Goal: Task Accomplishment & Management: Use online tool/utility

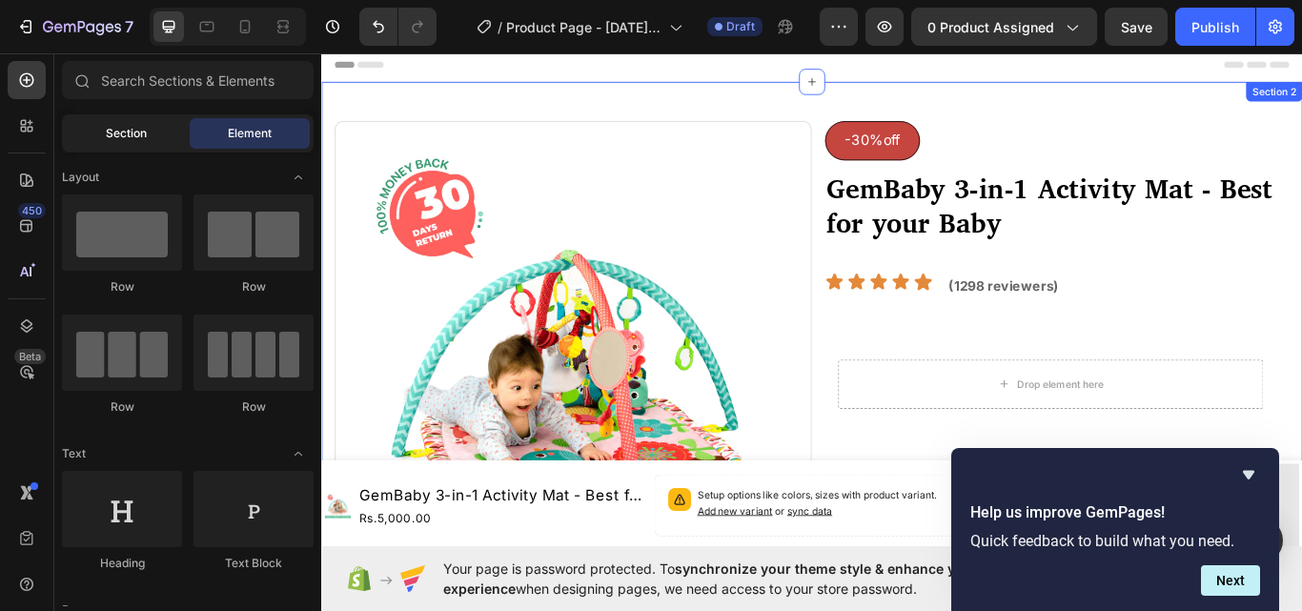
scroll to position [3051, 0]
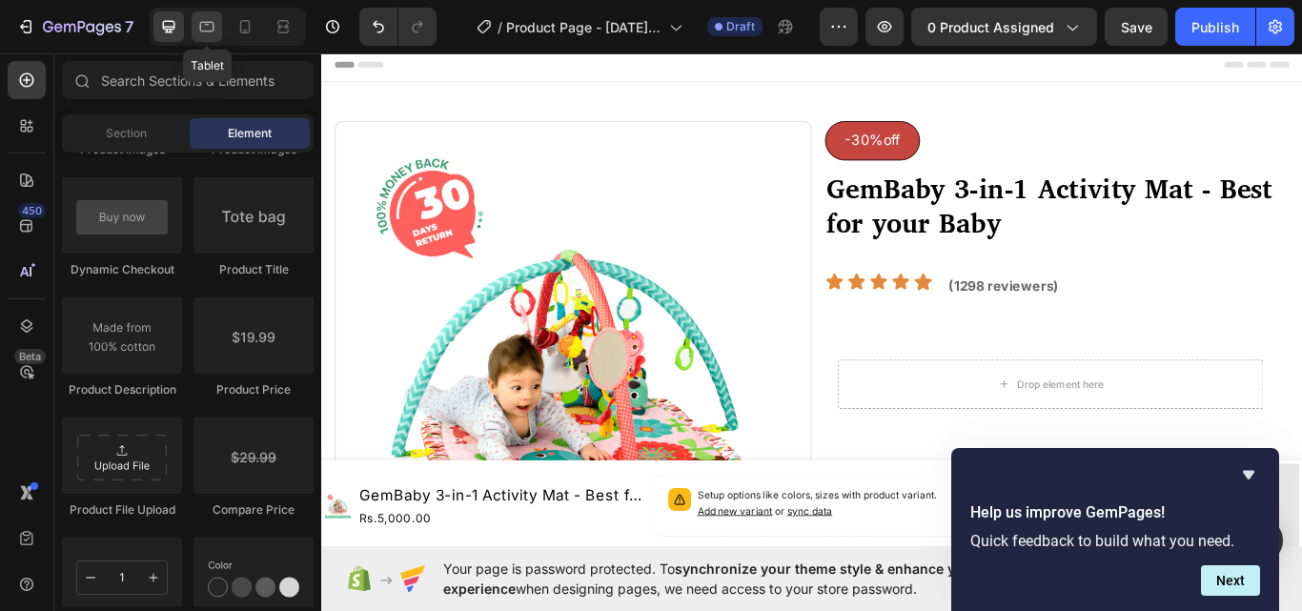
click at [202, 26] on icon at bounding box center [206, 26] width 19 height 19
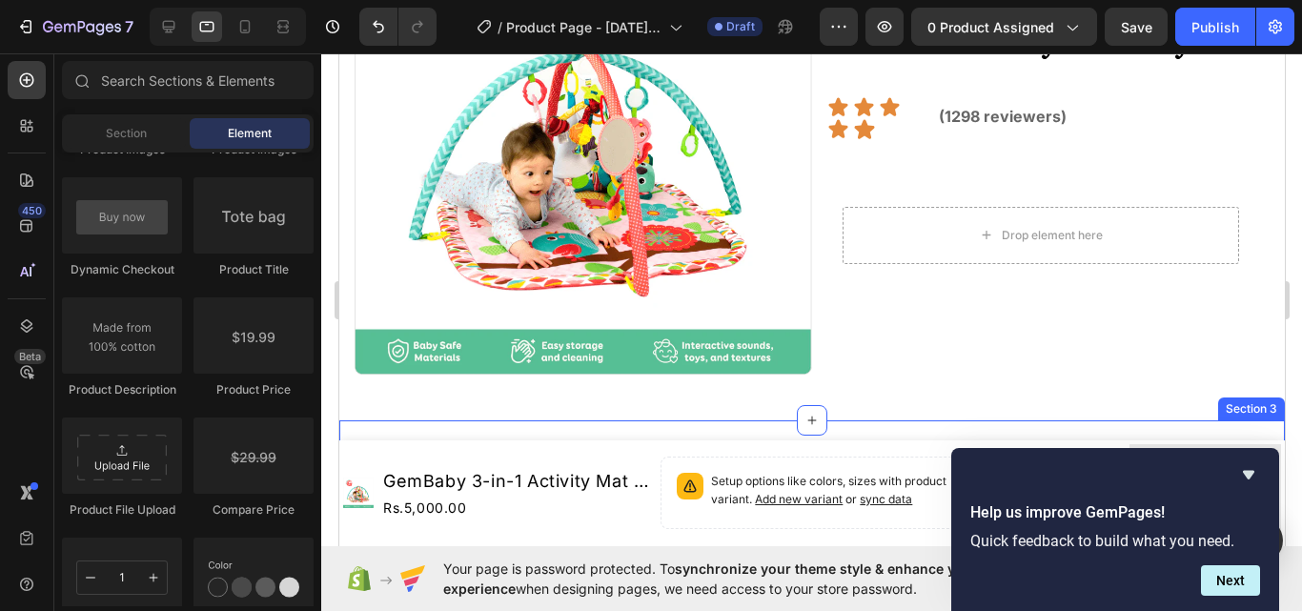
scroll to position [95, 0]
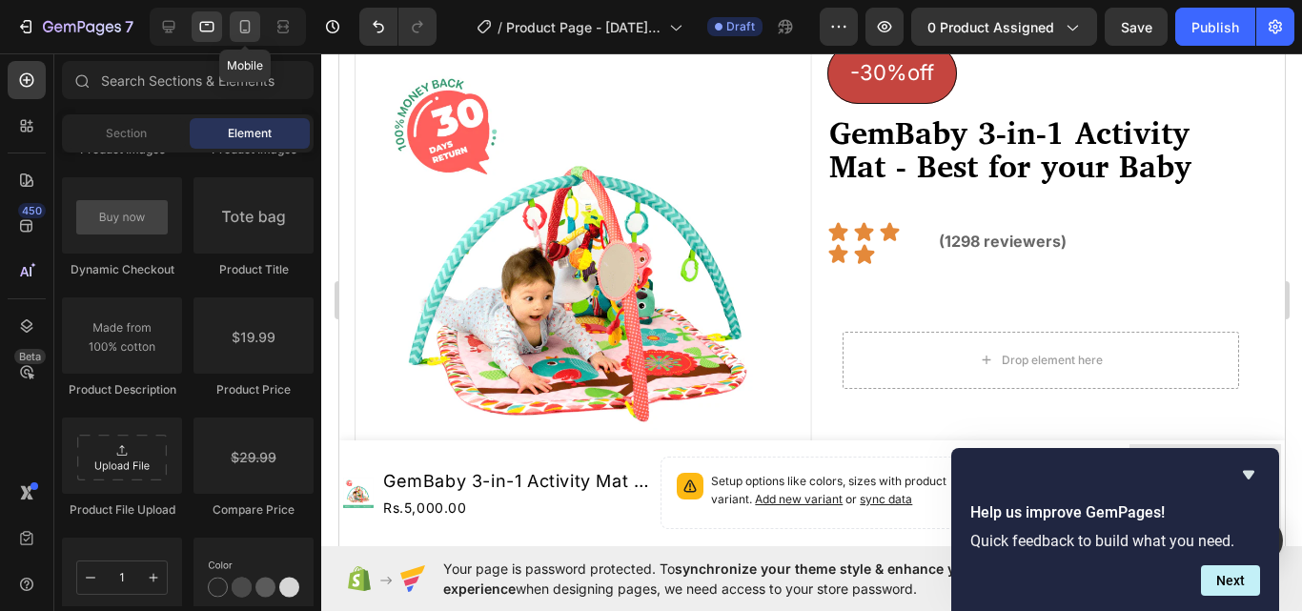
click at [242, 30] on icon at bounding box center [244, 26] width 19 height 19
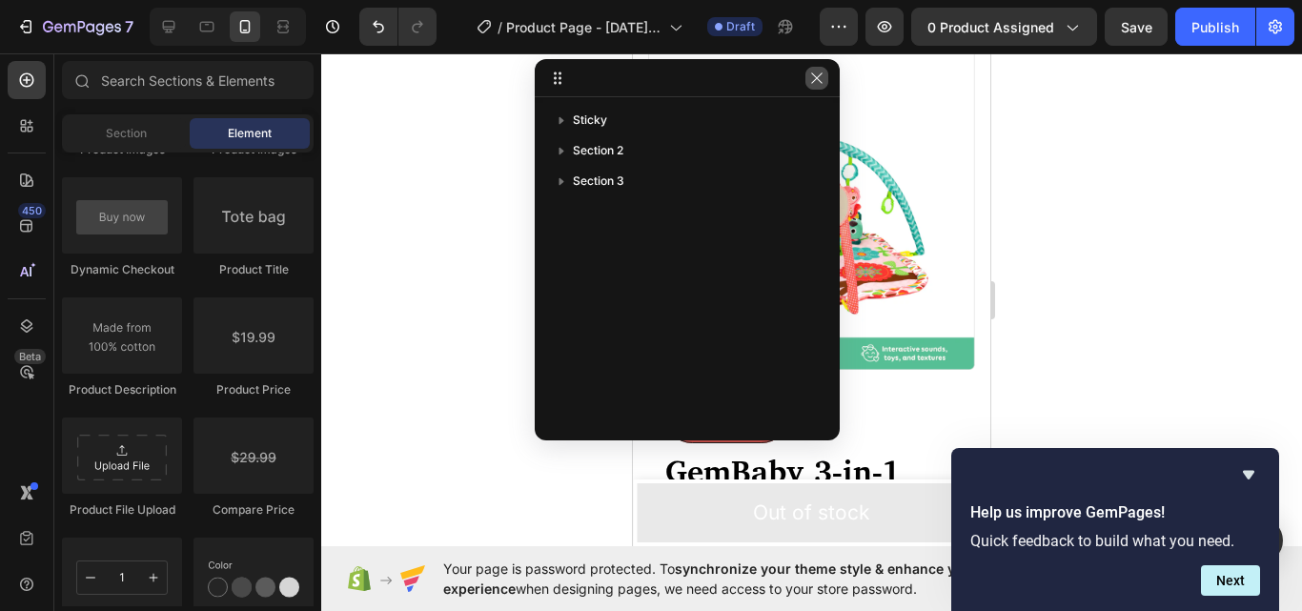
click at [813, 77] on icon "button" at bounding box center [816, 78] width 15 height 15
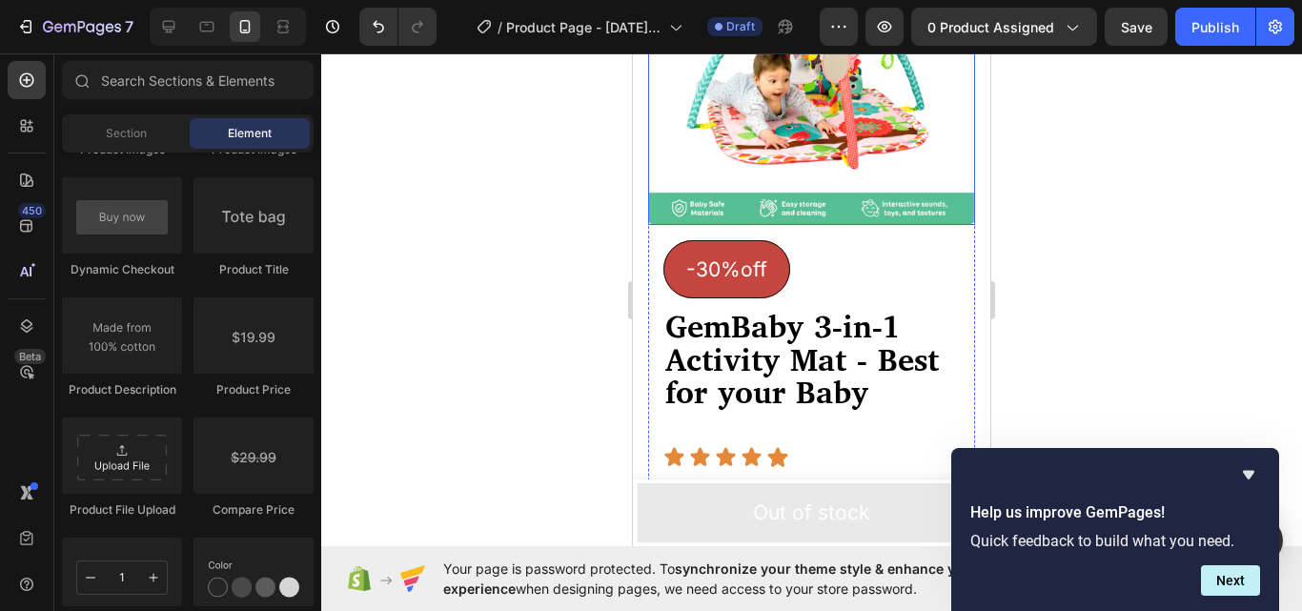
scroll to position [286, 0]
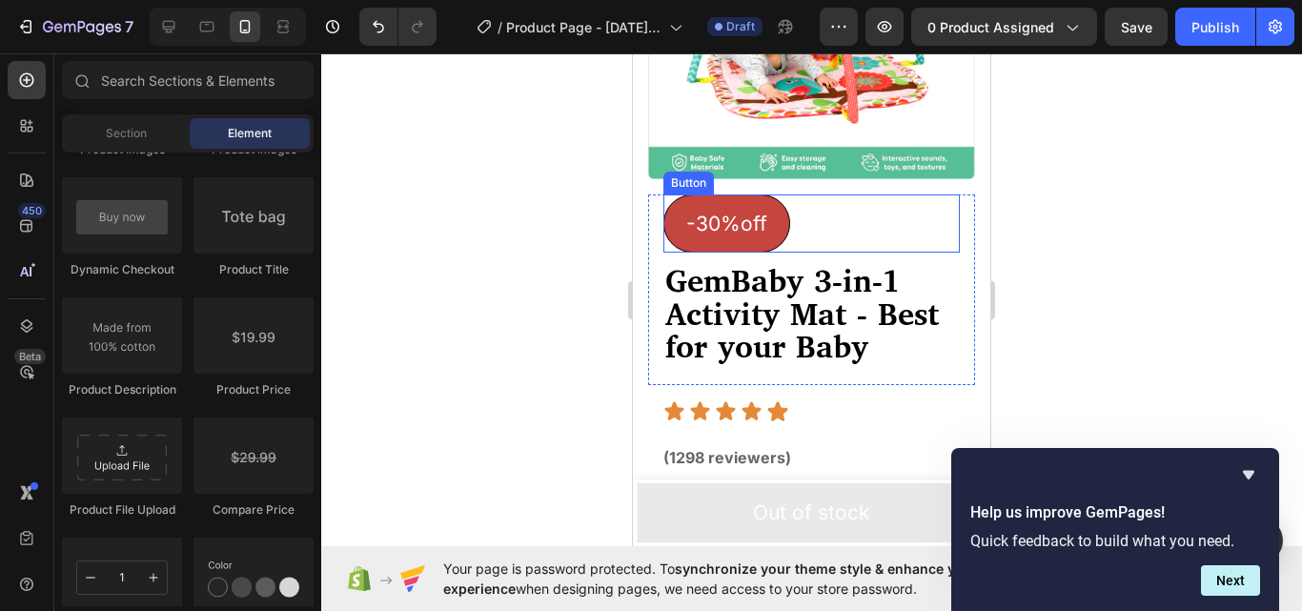
click at [827, 215] on div "-30%off Button" at bounding box center [811, 223] width 296 height 59
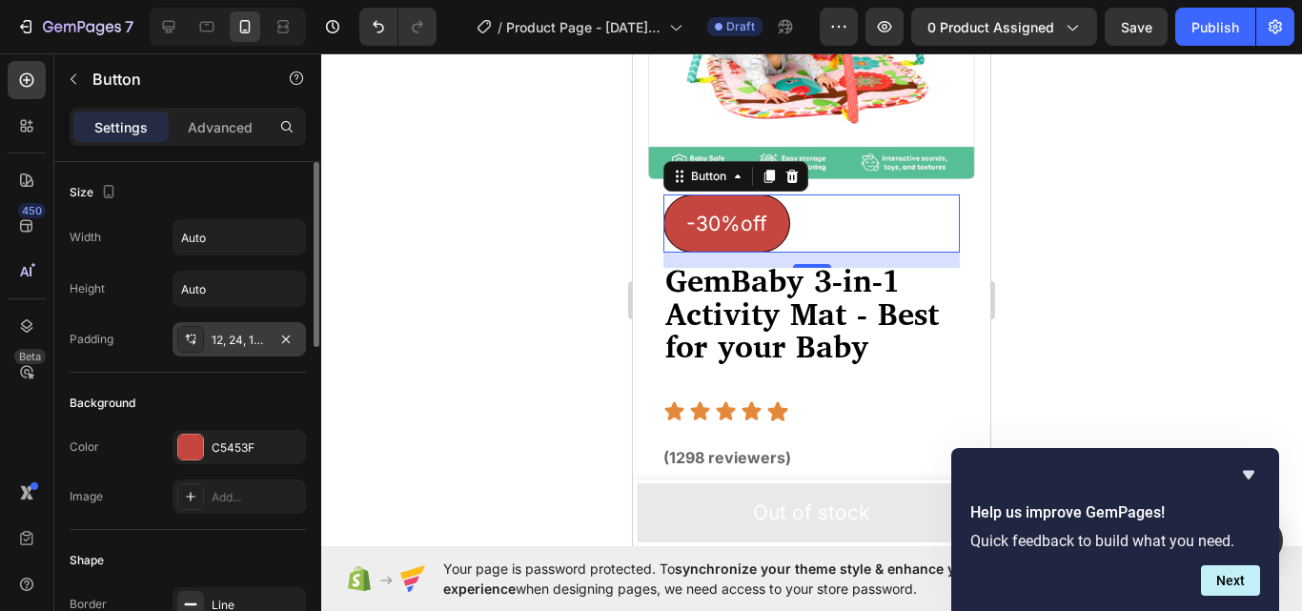
click at [237, 337] on div "12, 24, 12, 24" at bounding box center [239, 340] width 55 height 17
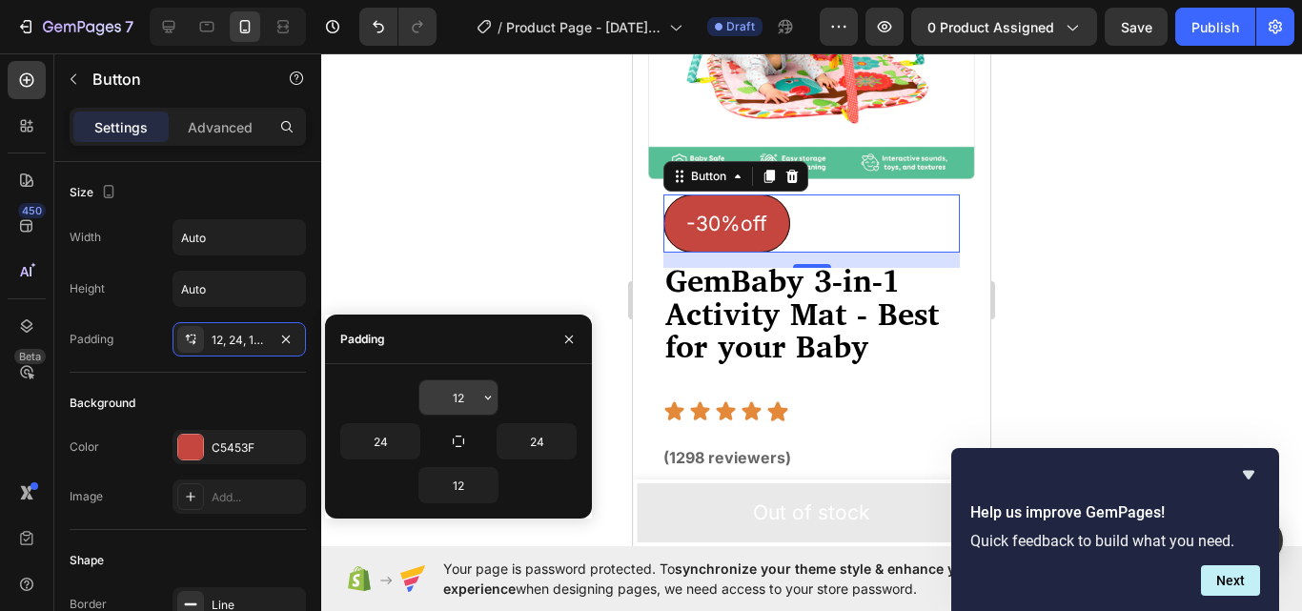
click at [460, 394] on input "12" at bounding box center [458, 397] width 78 height 34
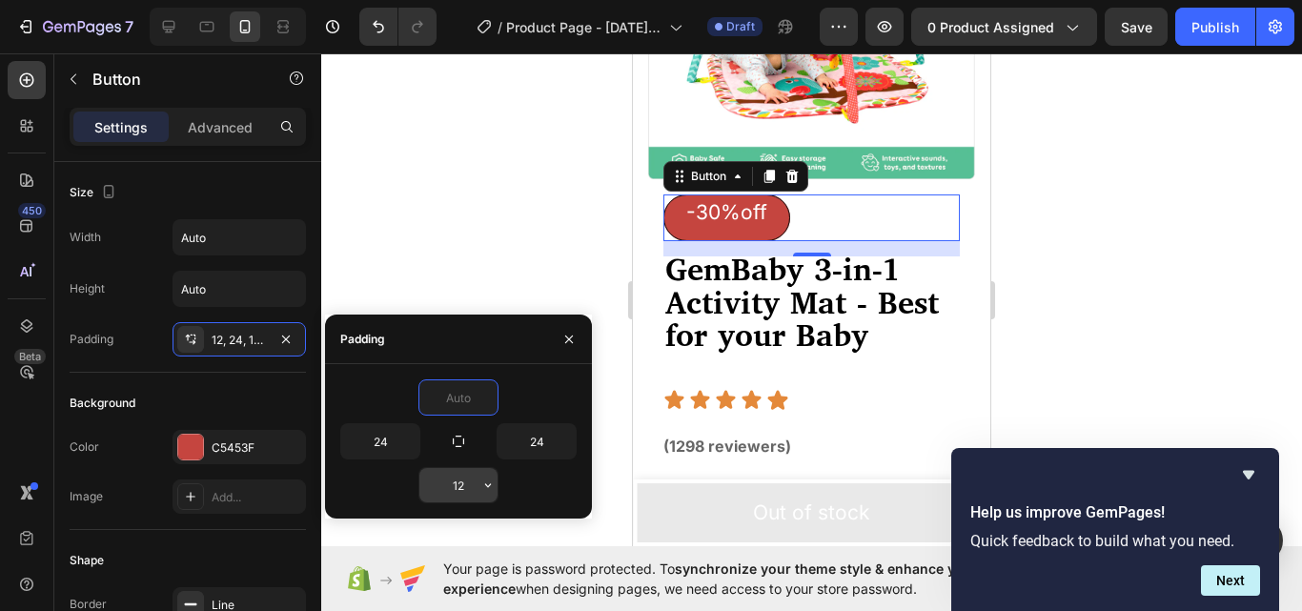
click at [475, 489] on input "12" at bounding box center [458, 485] width 78 height 34
type input "0"
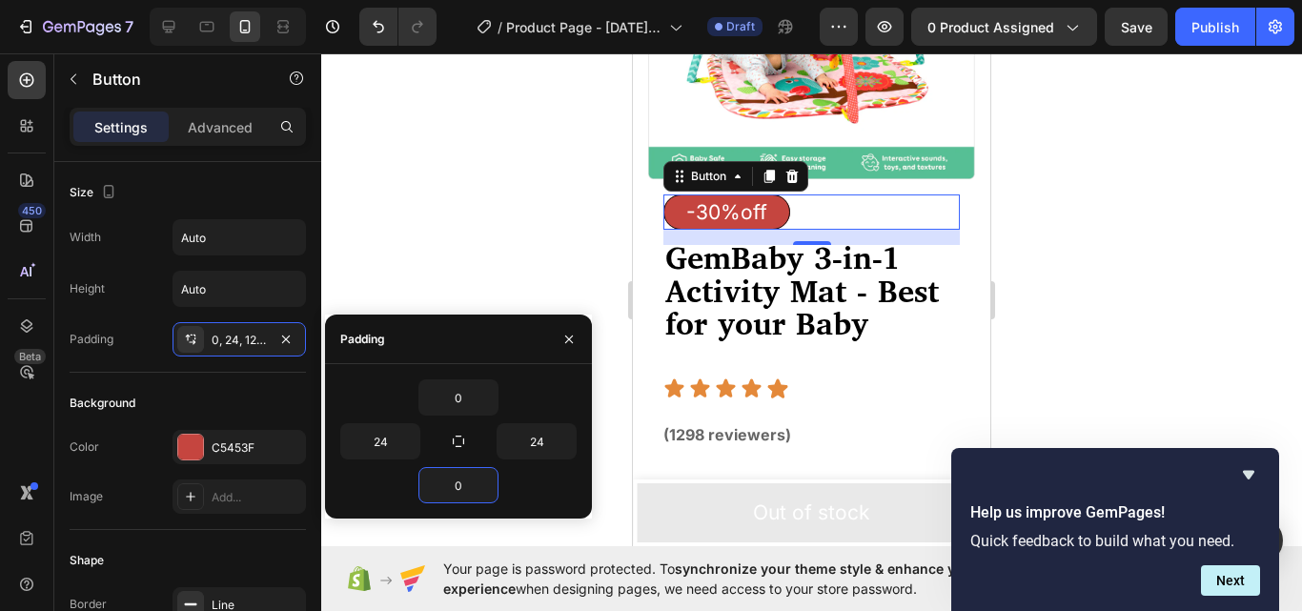
click at [1096, 301] on div at bounding box center [811, 332] width 981 height 558
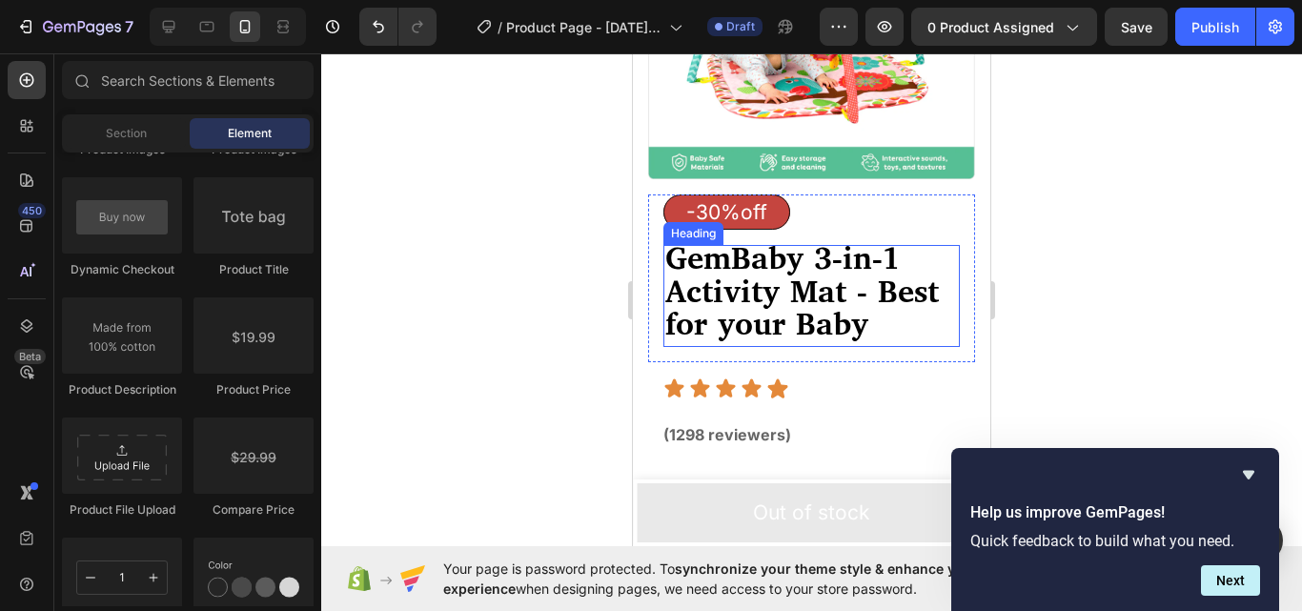
click at [765, 279] on strong "GemBaby 3-in-1 Activity Mat - Best for your Baby" at bounding box center [802, 293] width 274 height 113
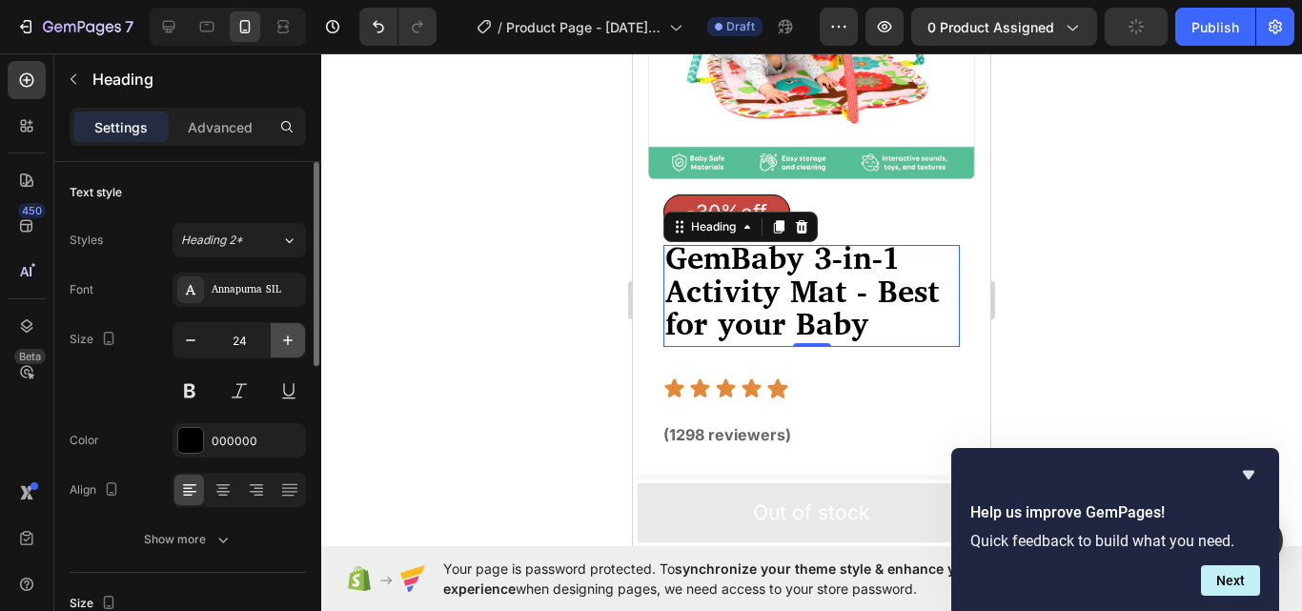
click at [291, 338] on icon "button" at bounding box center [287, 340] width 19 height 19
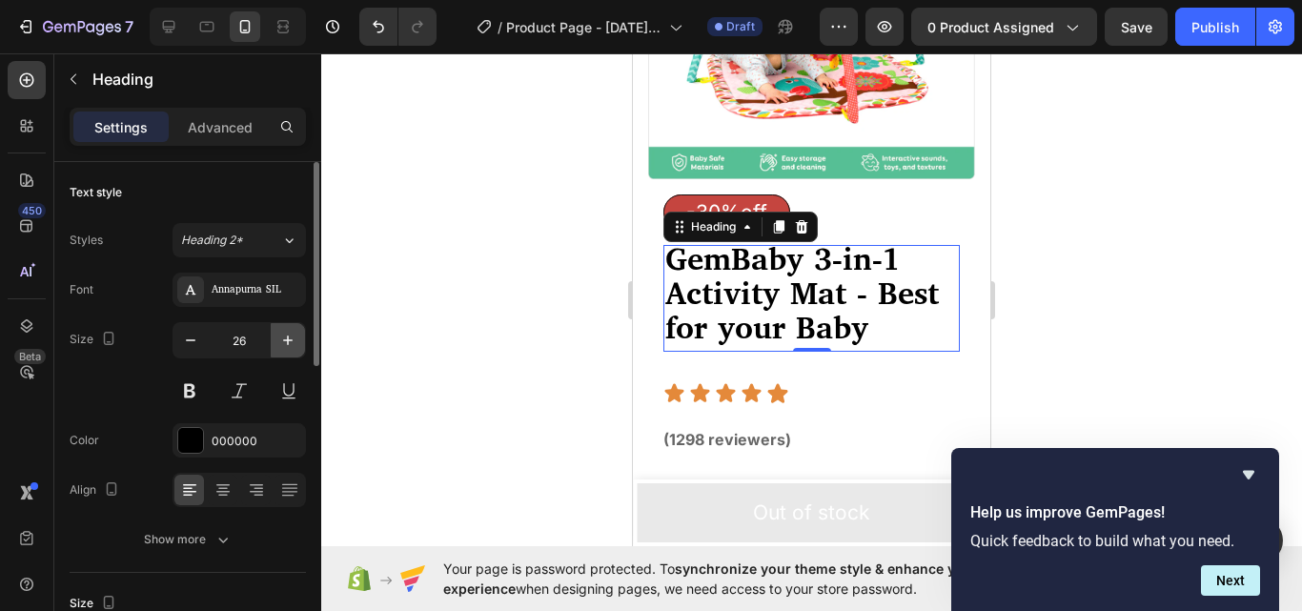
click at [291, 338] on icon "button" at bounding box center [287, 340] width 19 height 19
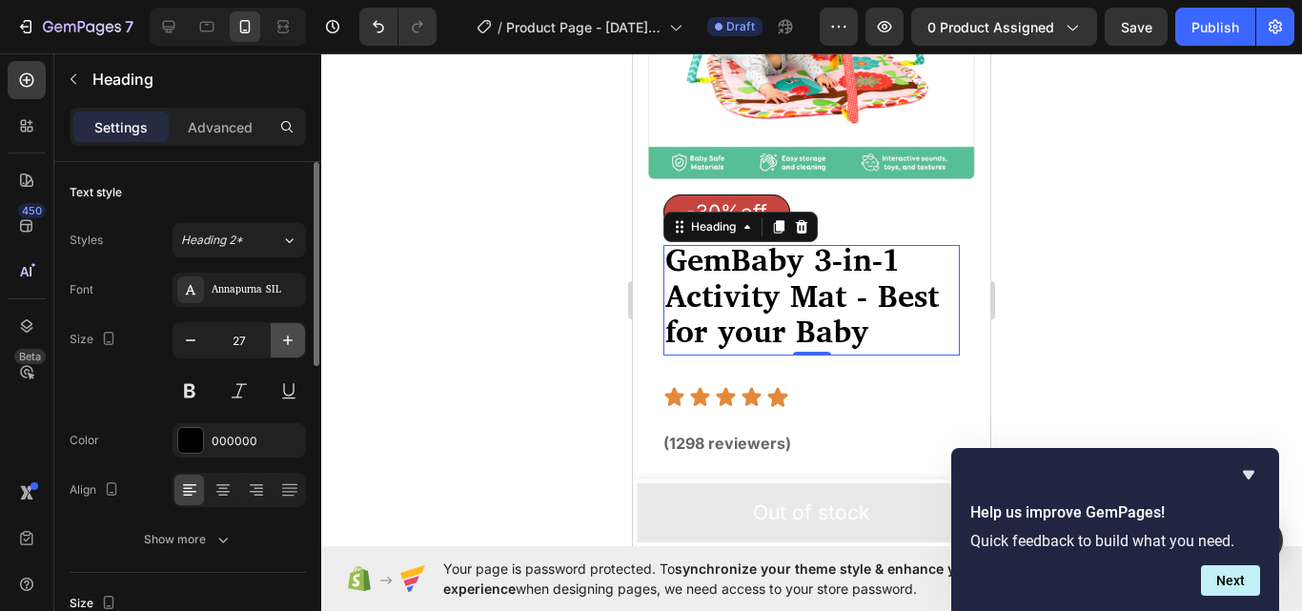
click at [291, 338] on icon "button" at bounding box center [287, 340] width 19 height 19
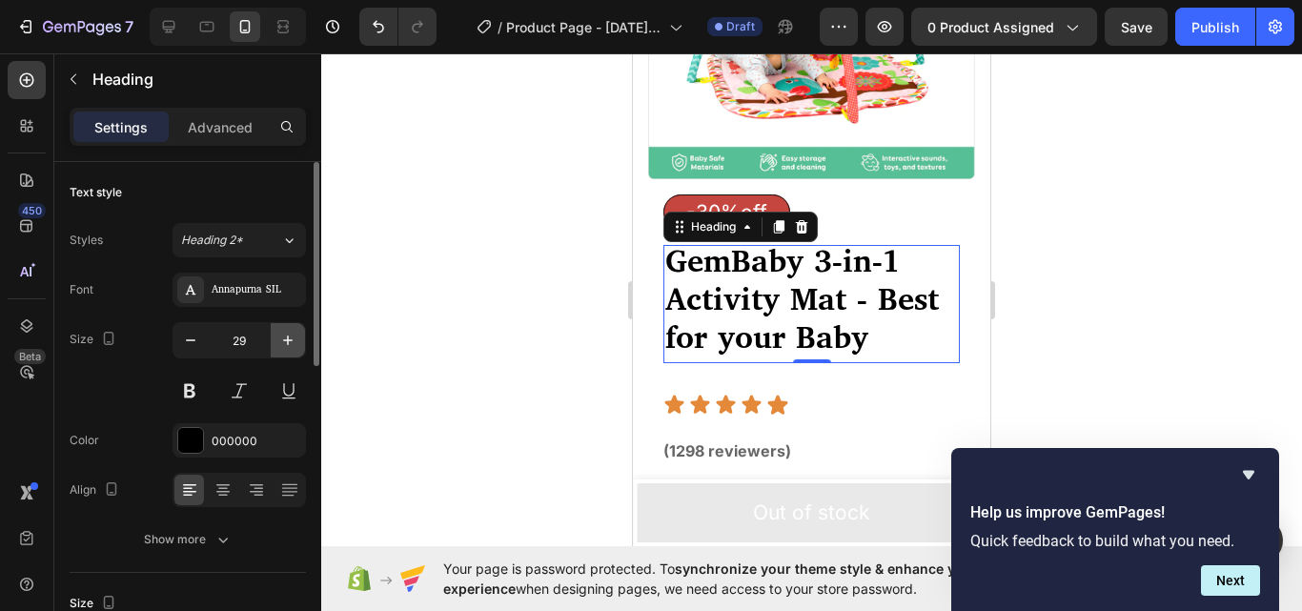
click at [291, 338] on icon "button" at bounding box center [287, 340] width 19 height 19
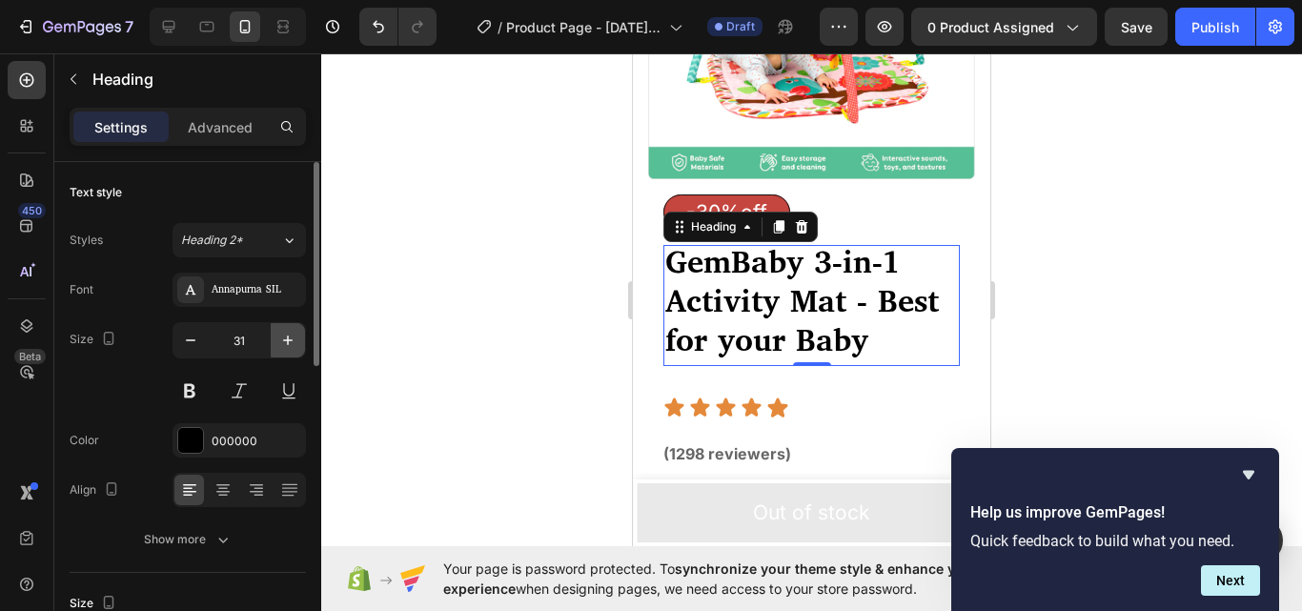
click at [291, 338] on icon "button" at bounding box center [287, 340] width 19 height 19
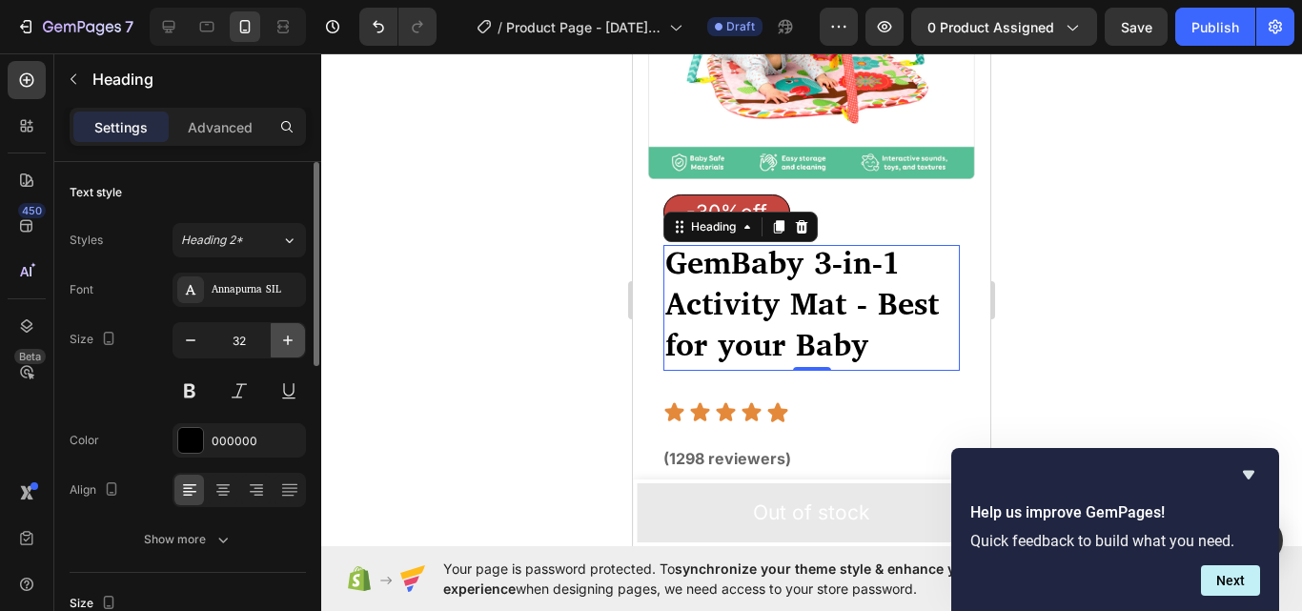
click at [291, 338] on icon "button" at bounding box center [287, 340] width 19 height 19
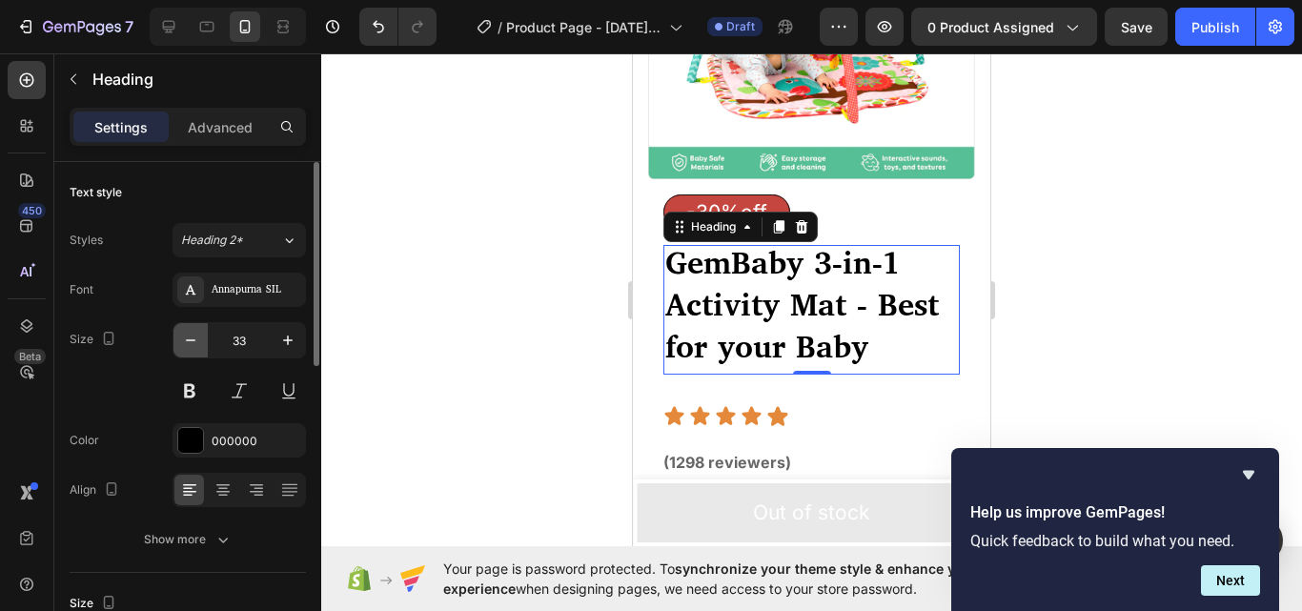
click at [187, 342] on icon "button" at bounding box center [190, 340] width 19 height 19
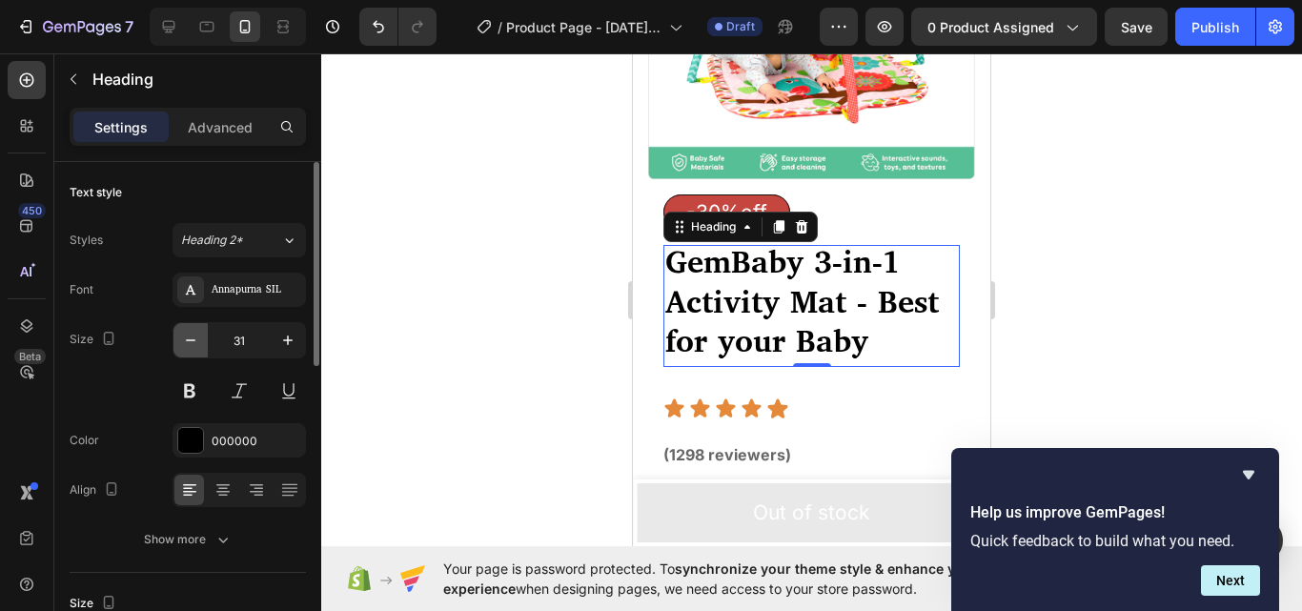
click at [187, 342] on icon "button" at bounding box center [190, 340] width 19 height 19
type input "30"
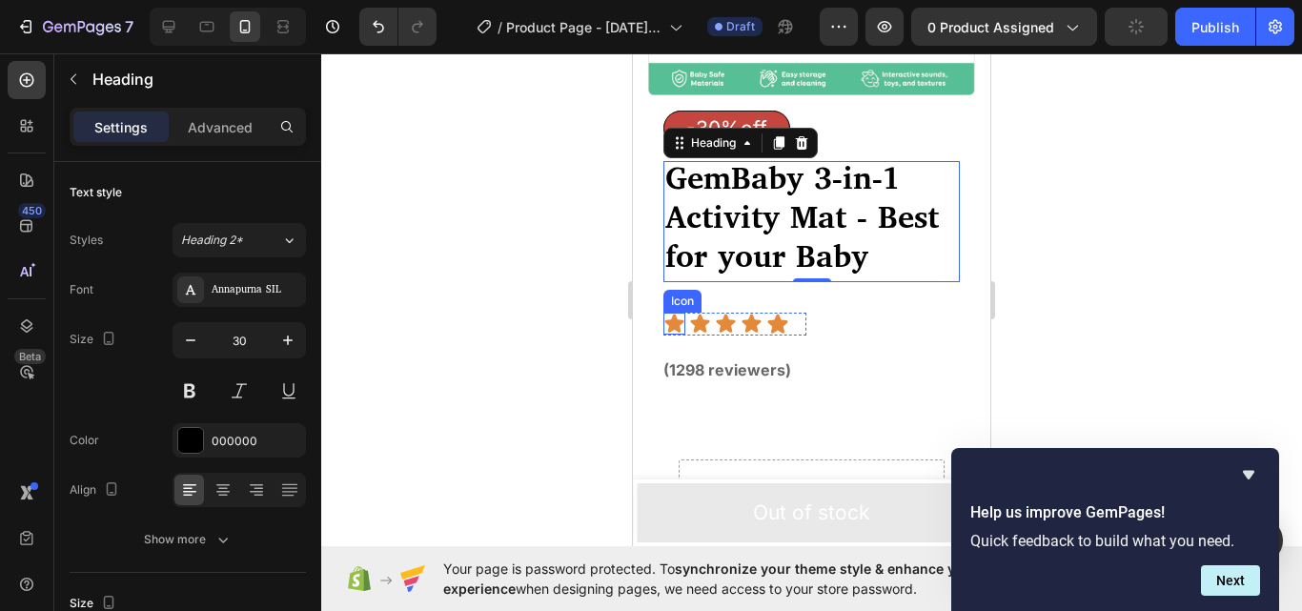
scroll to position [381, 0]
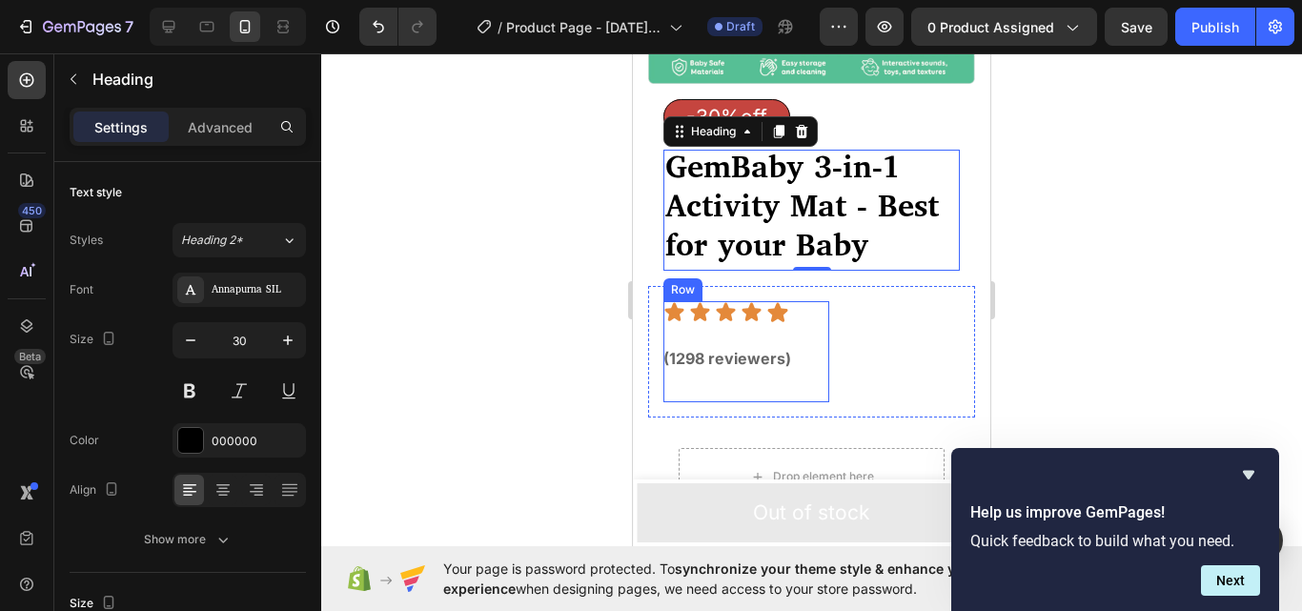
click at [810, 339] on div "Icon Icon Icon Icon Icon Icon List (1298 reviewers) Text Block Row" at bounding box center [746, 351] width 166 height 101
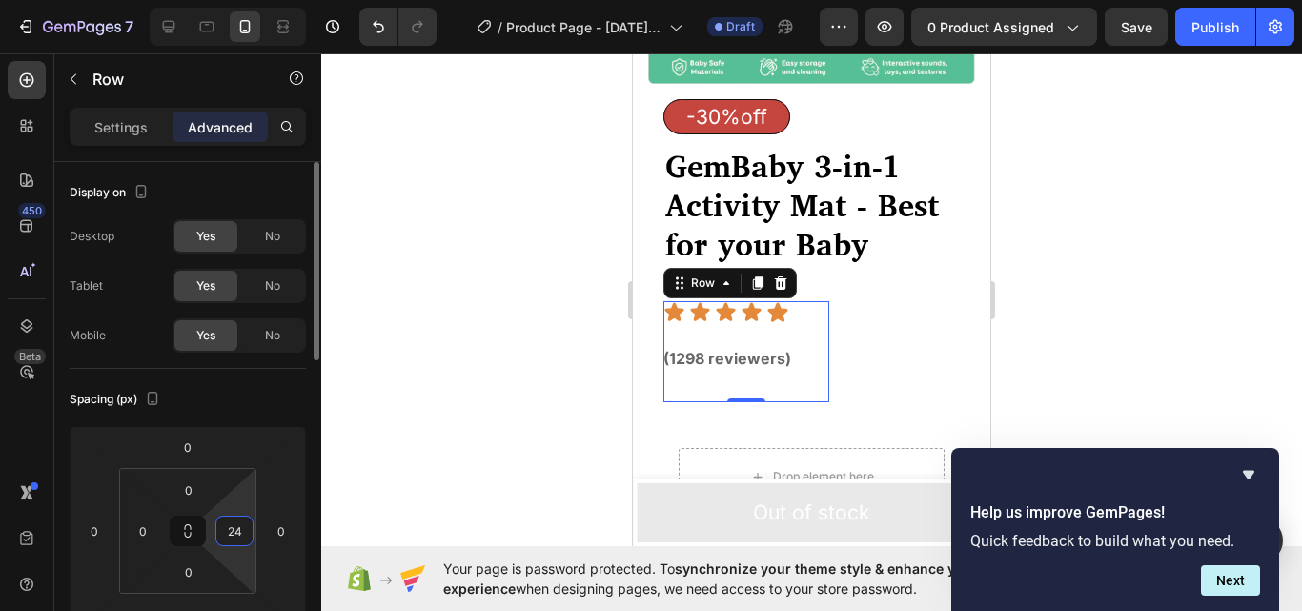
click at [242, 525] on input "24" at bounding box center [234, 531] width 29 height 29
click at [741, 339] on p "(1298 reviewers)" at bounding box center [727, 358] width 128 height 38
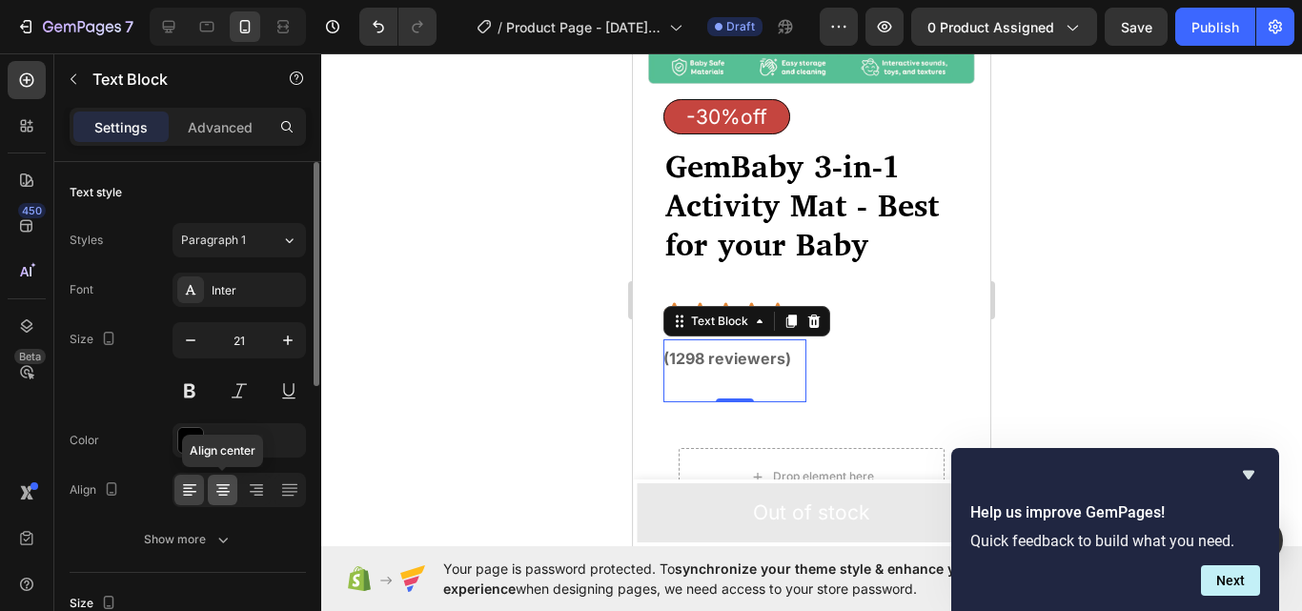
click at [219, 491] on icon at bounding box center [222, 492] width 13 height 2
click at [256, 484] on icon at bounding box center [256, 485] width 13 height 2
click at [182, 488] on icon at bounding box center [189, 489] width 19 height 19
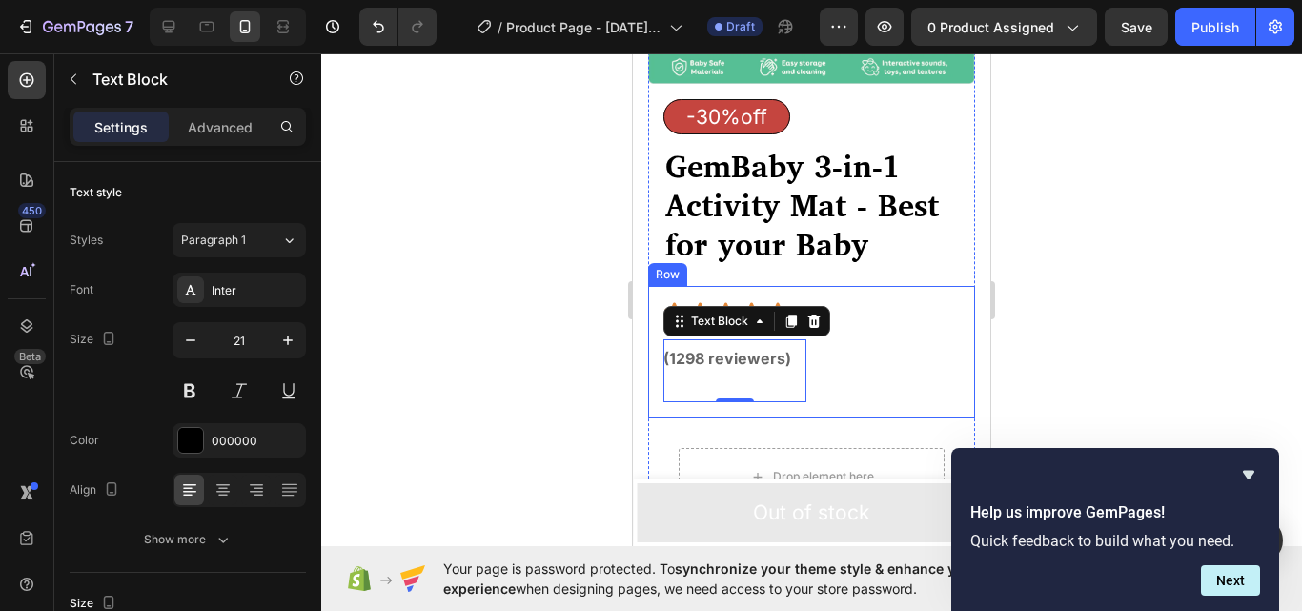
click at [824, 349] on div "Icon Icon Icon Icon Icon Icon List (1298 reviewers) Text Block 0 Row Row" at bounding box center [811, 352] width 327 height 132
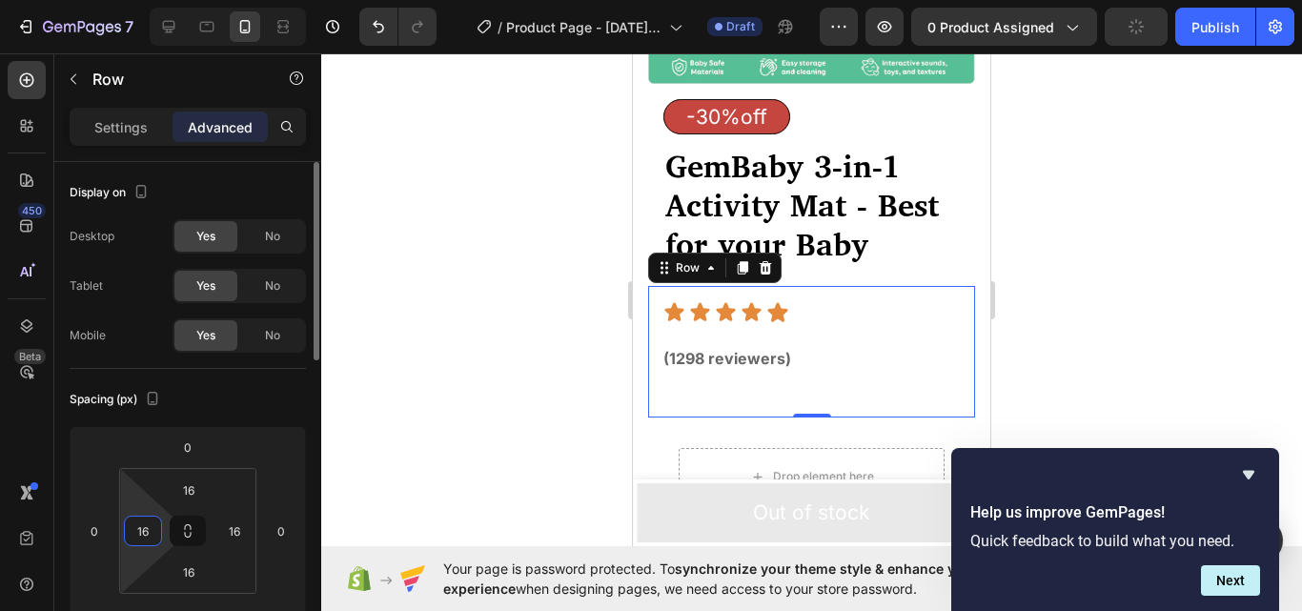
click at [154, 527] on input "16" at bounding box center [143, 531] width 29 height 29
type input "0"
click at [203, 495] on input "16" at bounding box center [189, 490] width 38 height 29
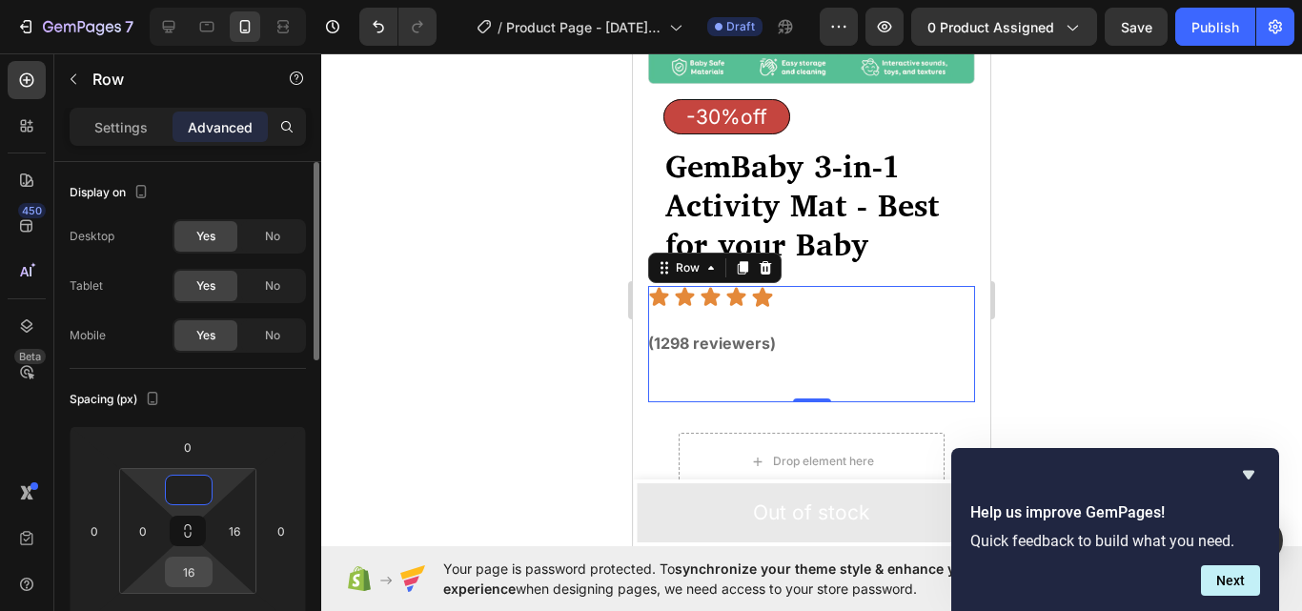
type input "0"
click at [206, 573] on input "16" at bounding box center [189, 572] width 38 height 29
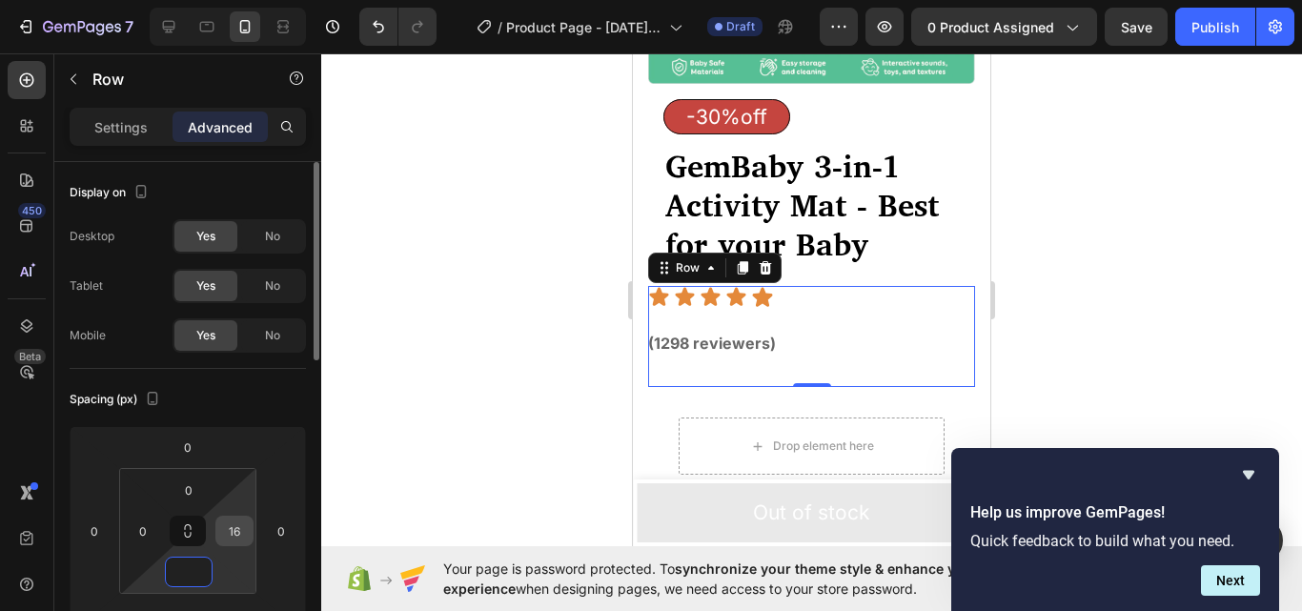
type input "0"
click at [241, 527] on input "16" at bounding box center [234, 531] width 29 height 29
click at [1052, 302] on div at bounding box center [811, 332] width 981 height 558
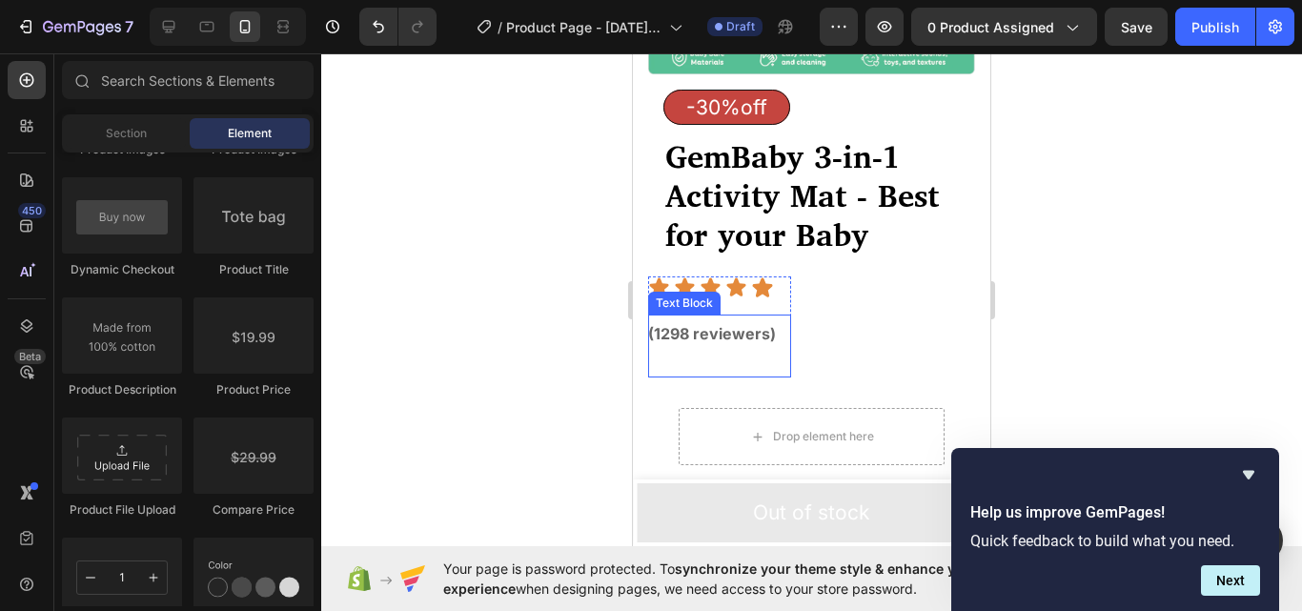
scroll to position [322, 0]
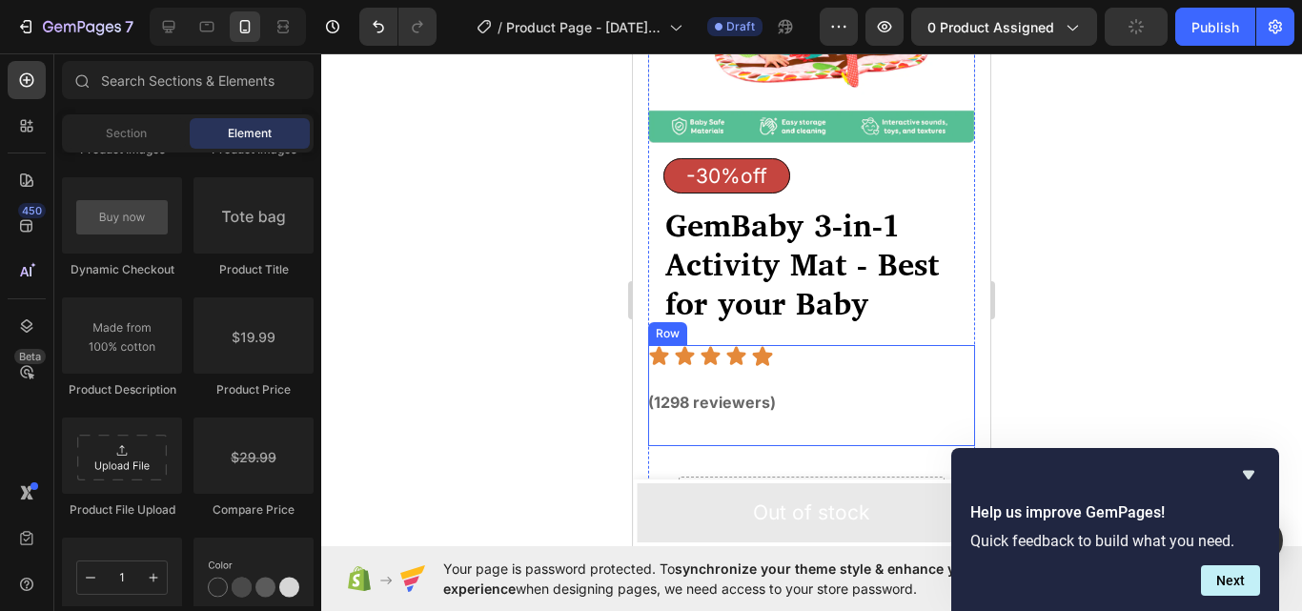
click at [849, 352] on div "Icon Icon Icon Icon Icon Icon List (1298 reviewers) Text Block Row Row" at bounding box center [811, 395] width 327 height 101
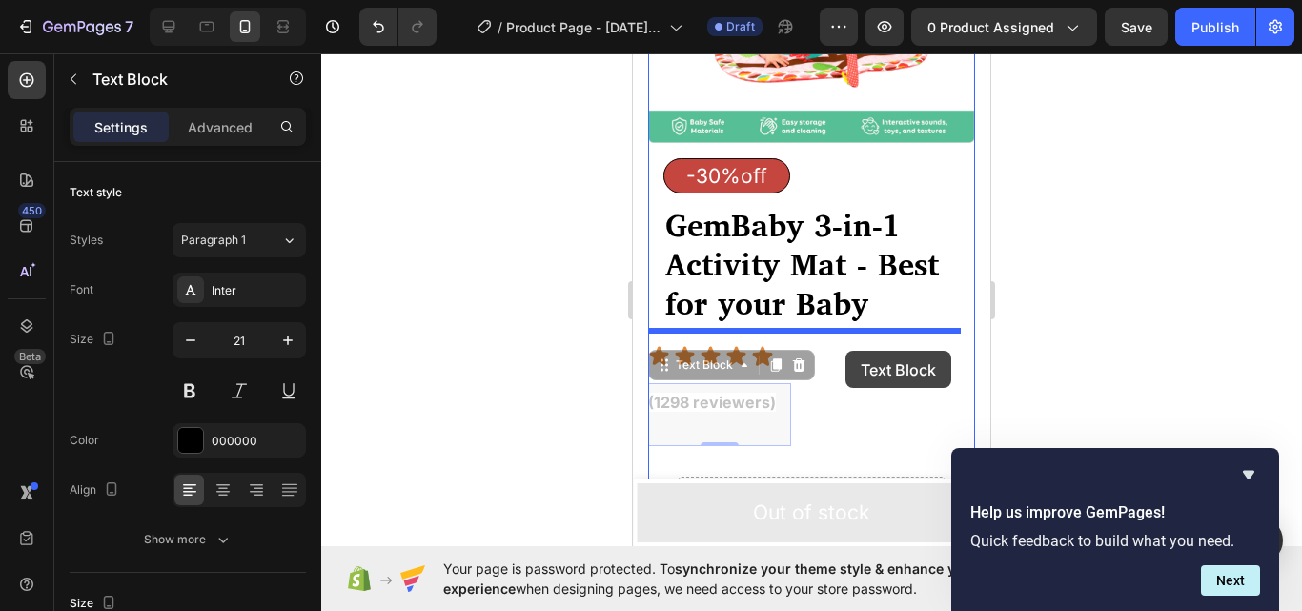
drag, startPoint x: 722, startPoint y: 402, endPoint x: 846, endPoint y: 351, distance: 134.2
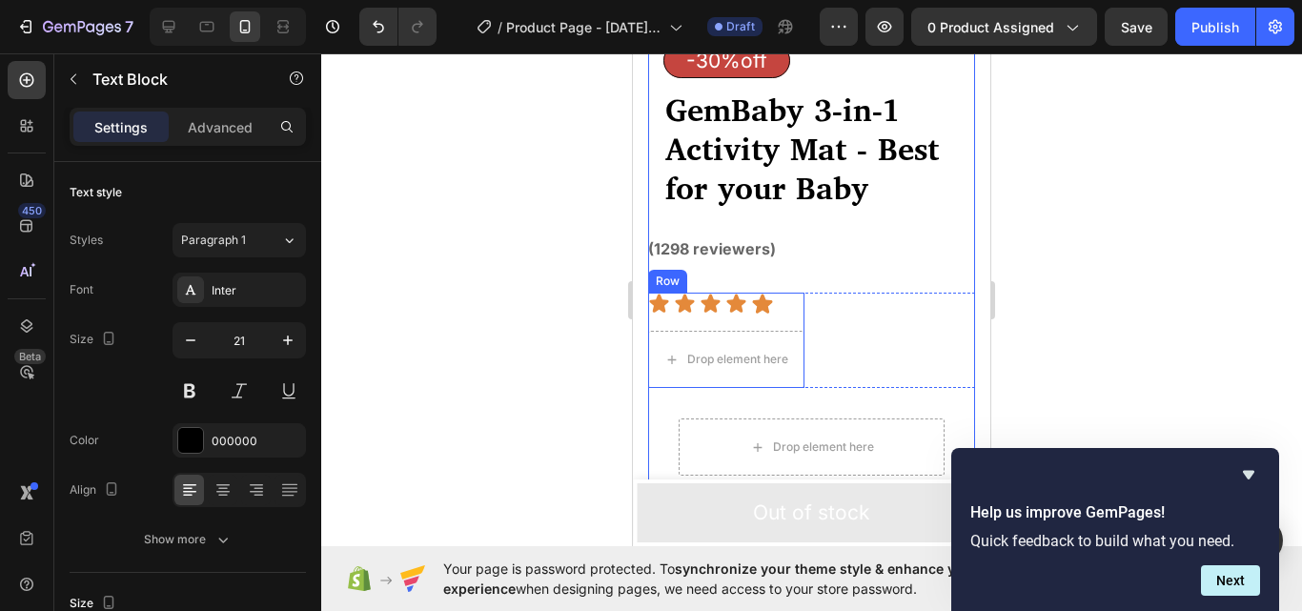
scroll to position [418, 0]
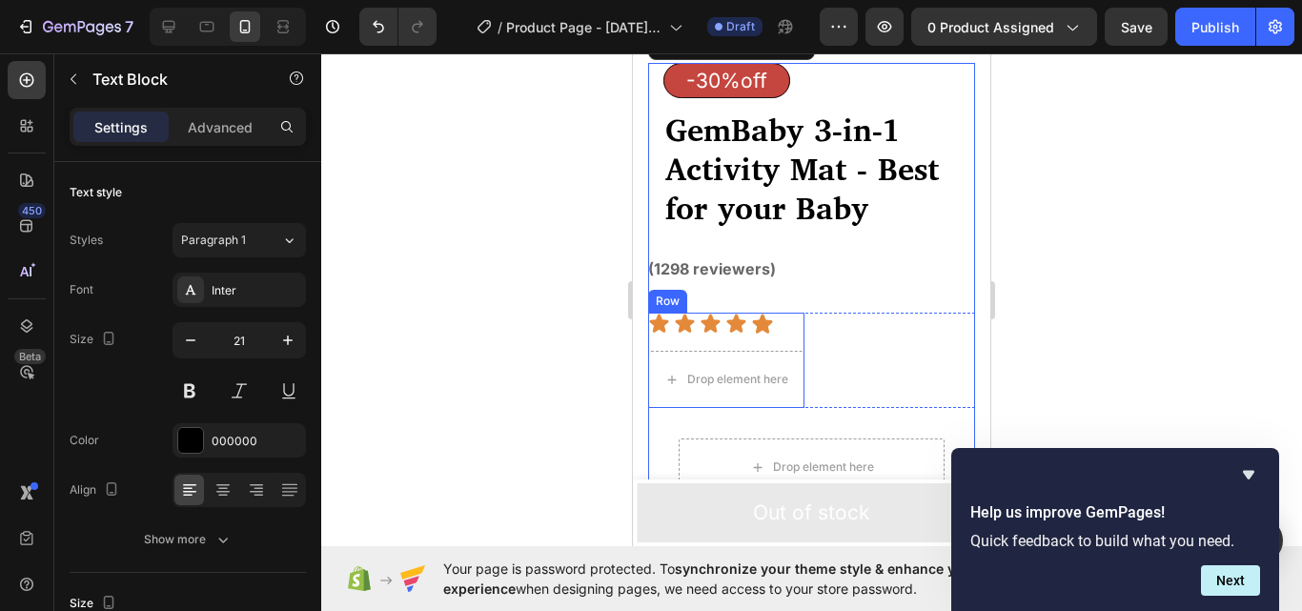
click at [742, 325] on div "Icon Icon Icon Icon Icon Icon List Drop element here Row" at bounding box center [726, 360] width 156 height 95
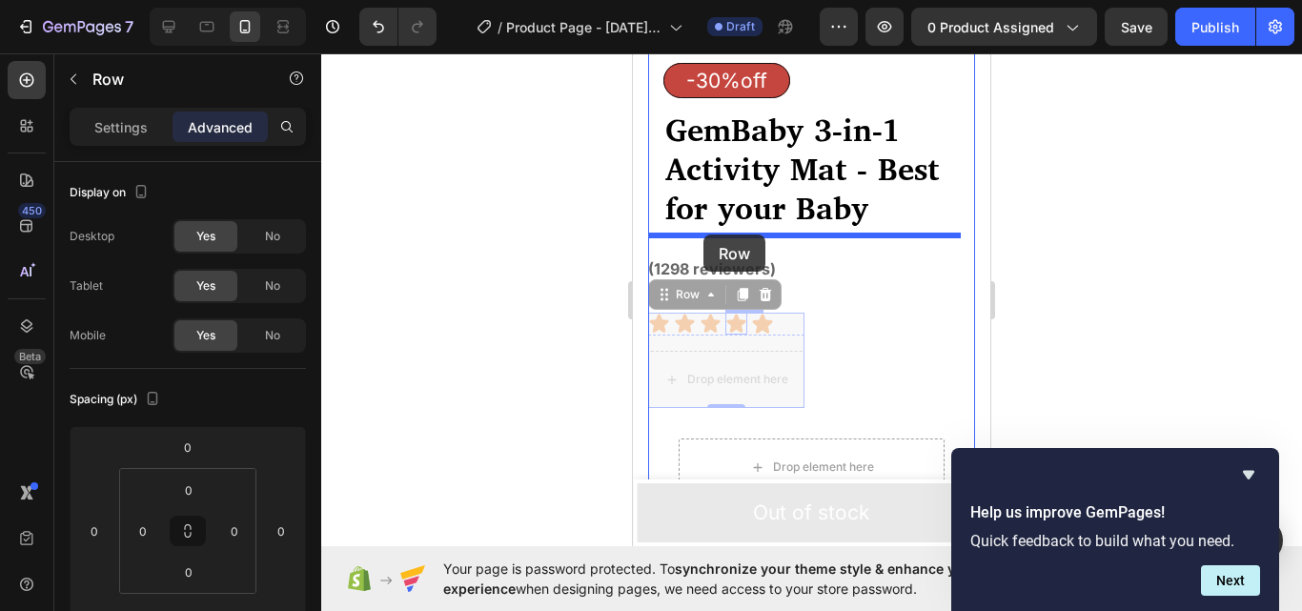
drag, startPoint x: 742, startPoint y: 325, endPoint x: 704, endPoint y: 235, distance: 98.3
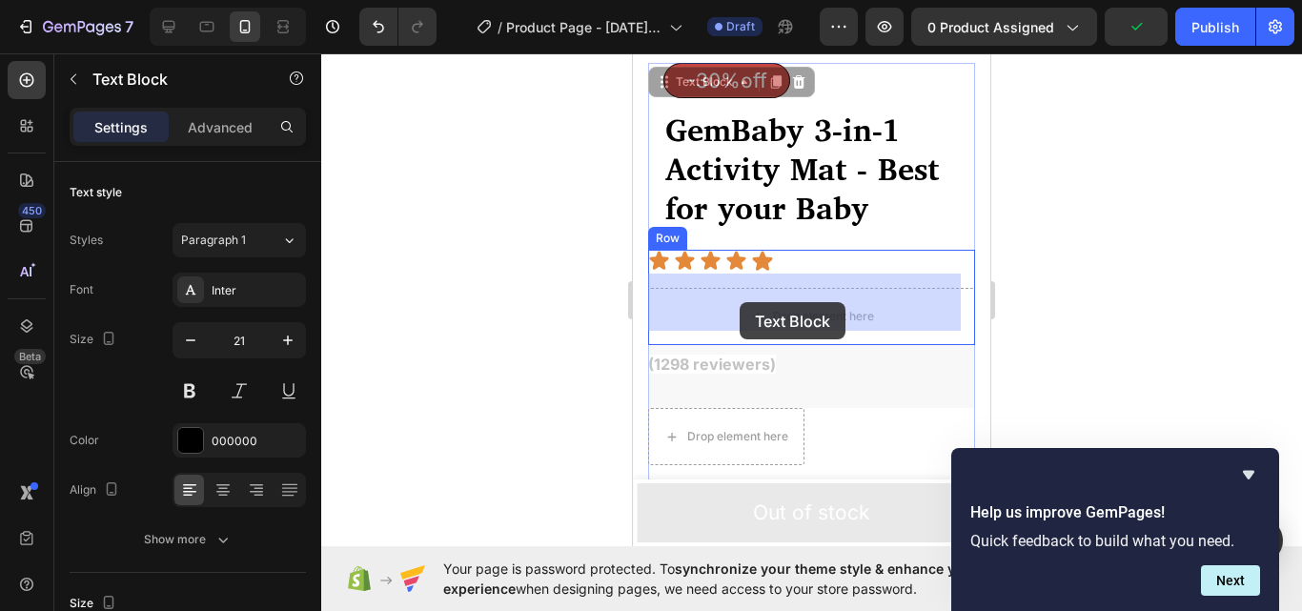
drag, startPoint x: 731, startPoint y: 360, endPoint x: 741, endPoint y: 300, distance: 60.8
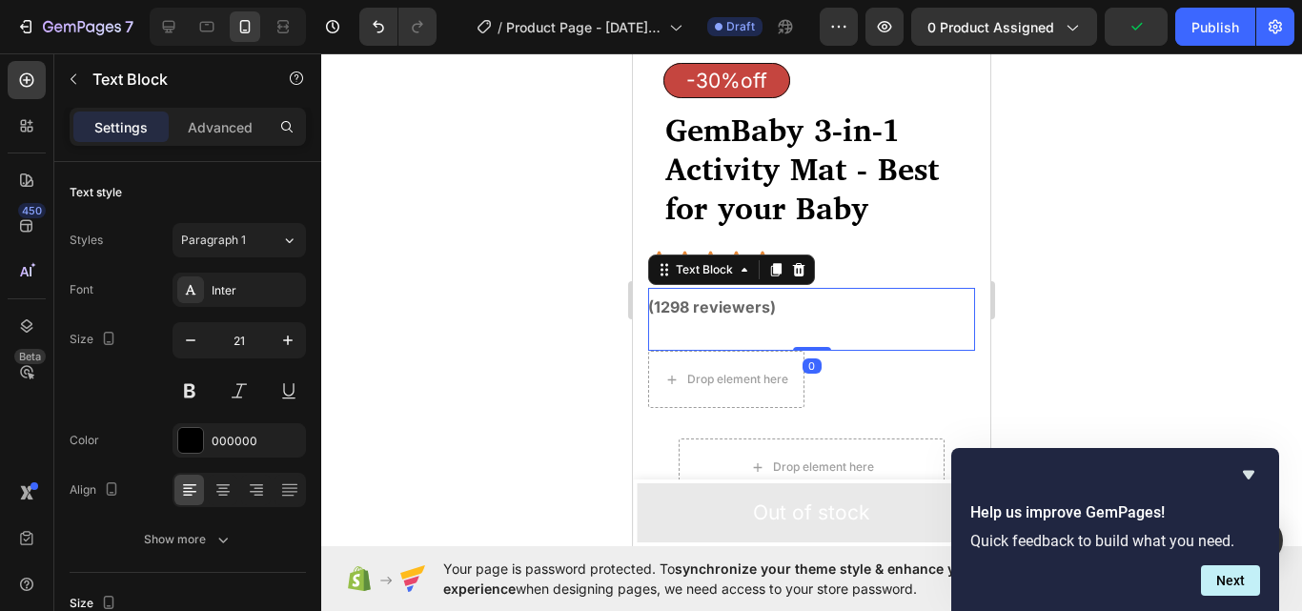
click at [1069, 329] on div at bounding box center [811, 332] width 981 height 558
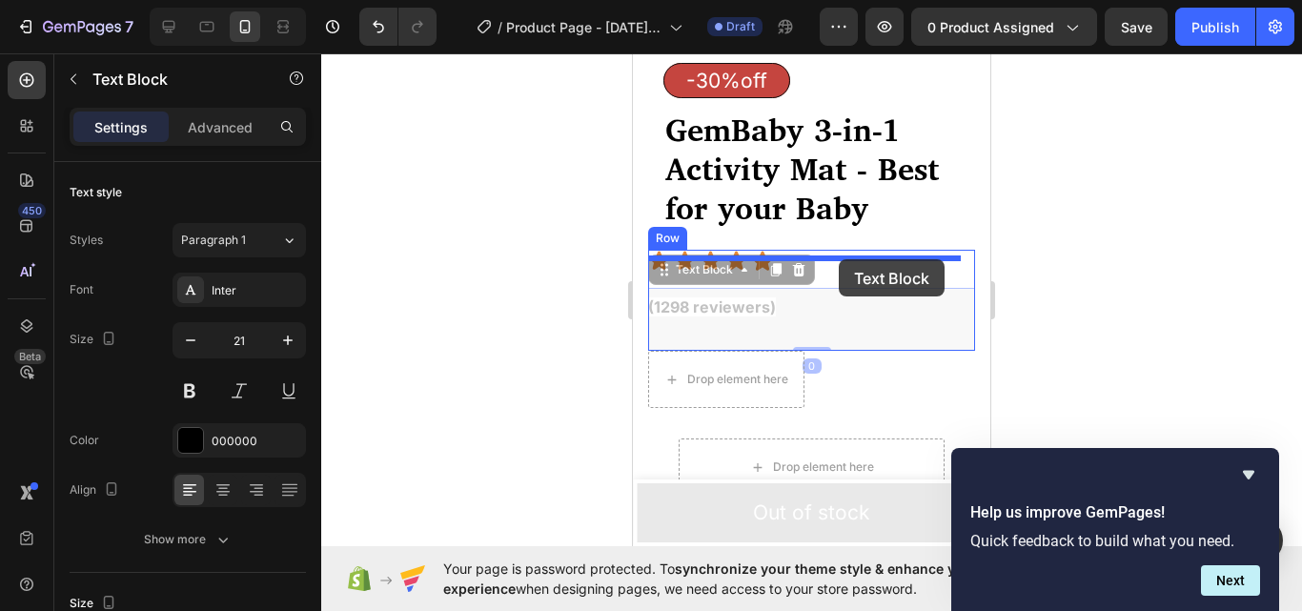
drag, startPoint x: 732, startPoint y: 300, endPoint x: 850, endPoint y: 256, distance: 126.1
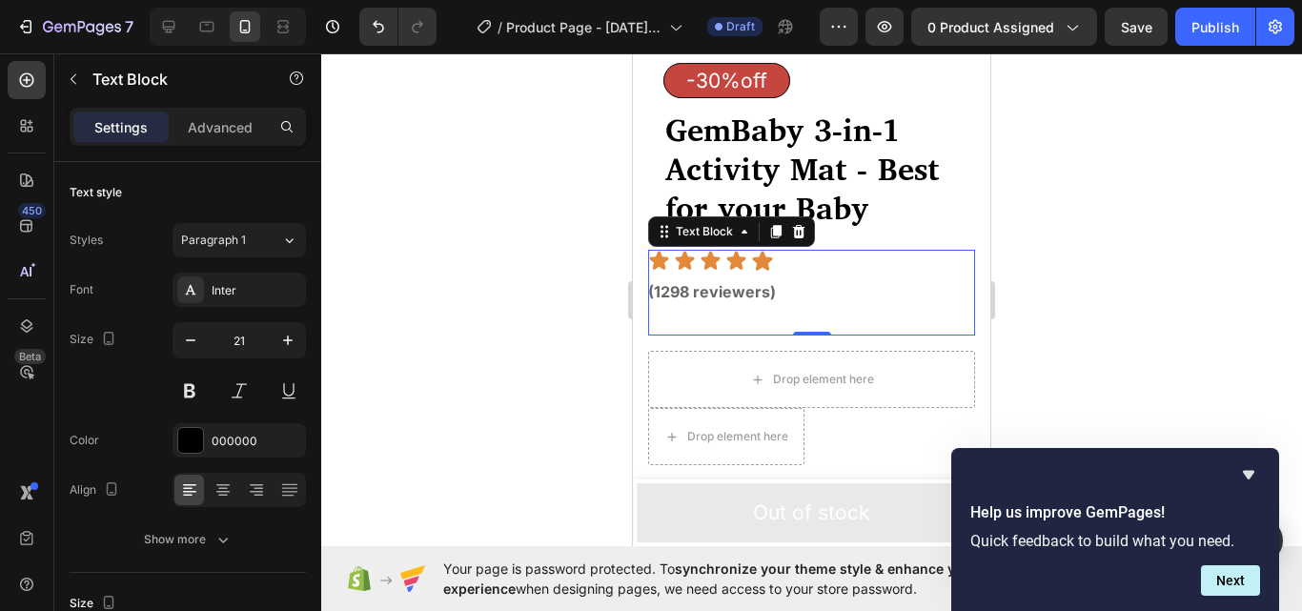
click at [1158, 285] on div at bounding box center [811, 332] width 981 height 558
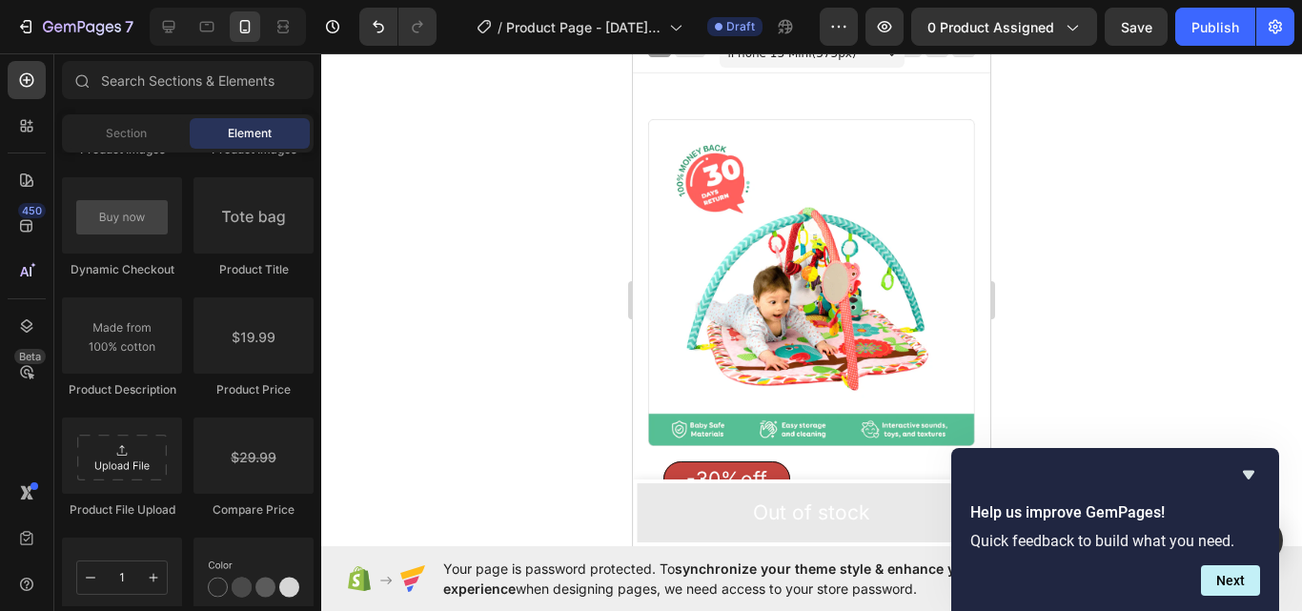
scroll to position [0, 0]
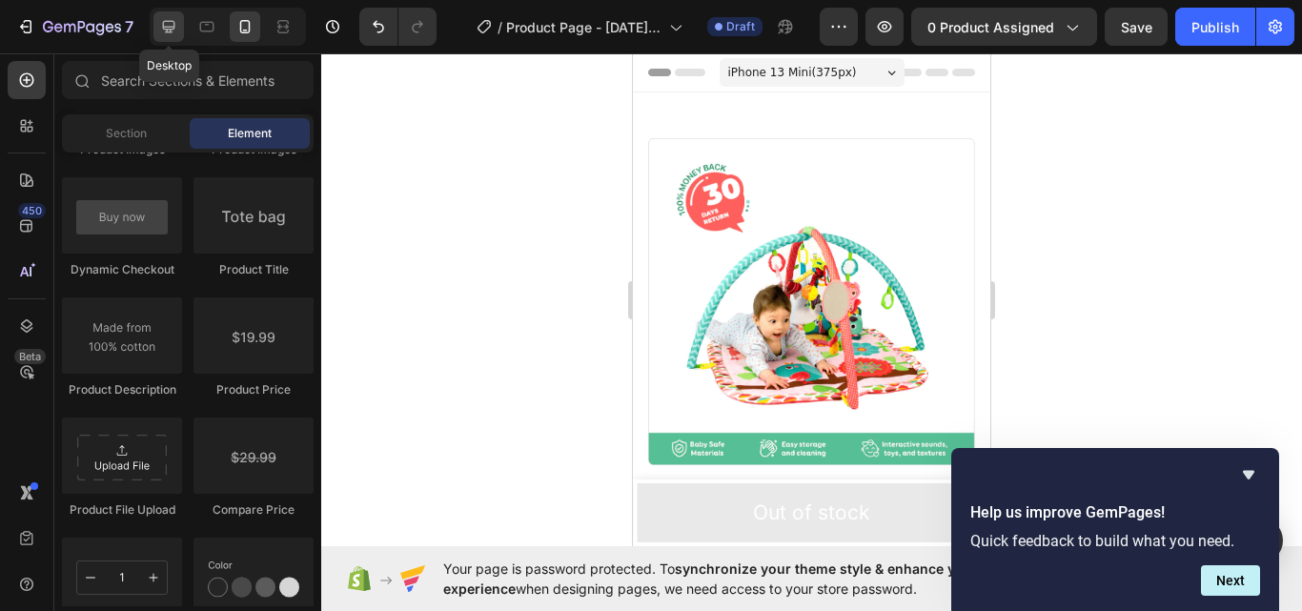
click at [169, 27] on icon at bounding box center [169, 27] width 12 height 12
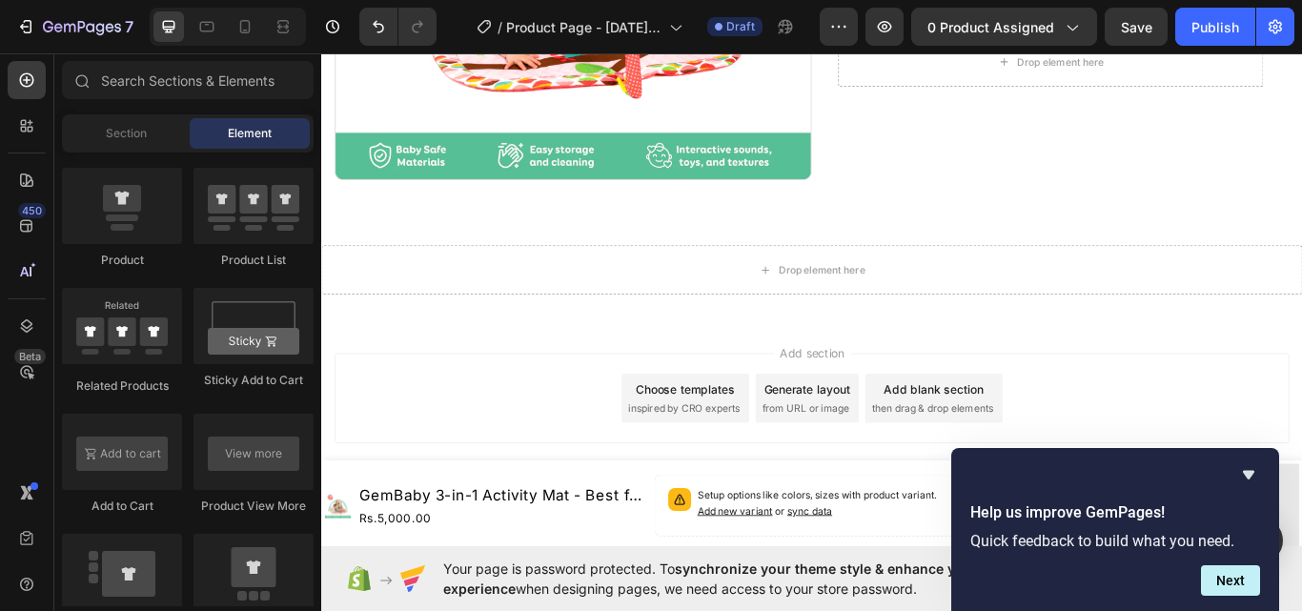
scroll to position [2097, 0]
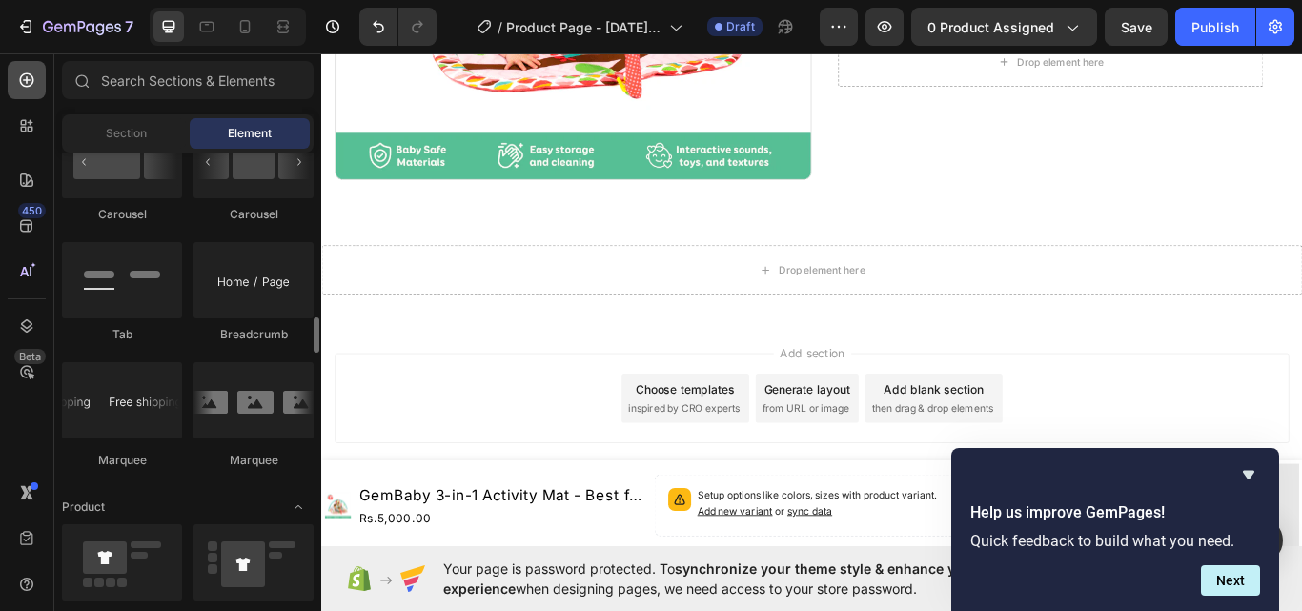
click at [25, 74] on icon at bounding box center [27, 80] width 14 height 14
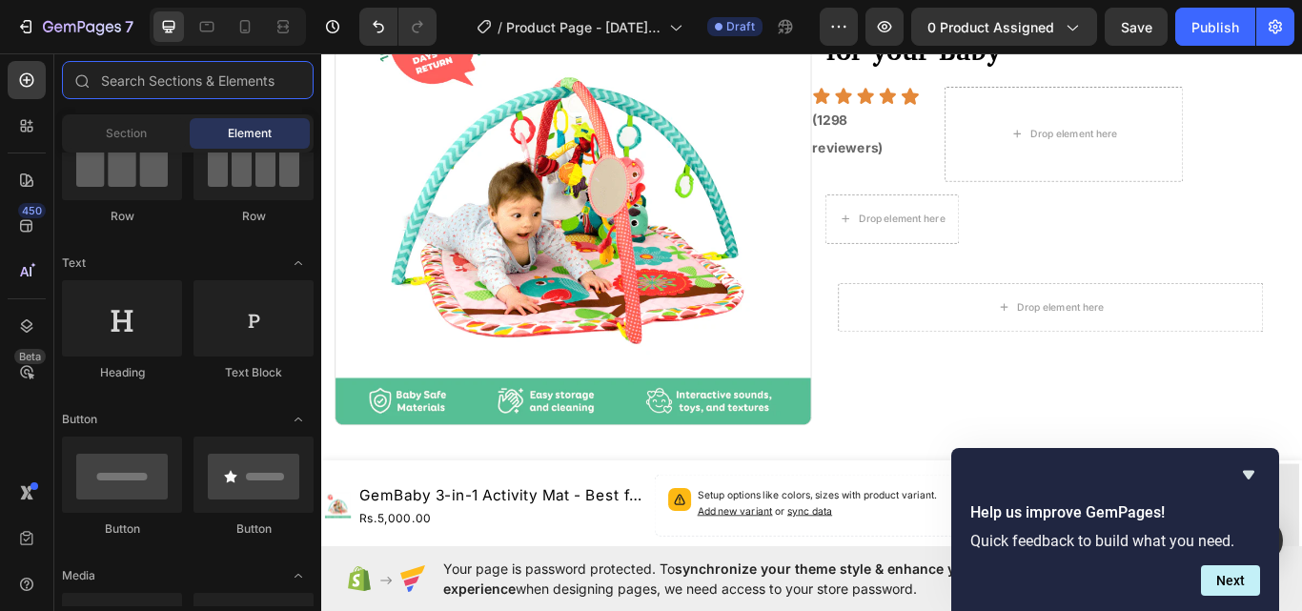
scroll to position [0, 0]
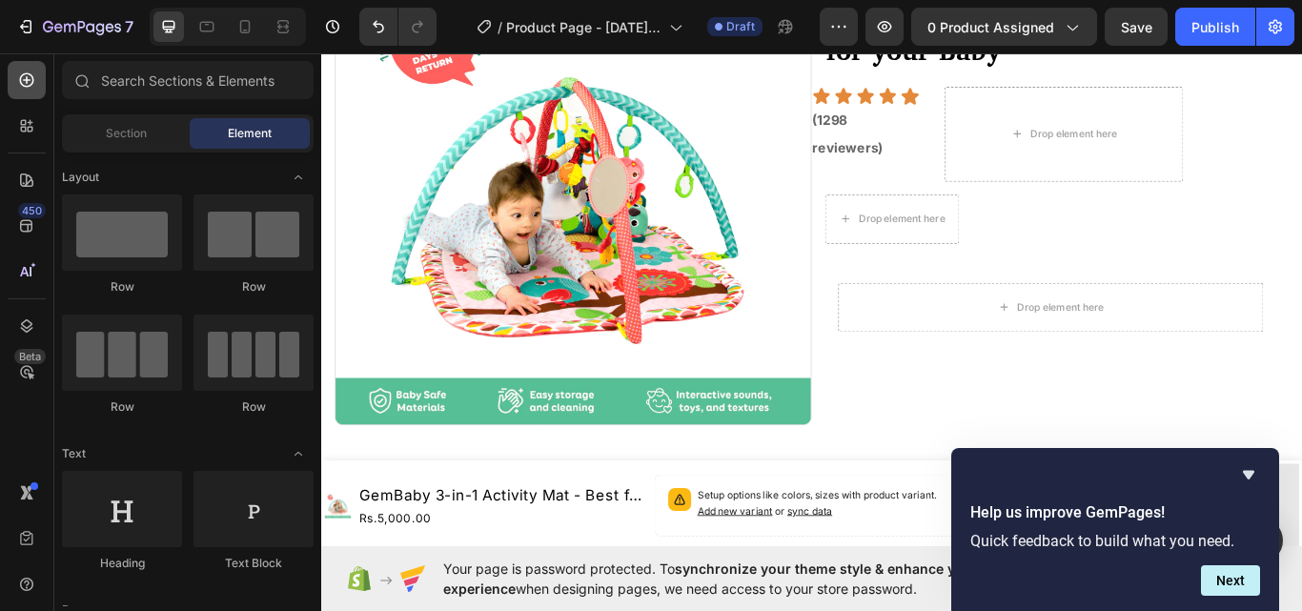
click at [27, 80] on icon at bounding box center [27, 80] width 8 height 8
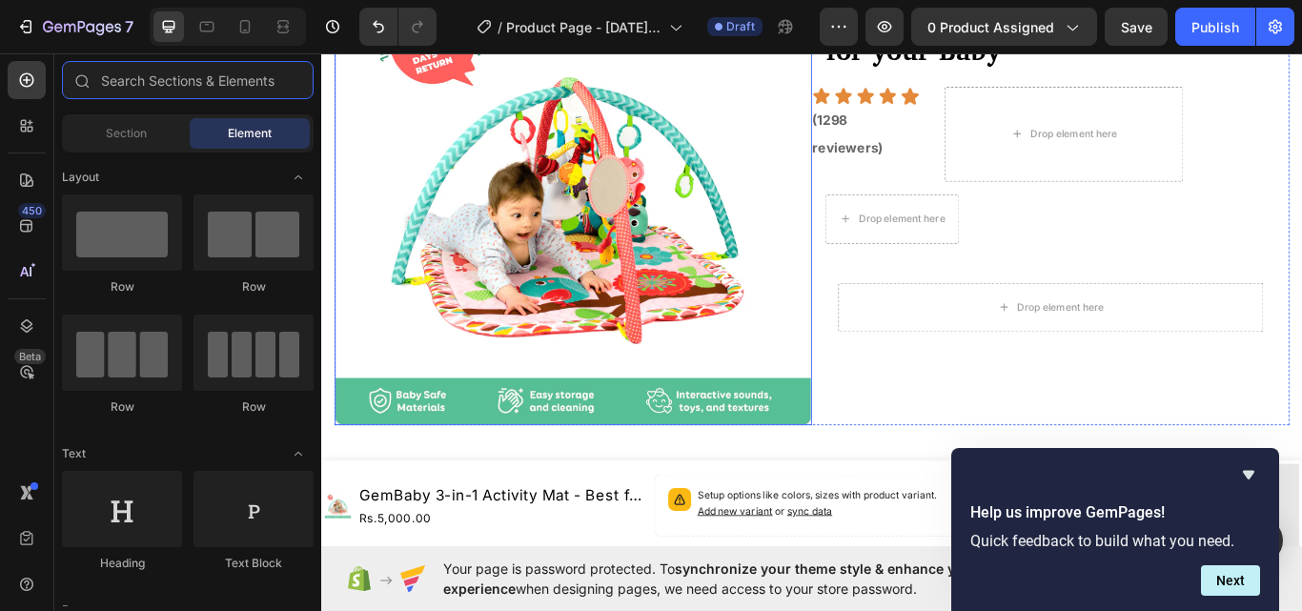
scroll to position [487, 0]
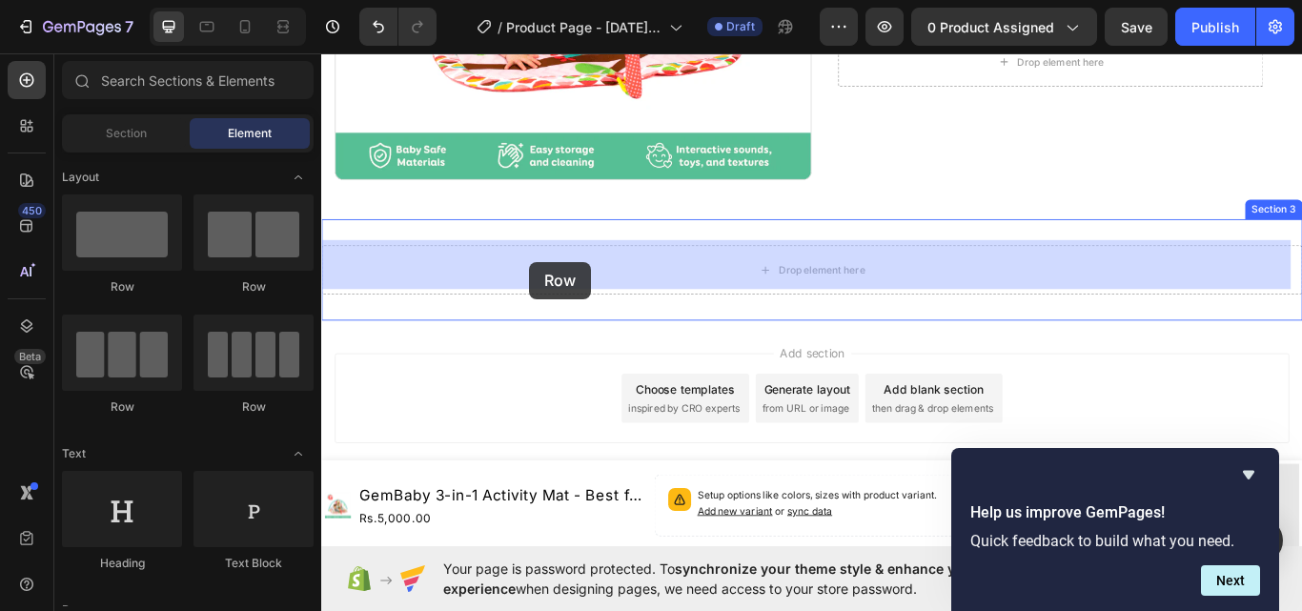
drag, startPoint x: 465, startPoint y: 305, endPoint x: 563, endPoint y: 297, distance: 98.5
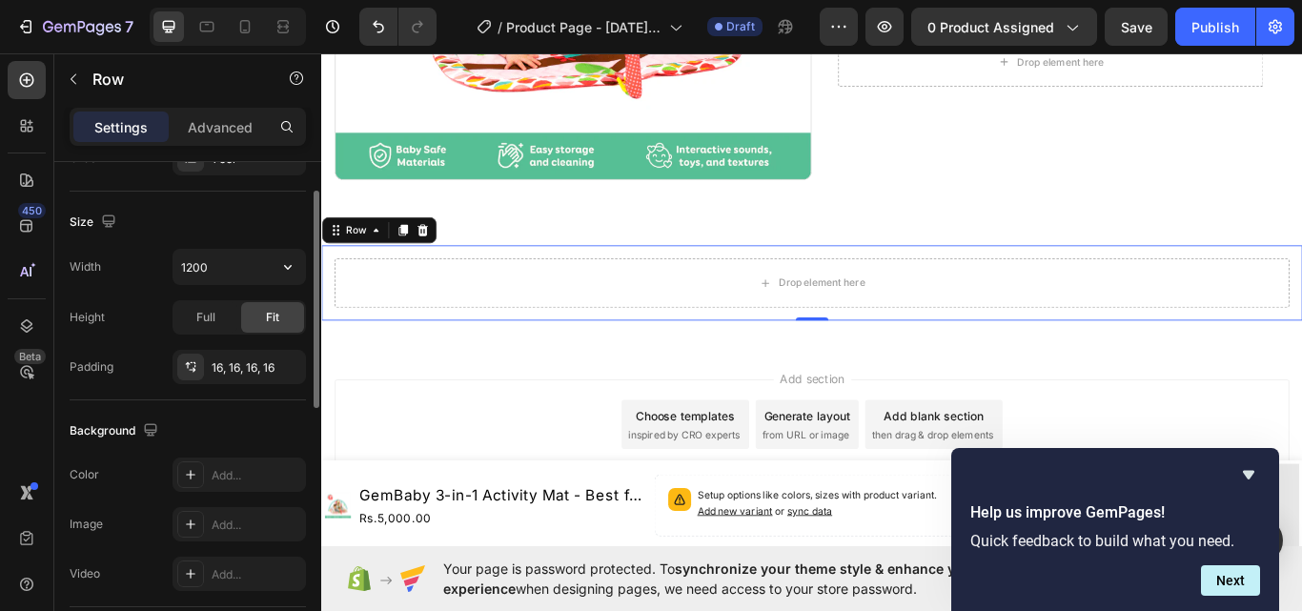
scroll to position [477, 0]
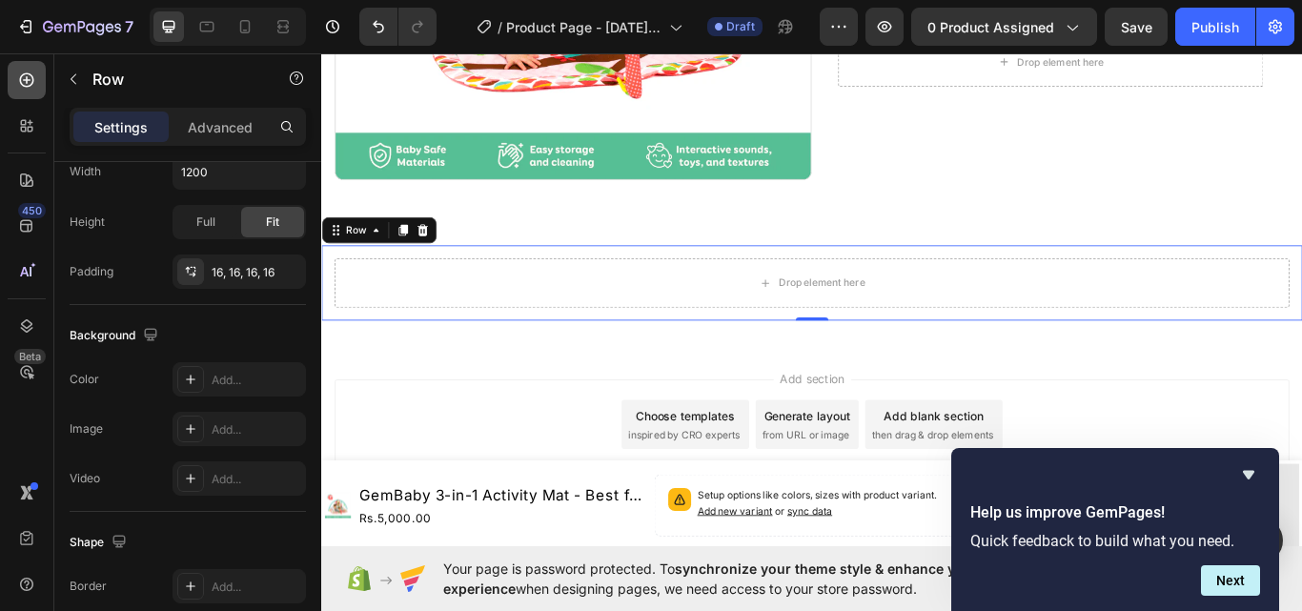
click at [31, 80] on icon at bounding box center [26, 80] width 19 height 19
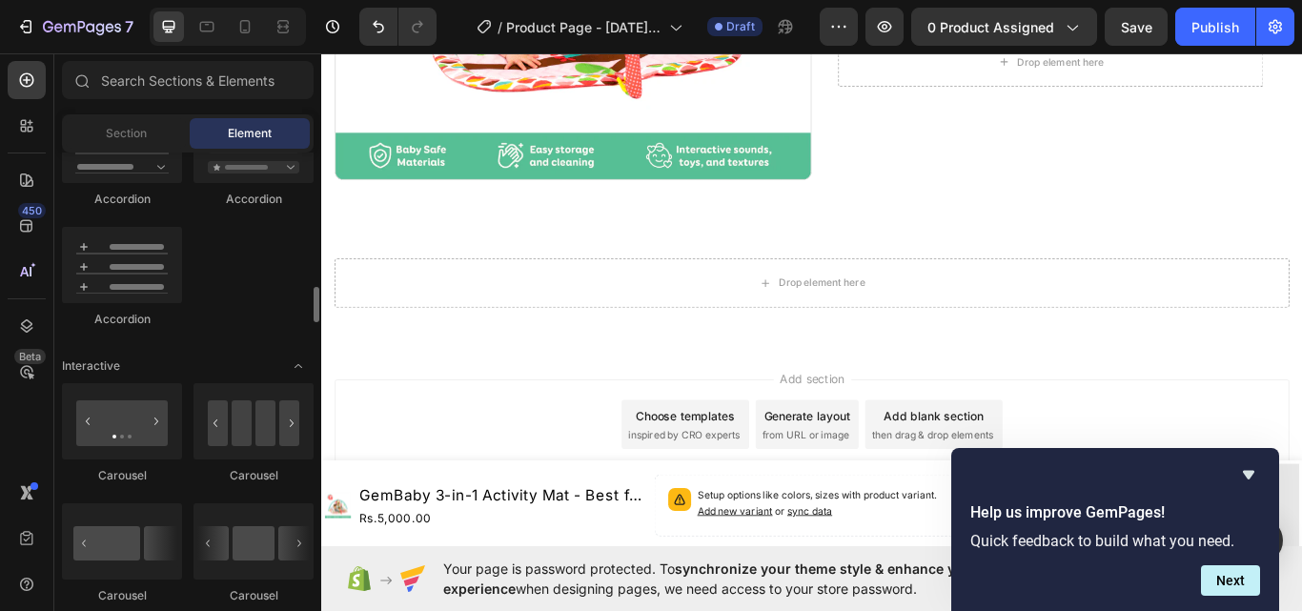
scroll to position [1430, 0]
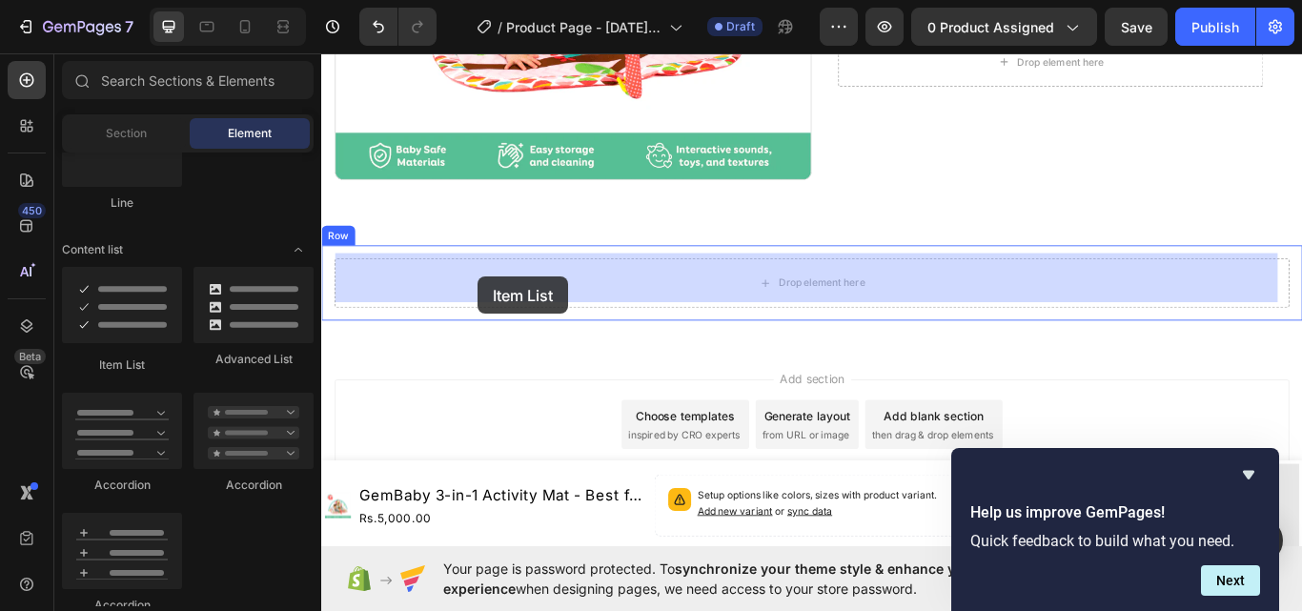
drag, startPoint x: 436, startPoint y: 378, endPoint x: 503, endPoint y: 315, distance: 93.1
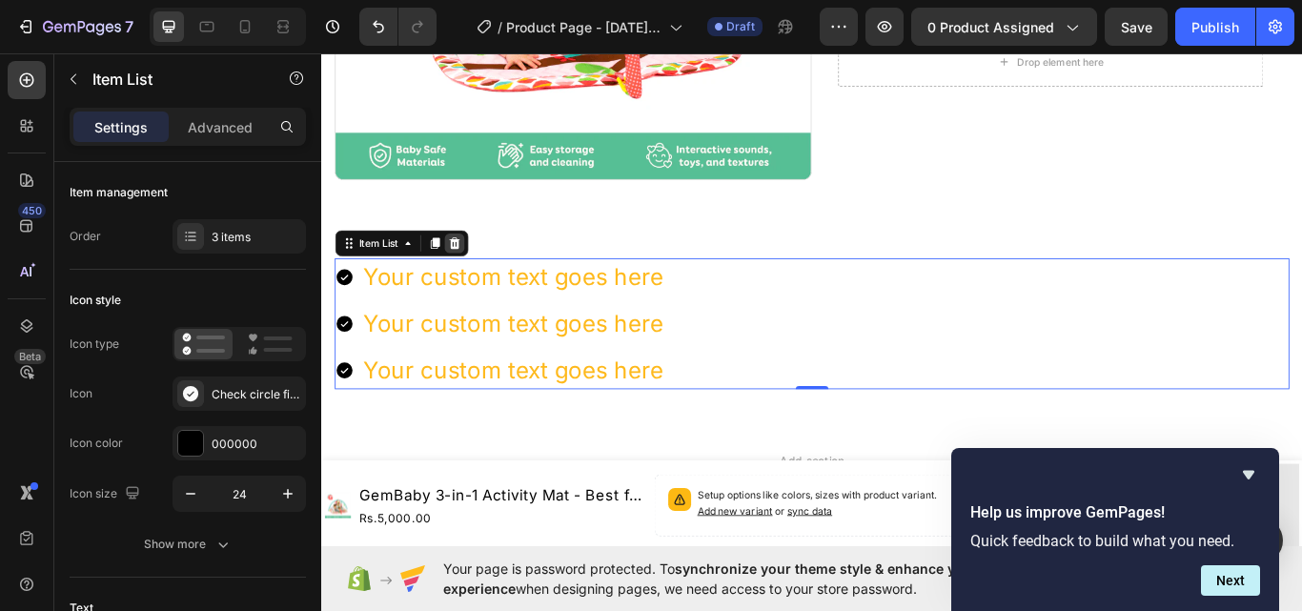
click at [480, 269] on icon at bounding box center [476, 275] width 12 height 13
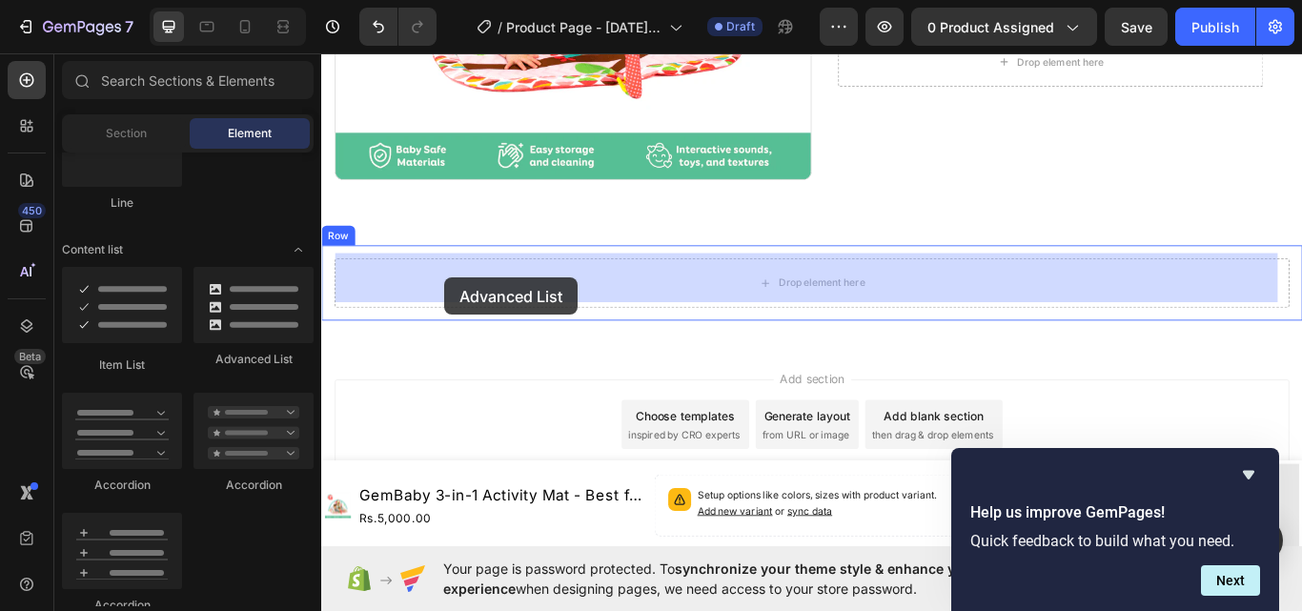
drag, startPoint x: 602, startPoint y: 356, endPoint x: 466, endPoint y: 316, distance: 142.1
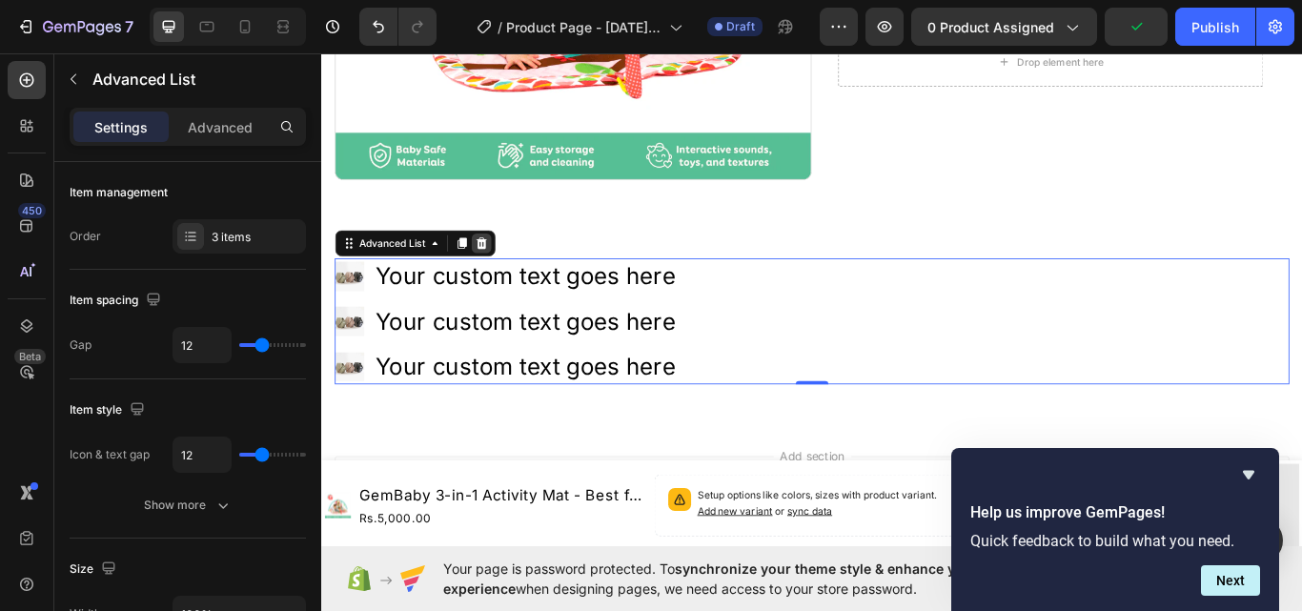
click at [504, 269] on icon at bounding box center [507, 275] width 12 height 13
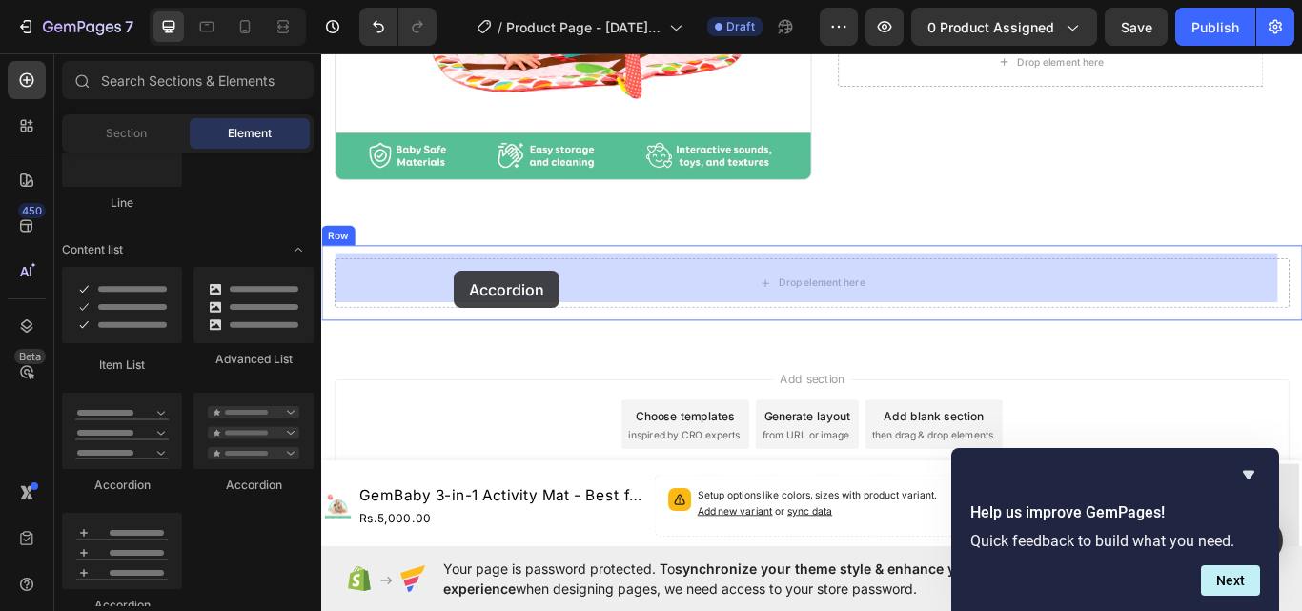
drag, startPoint x: 490, startPoint y: 481, endPoint x: 476, endPoint y: 308, distance: 174.1
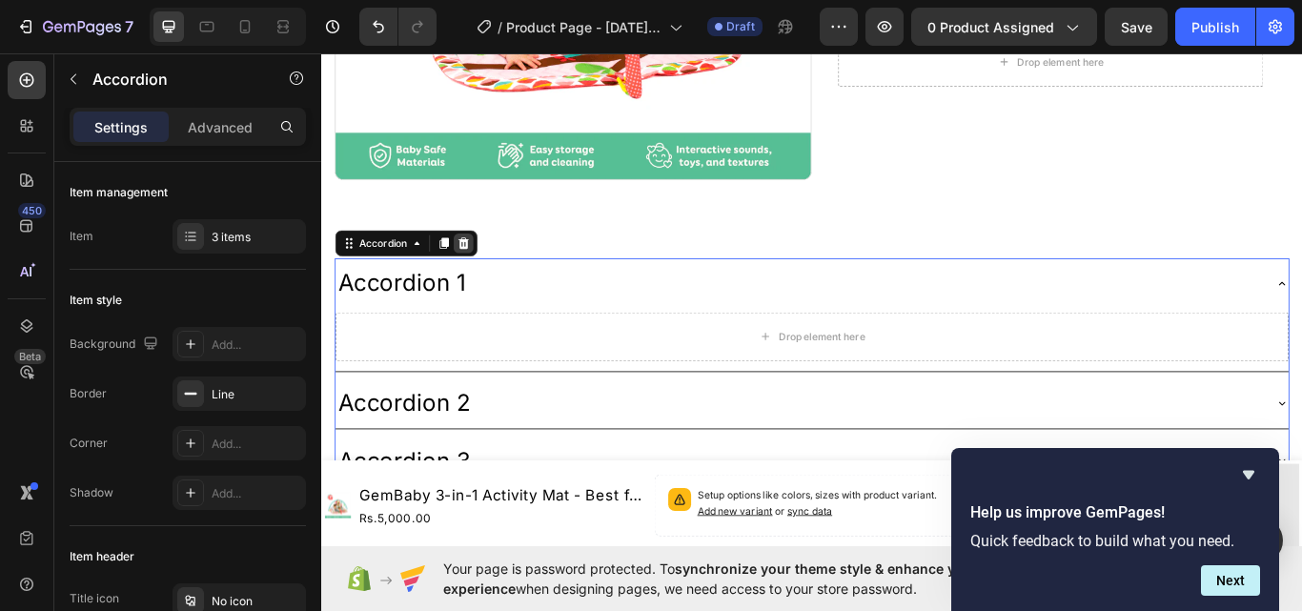
click at [489, 264] on div at bounding box center [486, 275] width 23 height 23
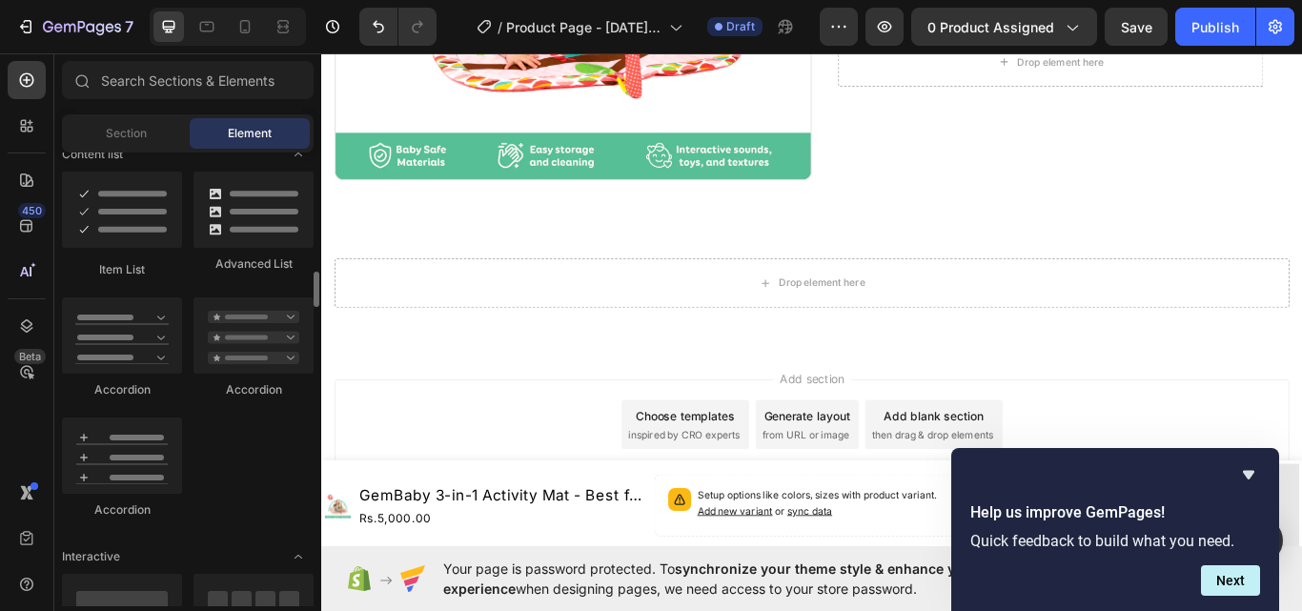
scroll to position [1621, 0]
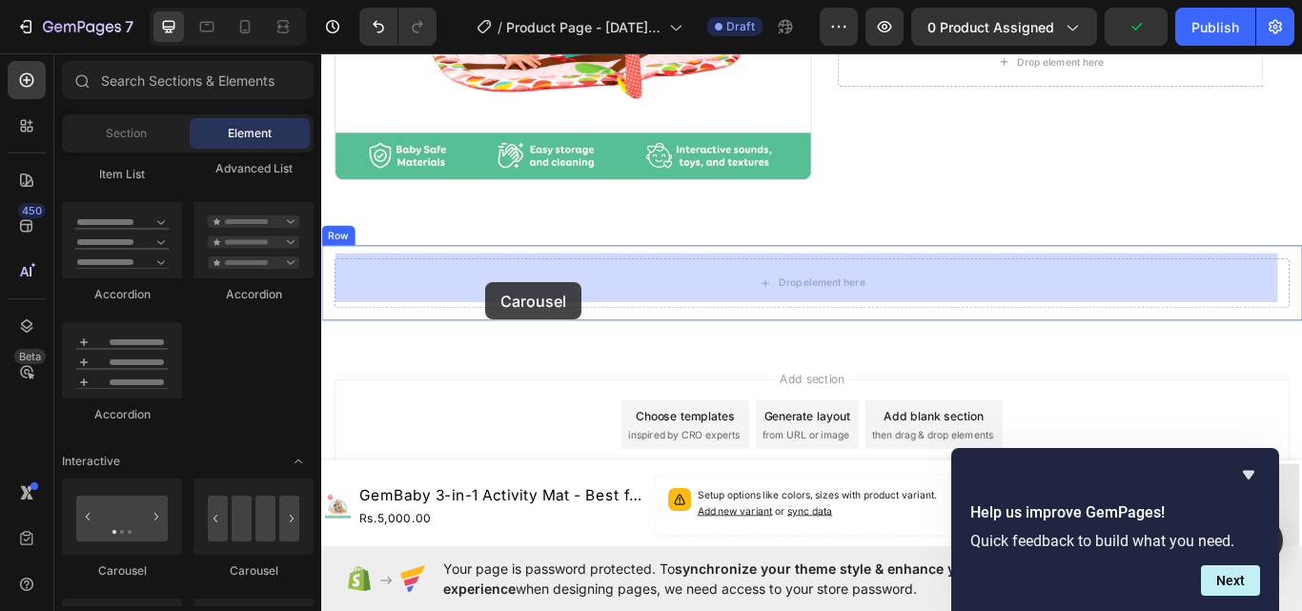
drag, startPoint x: 450, startPoint y: 579, endPoint x: 512, endPoint y: 321, distance: 264.7
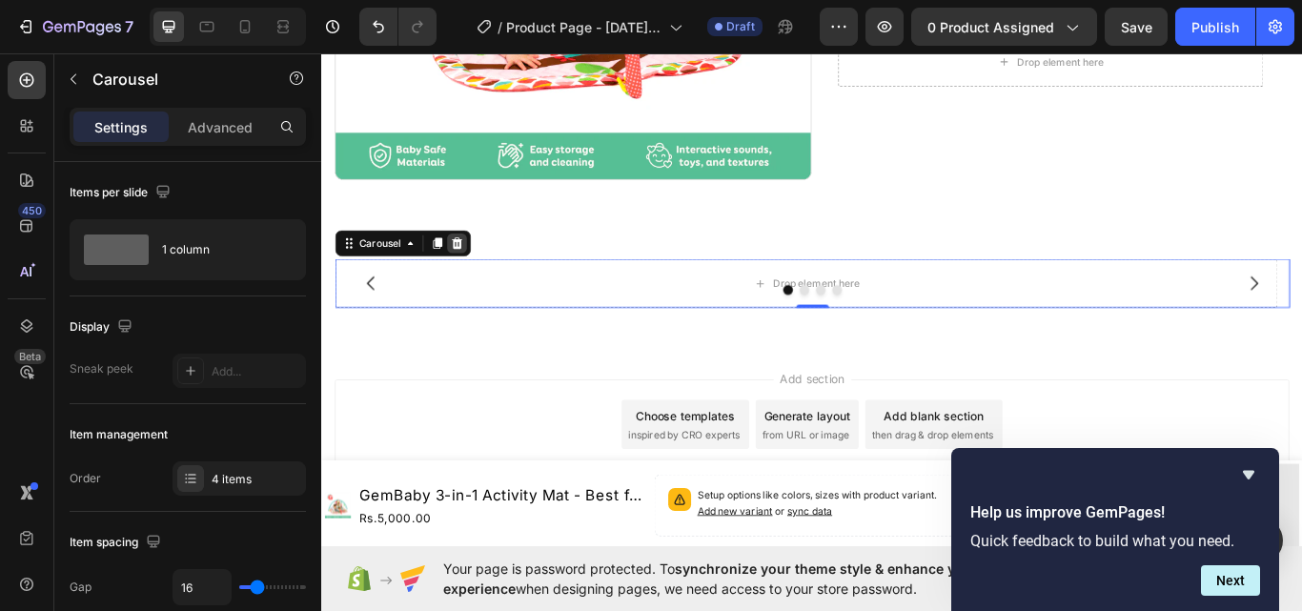
click at [477, 268] on icon at bounding box center [478, 275] width 15 height 15
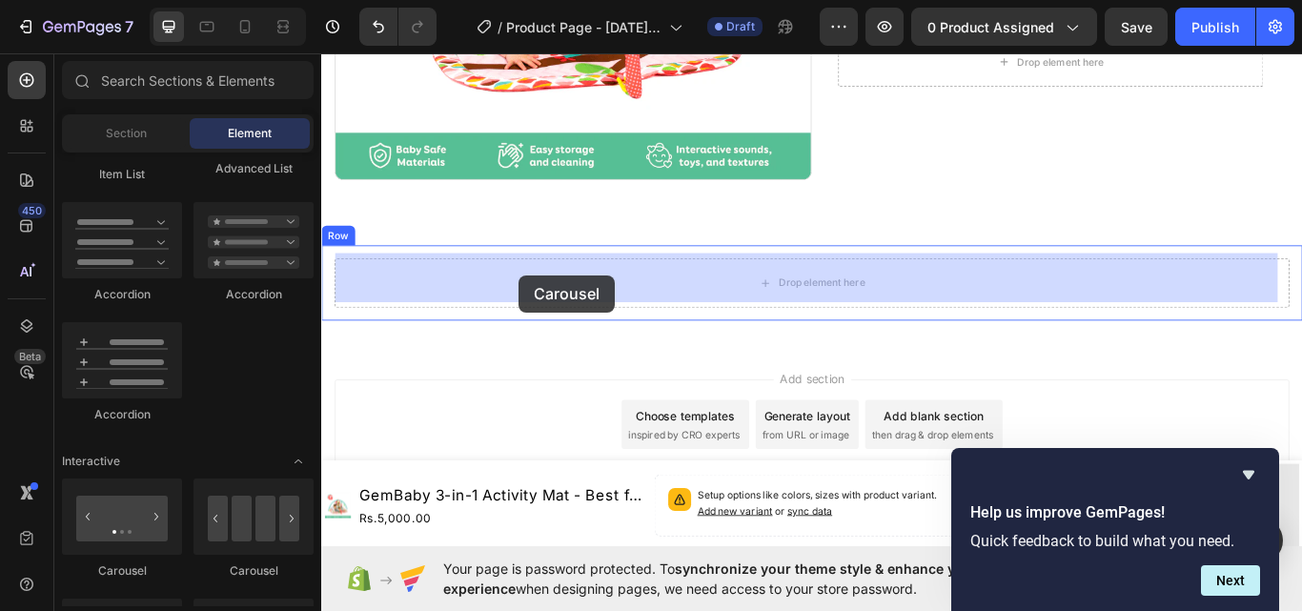
drag, startPoint x: 594, startPoint y: 572, endPoint x: 551, endPoint y: 313, distance: 262.8
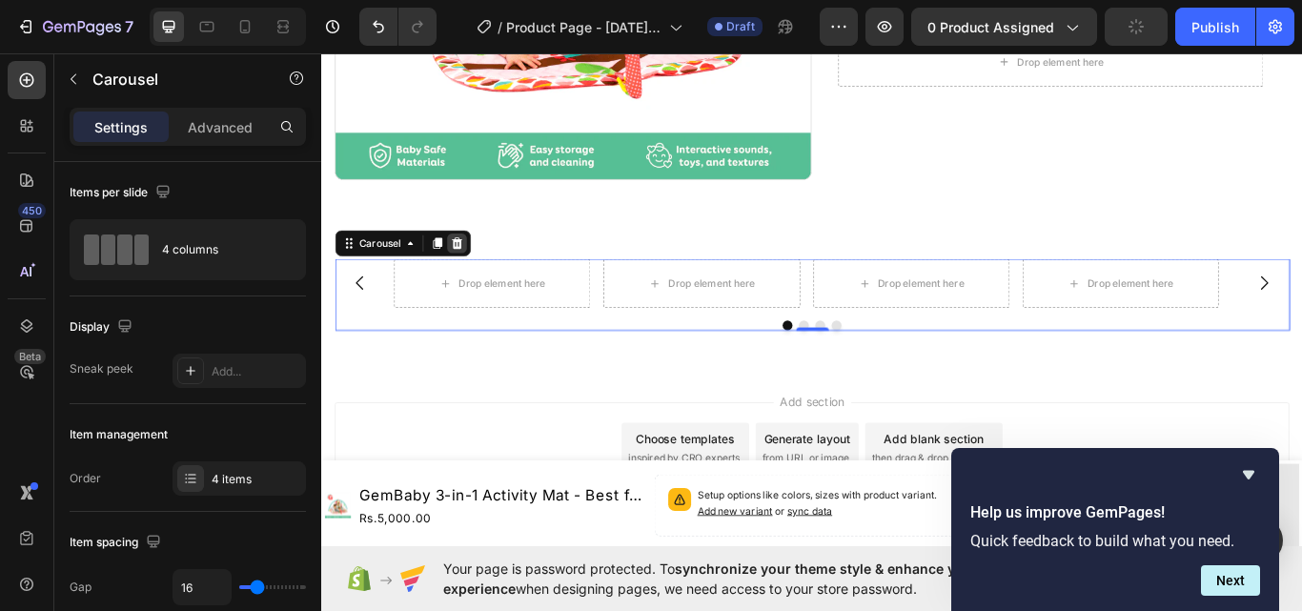
click at [485, 268] on icon at bounding box center [478, 275] width 15 height 15
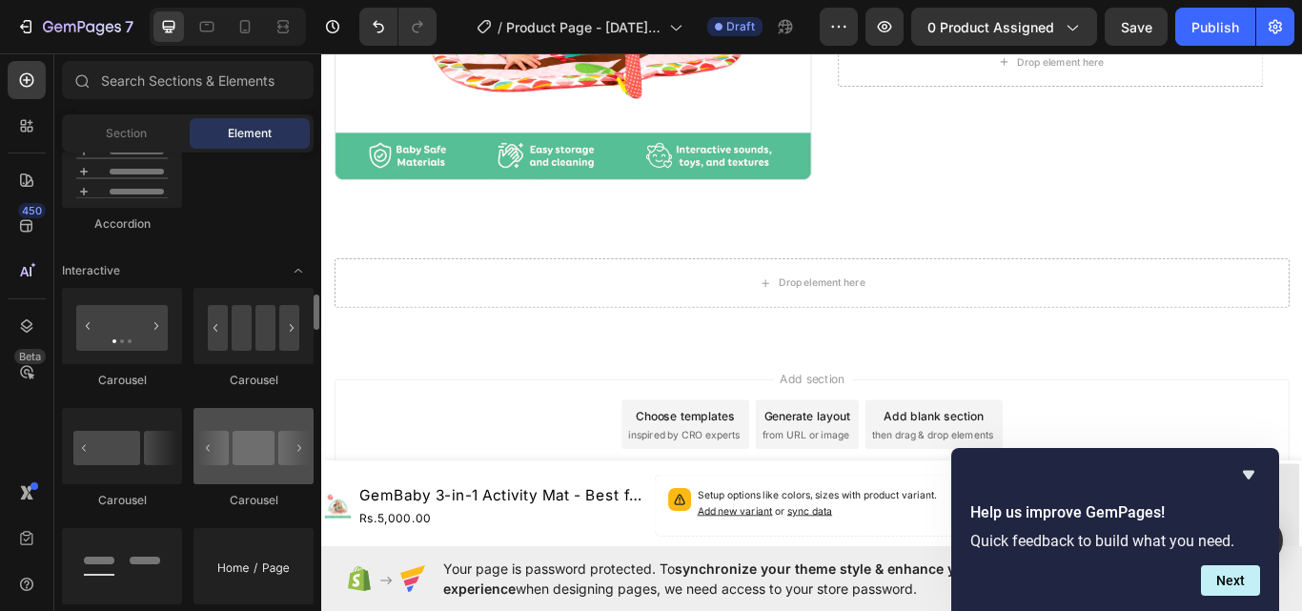
scroll to position [1907, 0]
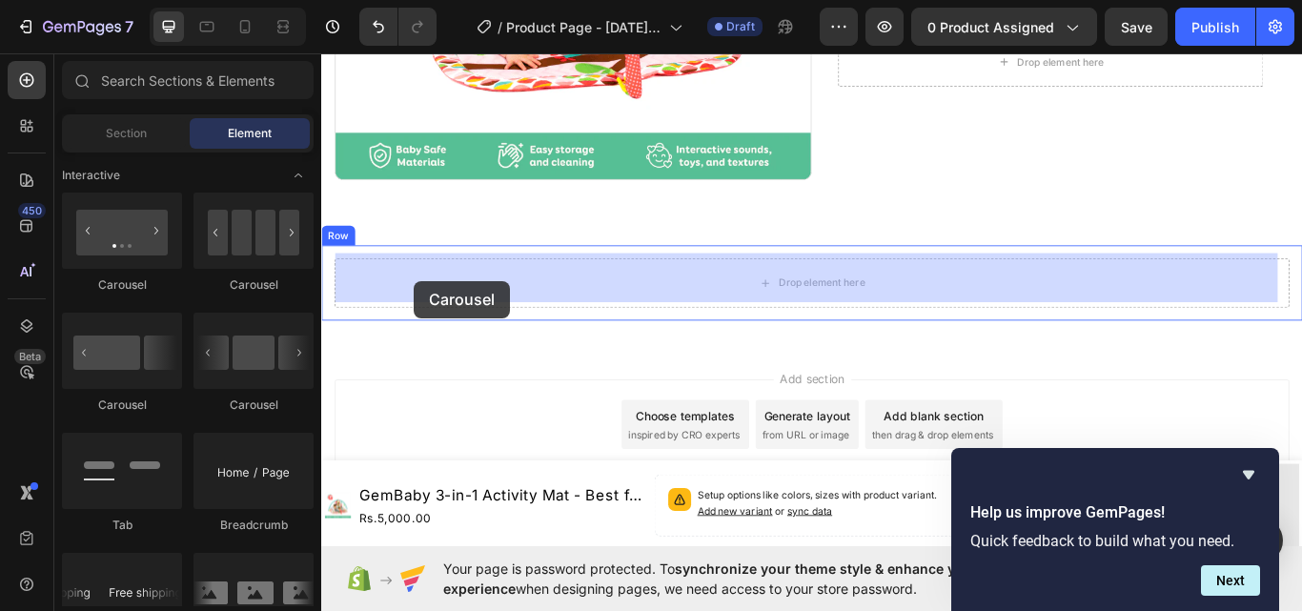
drag, startPoint x: 575, startPoint y: 412, endPoint x: 429, endPoint y: 319, distance: 172.7
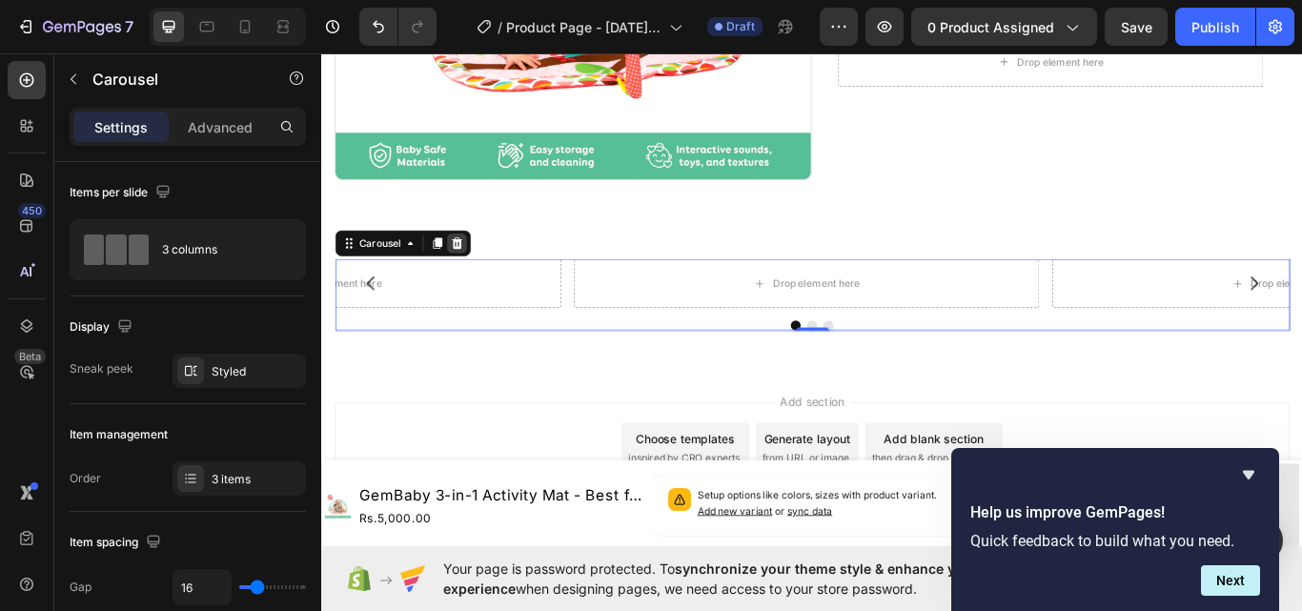
click at [480, 269] on icon at bounding box center [479, 275] width 12 height 13
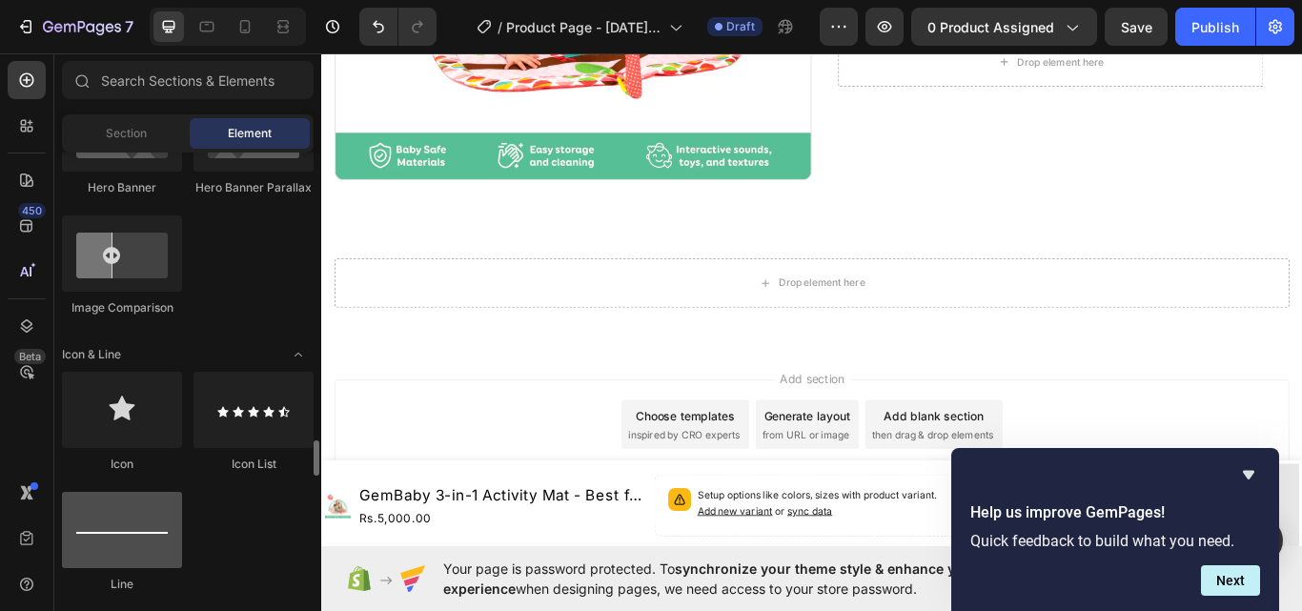
scroll to position [1239, 0]
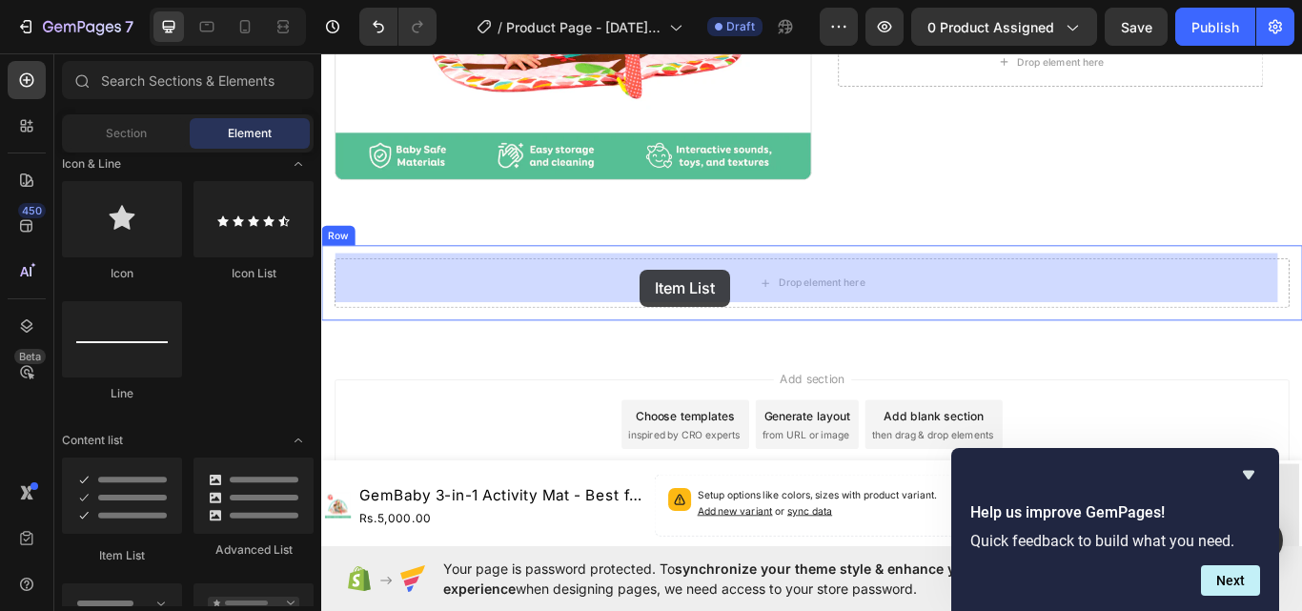
drag, startPoint x: 458, startPoint y: 557, endPoint x: 693, endPoint y: 306, distance: 344.0
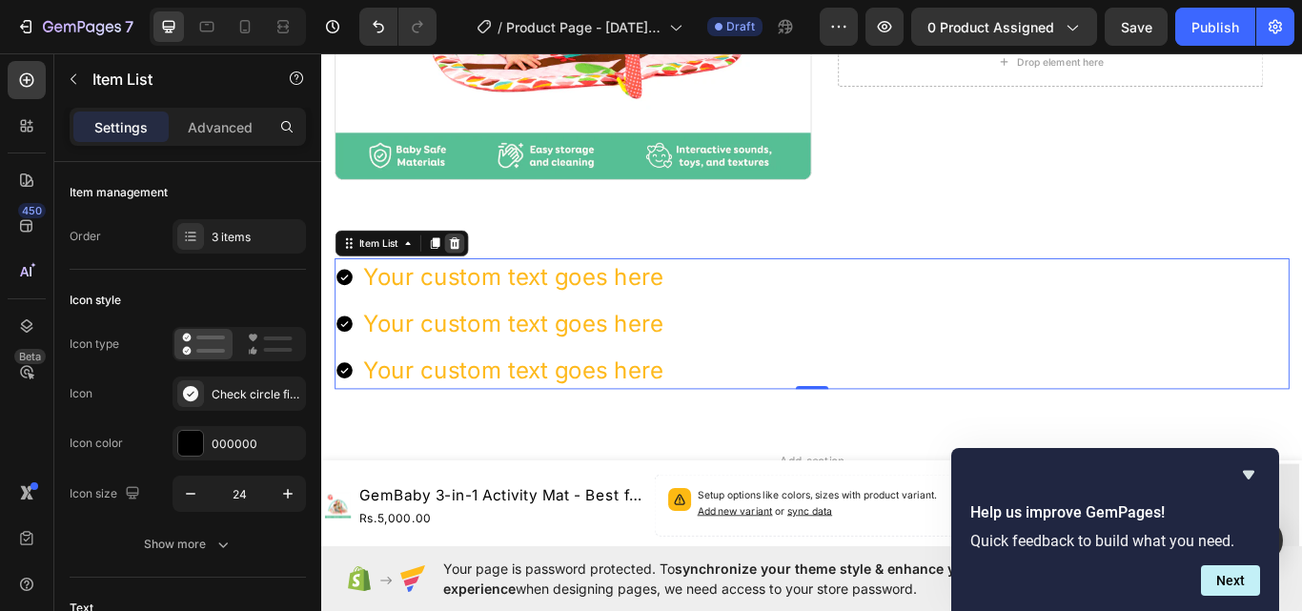
click at [482, 268] on icon at bounding box center [475, 275] width 15 height 15
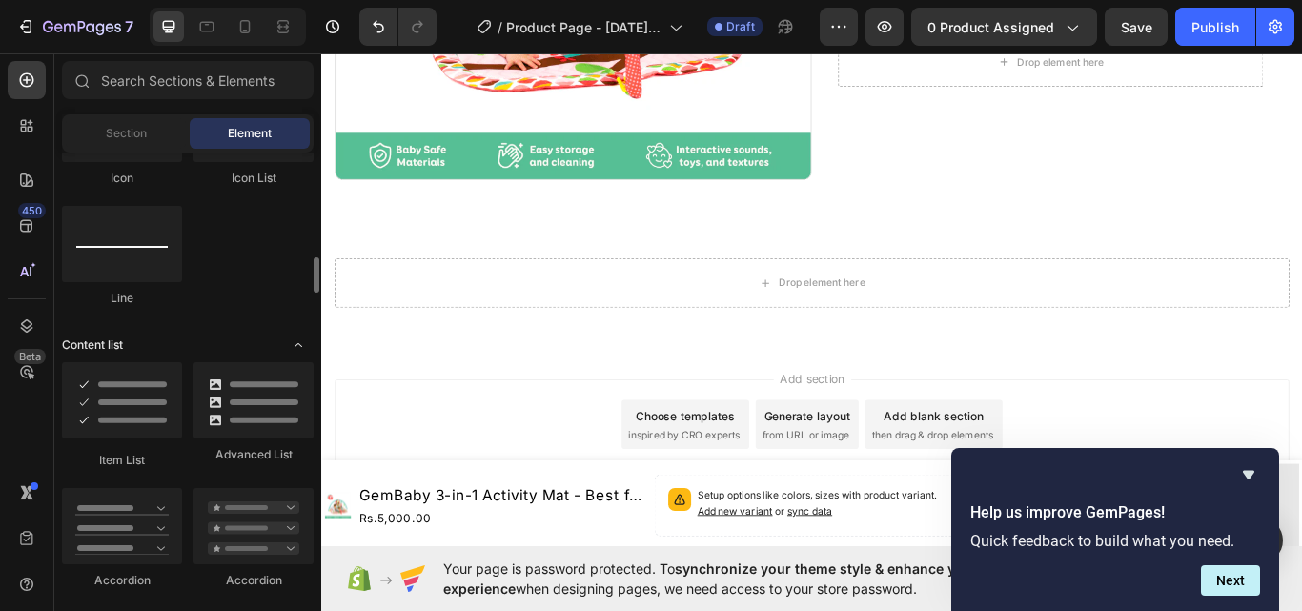
scroll to position [1430, 0]
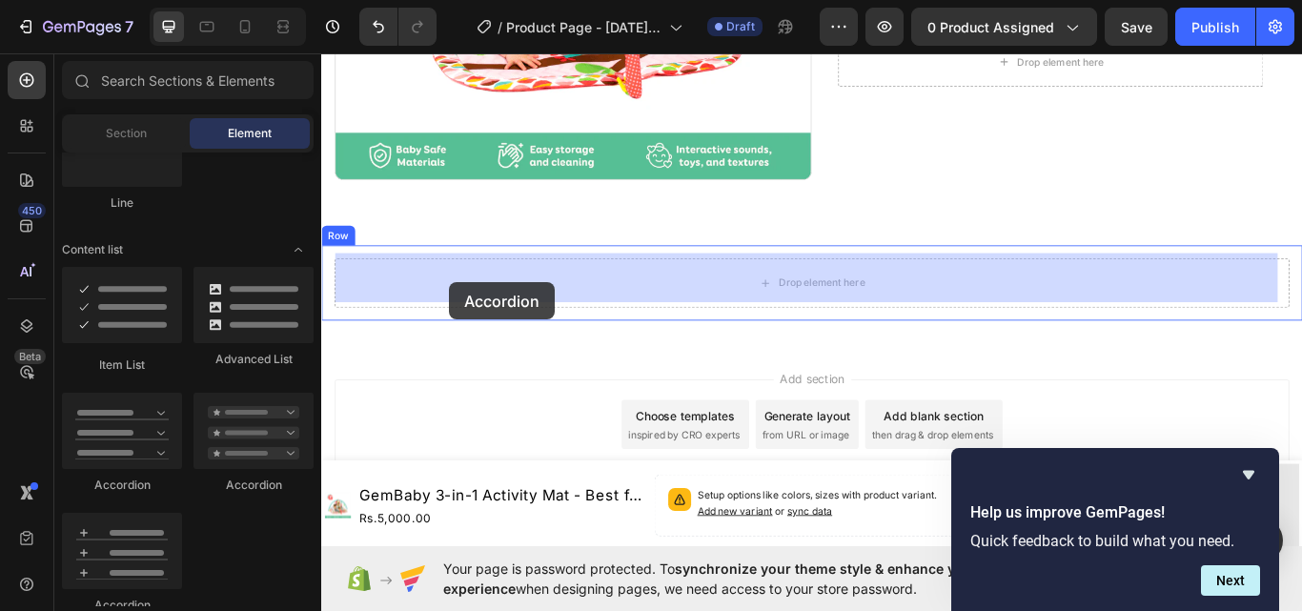
drag, startPoint x: 460, startPoint y: 604, endPoint x: 470, endPoint y: 321, distance: 283.3
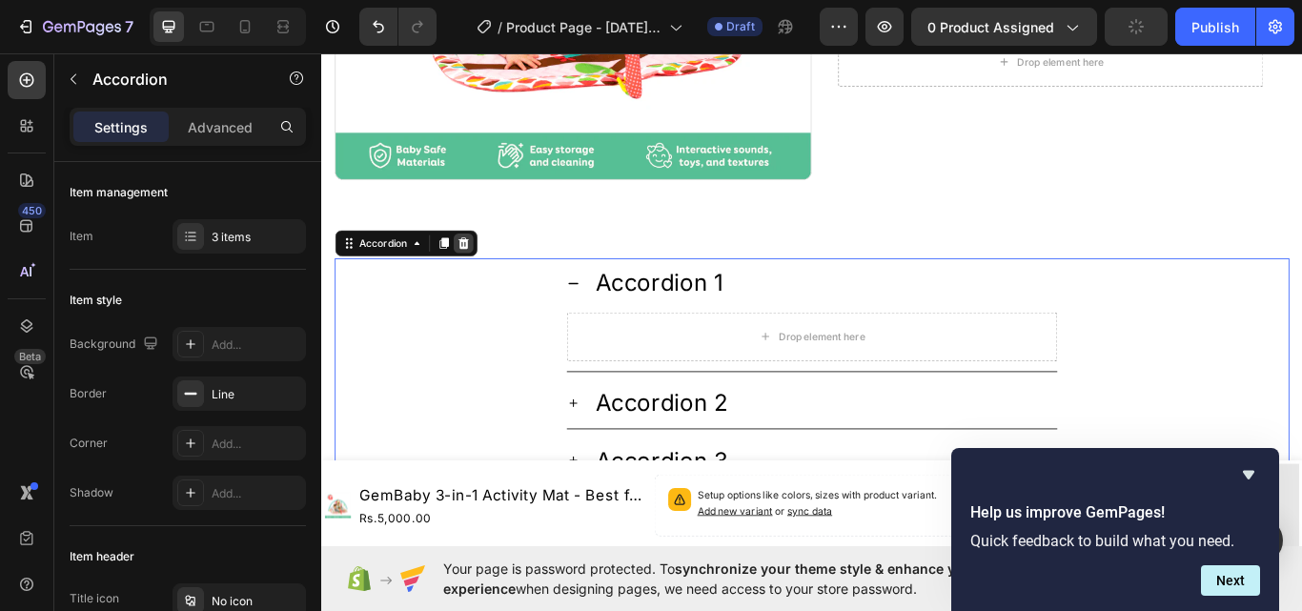
click at [486, 269] on icon at bounding box center [486, 275] width 12 height 13
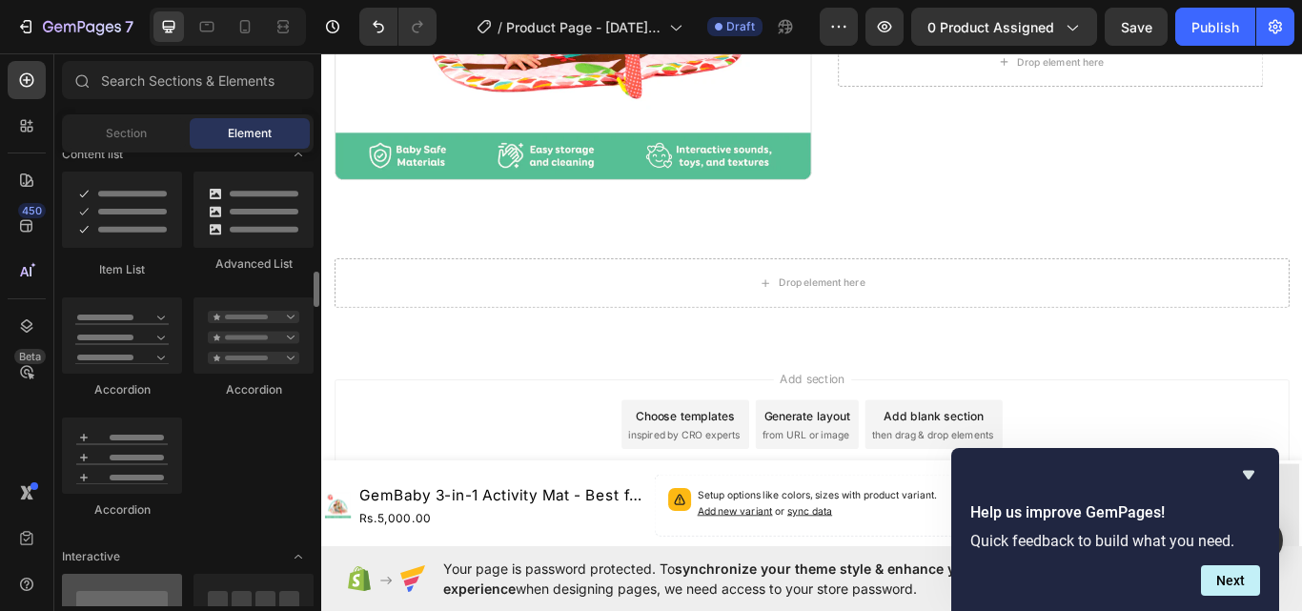
scroll to position [1621, 0]
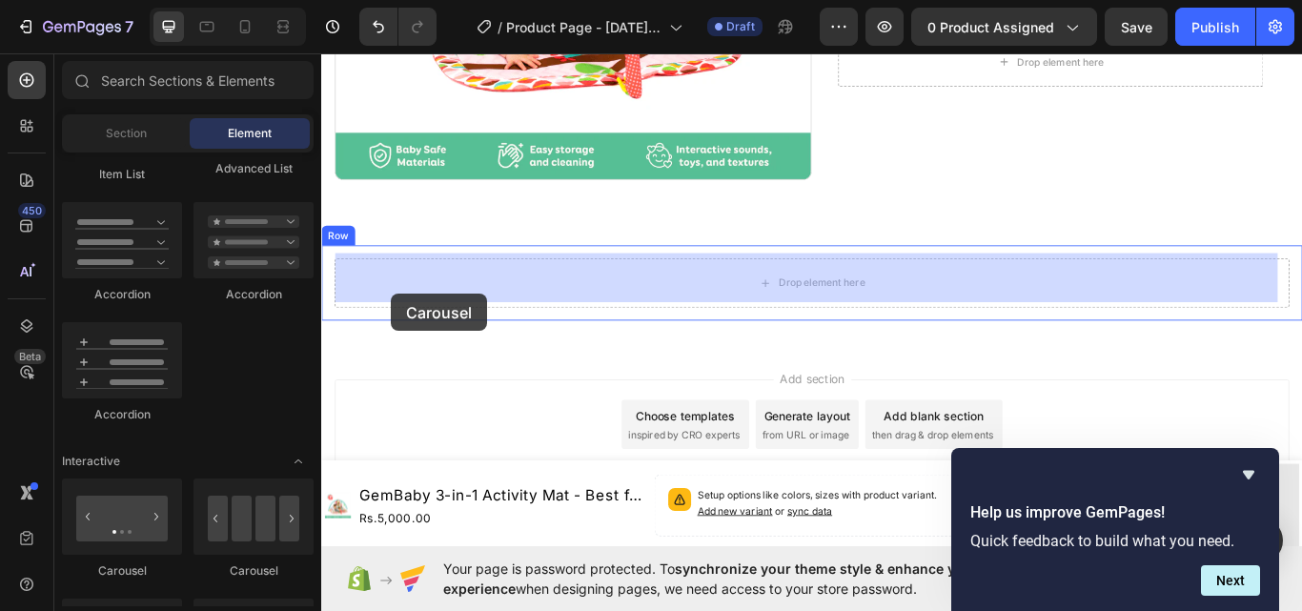
drag, startPoint x: 500, startPoint y: 523, endPoint x: 404, endPoint y: 335, distance: 211.5
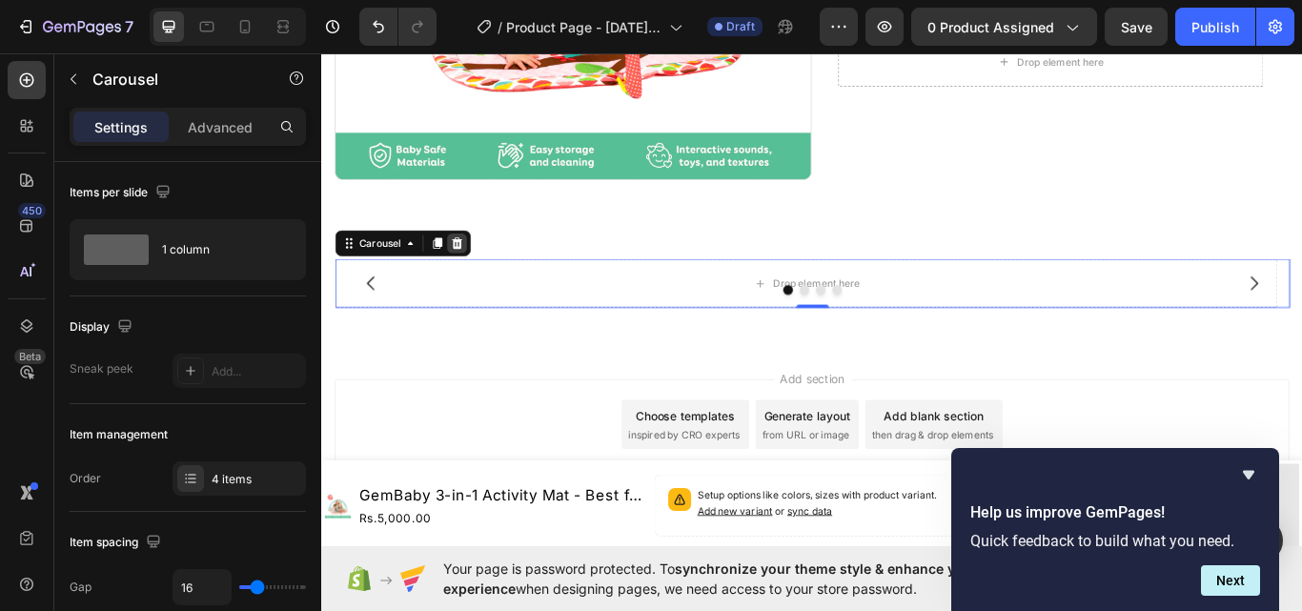
click at [480, 268] on icon at bounding box center [478, 275] width 15 height 15
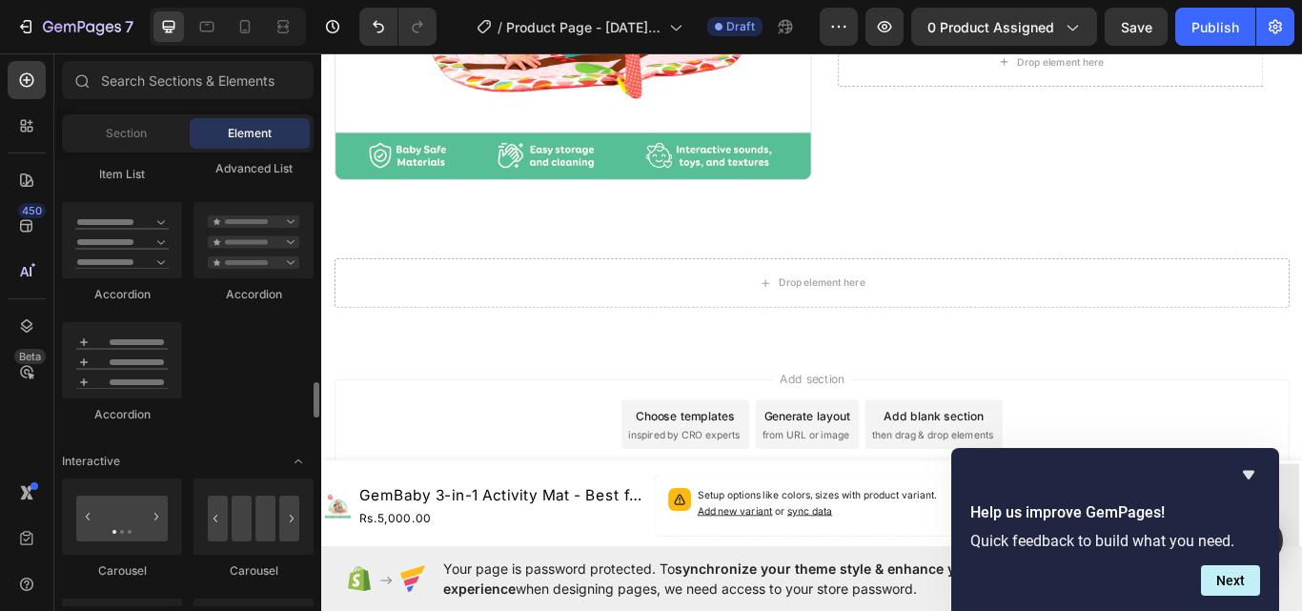
scroll to position [1811, 0]
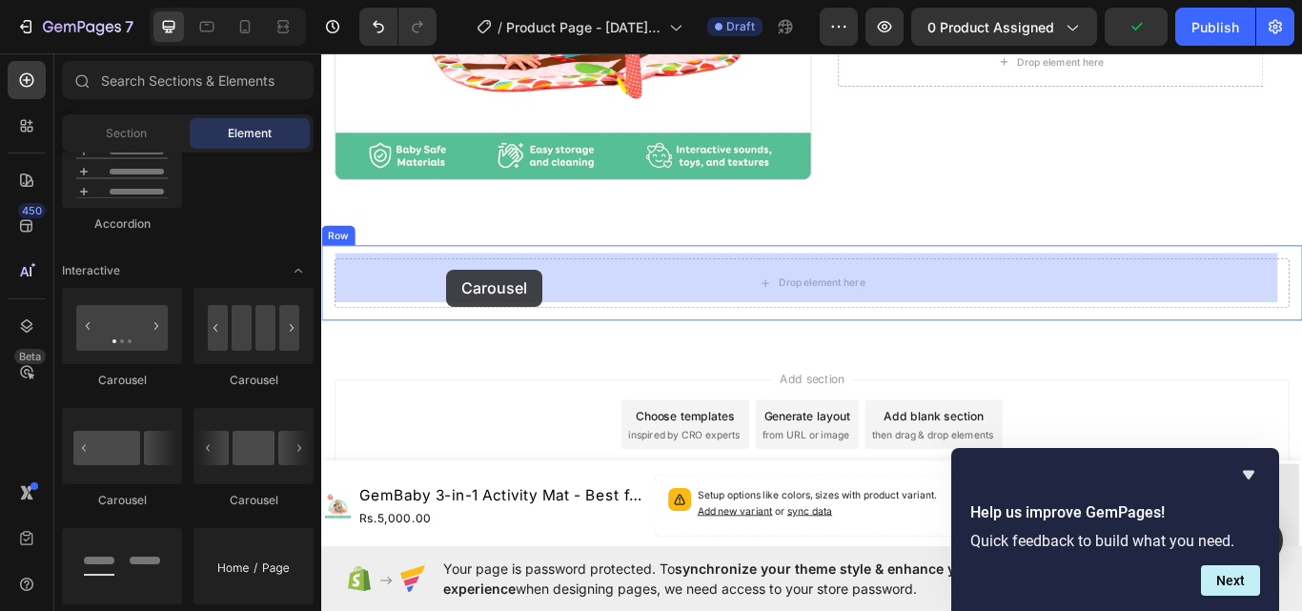
drag, startPoint x: 570, startPoint y: 406, endPoint x: 467, endPoint y: 306, distance: 143.6
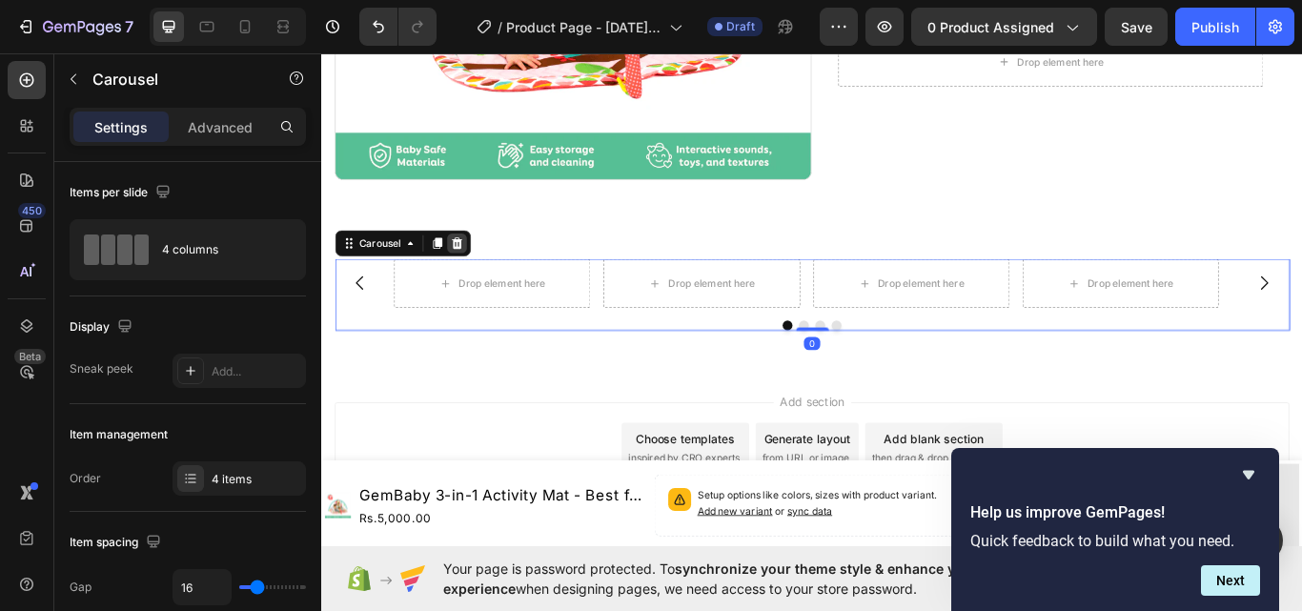
click at [483, 268] on icon at bounding box center [478, 275] width 15 height 15
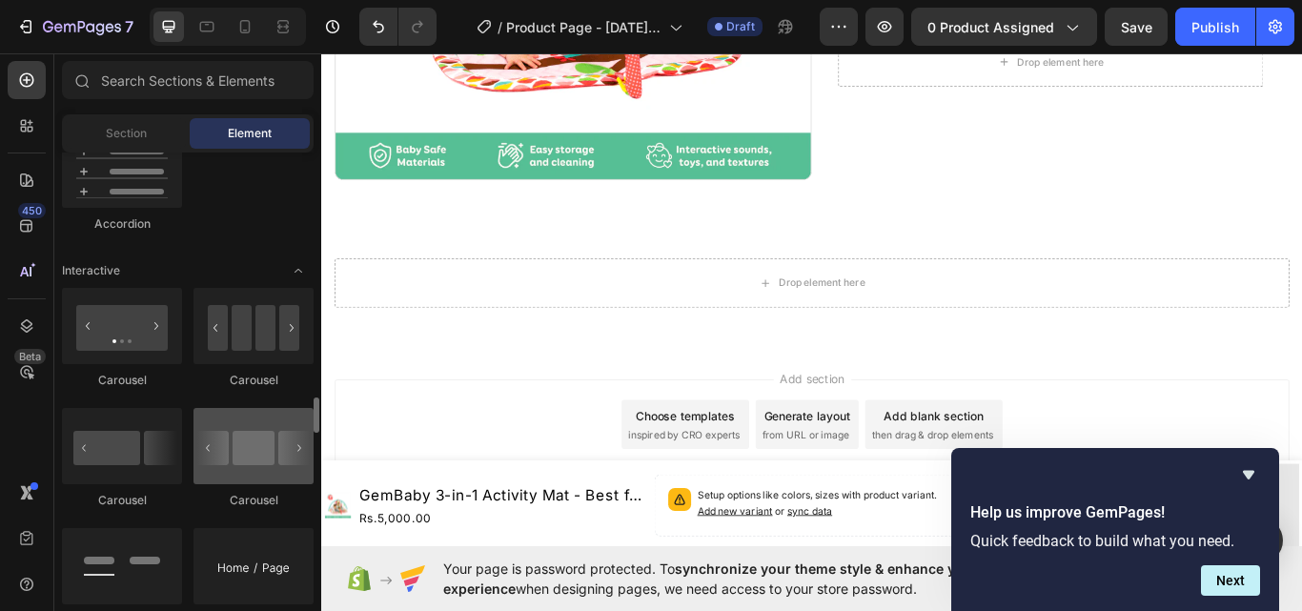
scroll to position [1907, 0]
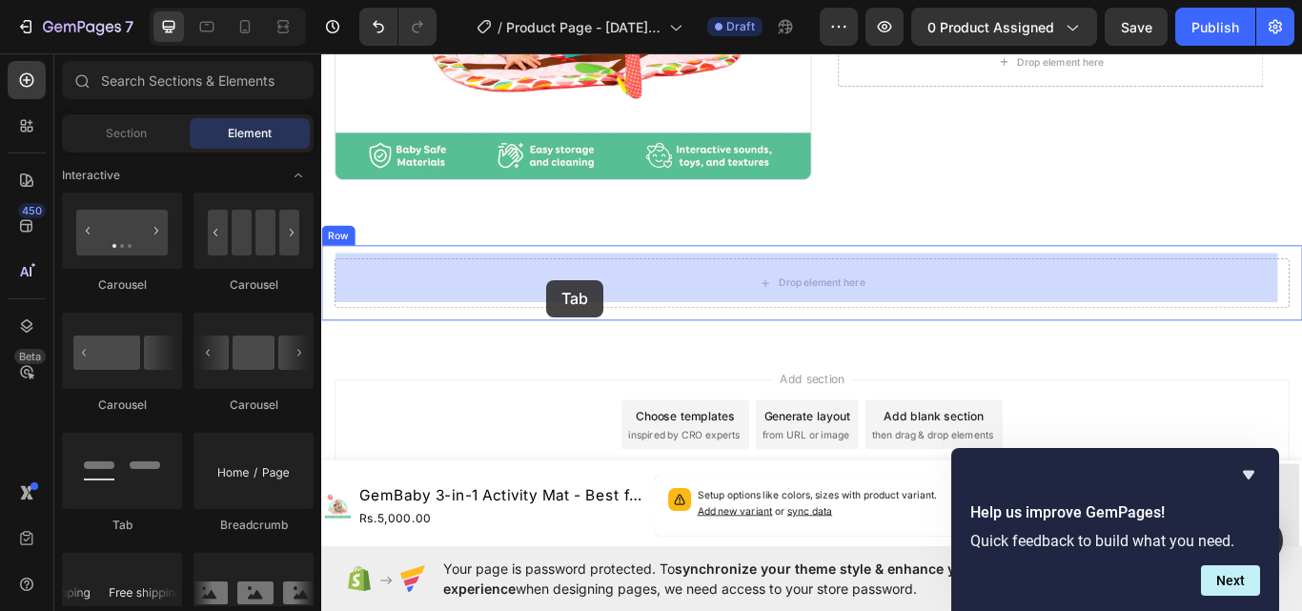
drag, startPoint x: 439, startPoint y: 524, endPoint x: 583, endPoint y: 318, distance: 251.2
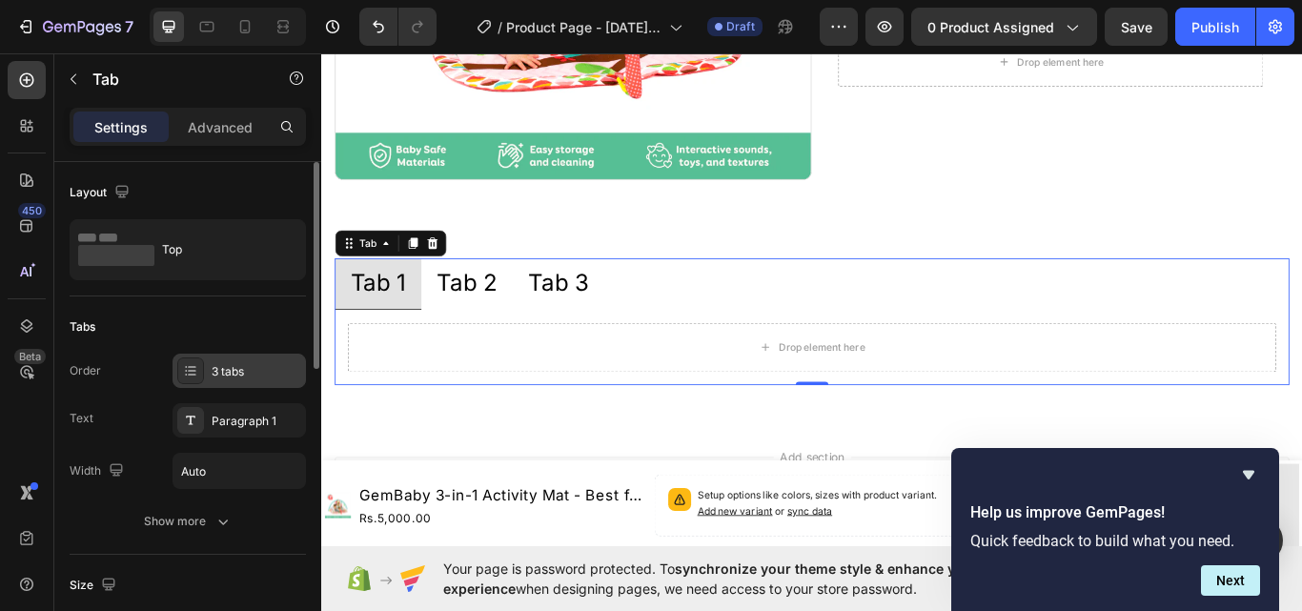
click at [261, 373] on div "3 tabs" at bounding box center [257, 371] width 90 height 17
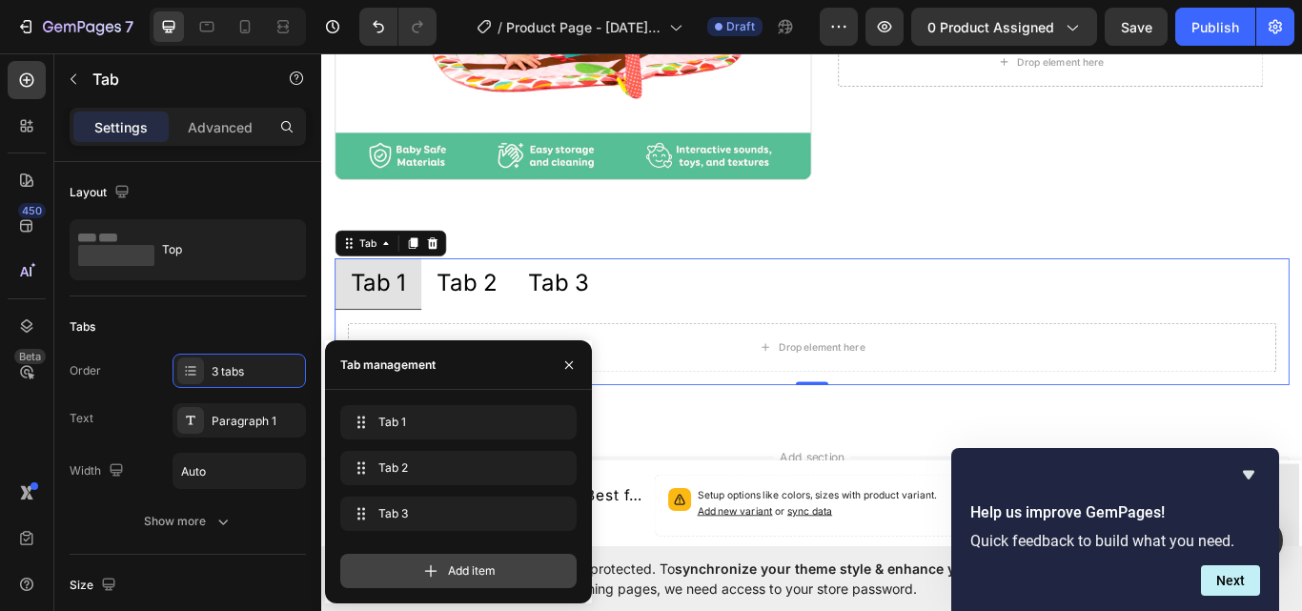
click at [417, 566] on div "Add item" at bounding box center [458, 571] width 236 height 34
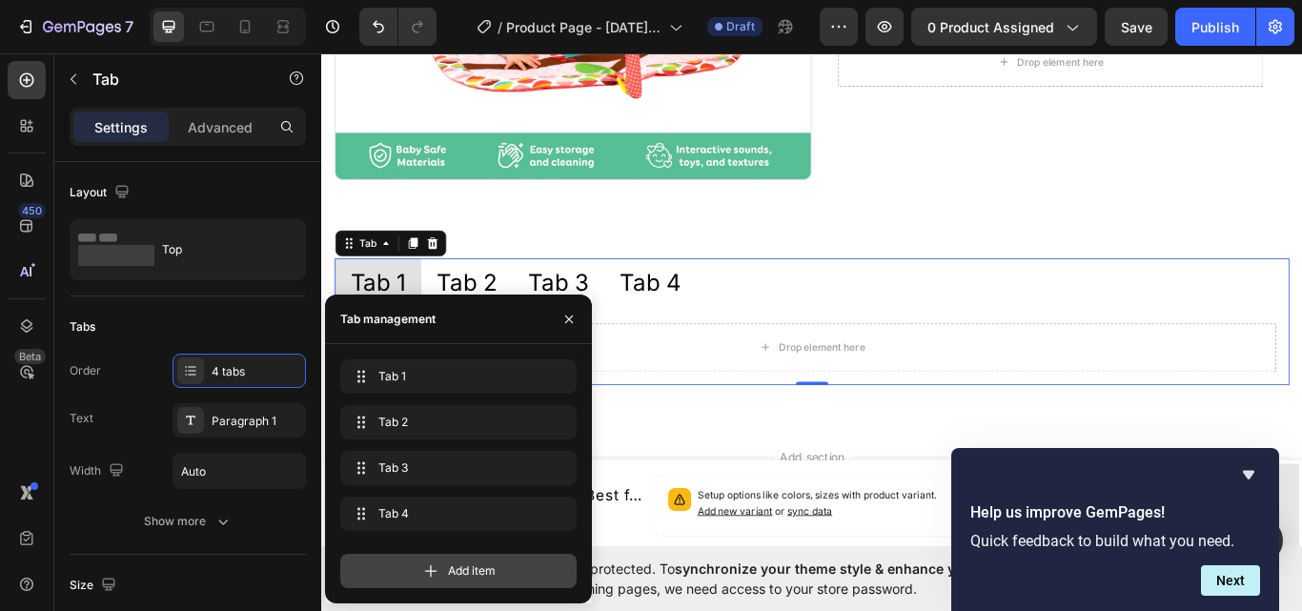
click at [448, 568] on span "Add item" at bounding box center [472, 570] width 48 height 17
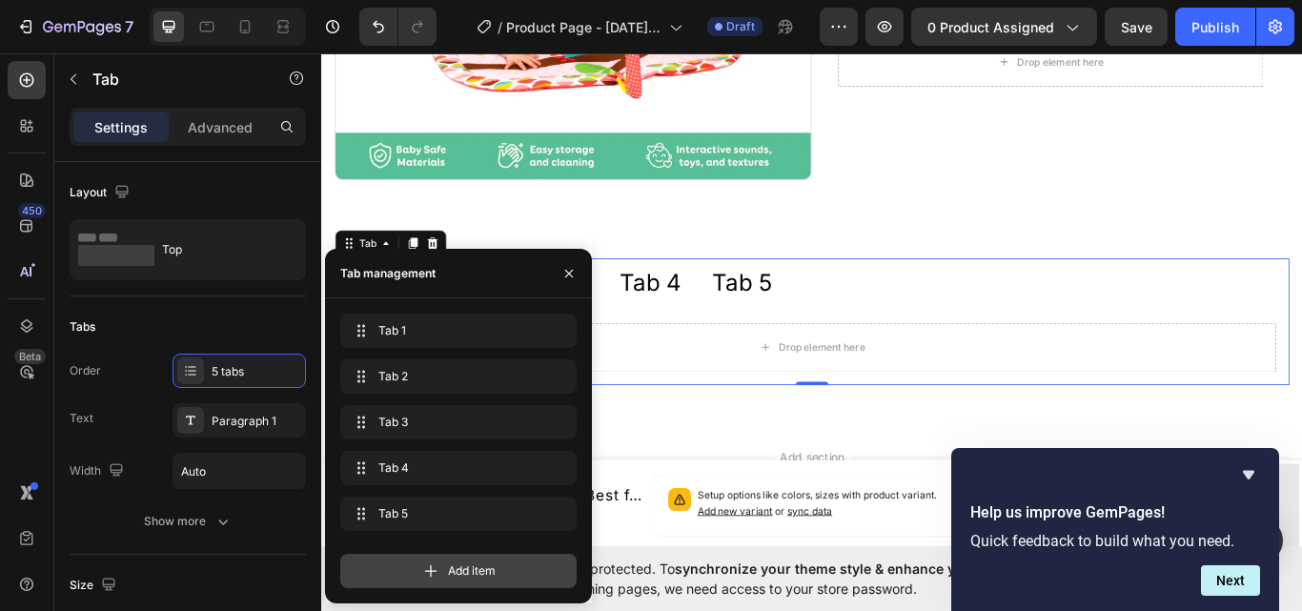
click at [463, 569] on span "Add item" at bounding box center [472, 570] width 48 height 17
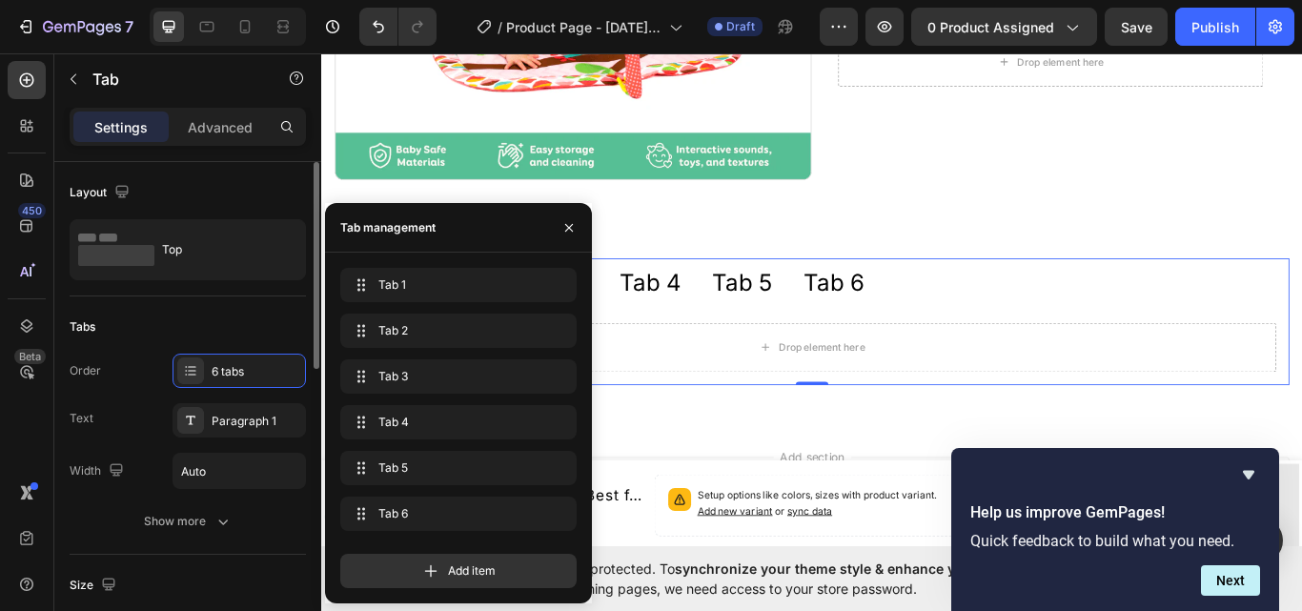
click at [206, 310] on div "Tabs Order 6 tabs Text Paragraph 1 Width Auto Show more" at bounding box center [188, 425] width 236 height 258
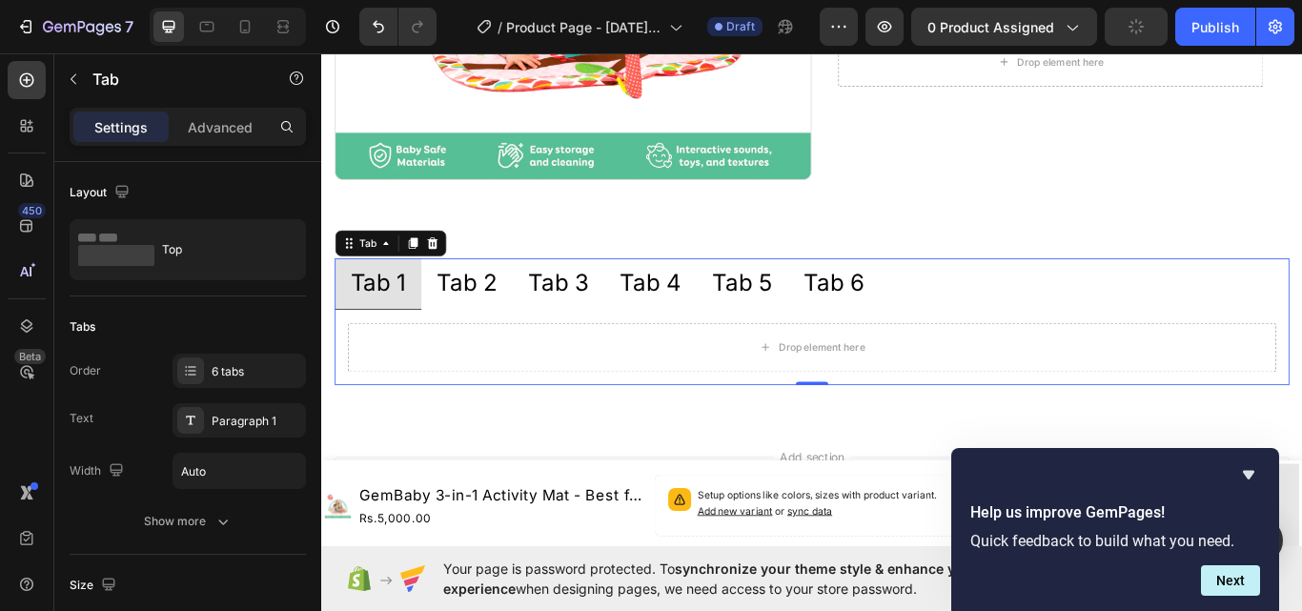
click at [394, 307] on div "Tab 1" at bounding box center [387, 322] width 71 height 43
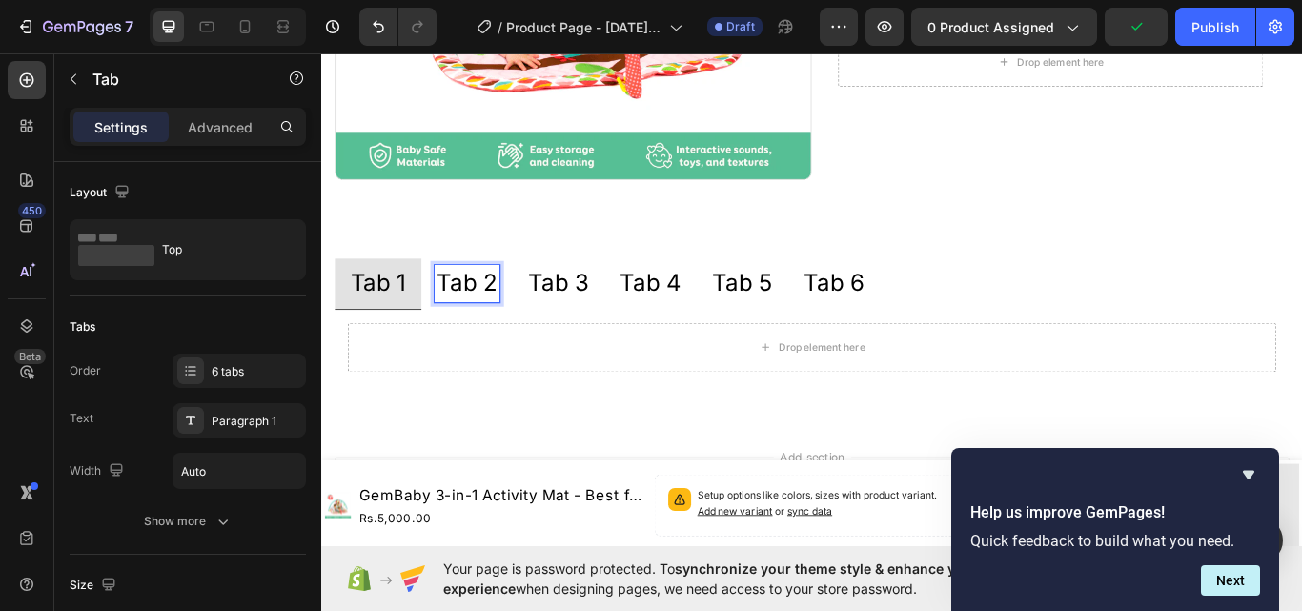
click at [470, 311] on p "Tab 2" at bounding box center [491, 322] width 71 height 37
click at [623, 311] on p "Tab 3" at bounding box center [597, 322] width 71 height 37
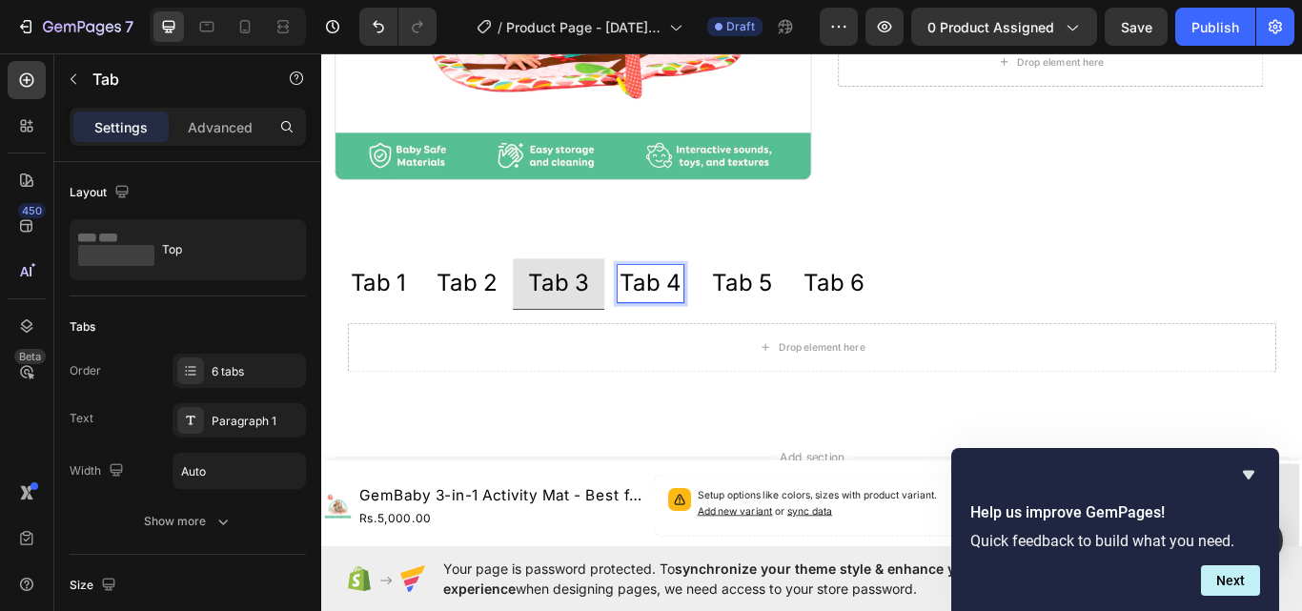
click at [670, 308] on p "Tab 4" at bounding box center [704, 322] width 71 height 37
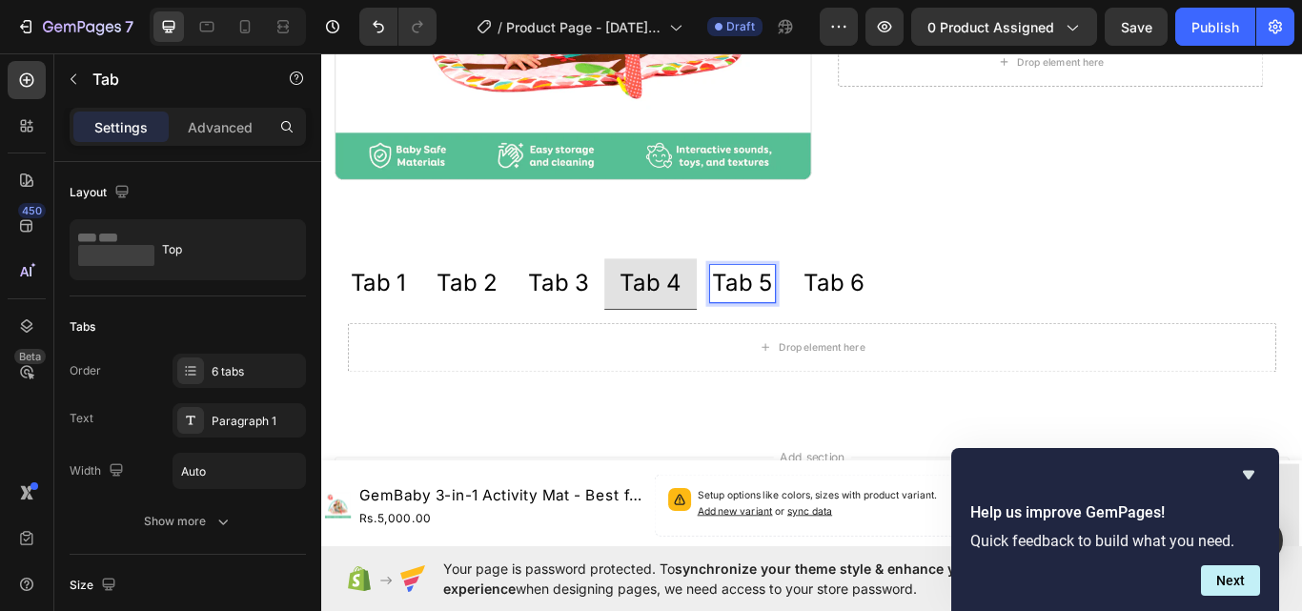
click at [799, 313] on p "Tab 5" at bounding box center [812, 322] width 71 height 37
click at [901, 319] on p "Tab 6" at bounding box center [919, 322] width 71 height 37
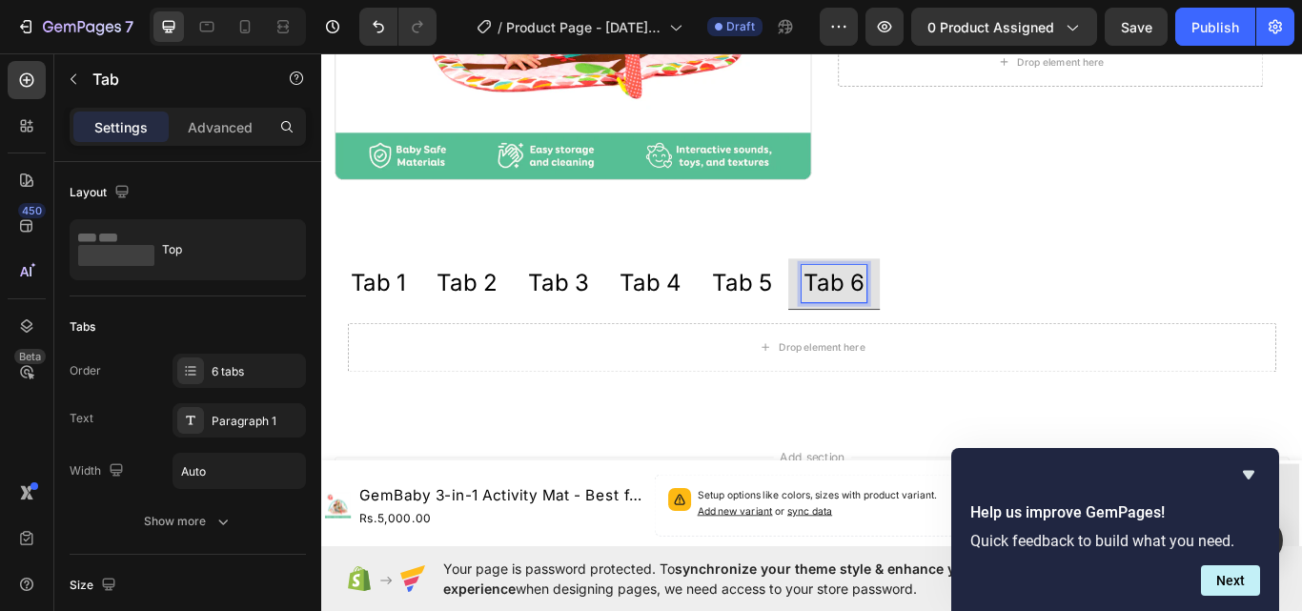
click at [402, 320] on p "Tab 1" at bounding box center [387, 322] width 65 height 37
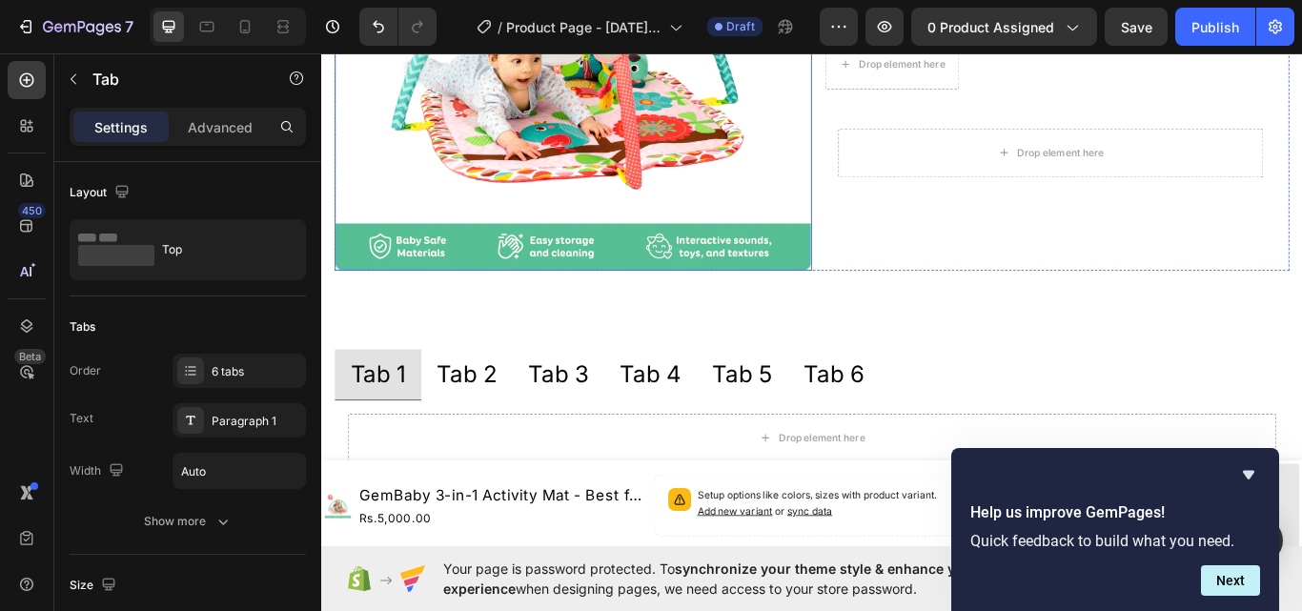
scroll to position [477, 0]
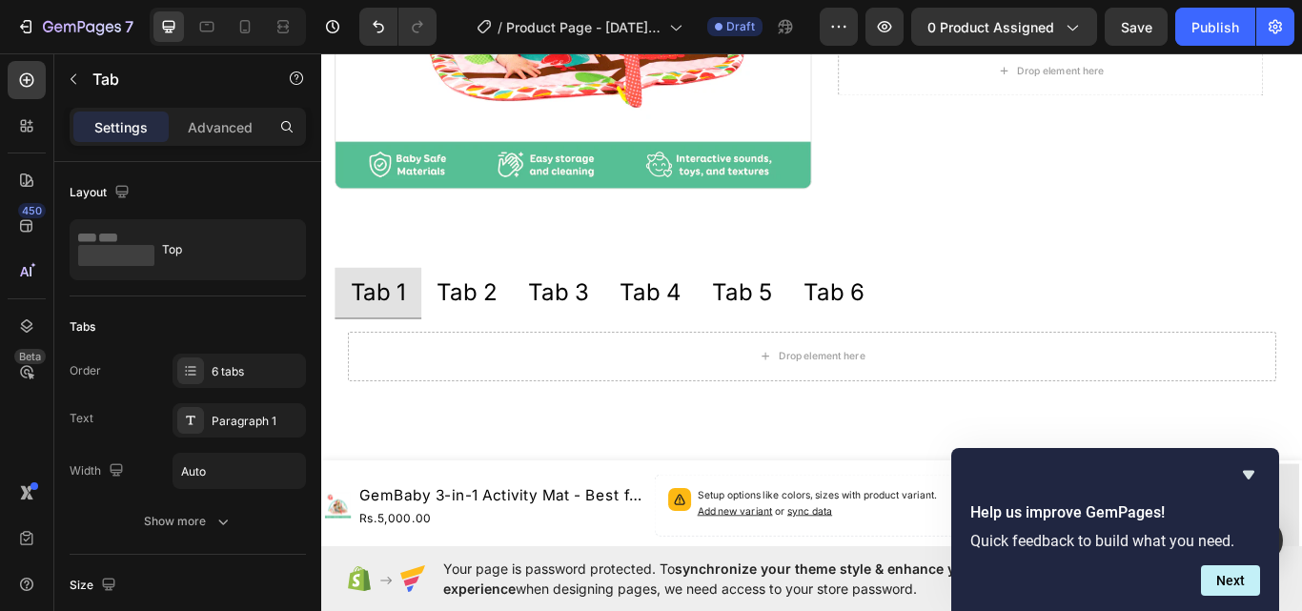
click at [371, 327] on div "Tab 1" at bounding box center [387, 333] width 71 height 43
click at [379, 327] on p "Tab 1" at bounding box center [387, 333] width 65 height 37
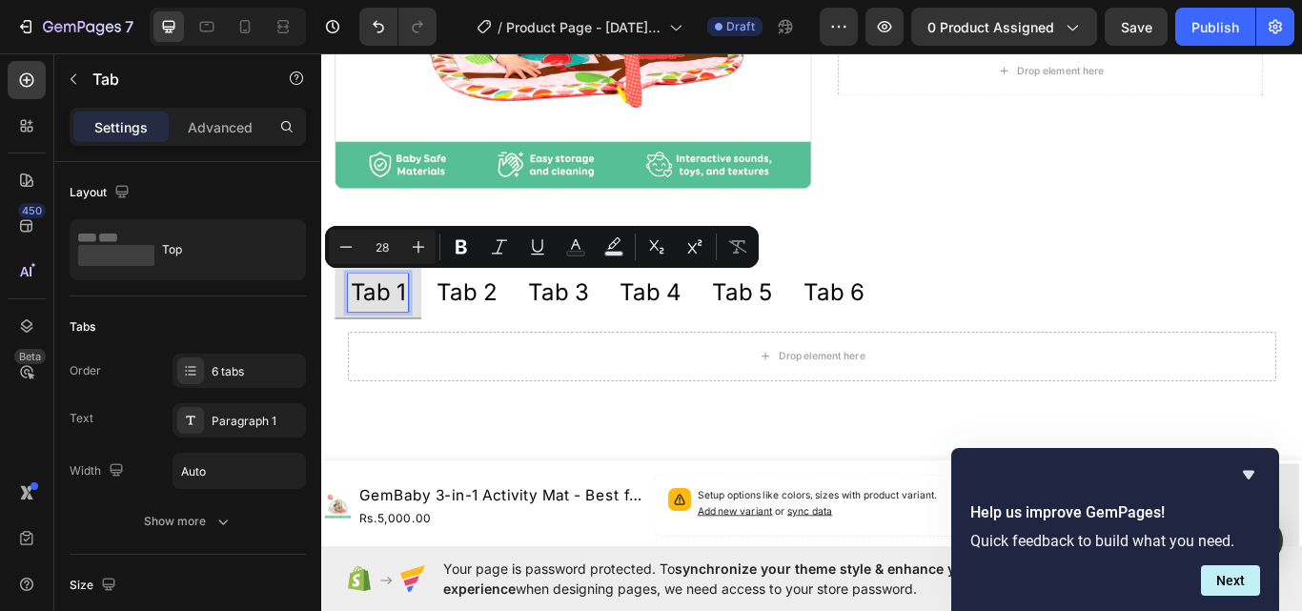
click at [417, 322] on p "Tab 1" at bounding box center [387, 333] width 65 height 37
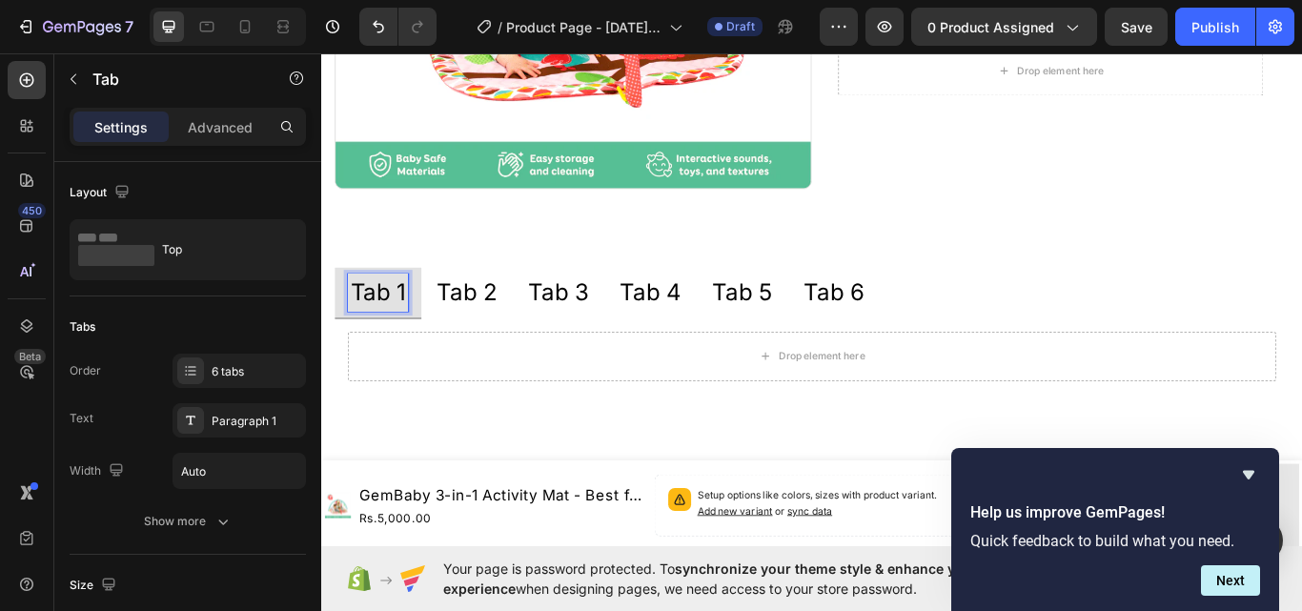
click at [417, 322] on p "Tab 1" at bounding box center [387, 333] width 65 height 37
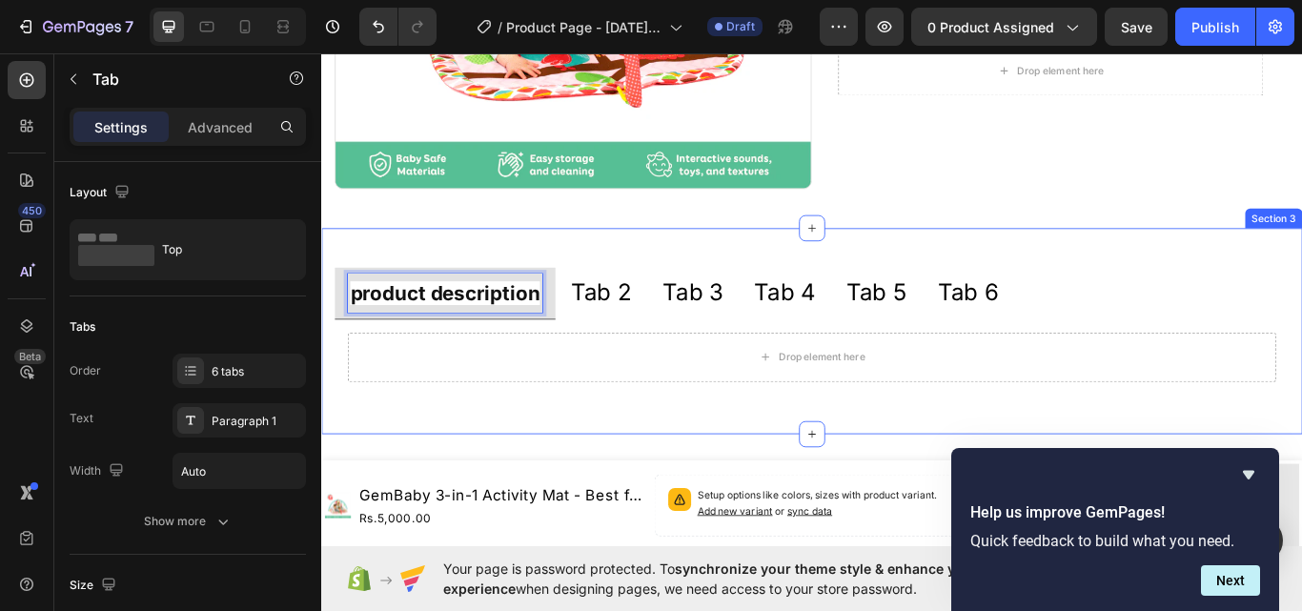
click at [656, 486] on div "product description Tab 2 Tab 3 Tab 4 Tab 5 Tab 6 Drop element here Tab Row Sec…" at bounding box center [893, 377] width 1144 height 239
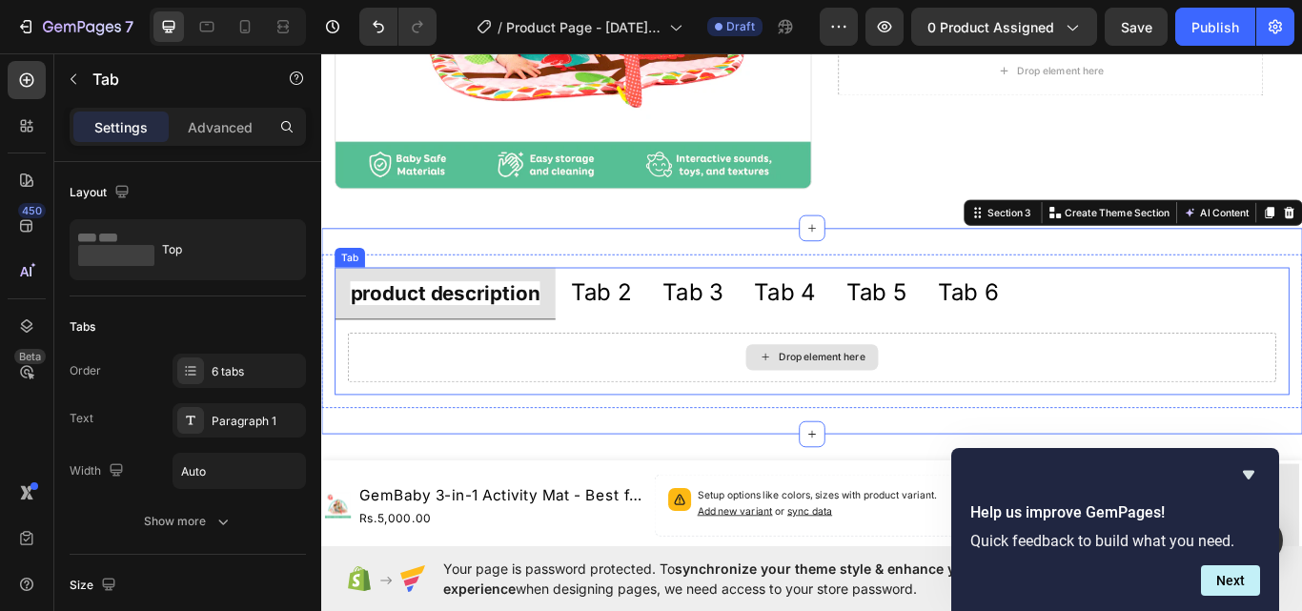
click at [684, 387] on div "Drop element here" at bounding box center [893, 408] width 1083 height 57
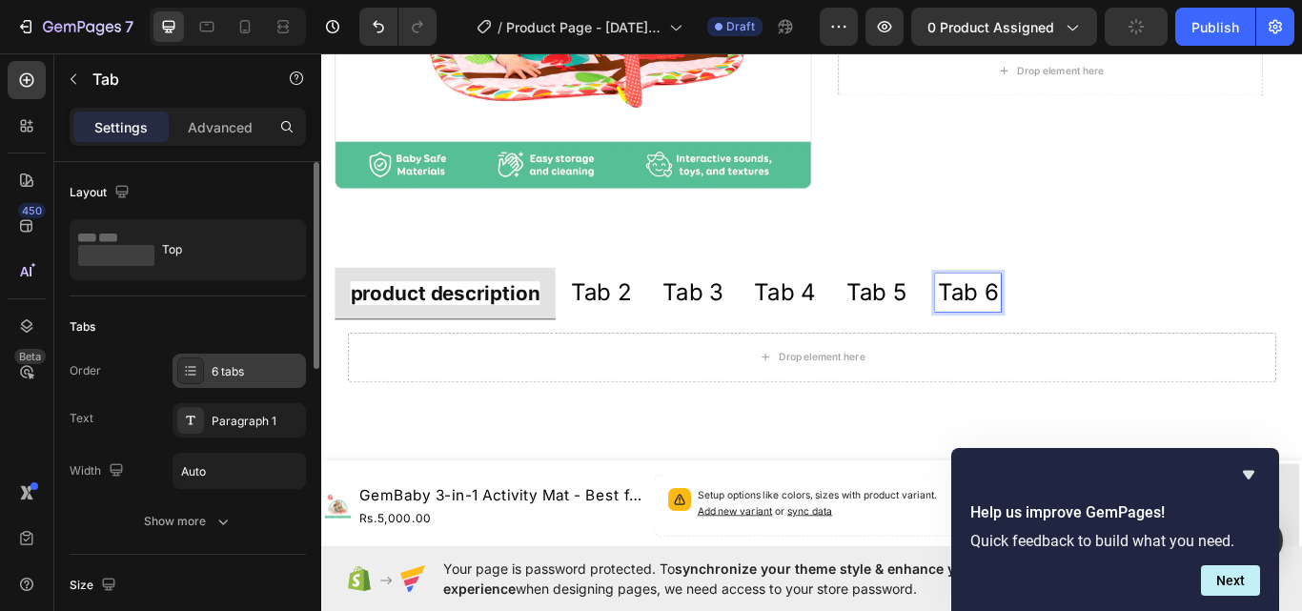
click at [263, 368] on div "6 tabs" at bounding box center [257, 371] width 90 height 17
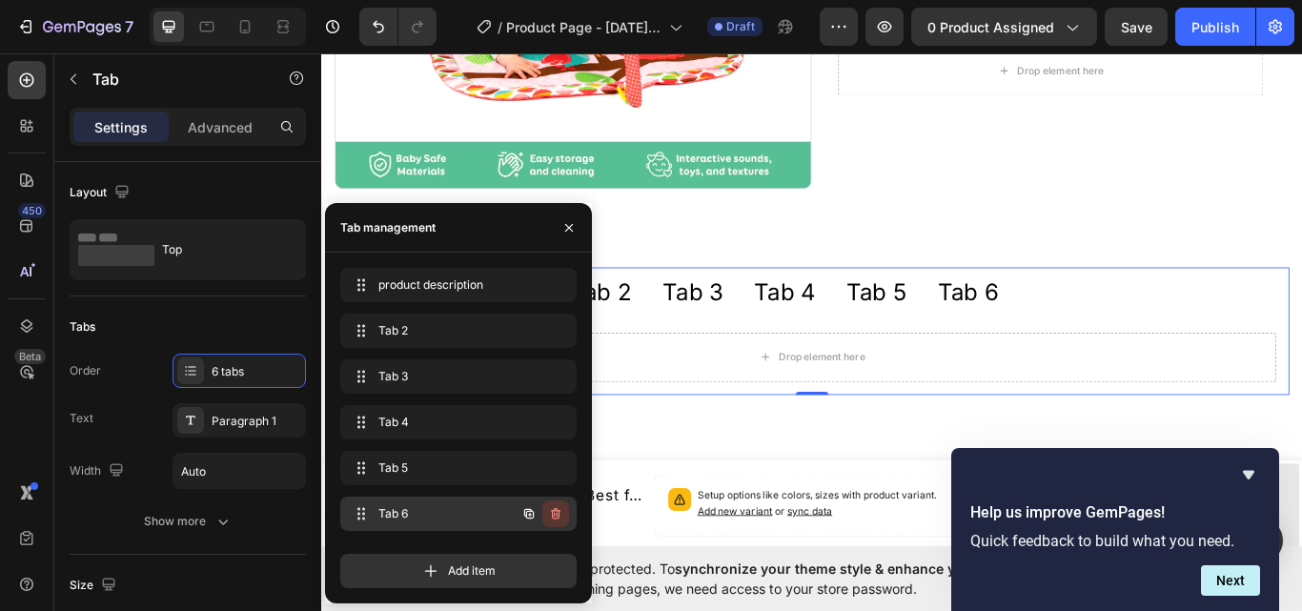
click at [561, 506] on icon "button" at bounding box center [555, 513] width 15 height 15
click at [542, 512] on div "Delete" at bounding box center [542, 513] width 35 height 17
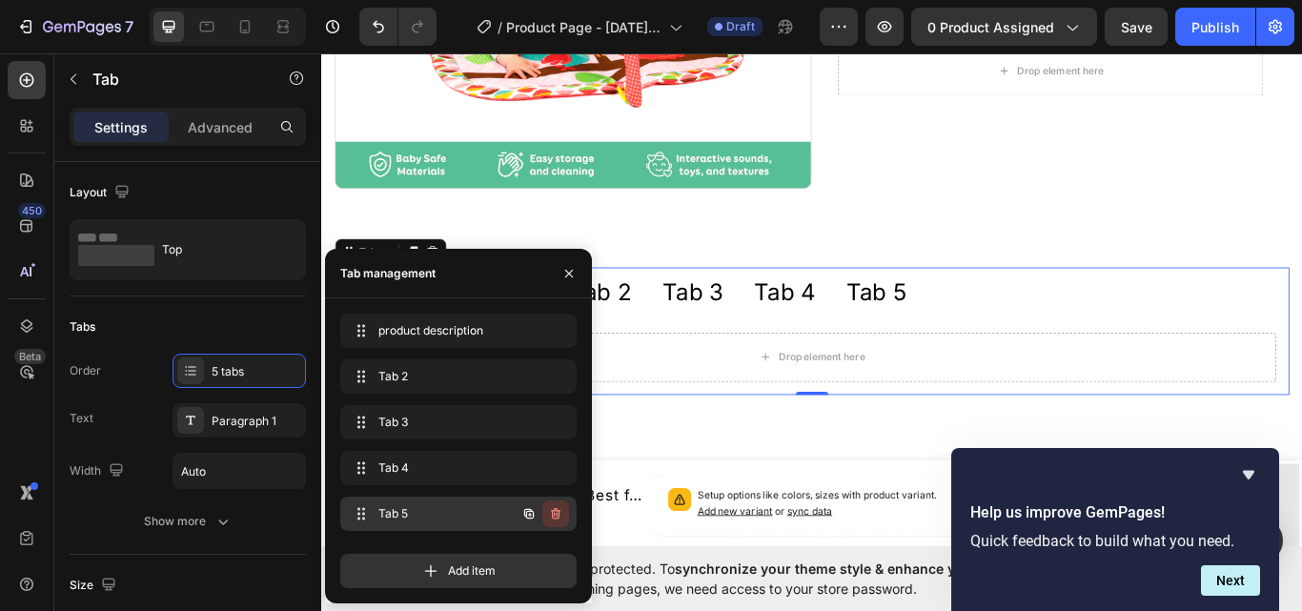
click at [554, 512] on icon "button" at bounding box center [555, 513] width 15 height 15
click at [554, 512] on div "Delete" at bounding box center [542, 513] width 35 height 17
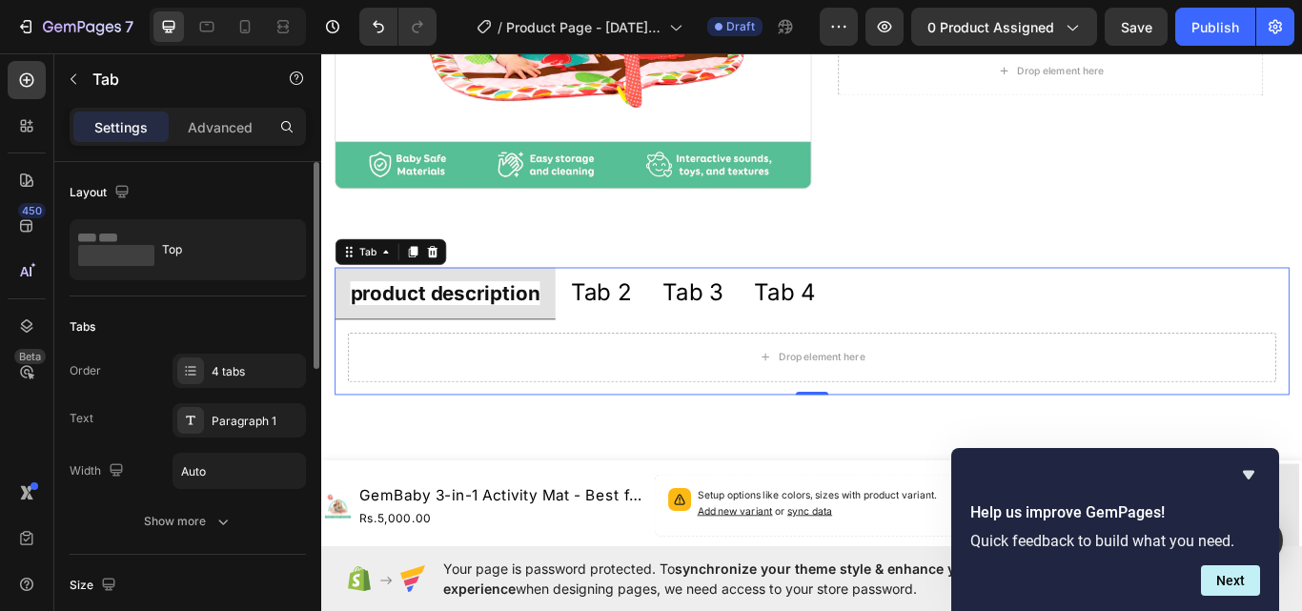
click at [245, 317] on div "Tabs" at bounding box center [188, 327] width 236 height 31
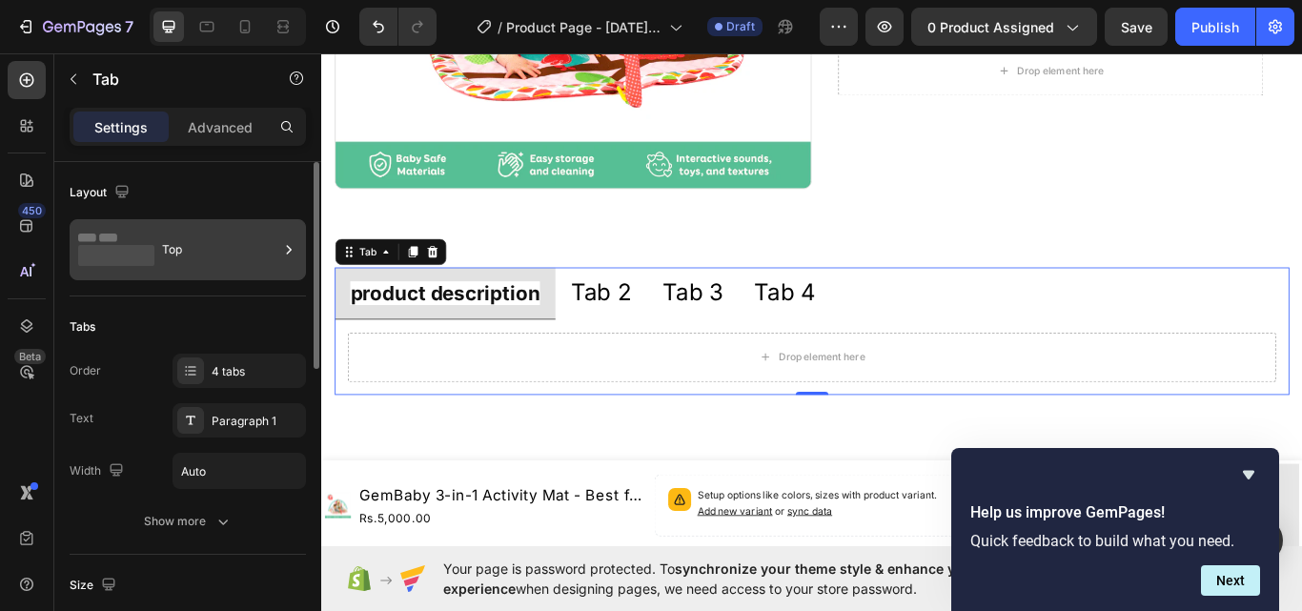
click at [294, 244] on icon at bounding box center [288, 249] width 19 height 19
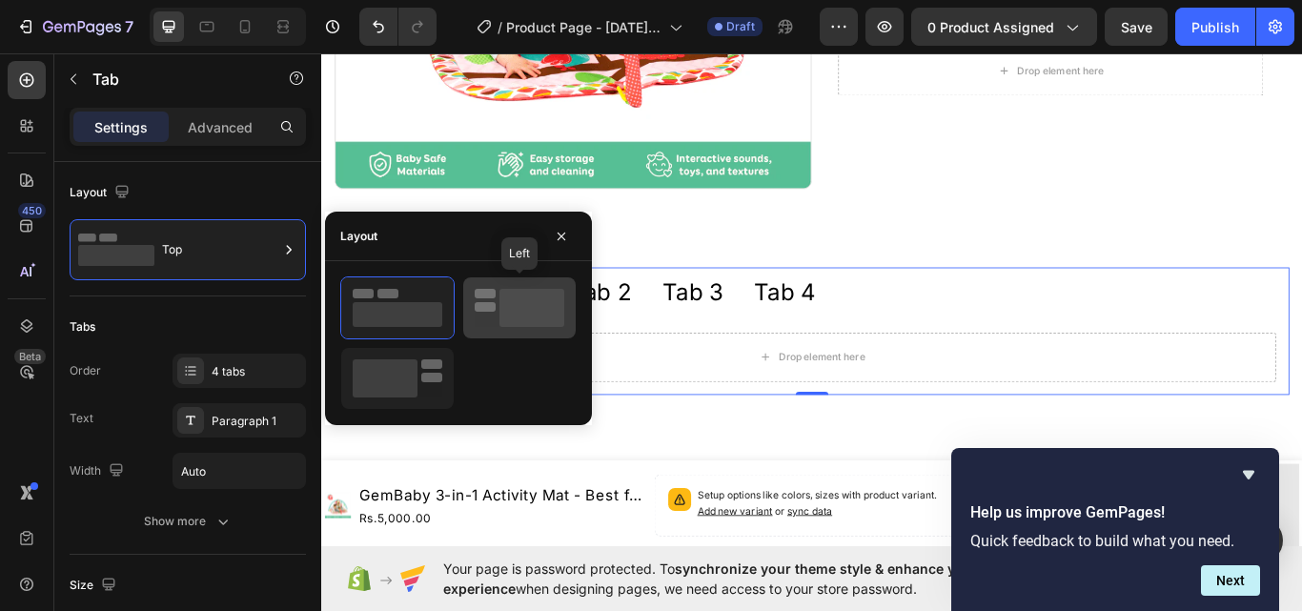
click at [492, 297] on rect at bounding box center [485, 294] width 21 height 10
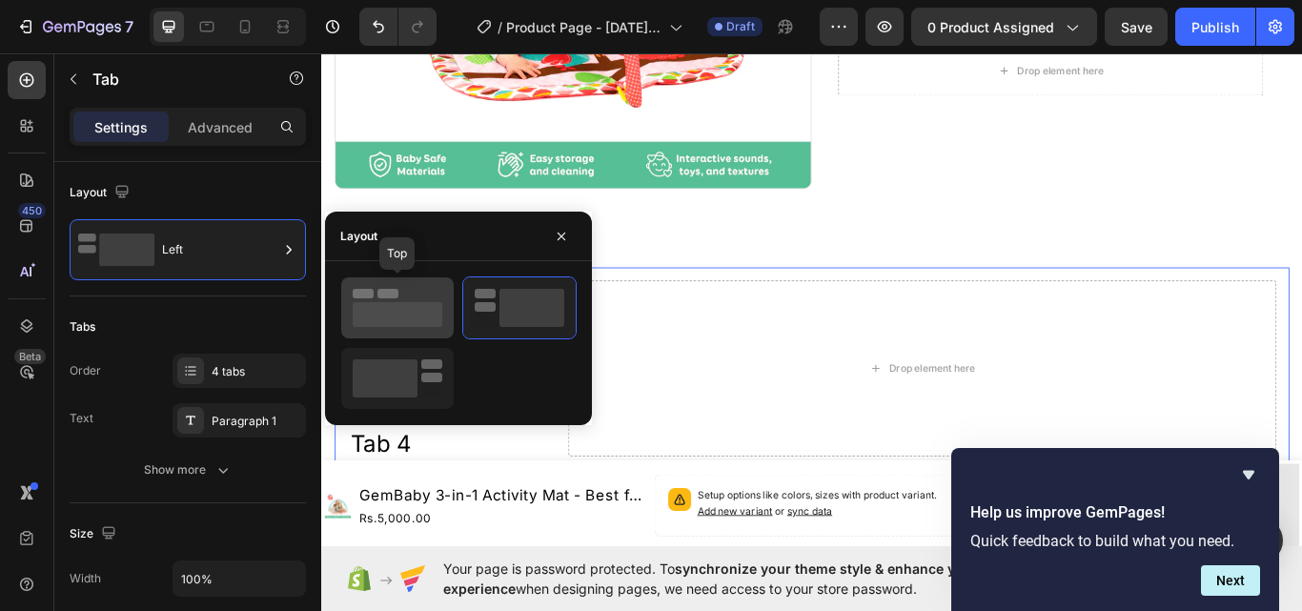
click at [411, 306] on rect at bounding box center [398, 314] width 90 height 25
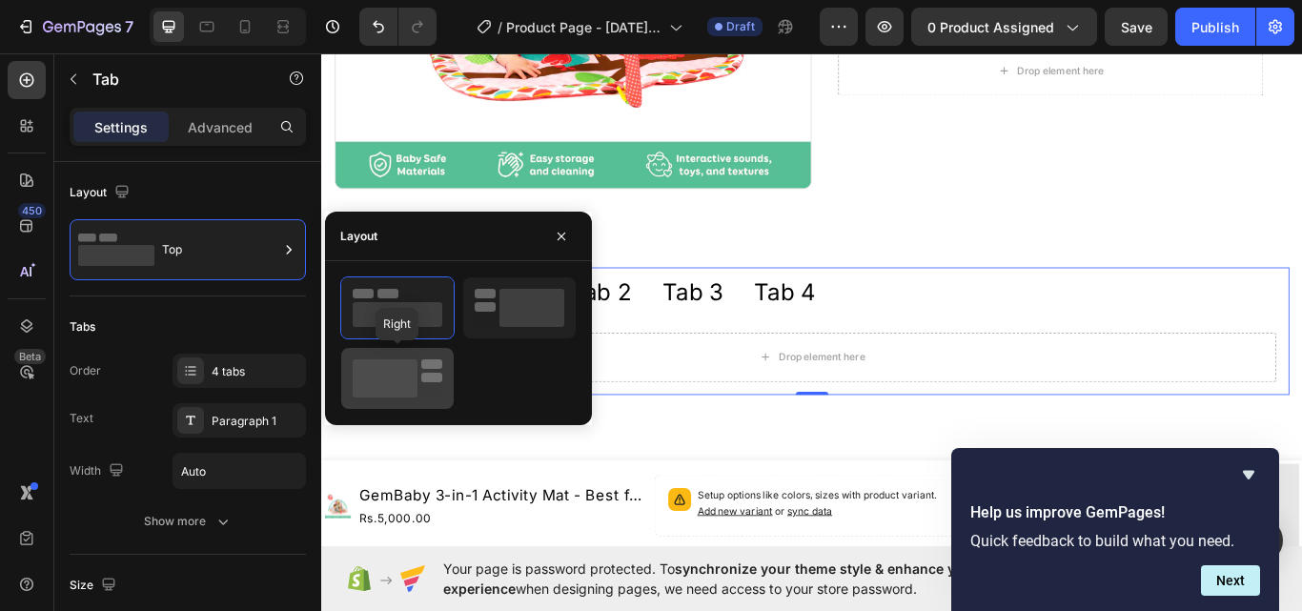
click at [394, 383] on rect at bounding box center [385, 378] width 65 height 38
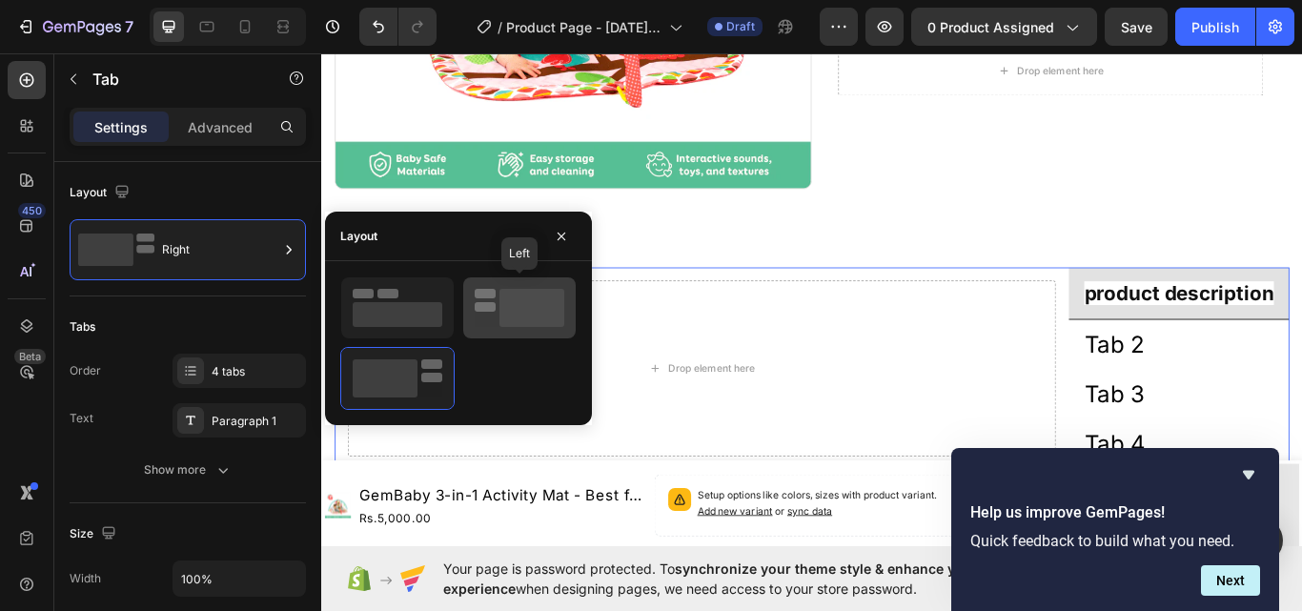
click at [505, 305] on rect at bounding box center [532, 308] width 65 height 38
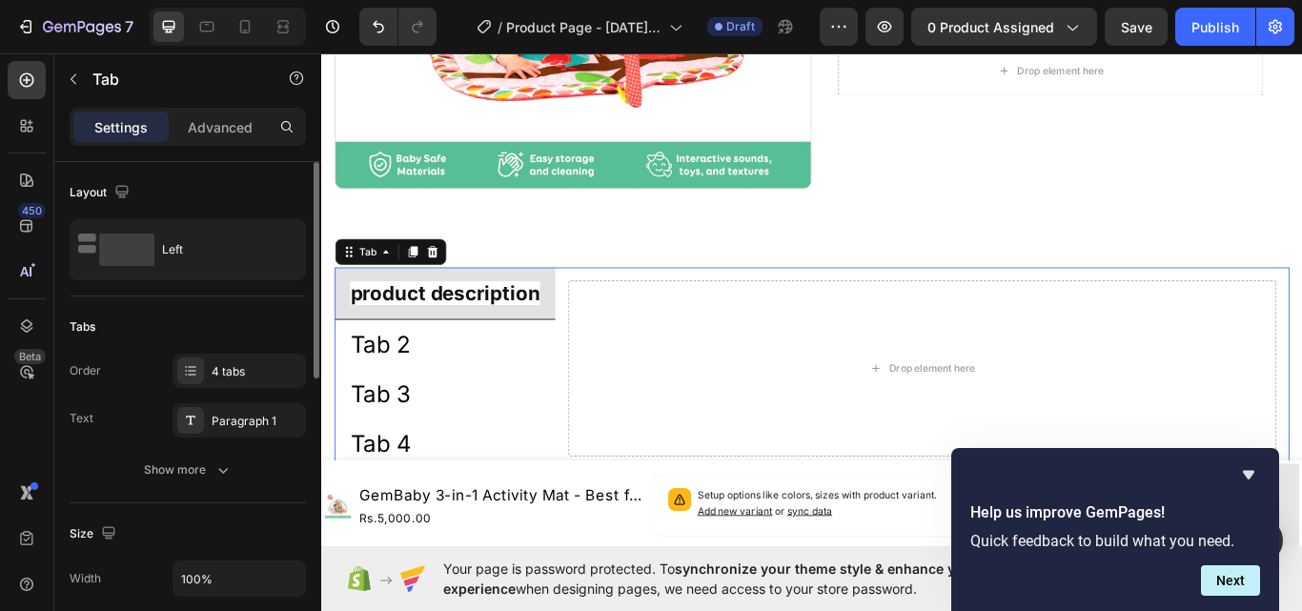
click at [205, 320] on div "Tabs" at bounding box center [188, 327] width 236 height 31
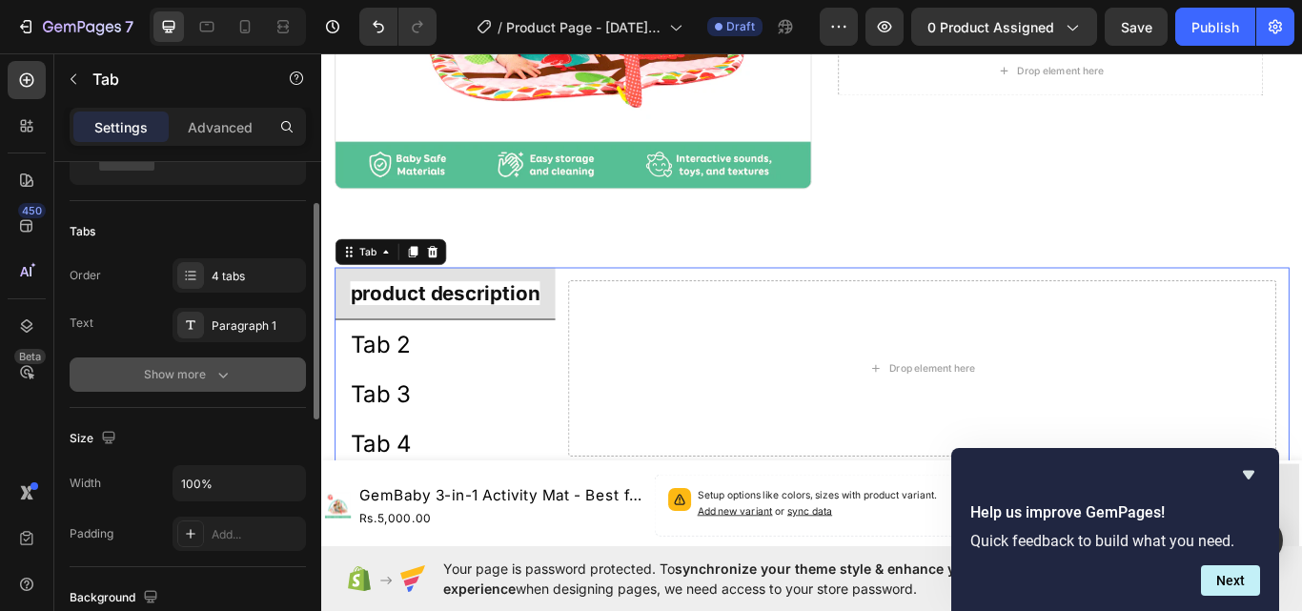
click at [212, 373] on div "Show more" at bounding box center [188, 374] width 89 height 19
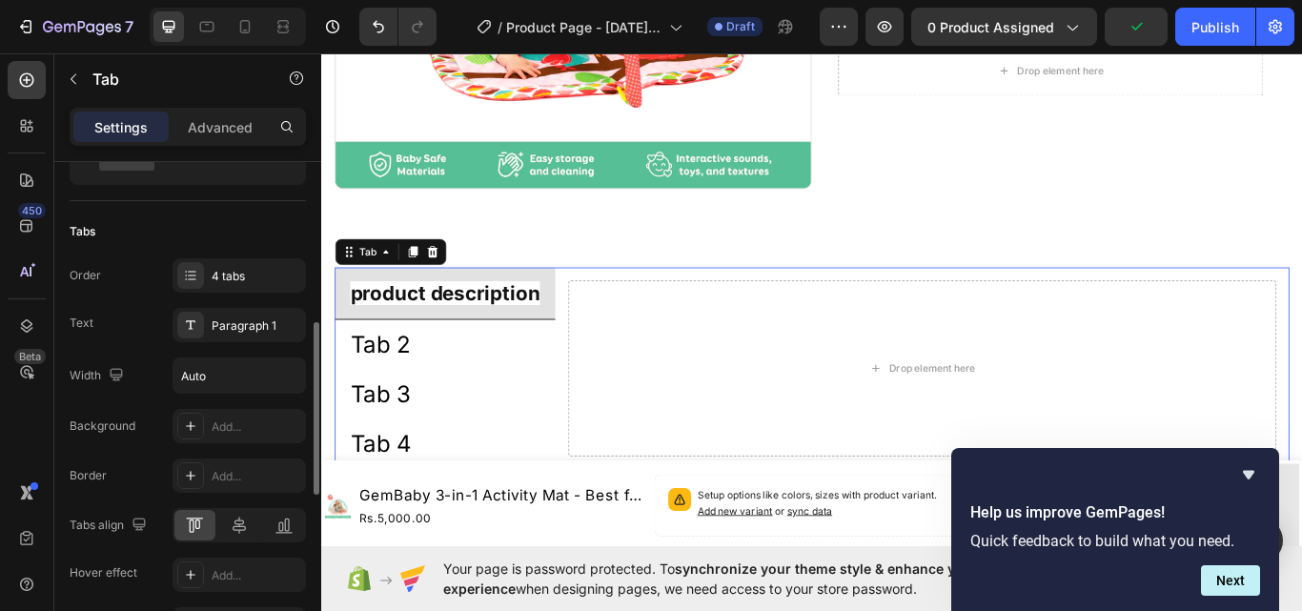
scroll to position [191, 0]
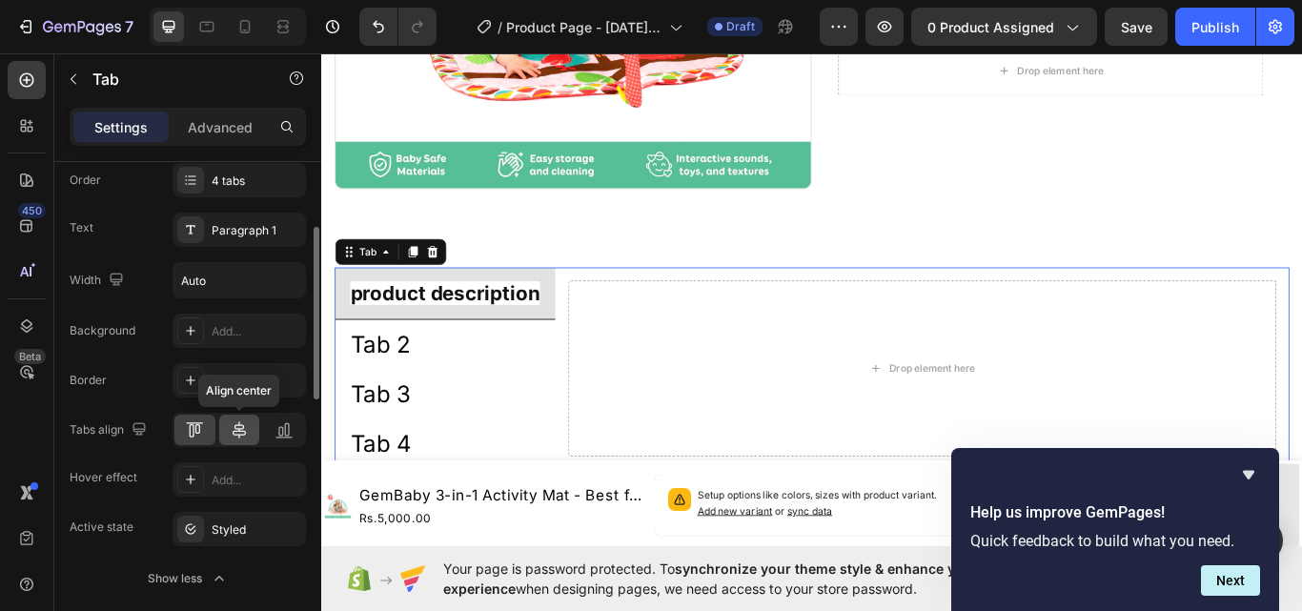
click at [233, 428] on icon at bounding box center [239, 429] width 19 height 19
click at [240, 429] on icon at bounding box center [239, 429] width 13 height 17
click at [195, 432] on icon at bounding box center [194, 429] width 19 height 19
click at [228, 432] on div at bounding box center [239, 430] width 41 height 31
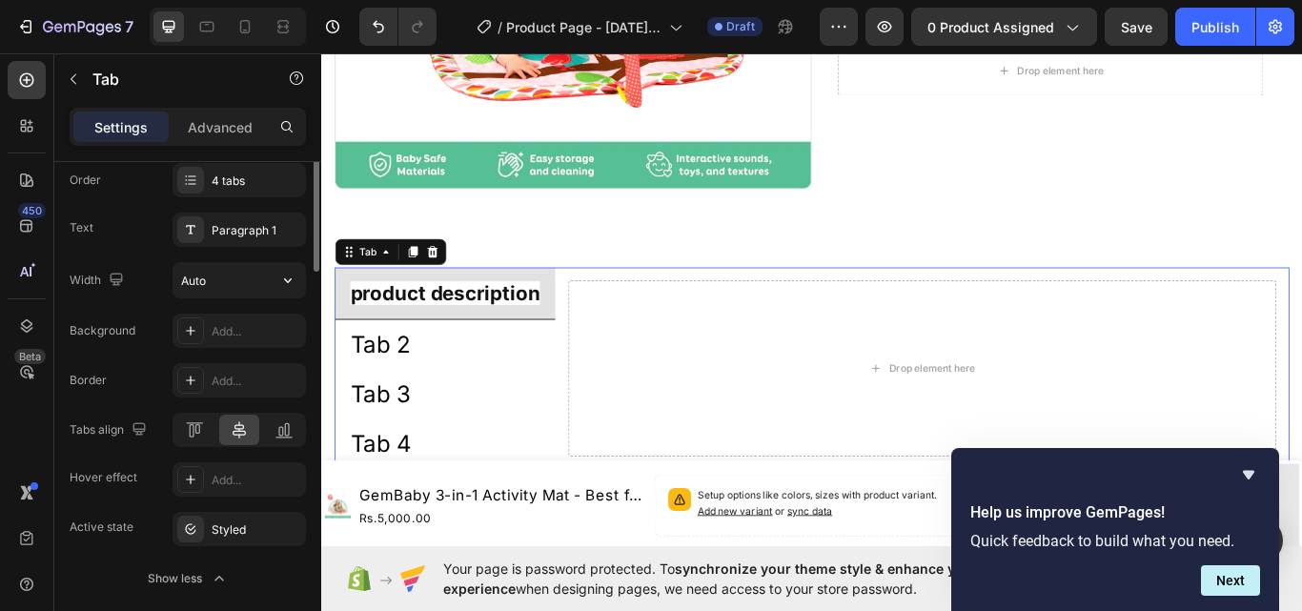
scroll to position [95, 0]
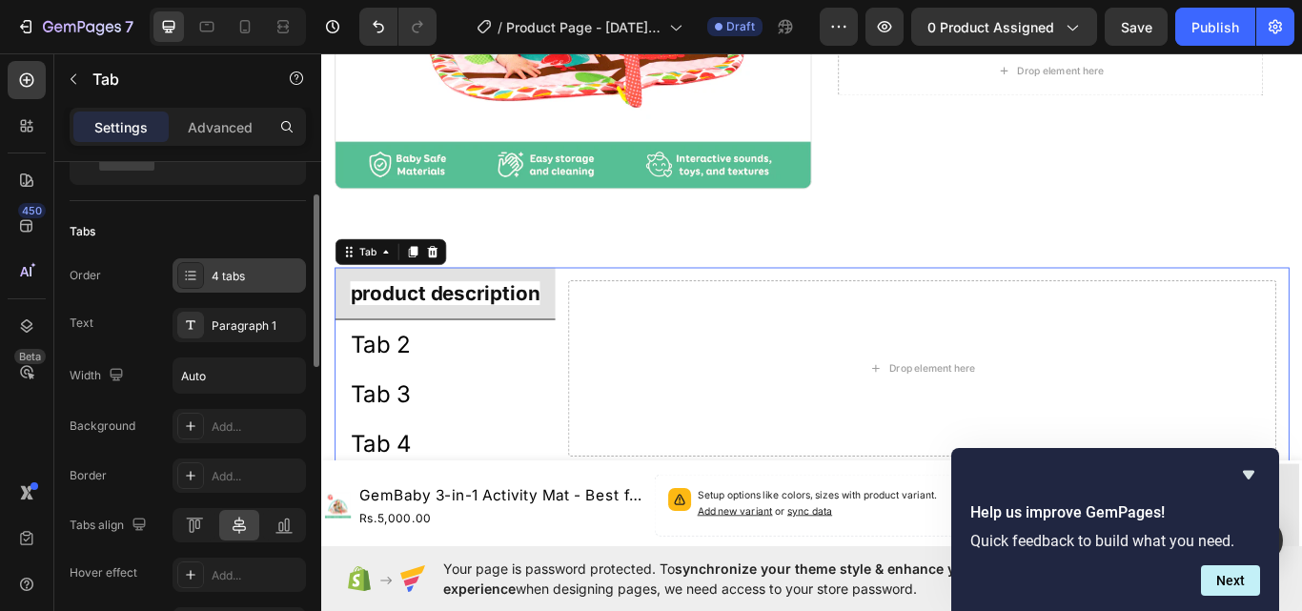
click at [252, 274] on div "4 tabs" at bounding box center [257, 276] width 90 height 17
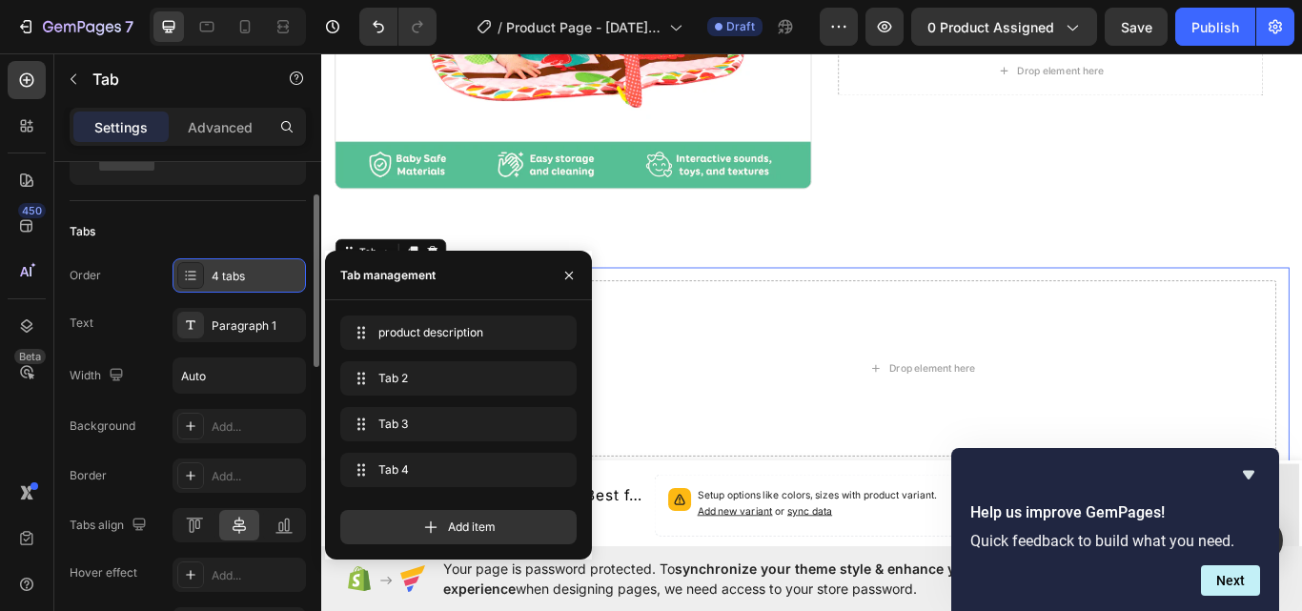
click at [252, 274] on div "4 tabs" at bounding box center [257, 276] width 90 height 17
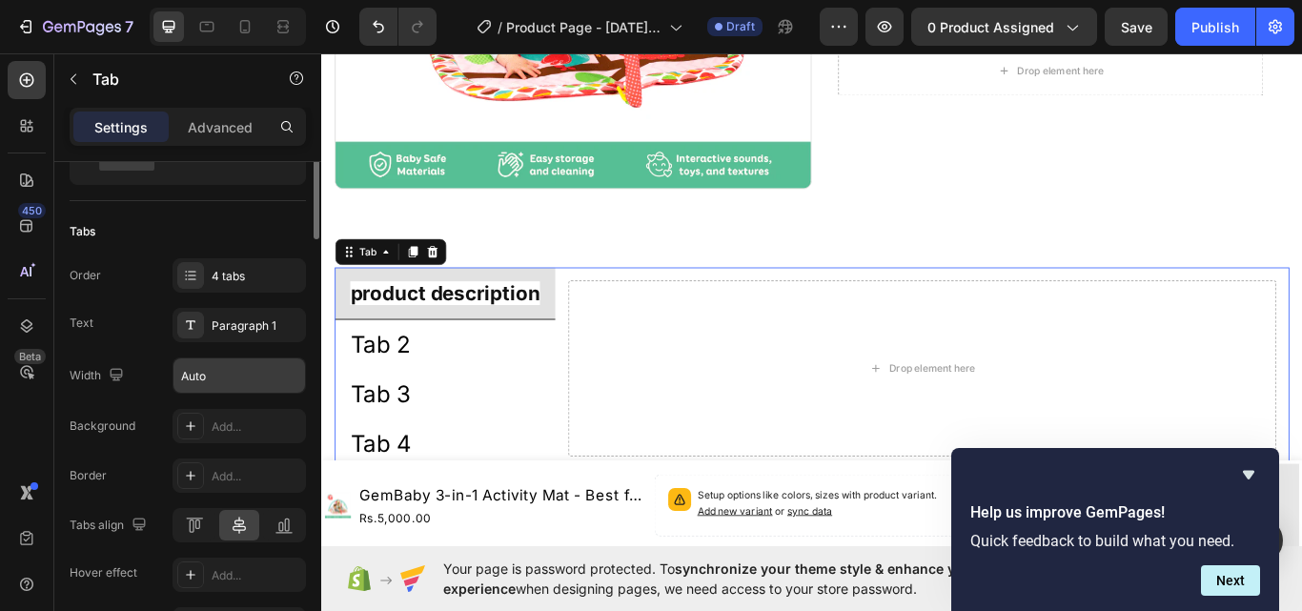
scroll to position [0, 0]
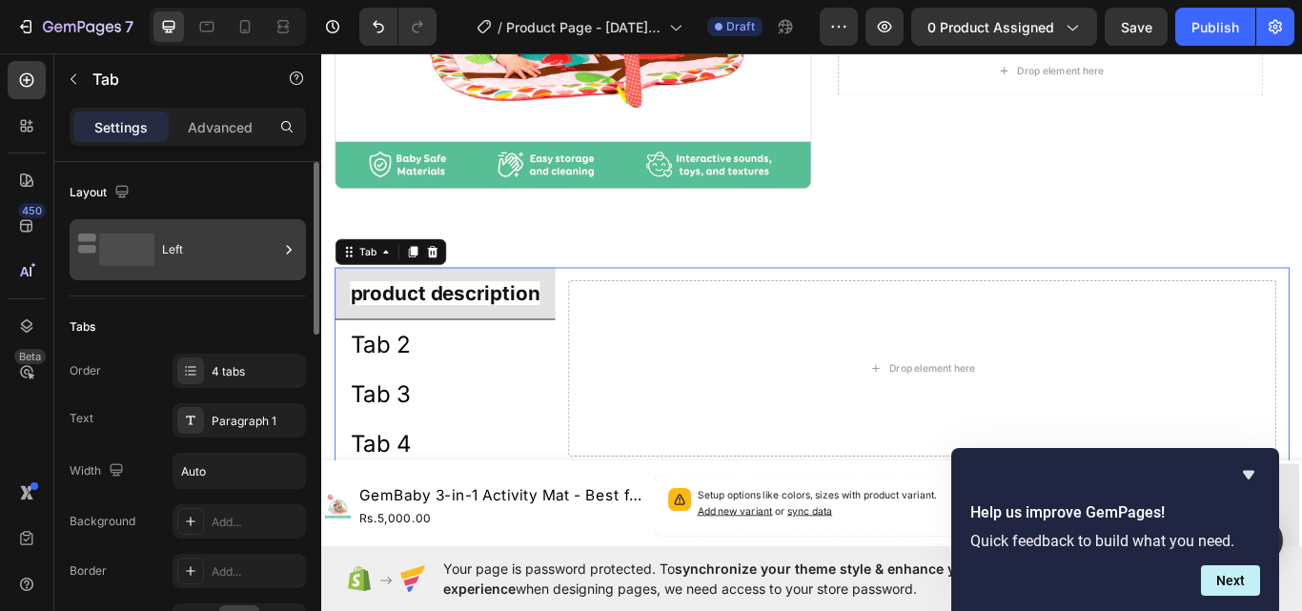
click at [236, 249] on div "Left" at bounding box center [220, 250] width 116 height 44
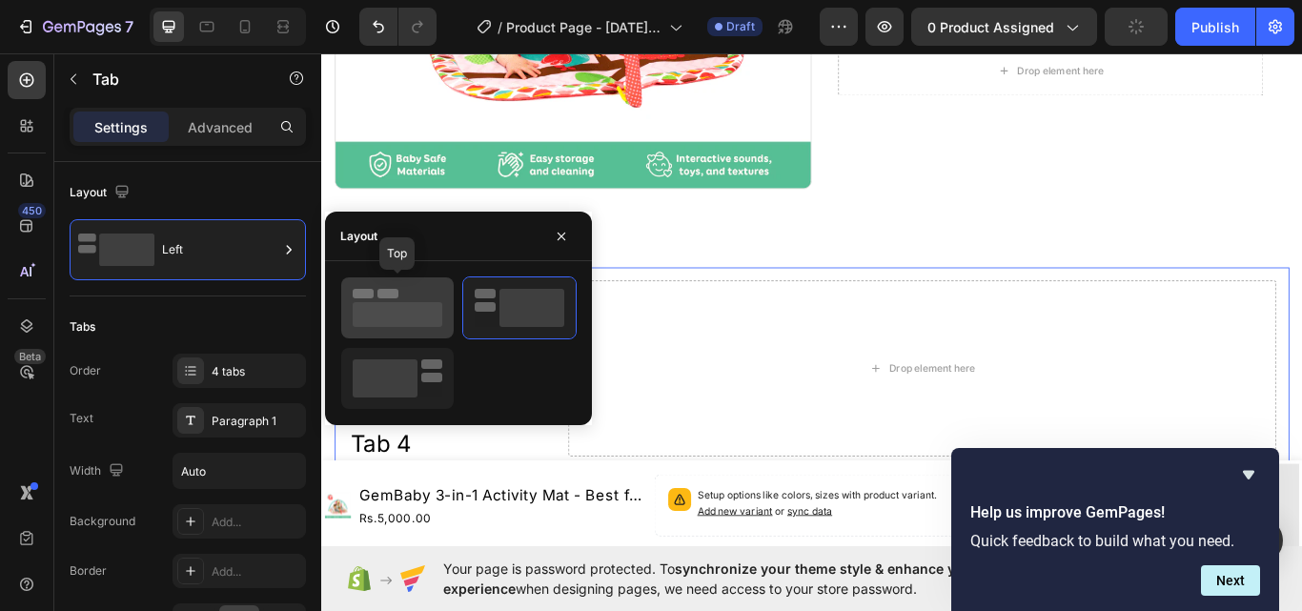
click at [368, 297] on rect at bounding box center [363, 294] width 21 height 10
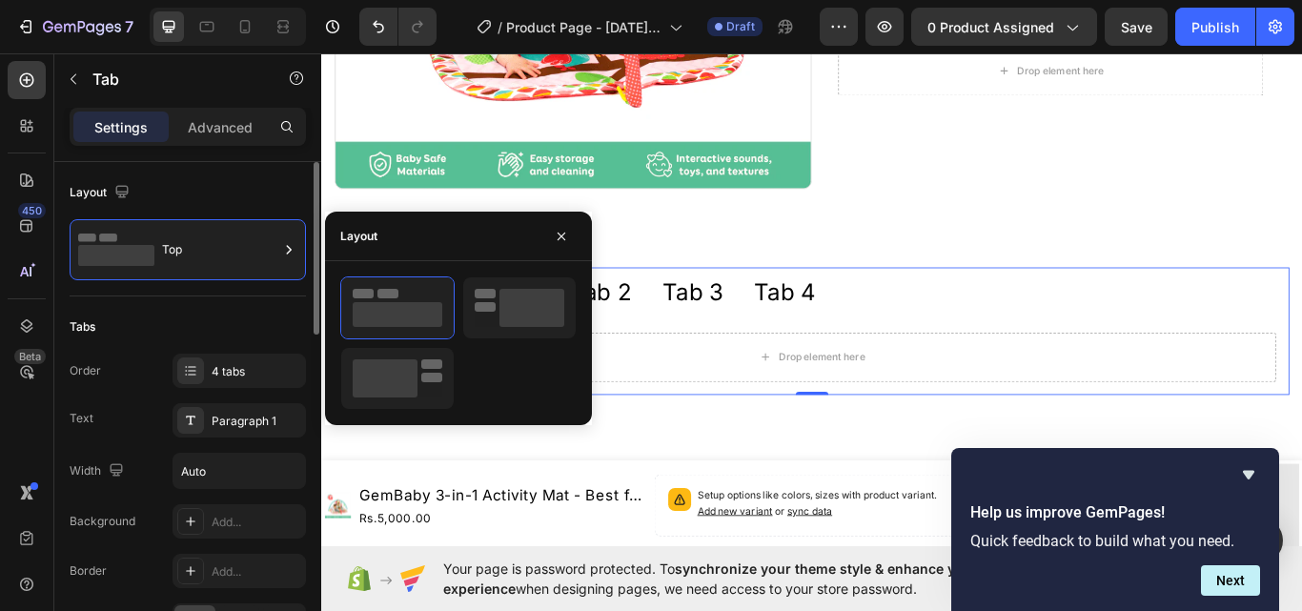
click at [200, 321] on div "Tabs" at bounding box center [188, 327] width 236 height 31
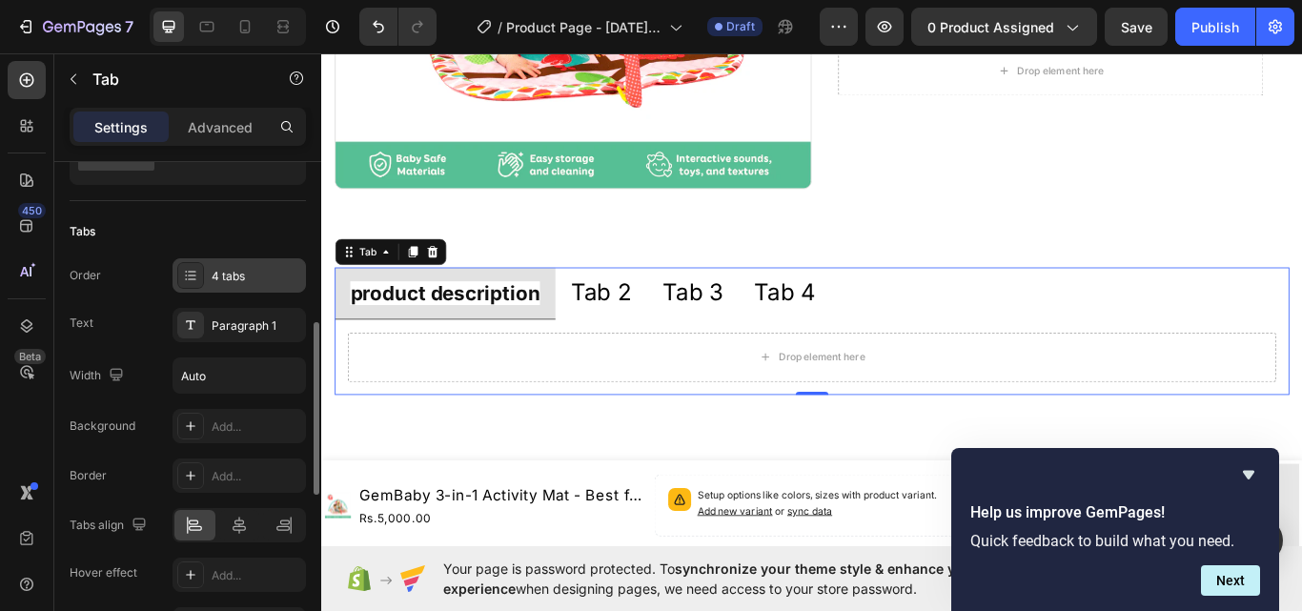
scroll to position [191, 0]
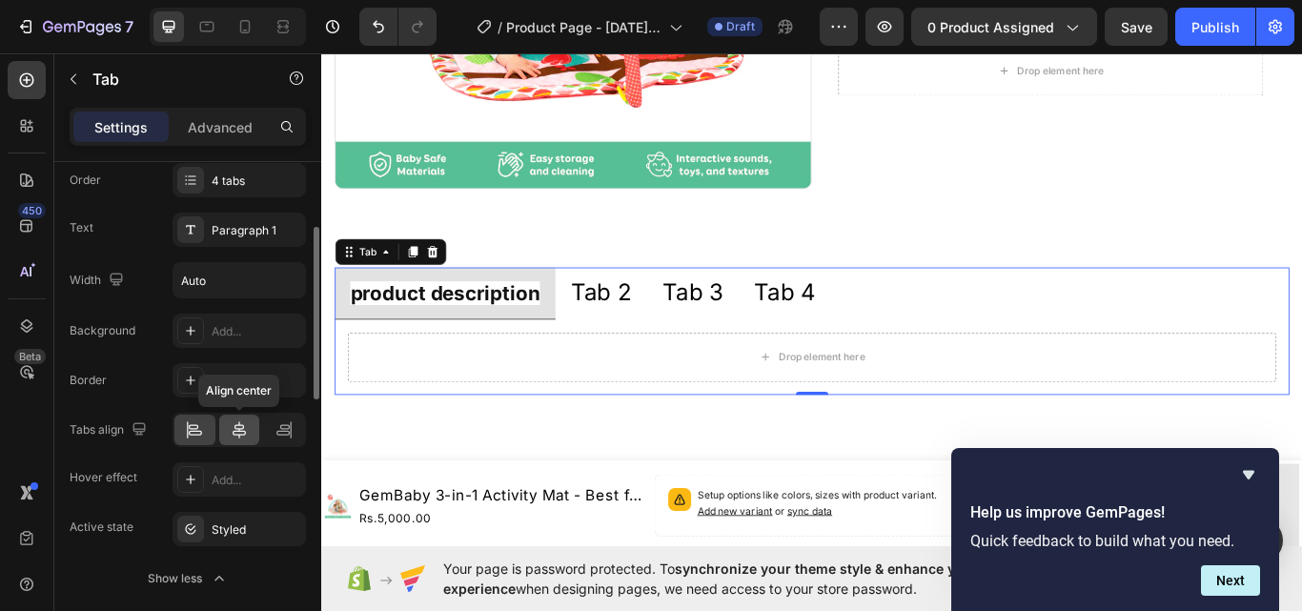
click at [235, 431] on icon at bounding box center [239, 429] width 13 height 17
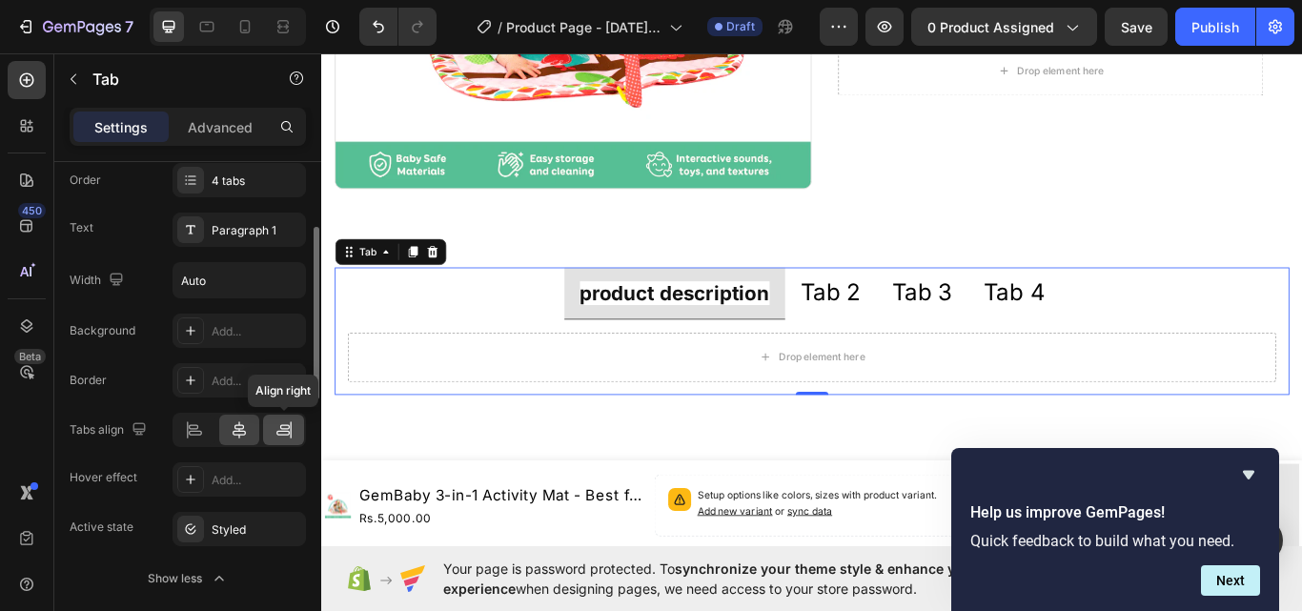
click at [296, 428] on div at bounding box center [283, 430] width 41 height 31
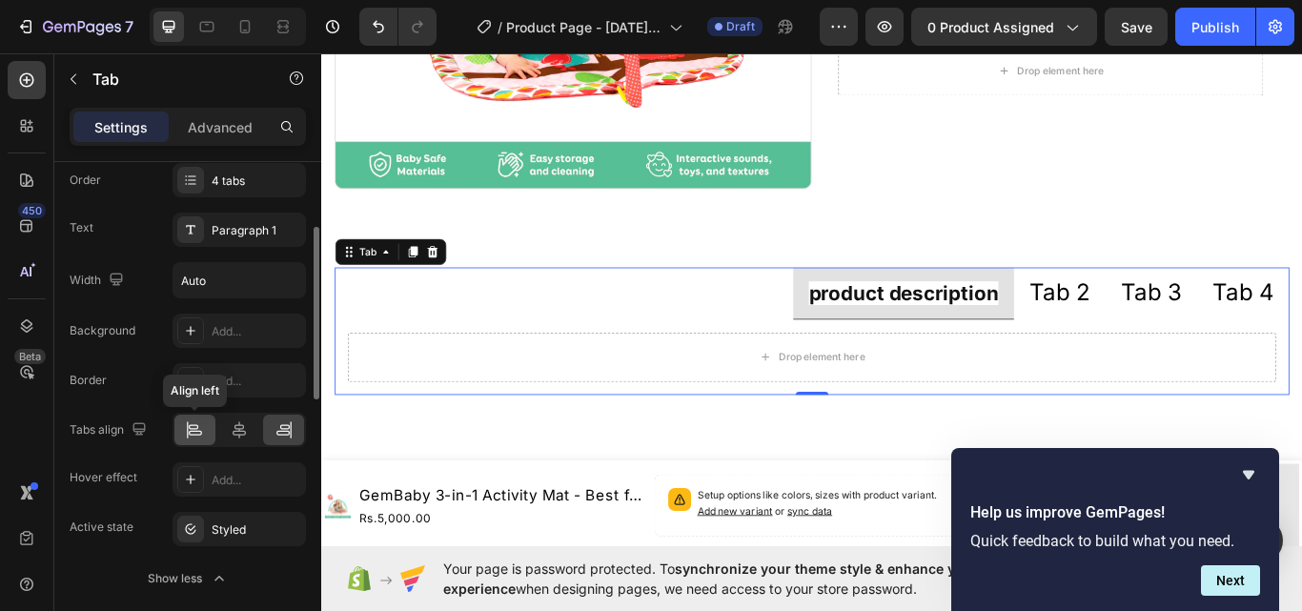
click at [179, 425] on div at bounding box center [194, 430] width 41 height 31
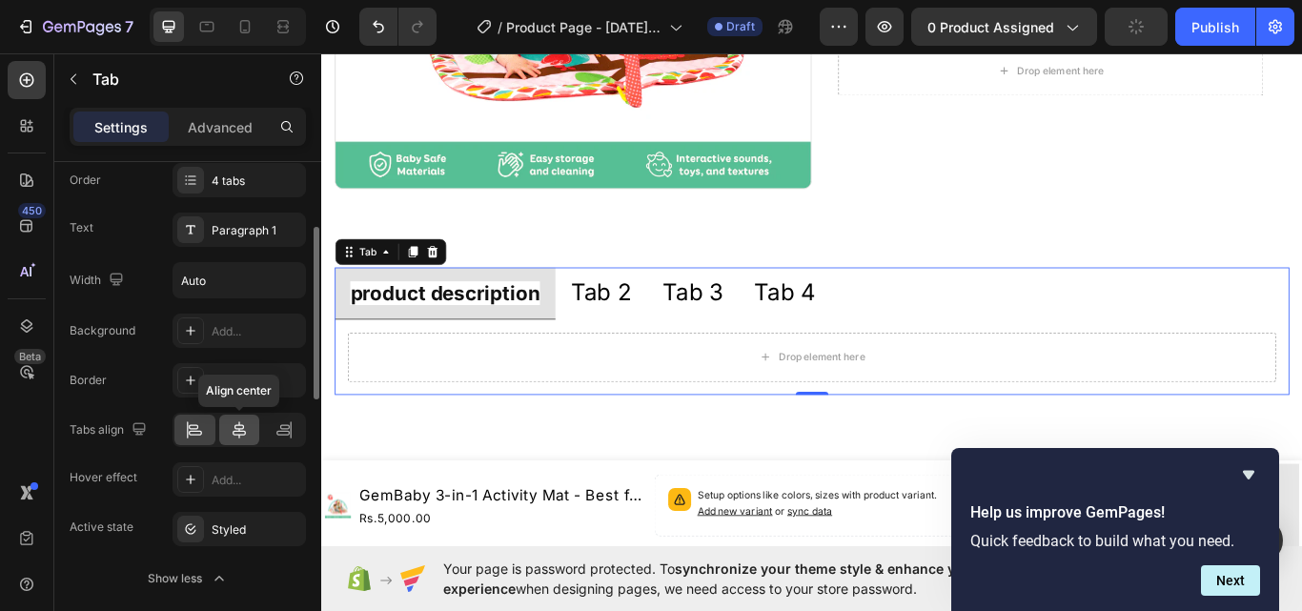
click at [240, 427] on icon at bounding box center [239, 429] width 19 height 19
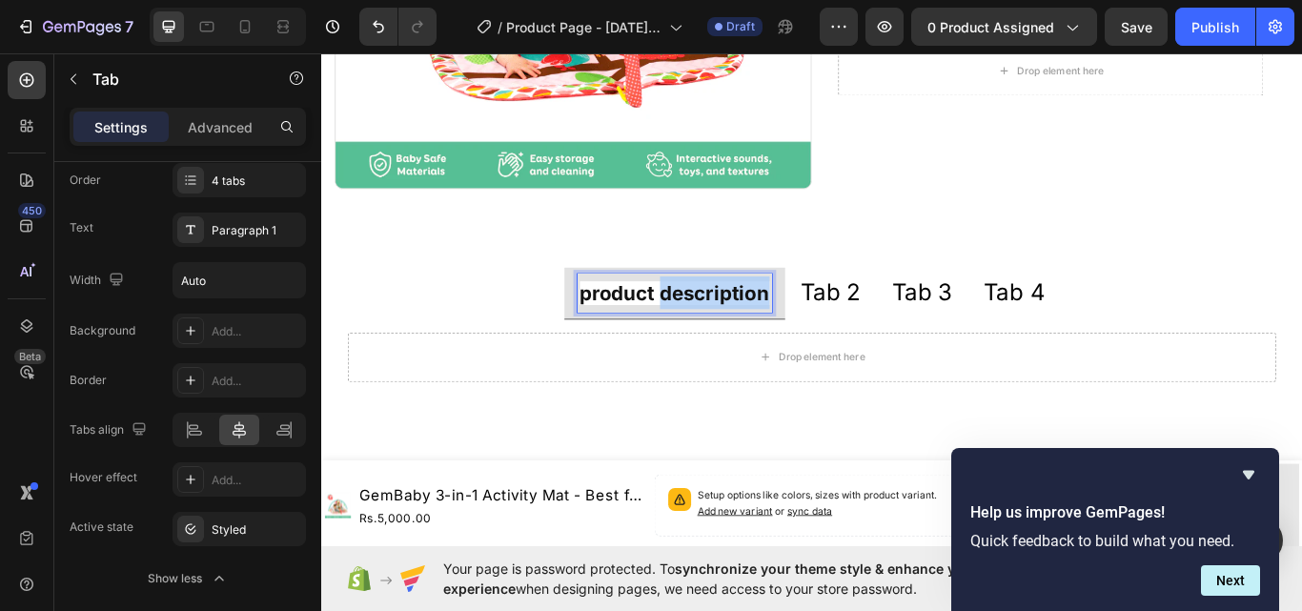
click at [757, 329] on strong "product description" at bounding box center [733, 334] width 221 height 28
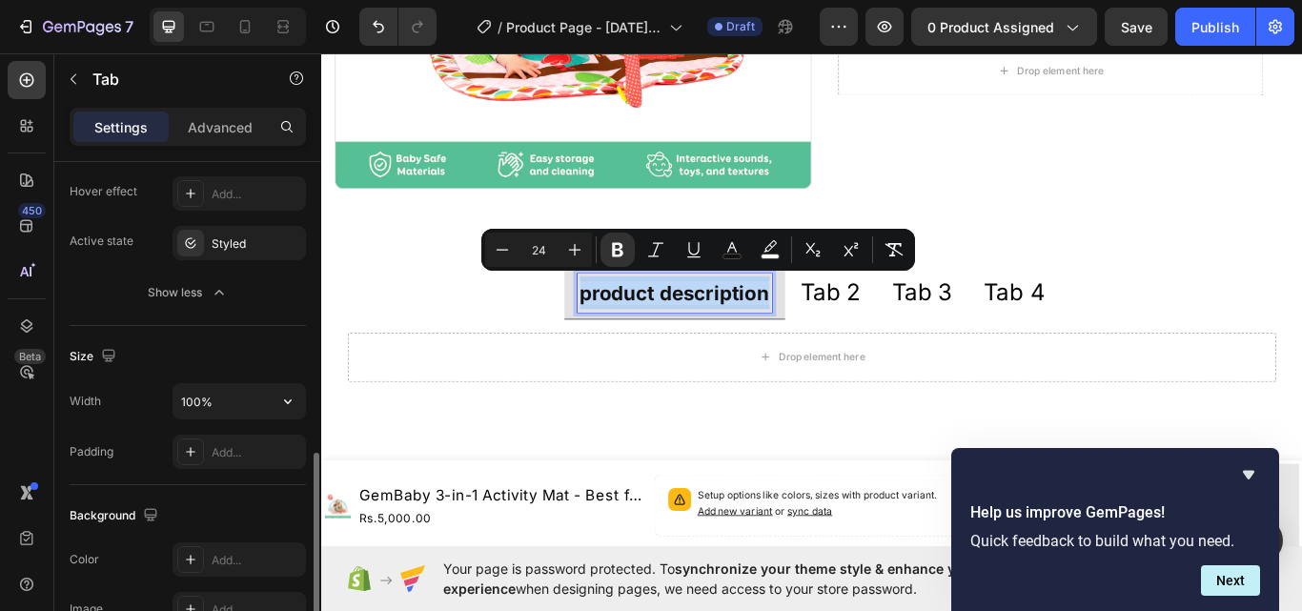
scroll to position [667, 0]
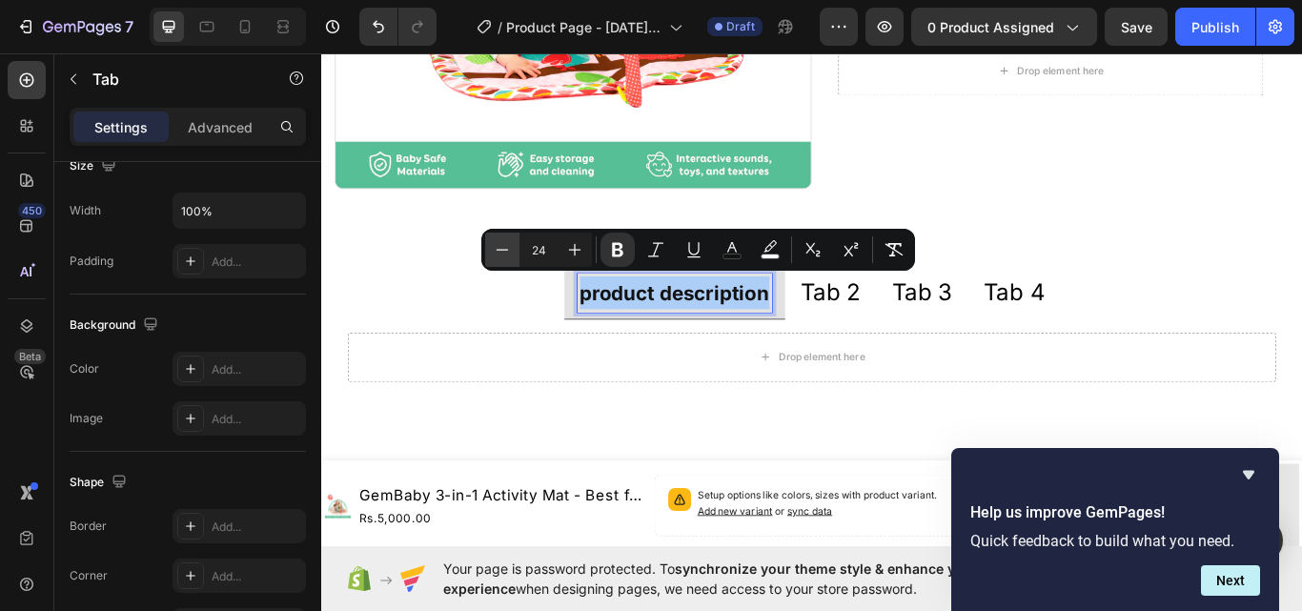
click at [500, 249] on icon "Editor contextual toolbar" at bounding box center [502, 249] width 19 height 19
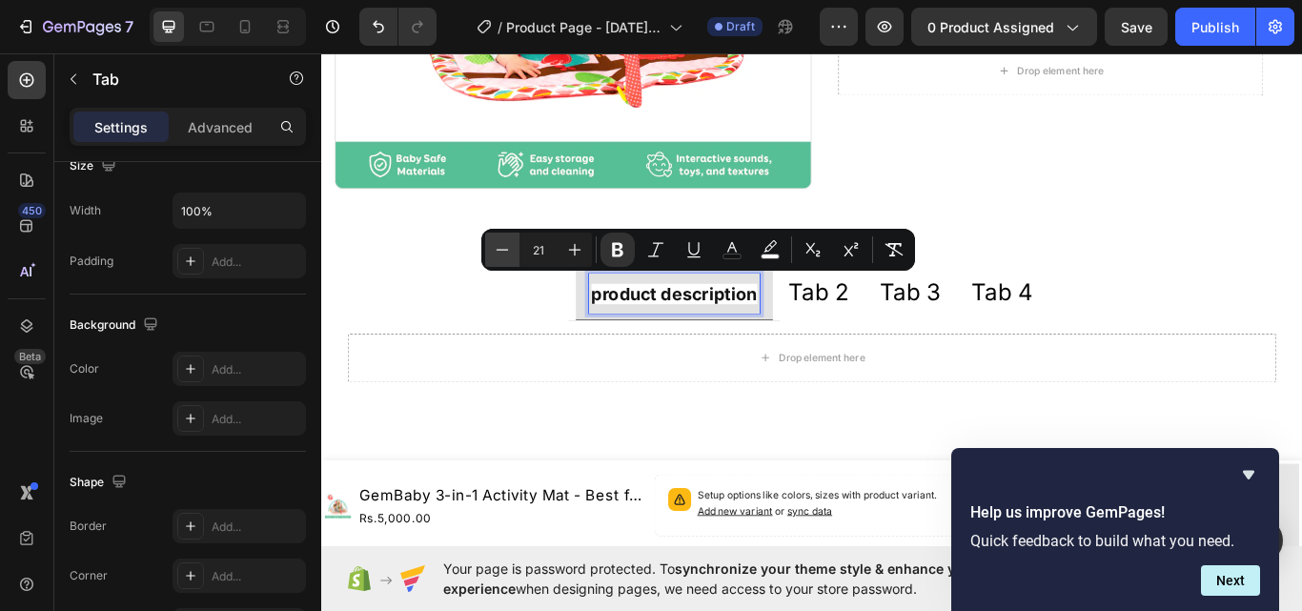
click at [500, 249] on icon "Editor contextual toolbar" at bounding box center [502, 249] width 19 height 19
click at [562, 247] on button "Plus" at bounding box center [575, 250] width 34 height 34
click at [573, 247] on icon "Editor contextual toolbar" at bounding box center [574, 249] width 19 height 19
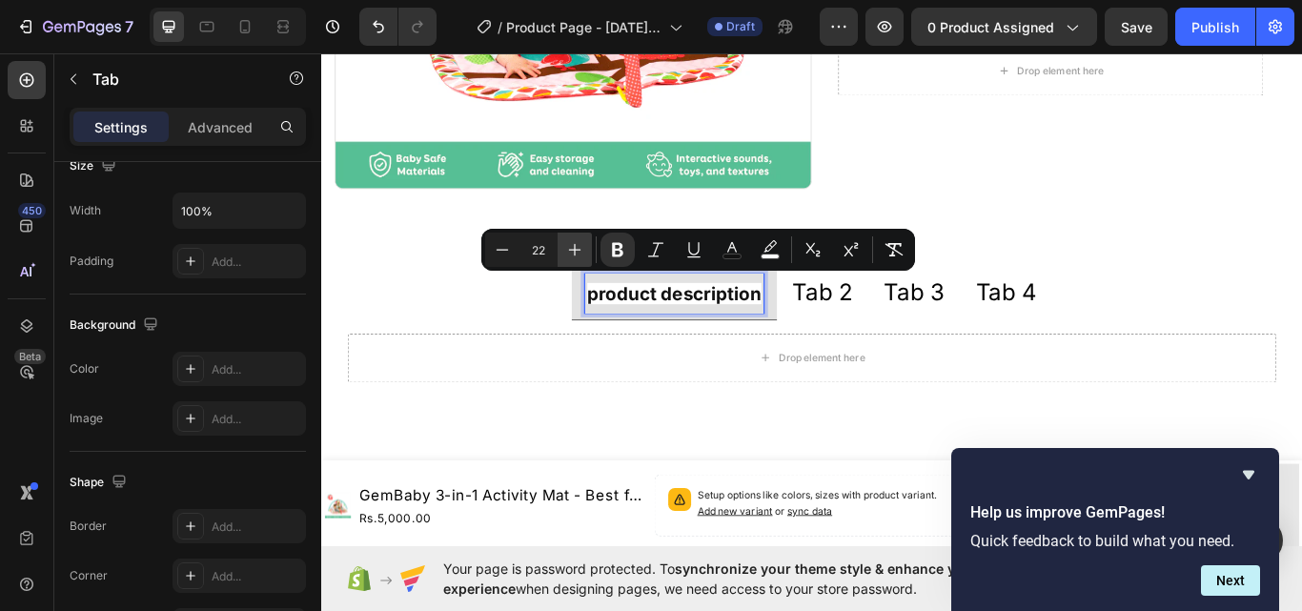
click at [573, 247] on icon "Editor contextual toolbar" at bounding box center [574, 249] width 19 height 19
type input "23"
click at [735, 462] on div "product description Tab 2 Tab 3 Tab 4 Drop element here Tab 0 Row Section 3" at bounding box center [893, 378] width 1144 height 240
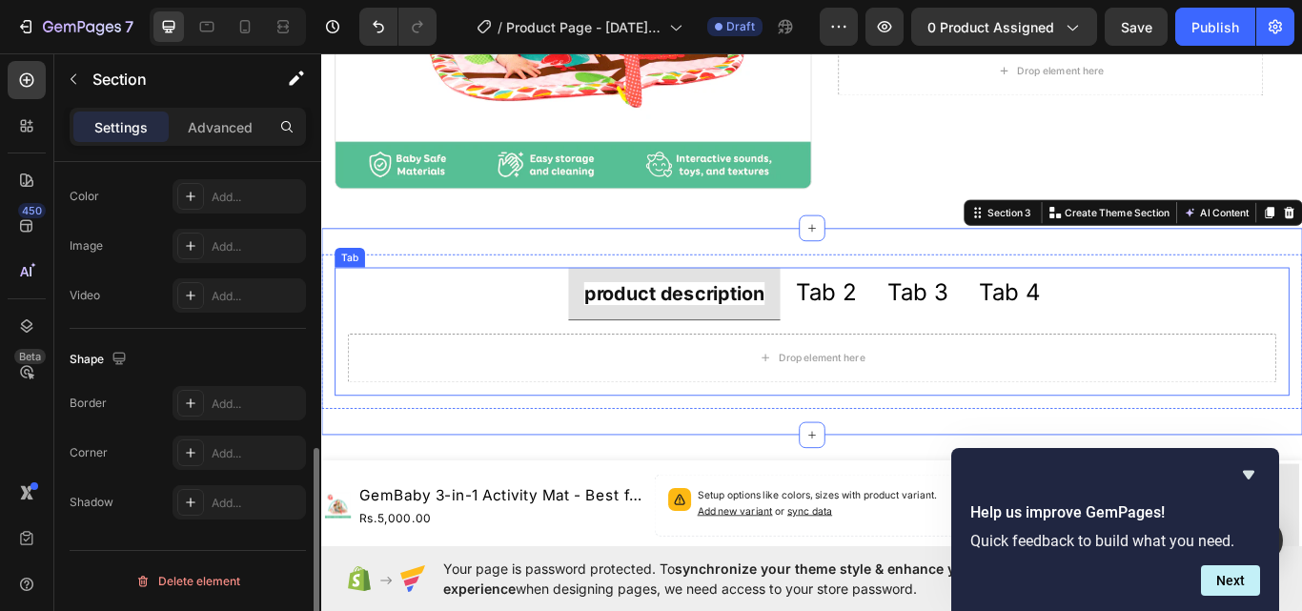
scroll to position [0, 0]
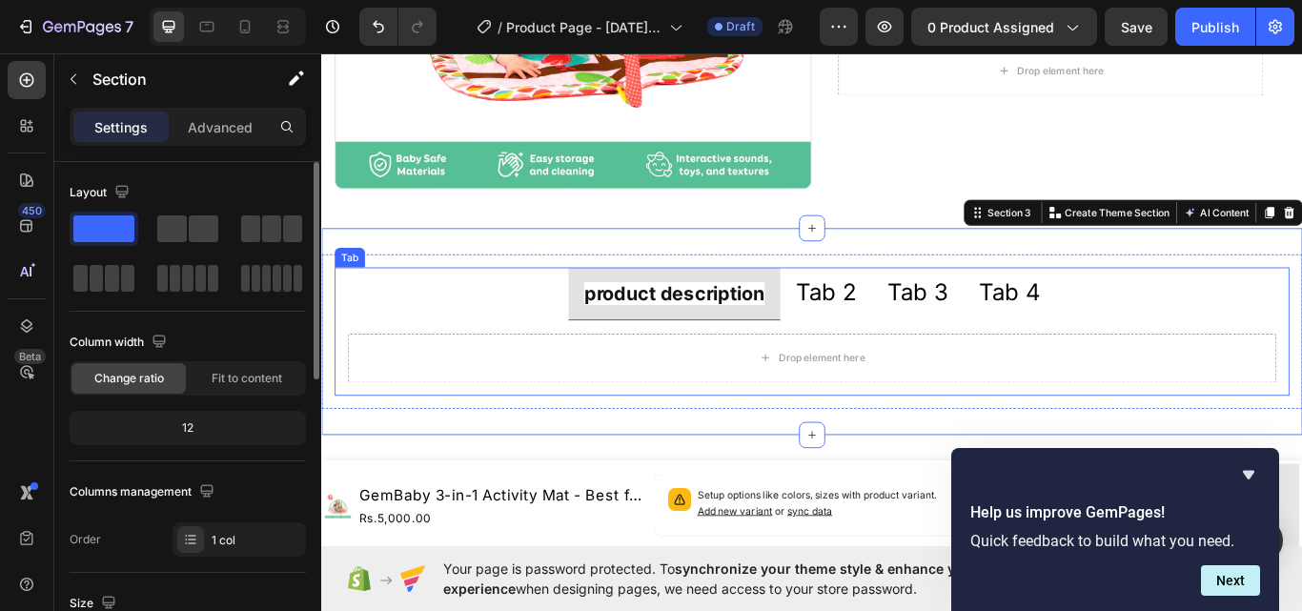
click at [888, 329] on p "Tab 2" at bounding box center [909, 333] width 71 height 37
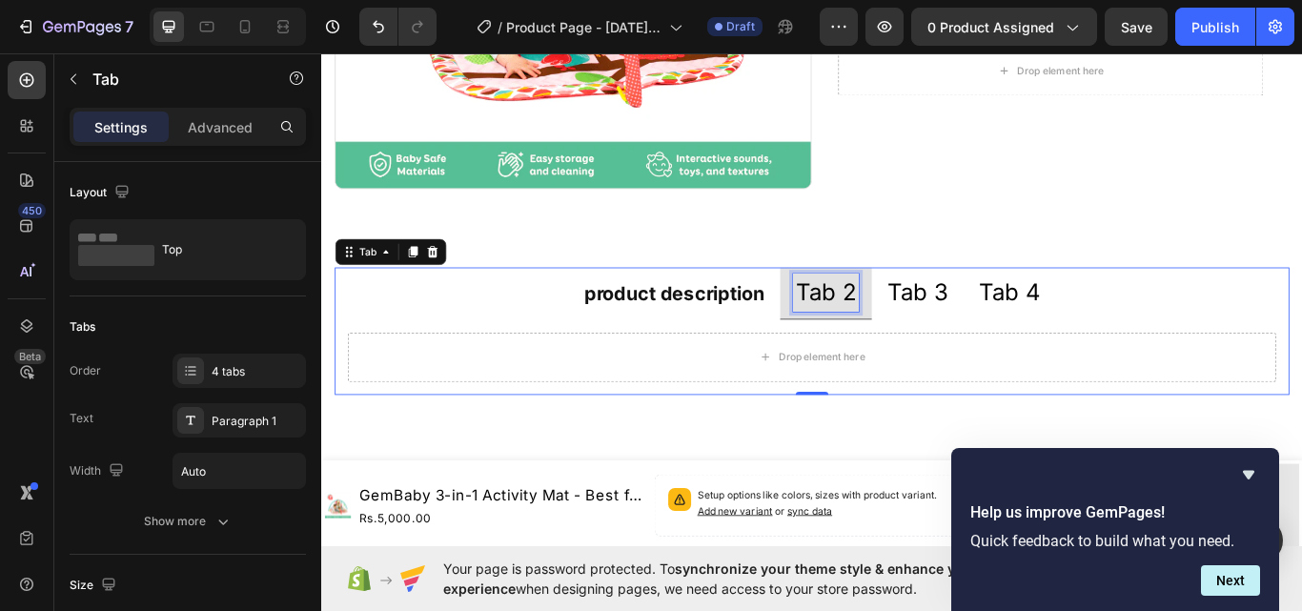
click at [893, 333] on p "Tab 2" at bounding box center [909, 333] width 71 height 37
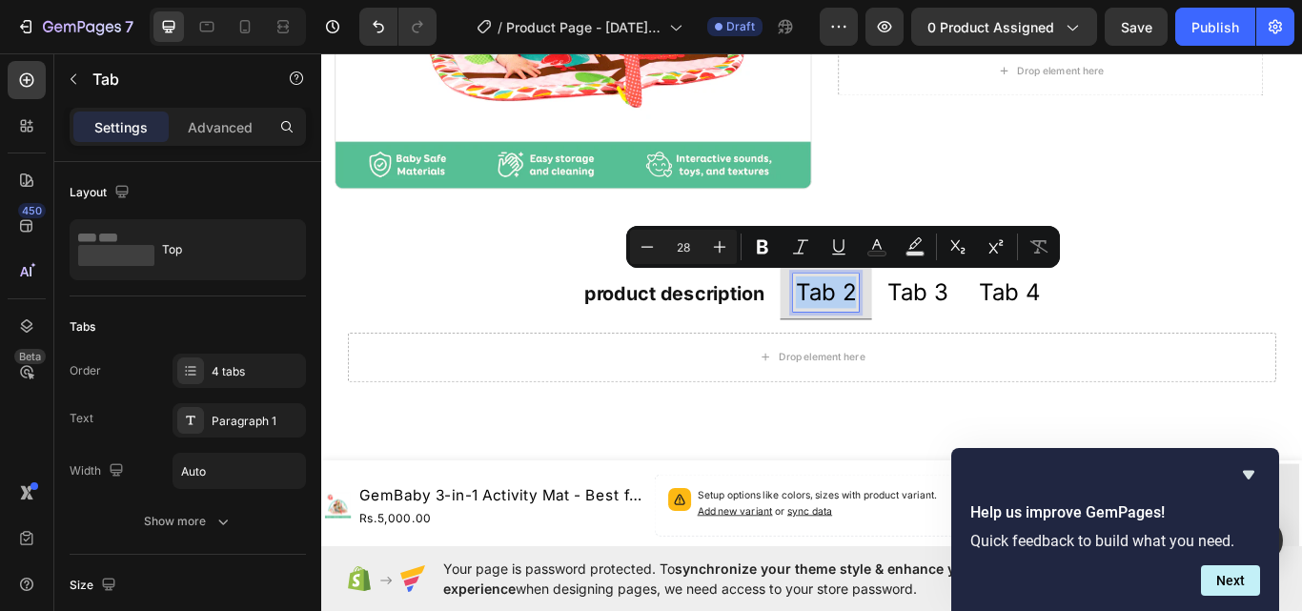
click at [893, 333] on p "Tab 2" at bounding box center [909, 333] width 71 height 37
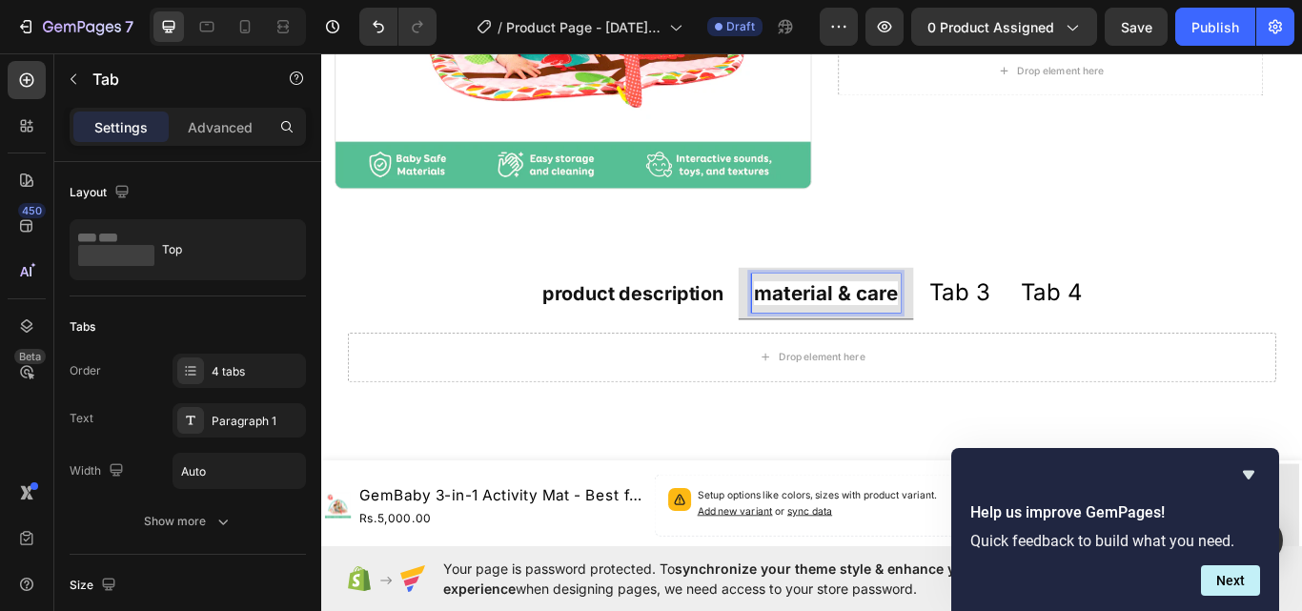
click at [1042, 322] on p "Tab 3" at bounding box center [1065, 333] width 71 height 37
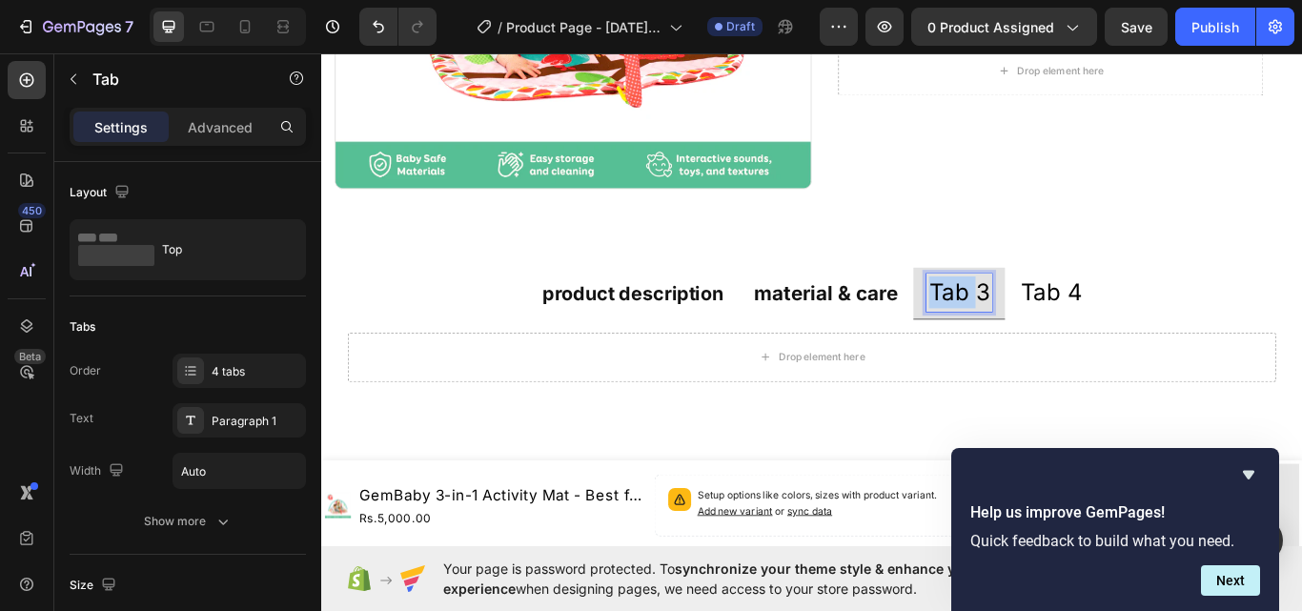
click at [1042, 322] on p "Tab 3" at bounding box center [1065, 333] width 71 height 37
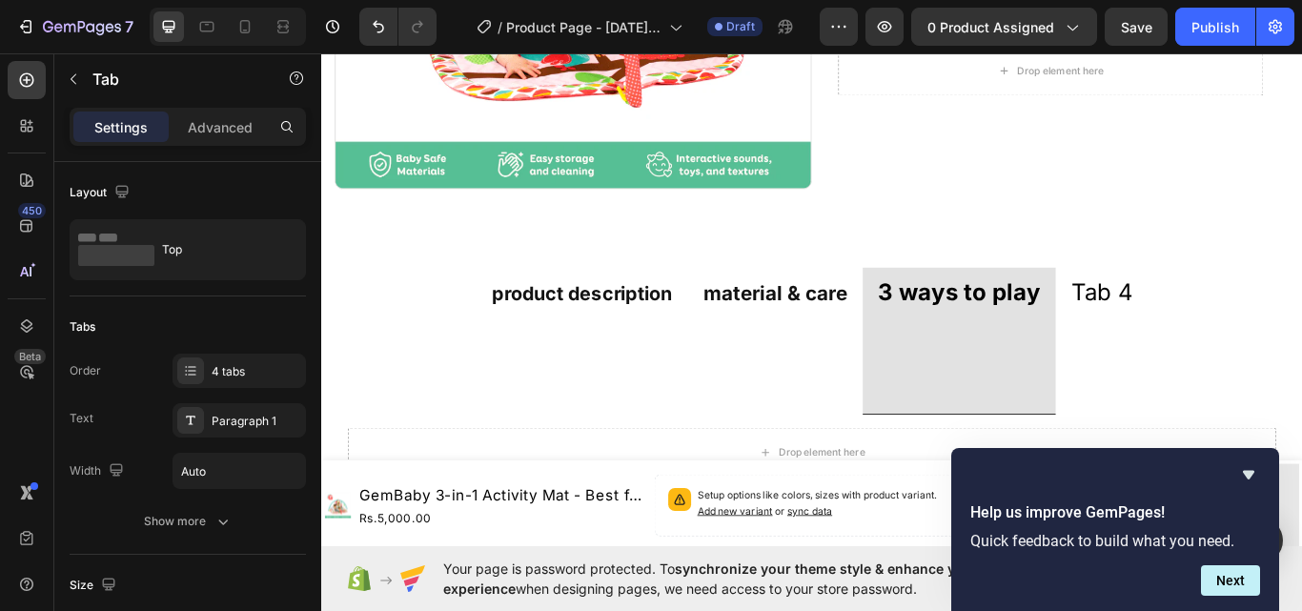
click at [1225, 380] on div "Tab 4" at bounding box center [1231, 390] width 77 height 156
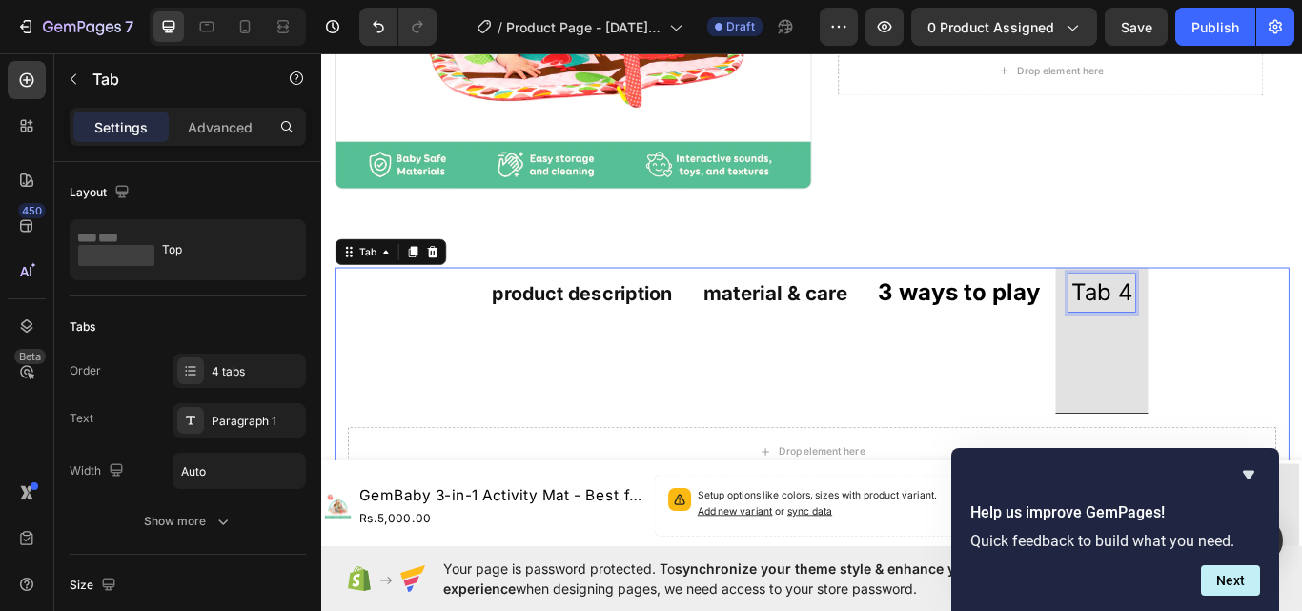
click at [1214, 320] on p "Tab 4" at bounding box center [1230, 333] width 71 height 37
click at [1215, 320] on p "Tab 4" at bounding box center [1230, 333] width 71 height 37
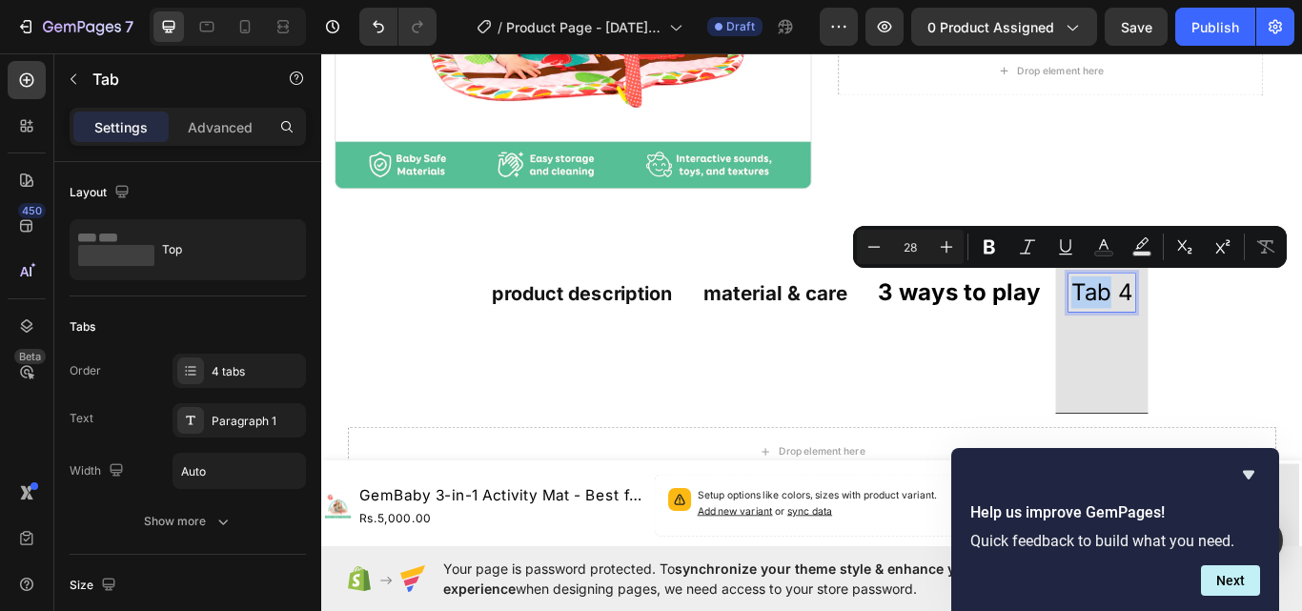
click at [1220, 320] on p "Tab 4" at bounding box center [1230, 333] width 71 height 37
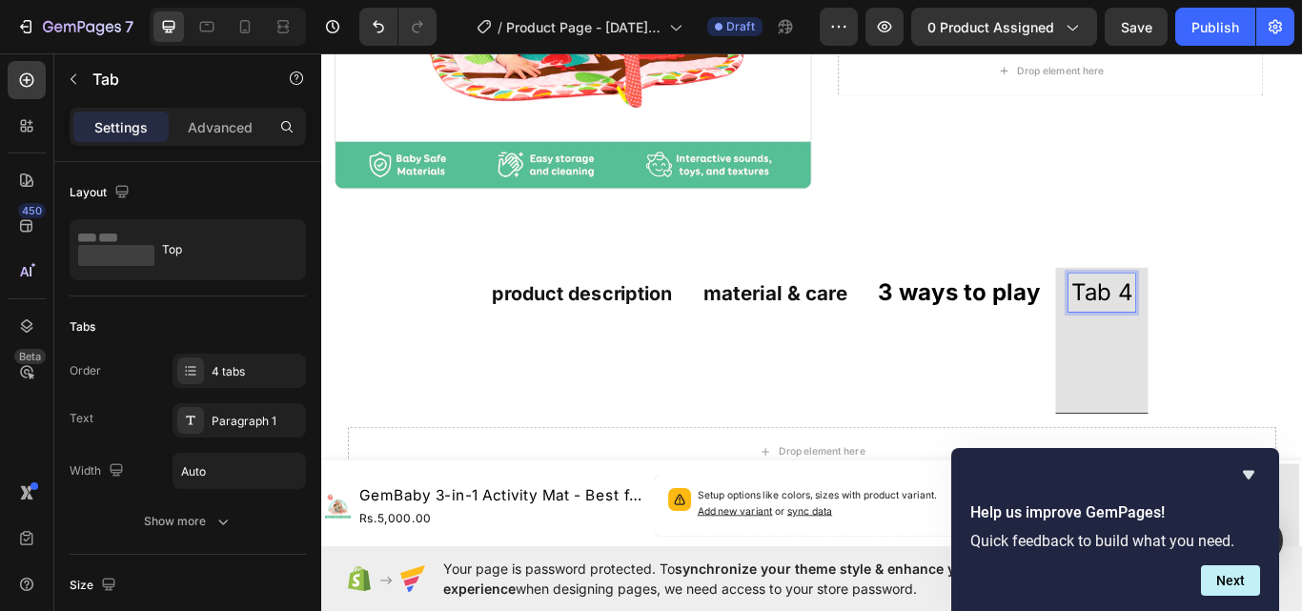
click at [1233, 324] on p "Tab 4" at bounding box center [1230, 333] width 71 height 37
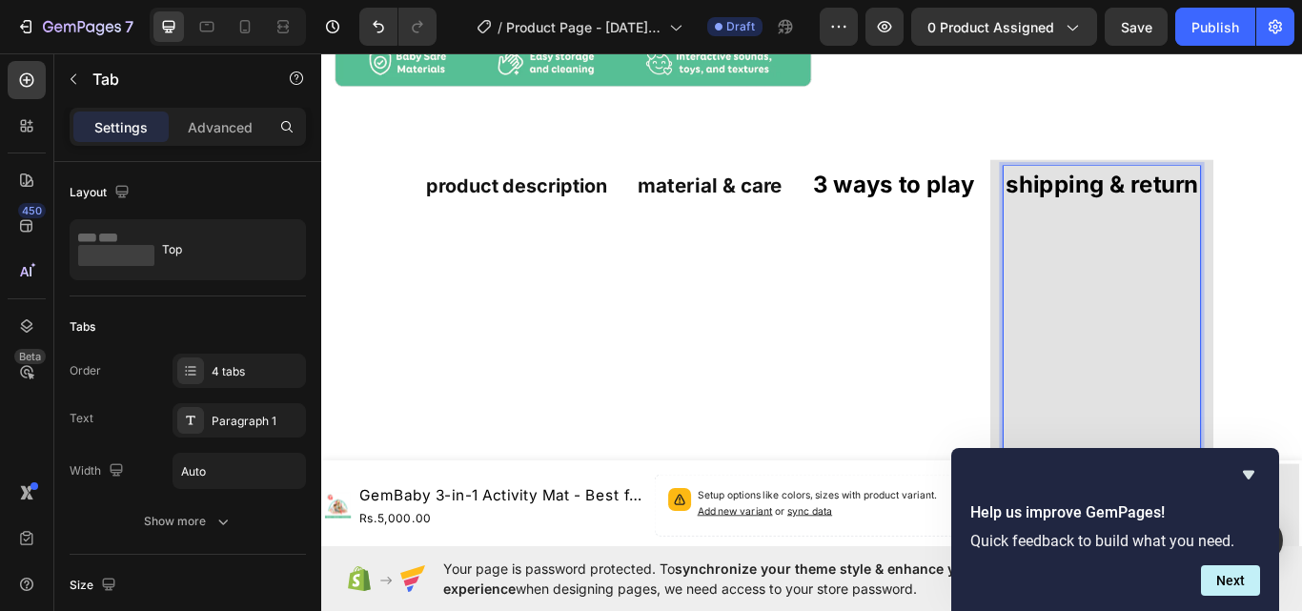
scroll to position [595, 0]
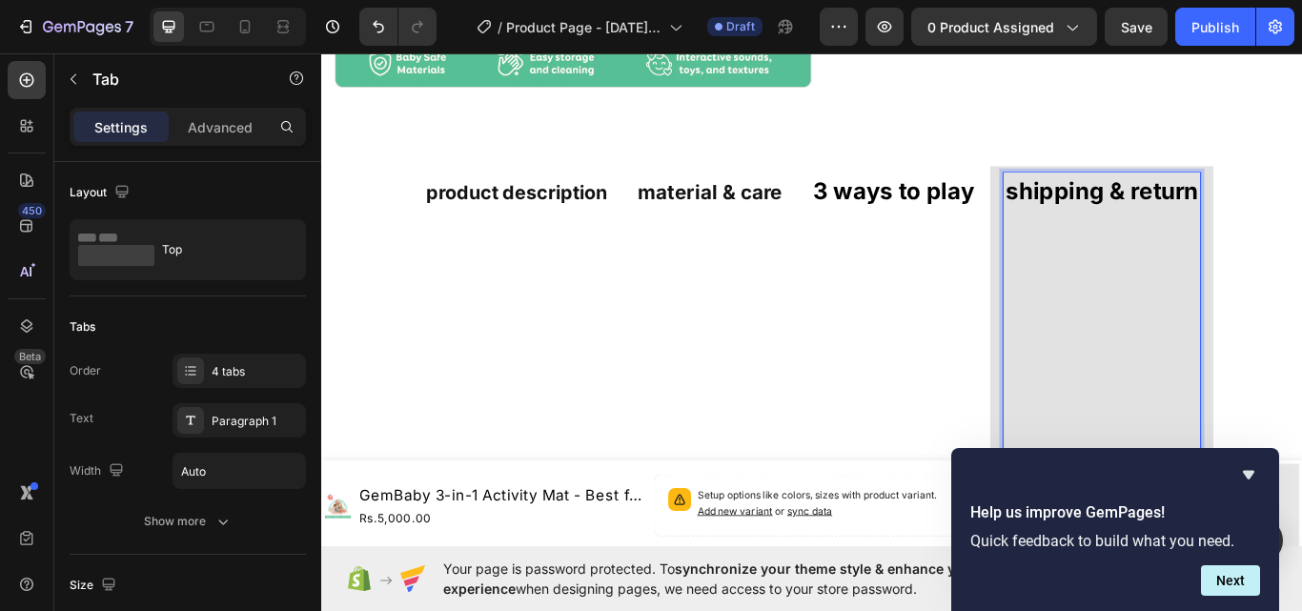
click at [1119, 239] on p "Rich Text Editor. Editing area: main" at bounding box center [1231, 253] width 224 height 37
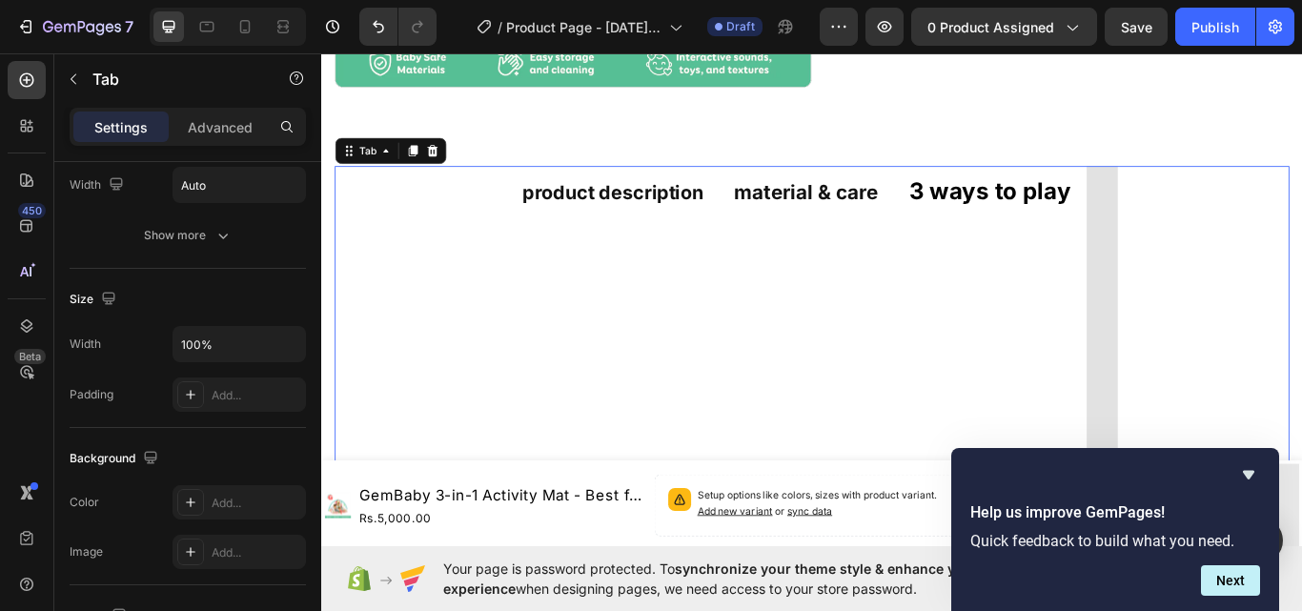
scroll to position [0, 0]
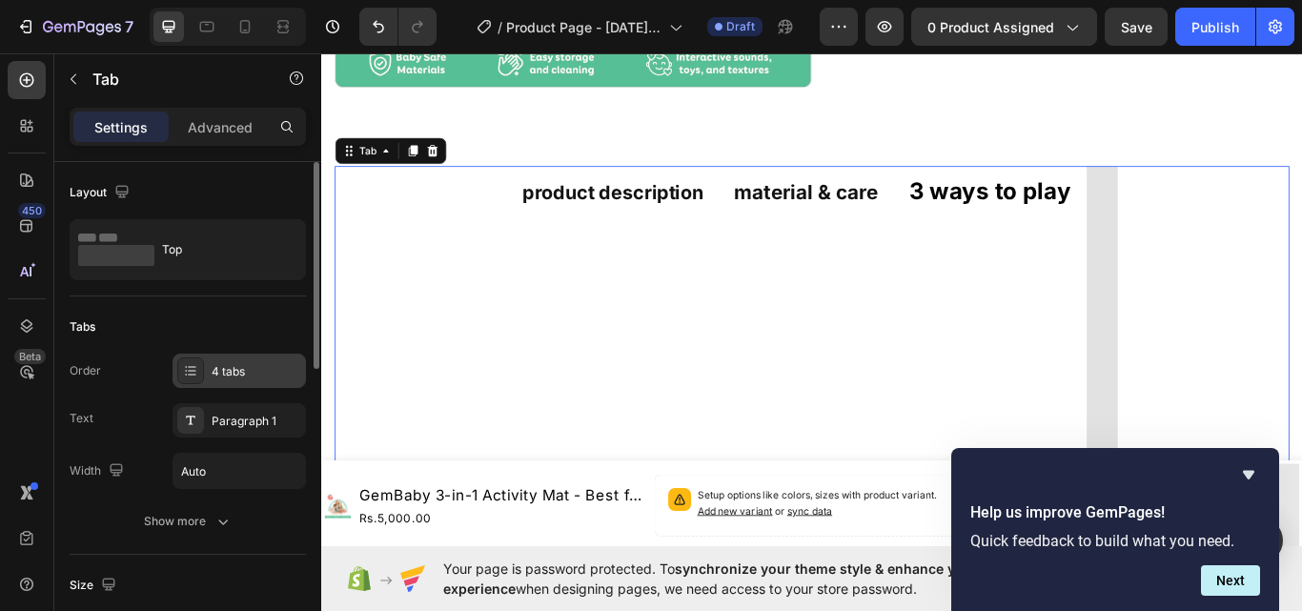
click at [262, 371] on div "4 tabs" at bounding box center [257, 371] width 90 height 17
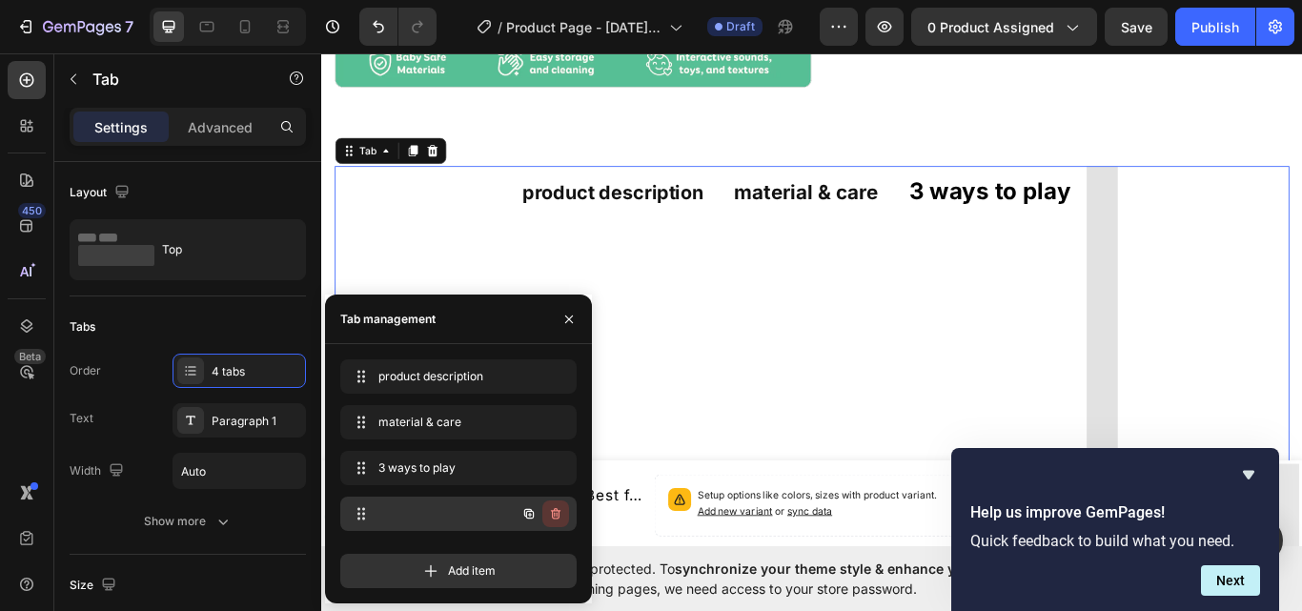
click at [556, 517] on icon "button" at bounding box center [555, 513] width 15 height 15
click at [551, 517] on div "Delete" at bounding box center [542, 513] width 35 height 17
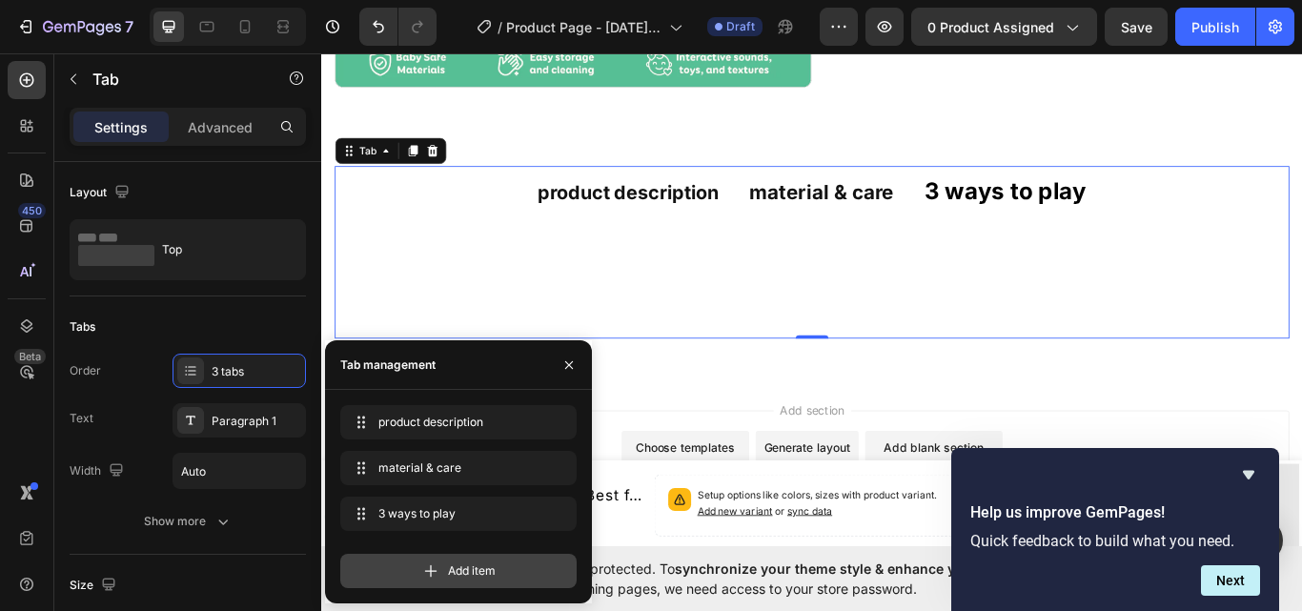
click at [488, 570] on span "Add item" at bounding box center [472, 570] width 48 height 17
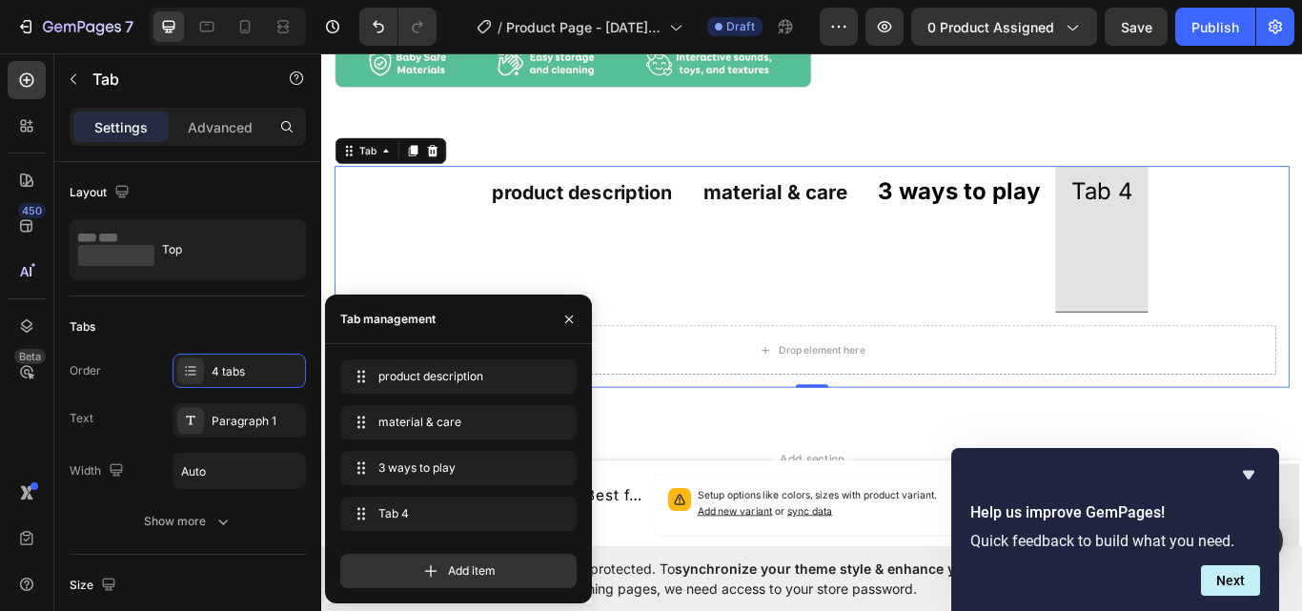
click at [1235, 214] on div "Tab 4" at bounding box center [1231, 215] width 77 height 43
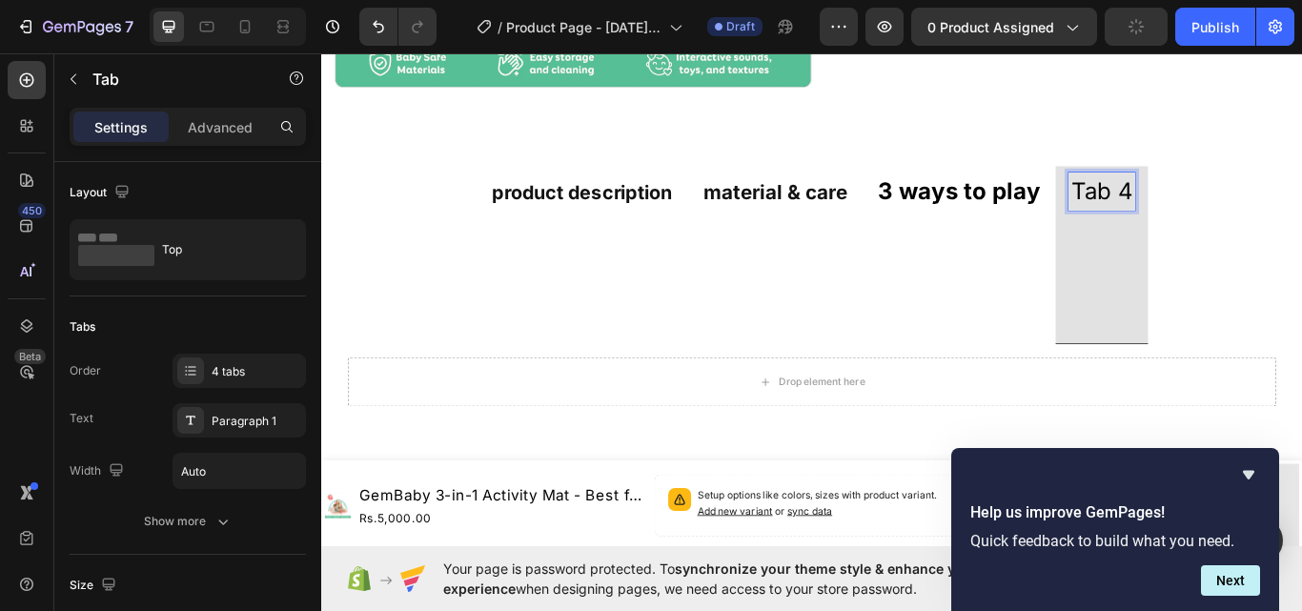
click at [1232, 207] on p "Tab 4" at bounding box center [1230, 214] width 71 height 37
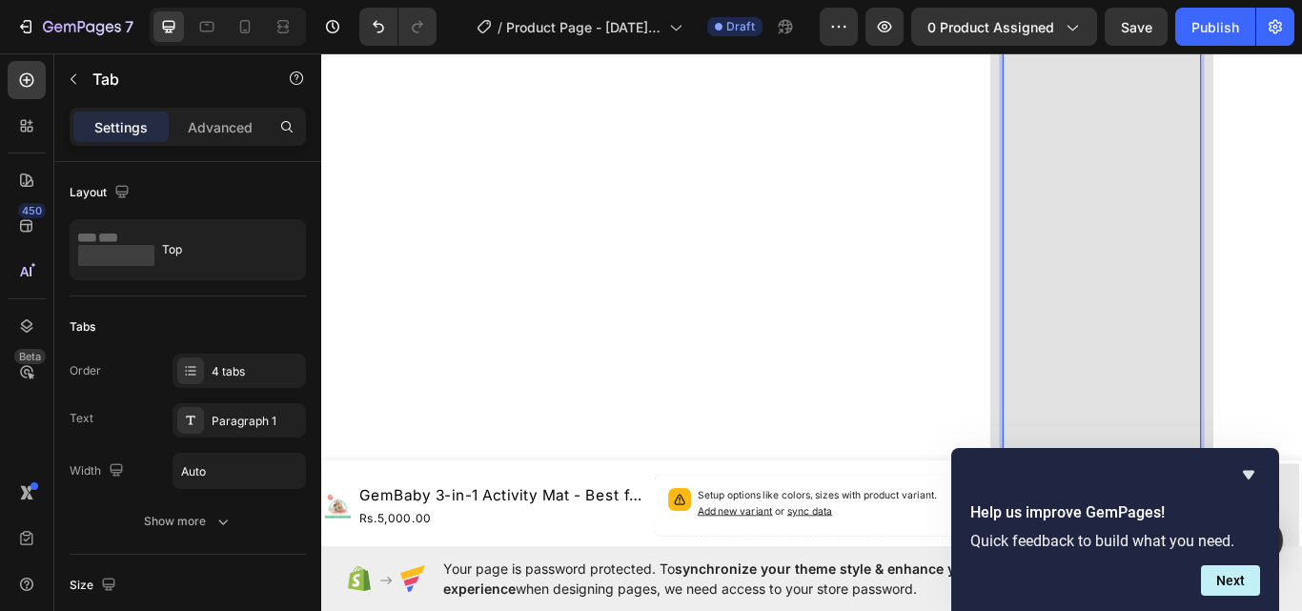
scroll to position [1262, 0]
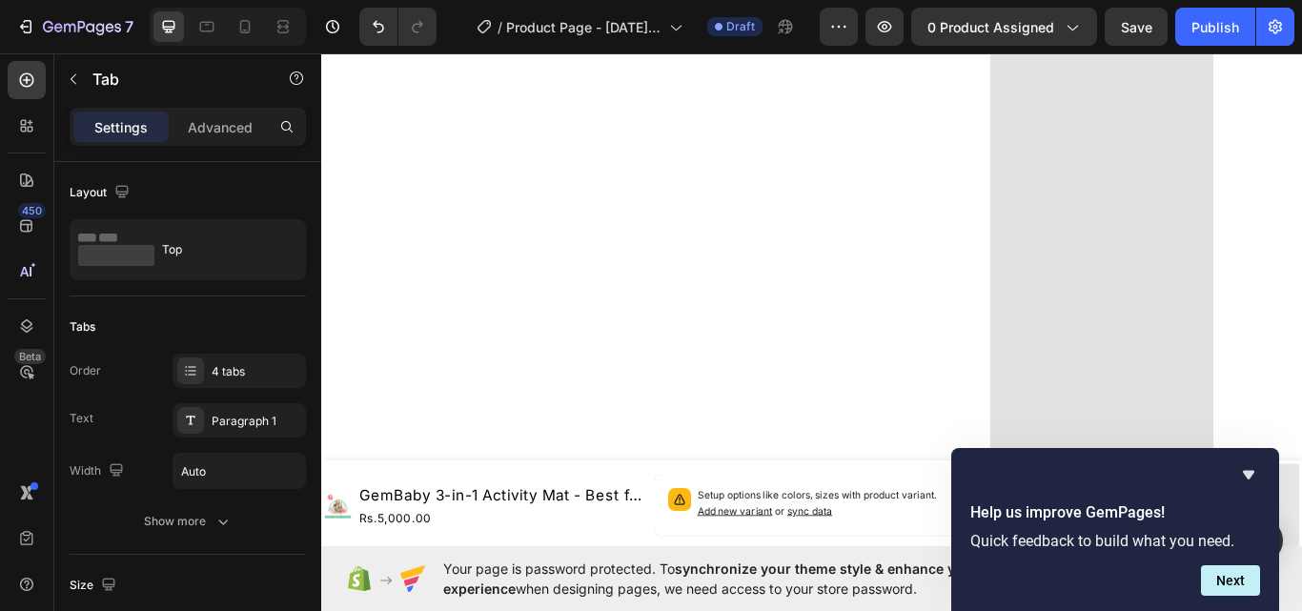
click at [940, 374] on div "3 ways to play" at bounding box center [988, 308] width 194 height 1577
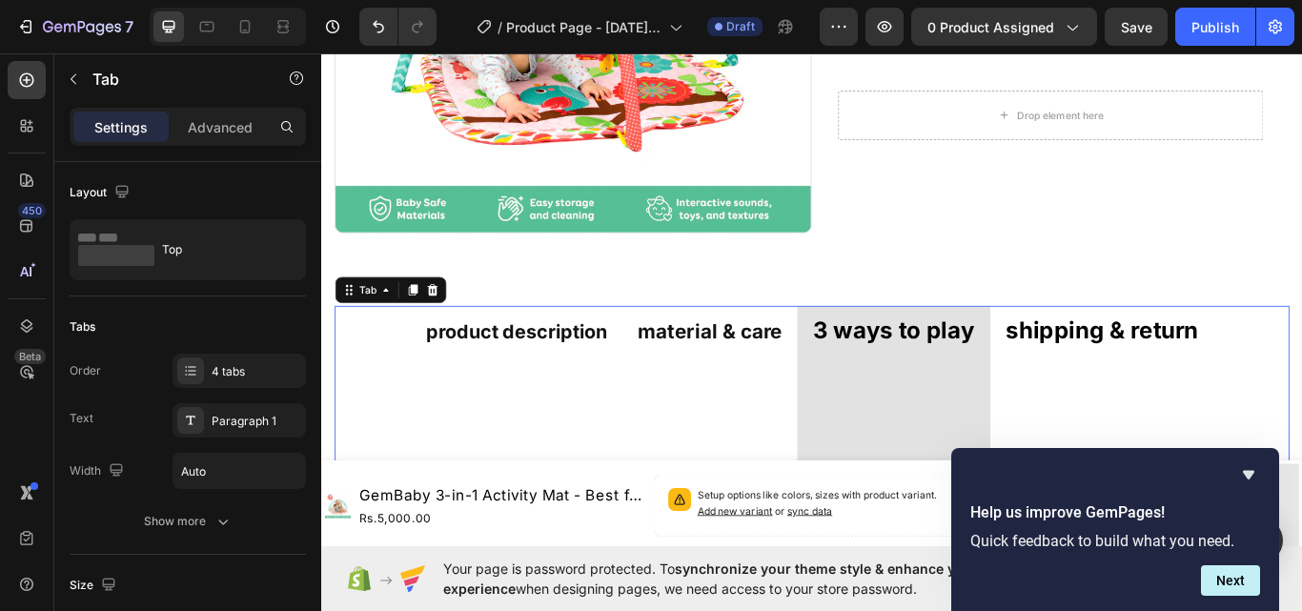
scroll to position [404, 0]
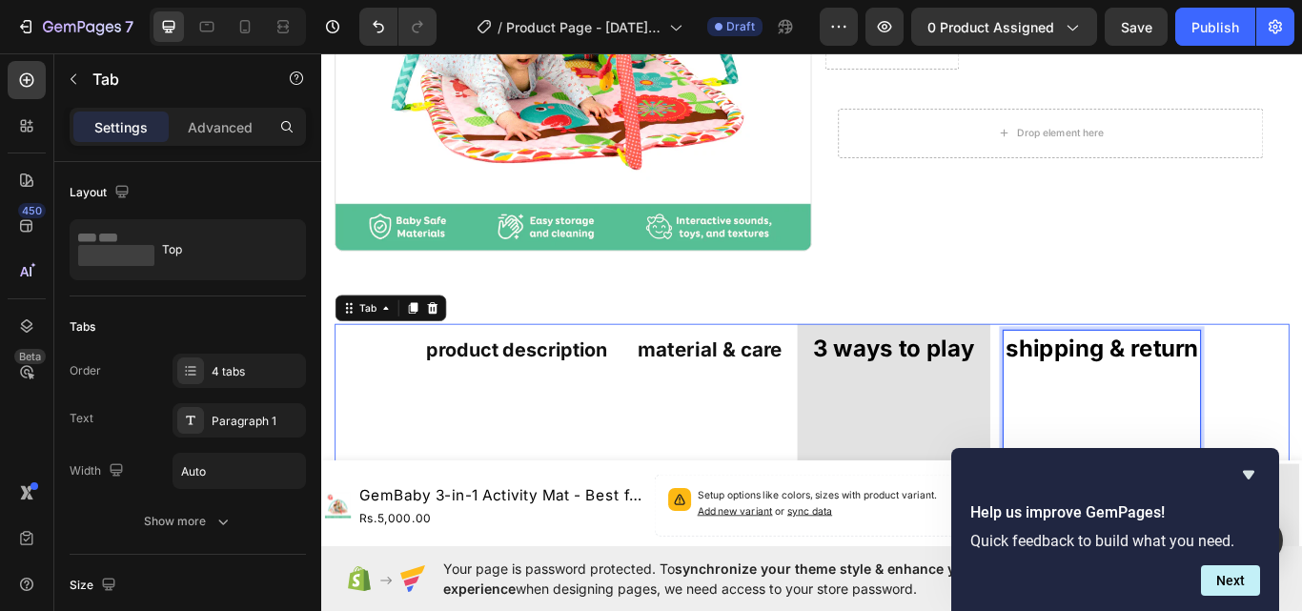
click at [1194, 392] on strong "shipping & return" at bounding box center [1231, 398] width 224 height 32
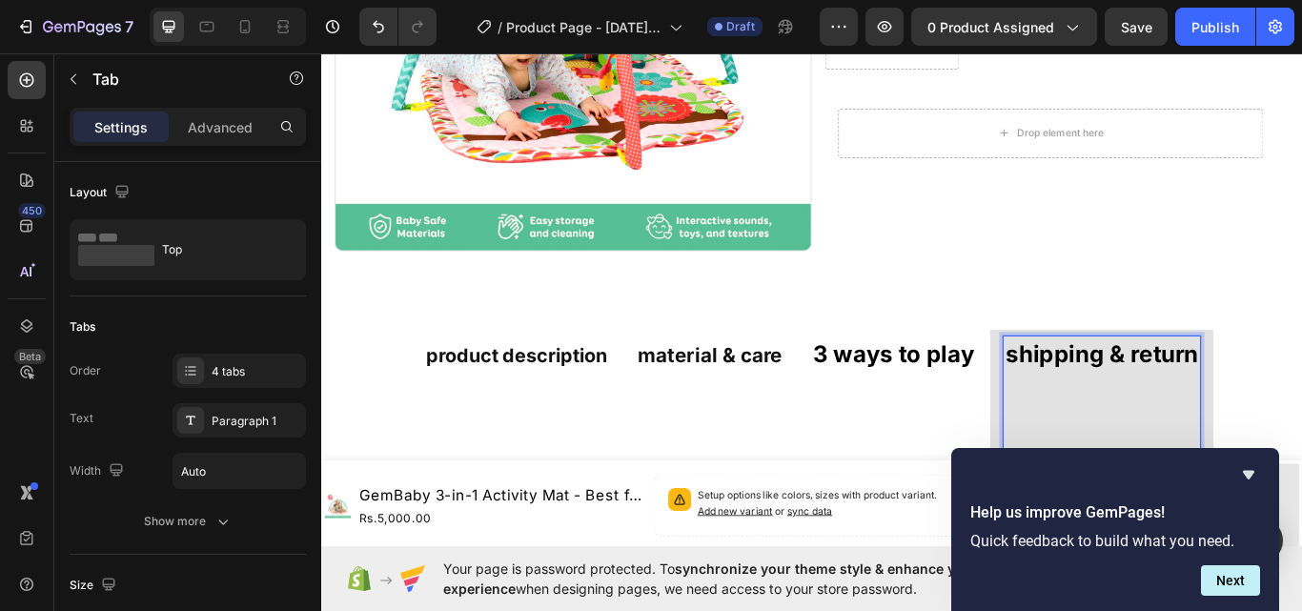
click at [543, 397] on strong "product description" at bounding box center [548, 407] width 211 height 27
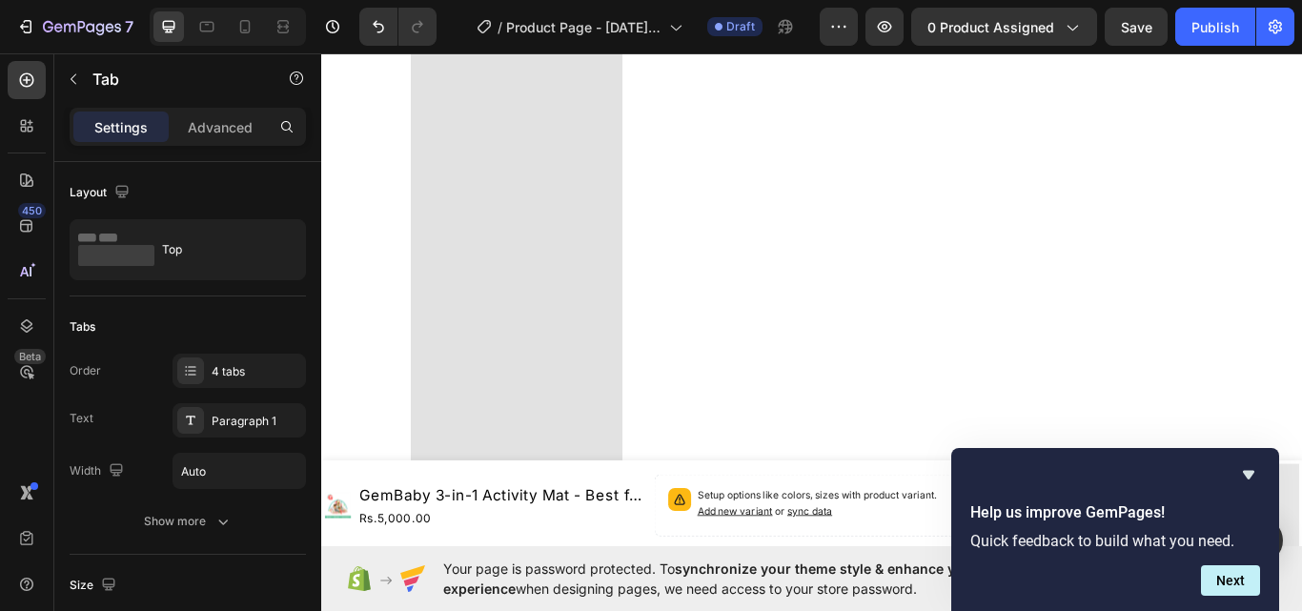
scroll to position [690, 0]
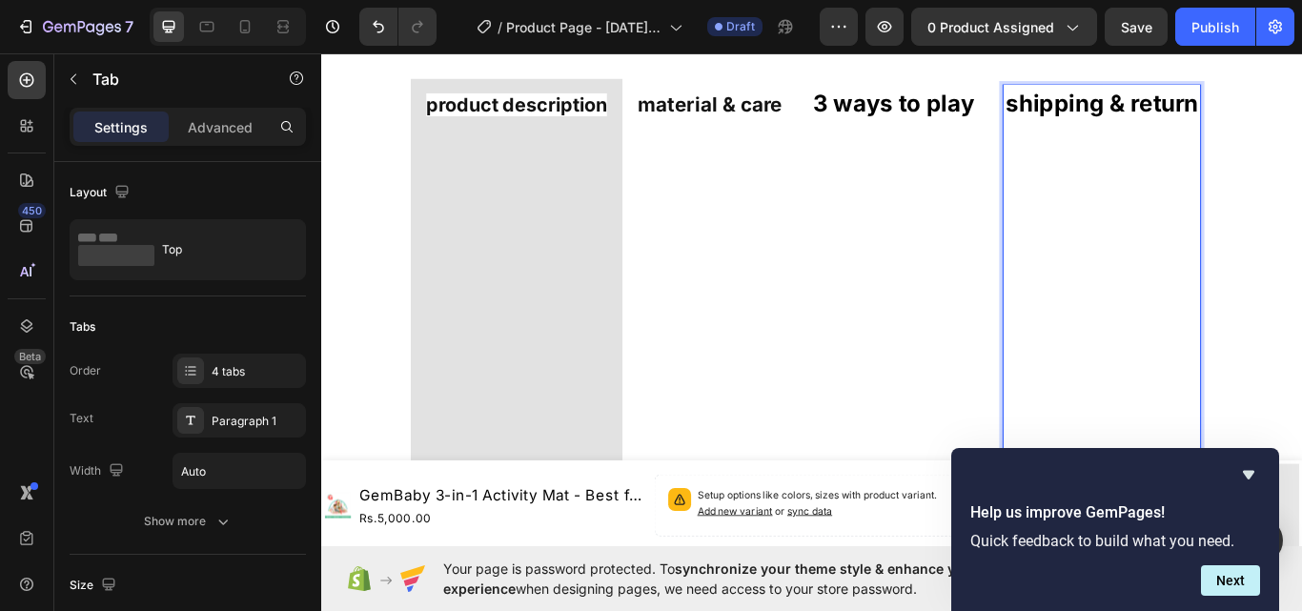
click at [1194, 259] on p "Rich Text Editor. Editing area: main" at bounding box center [1231, 262] width 224 height 37
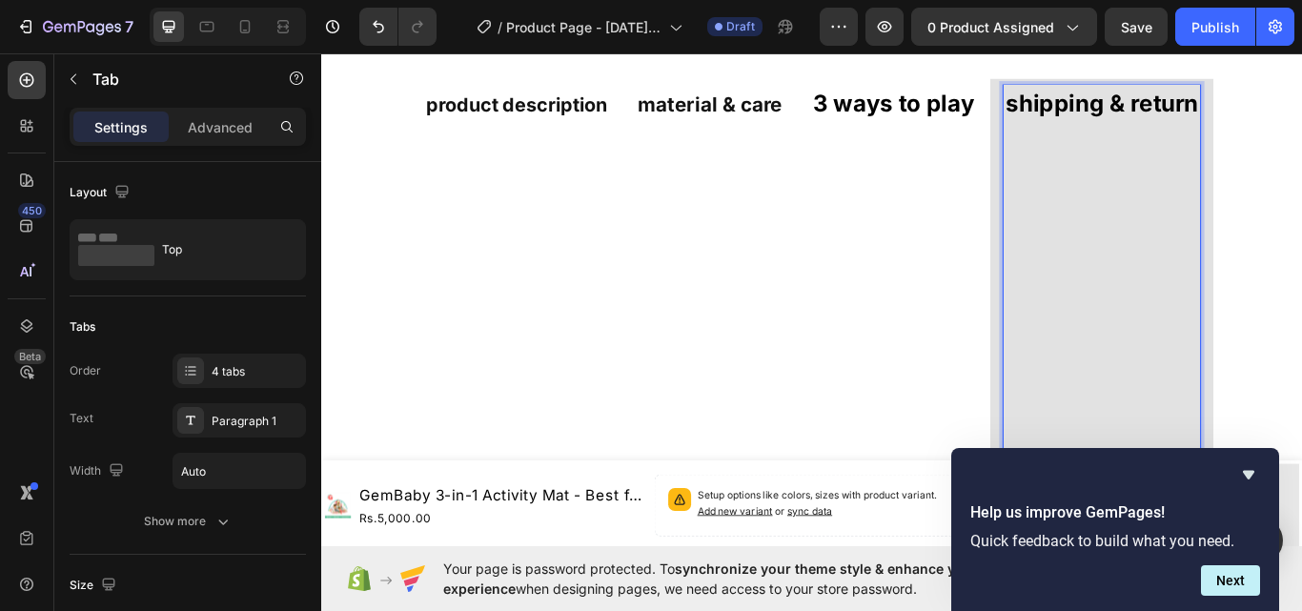
click at [1153, 188] on p "Rich Text Editor. Editing area: main" at bounding box center [1231, 187] width 224 height 37
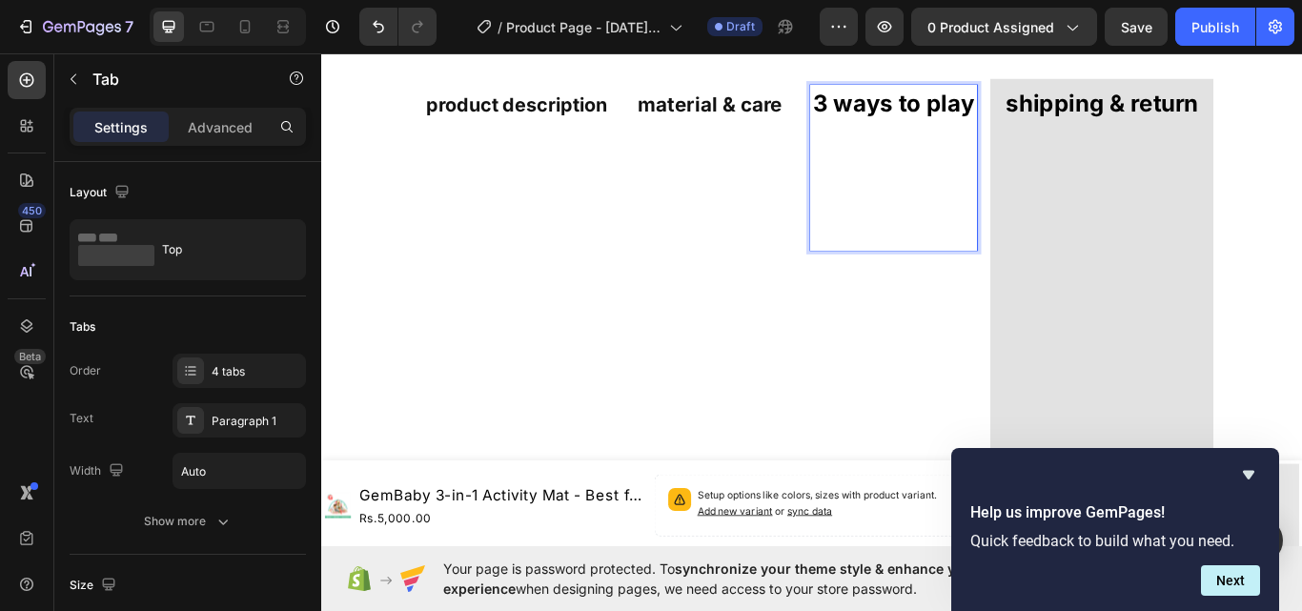
click at [1042, 267] on p "Rich Text Editor. Editing area: main" at bounding box center [988, 225] width 189 height 112
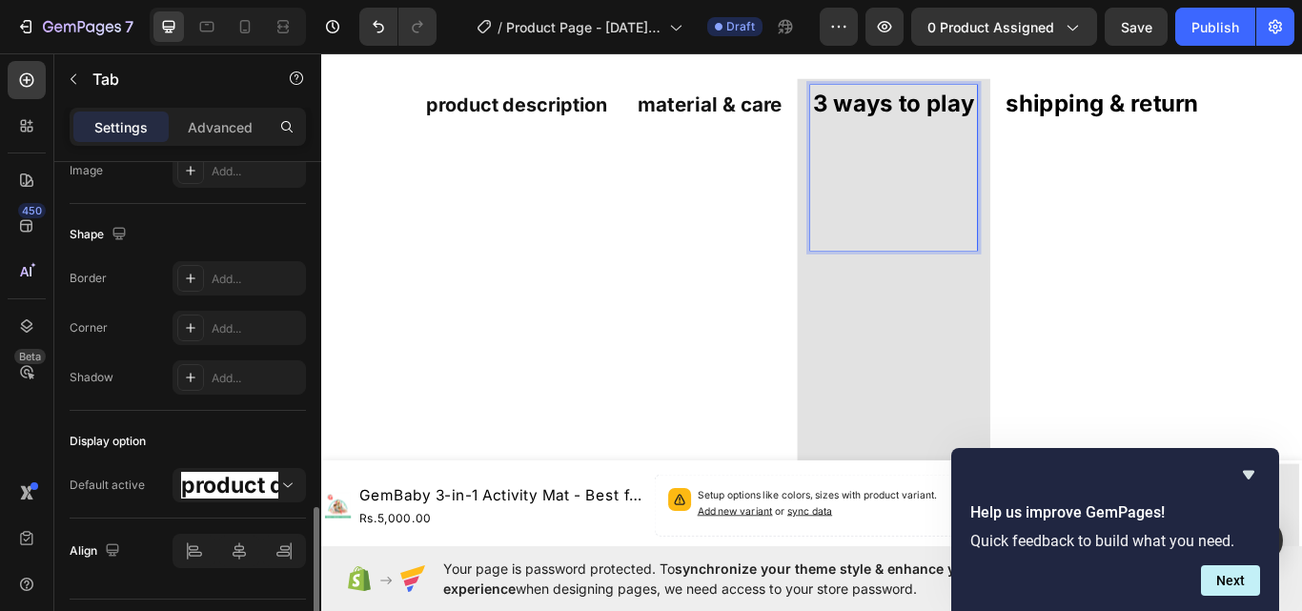
scroll to position [716, 0]
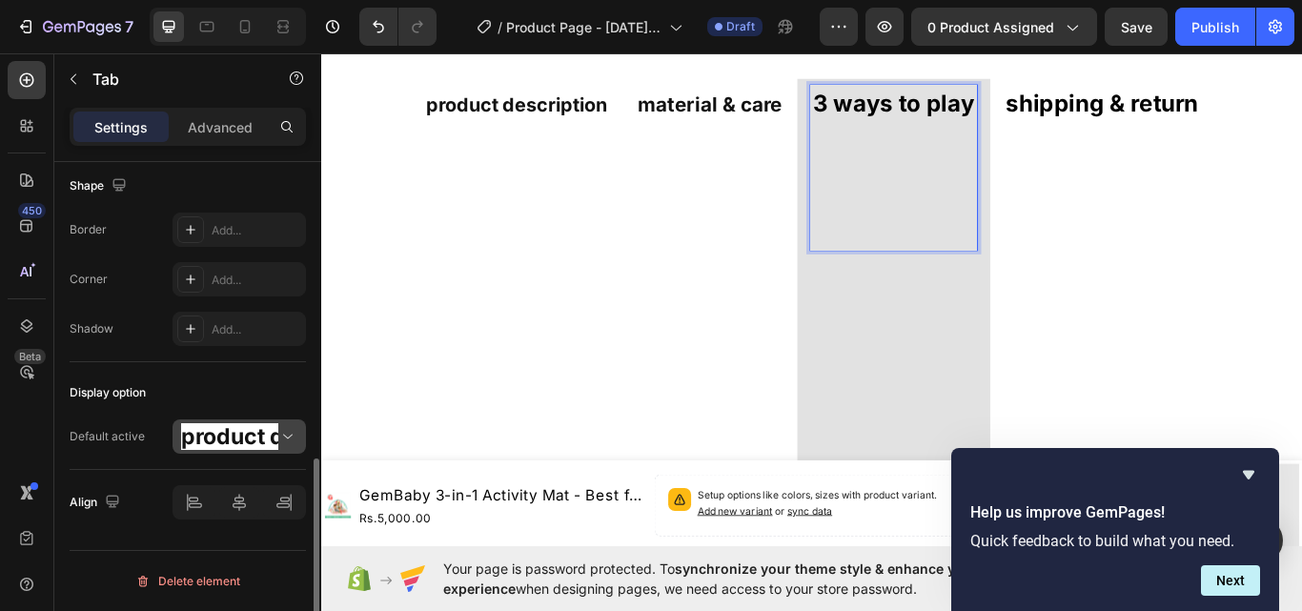
click at [283, 435] on icon at bounding box center [288, 437] width 10 height 5
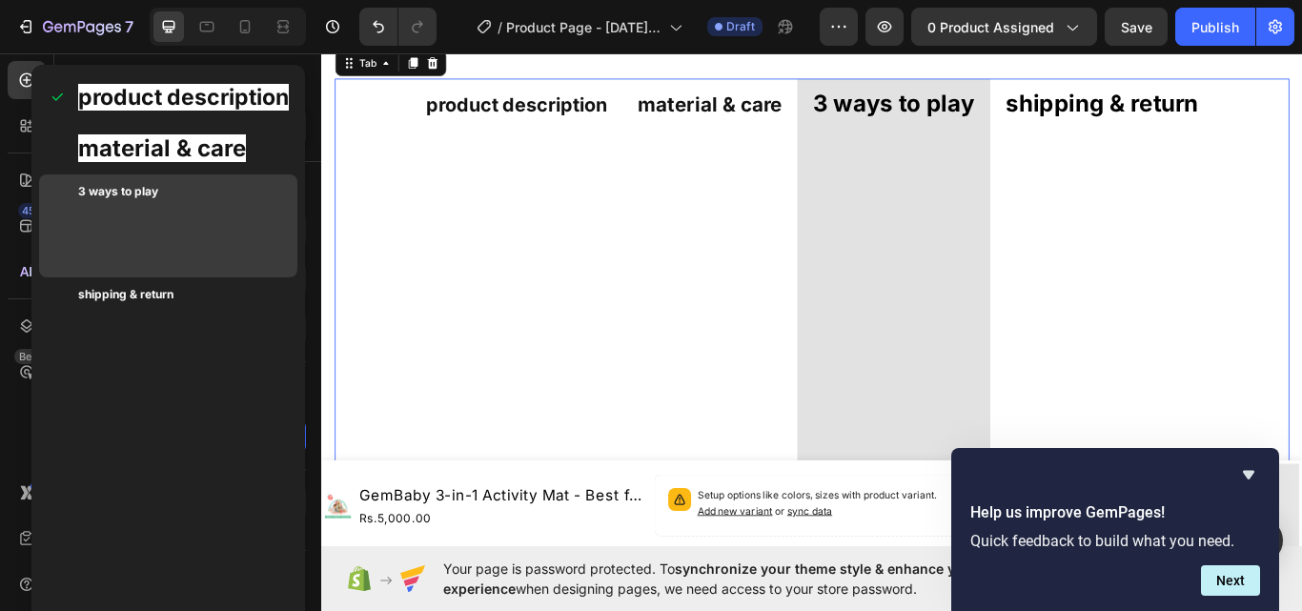
click at [241, 204] on p "3 ways to play" at bounding box center [183, 226] width 211 height 86
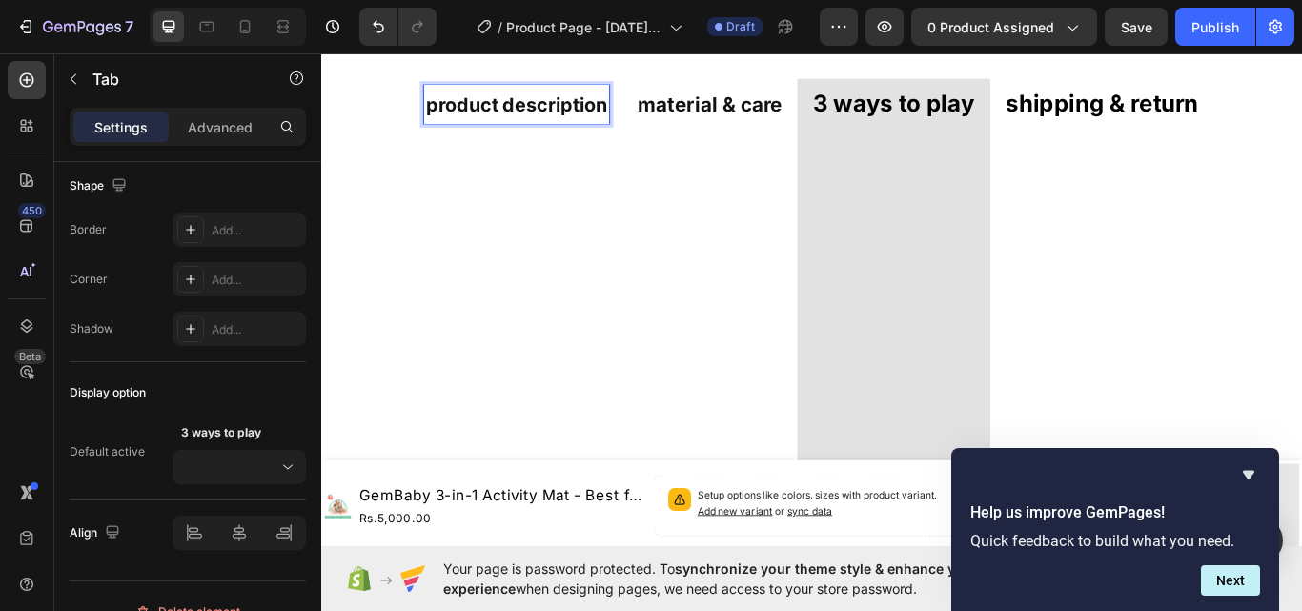
click at [730, 118] on strong "material & care" at bounding box center [774, 114] width 168 height 28
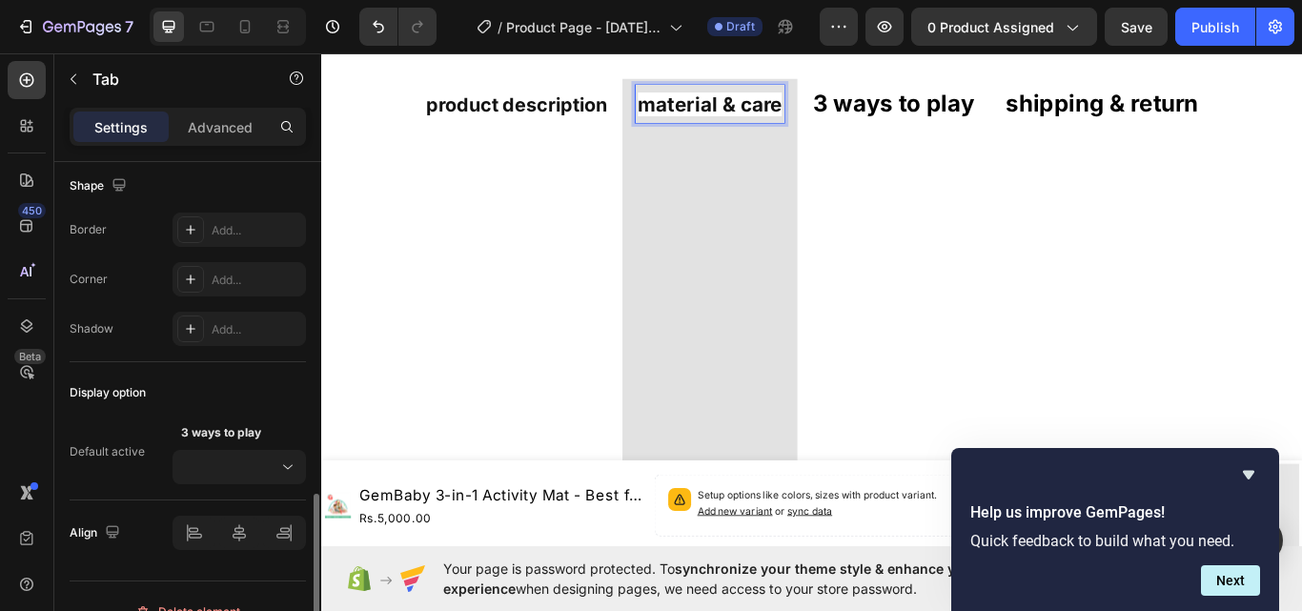
scroll to position [746, 0]
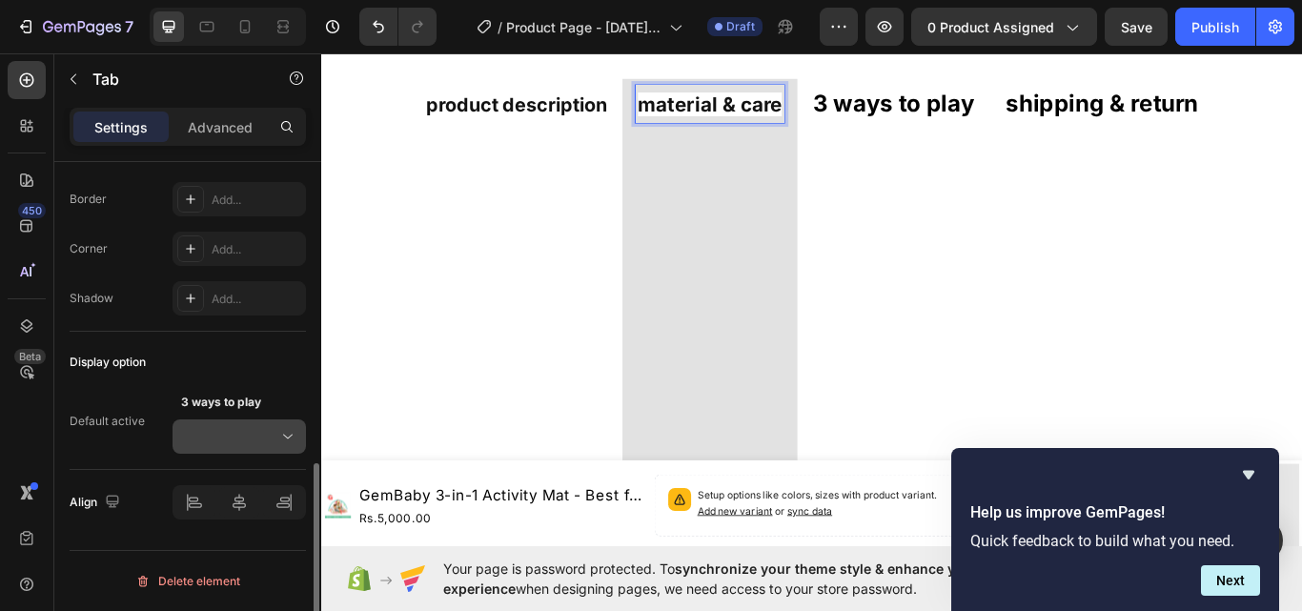
click at [285, 428] on icon at bounding box center [287, 436] width 19 height 19
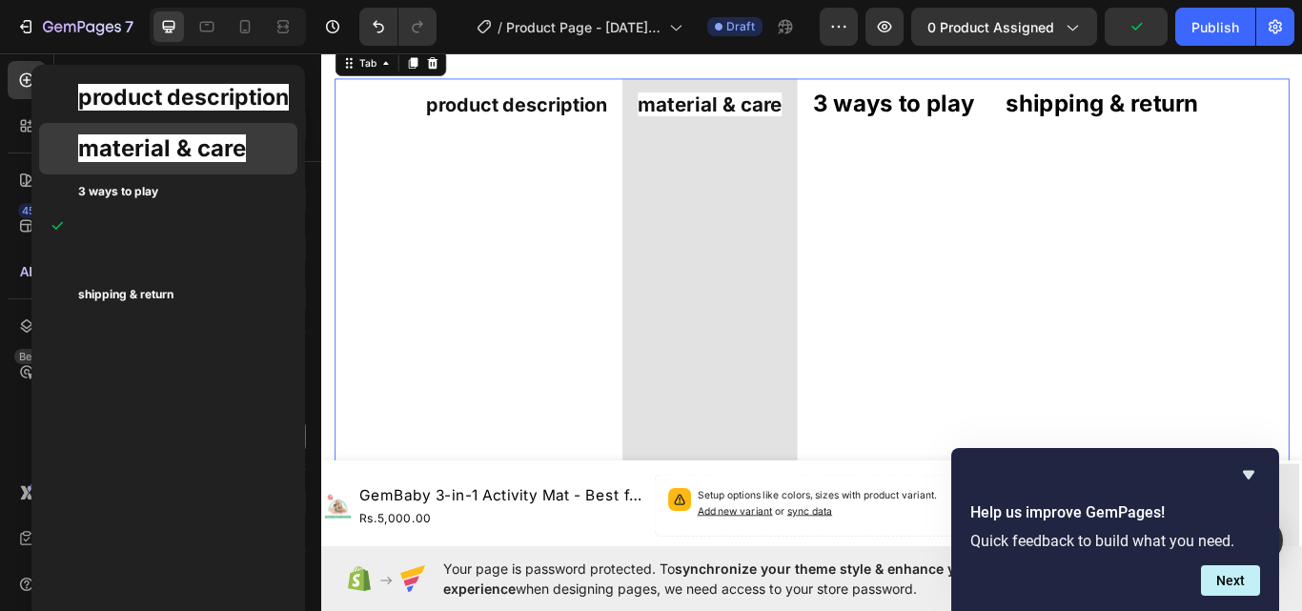
click at [61, 151] on div "material & care" at bounding box center [168, 148] width 258 height 51
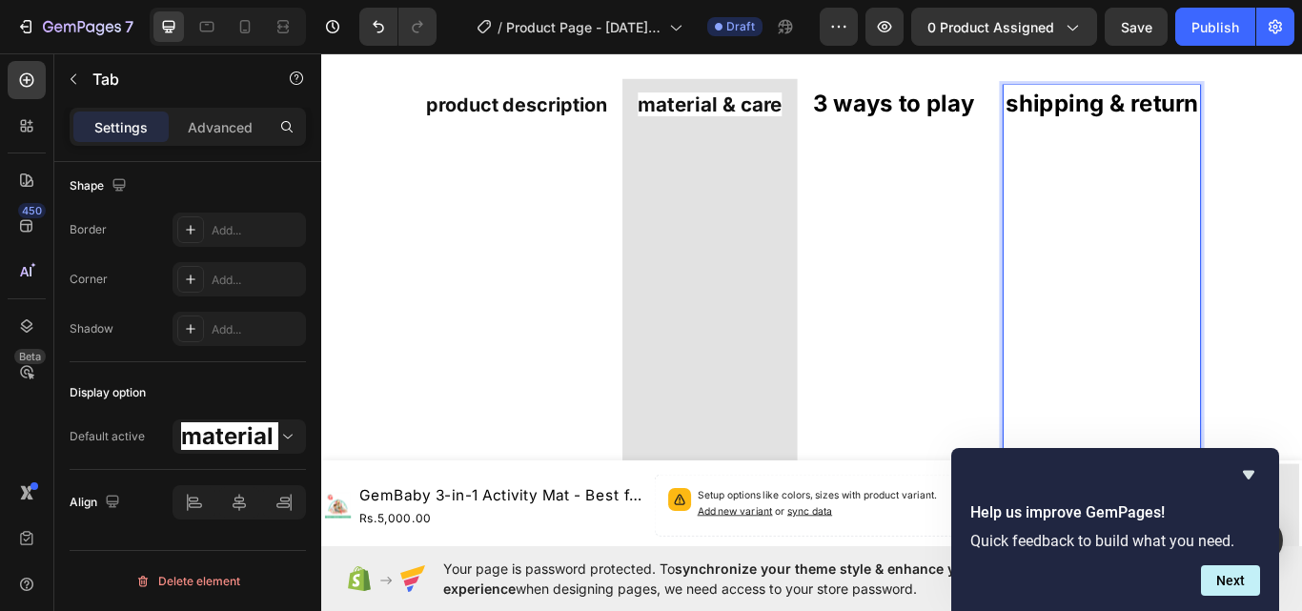
click at [1155, 219] on p "Rich Text Editor. Editing area: main" at bounding box center [1231, 224] width 224 height 37
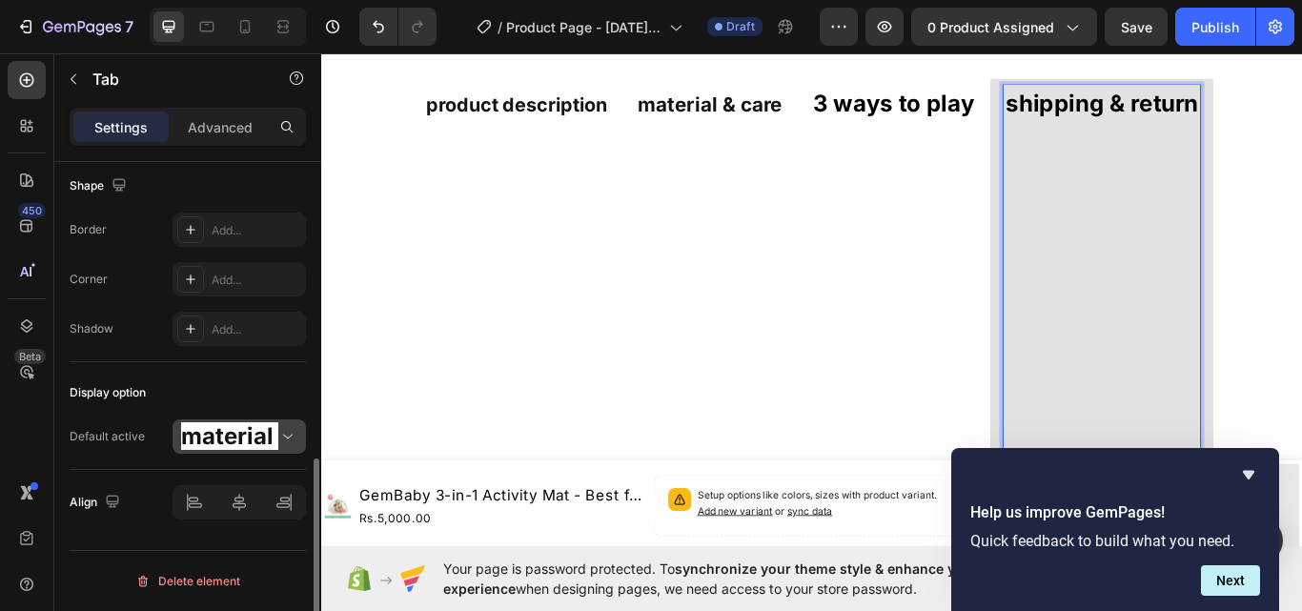
click at [287, 434] on icon at bounding box center [287, 436] width 19 height 19
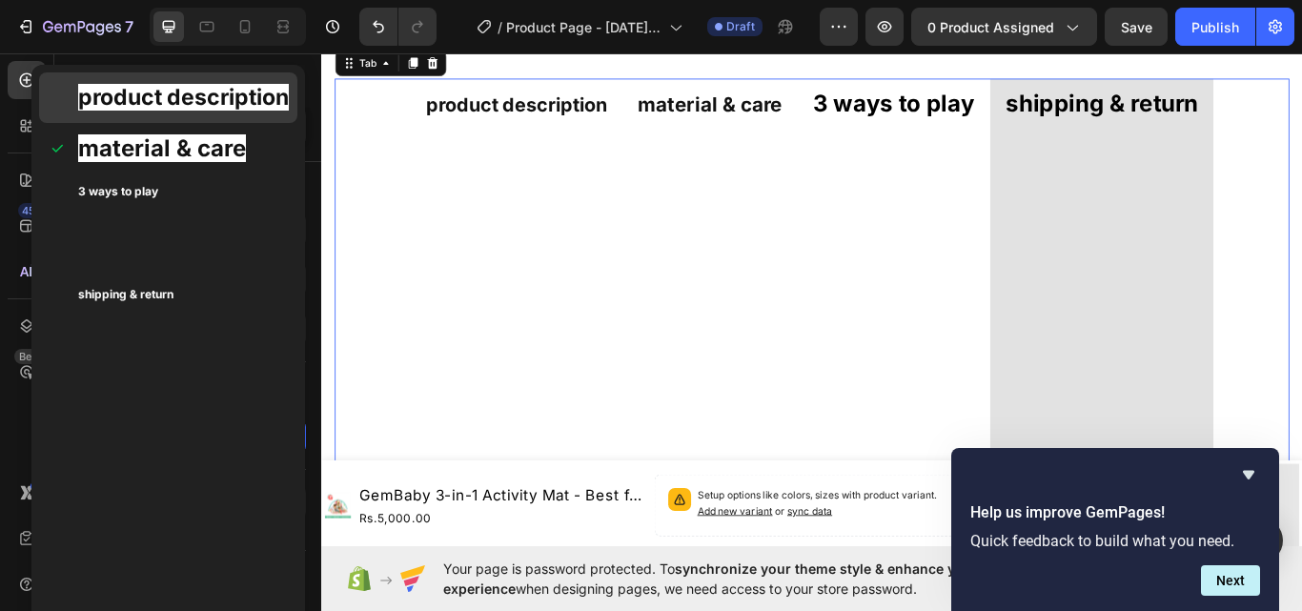
click at [65, 101] on div "product description" at bounding box center [168, 97] width 258 height 51
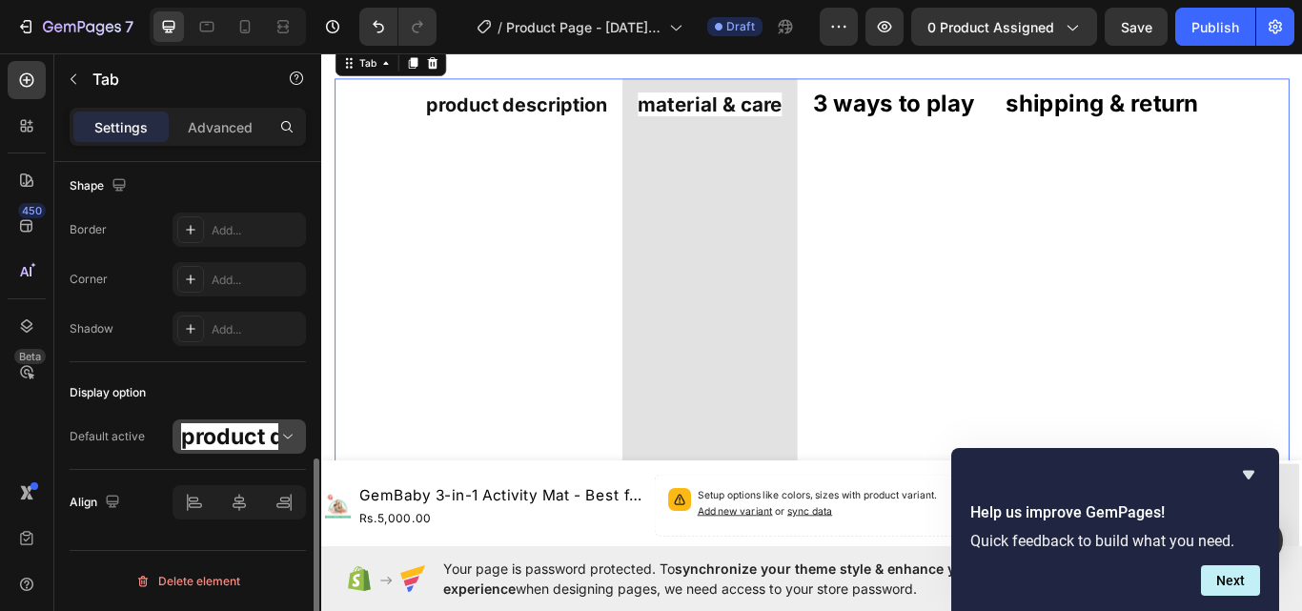
click at [286, 433] on icon at bounding box center [287, 436] width 19 height 19
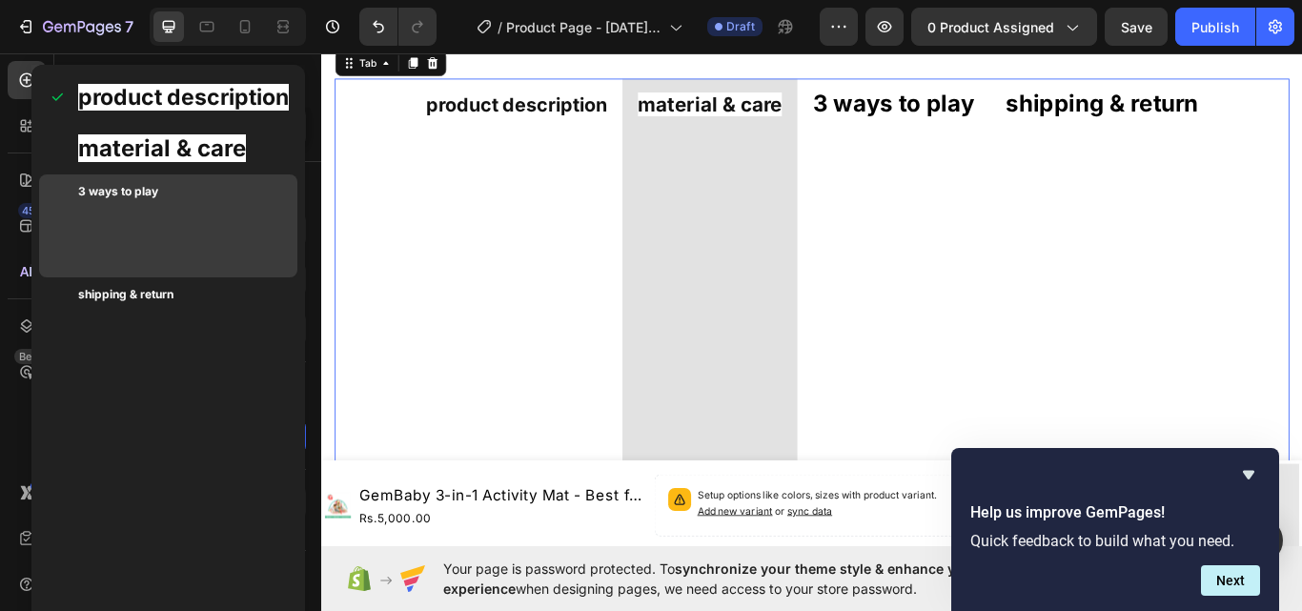
click at [84, 193] on strong "3 ways to play" at bounding box center [118, 191] width 80 height 14
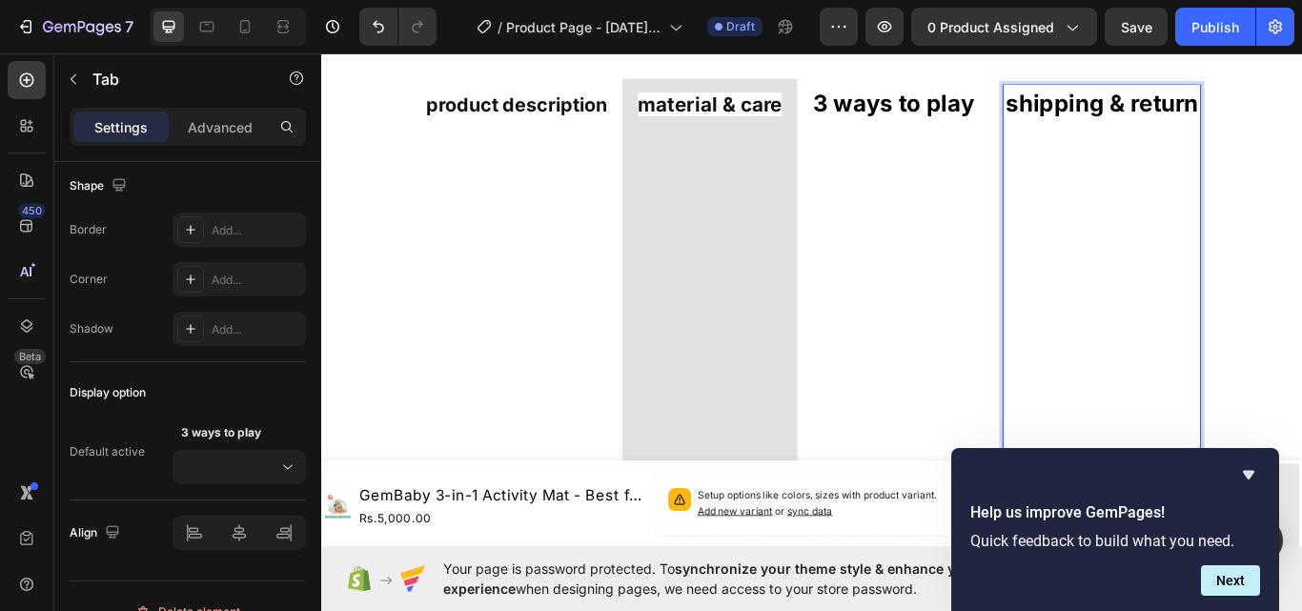
click at [1147, 229] on p "Rich Text Editor. Editing area: main" at bounding box center [1231, 224] width 224 height 37
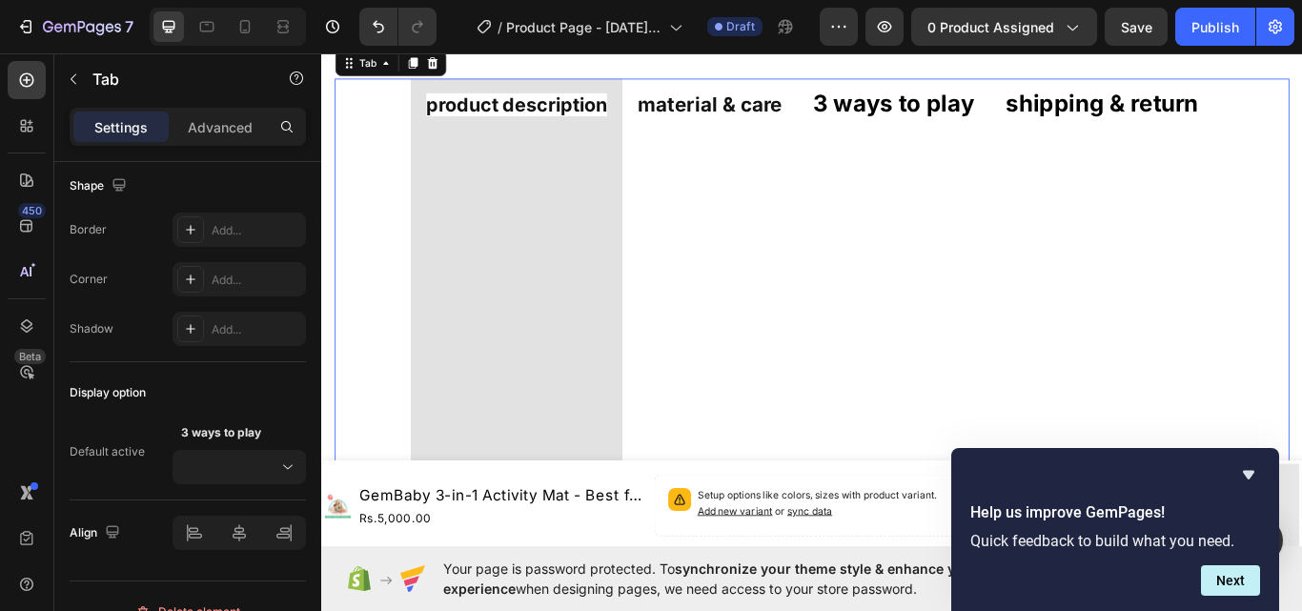
click at [1242, 224] on p "Rich Text Editor. Editing area: main" at bounding box center [1231, 224] width 224 height 37
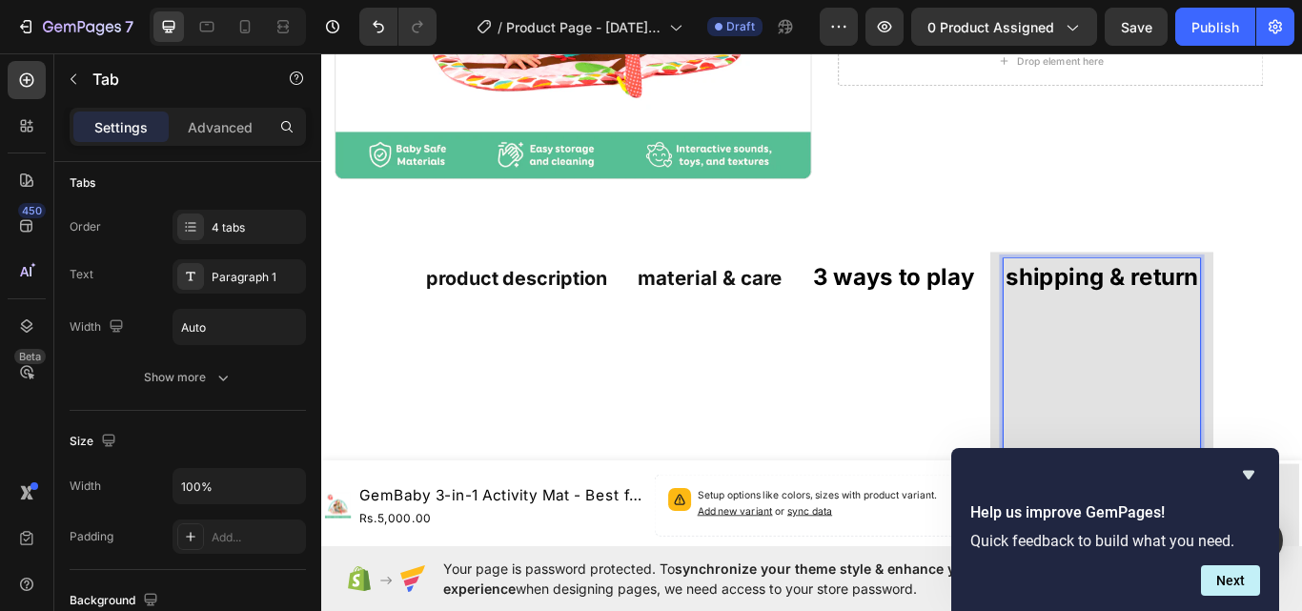
scroll to position [500, 0]
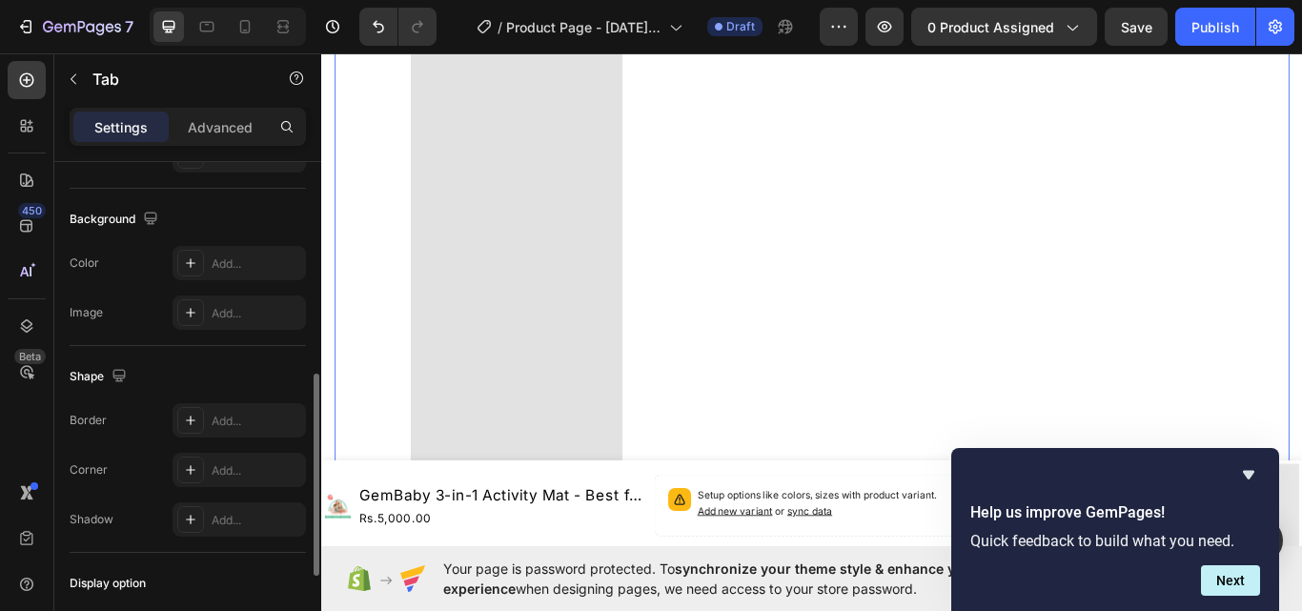
scroll to position [335, 0]
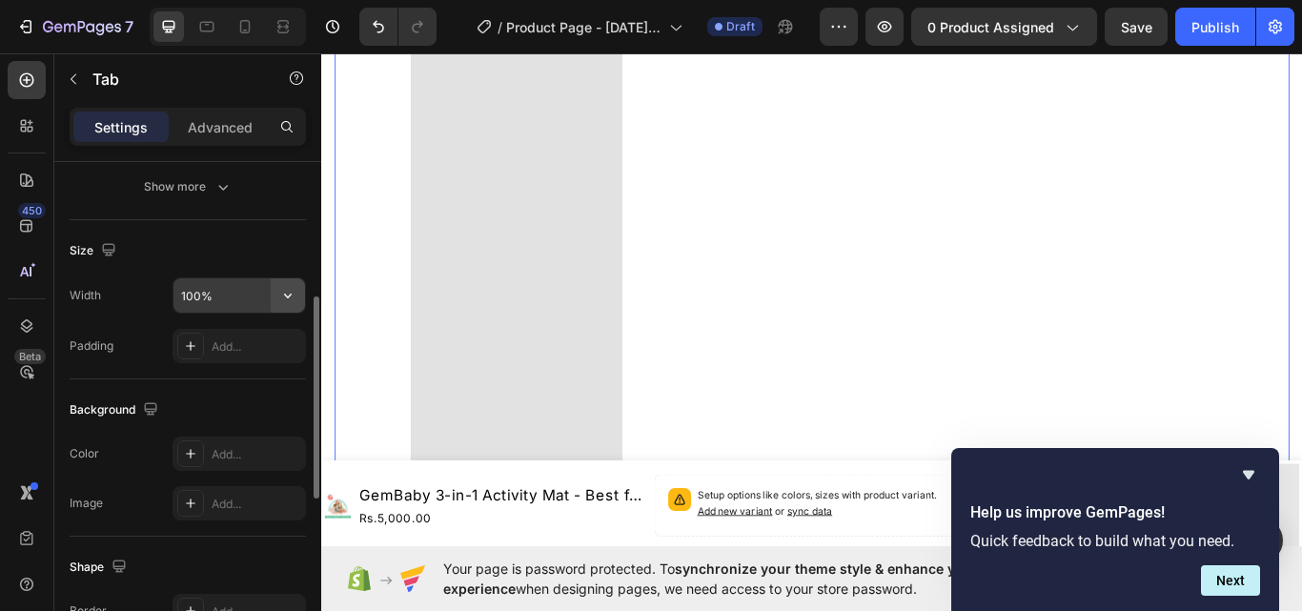
click at [286, 296] on icon "button" at bounding box center [288, 296] width 8 height 5
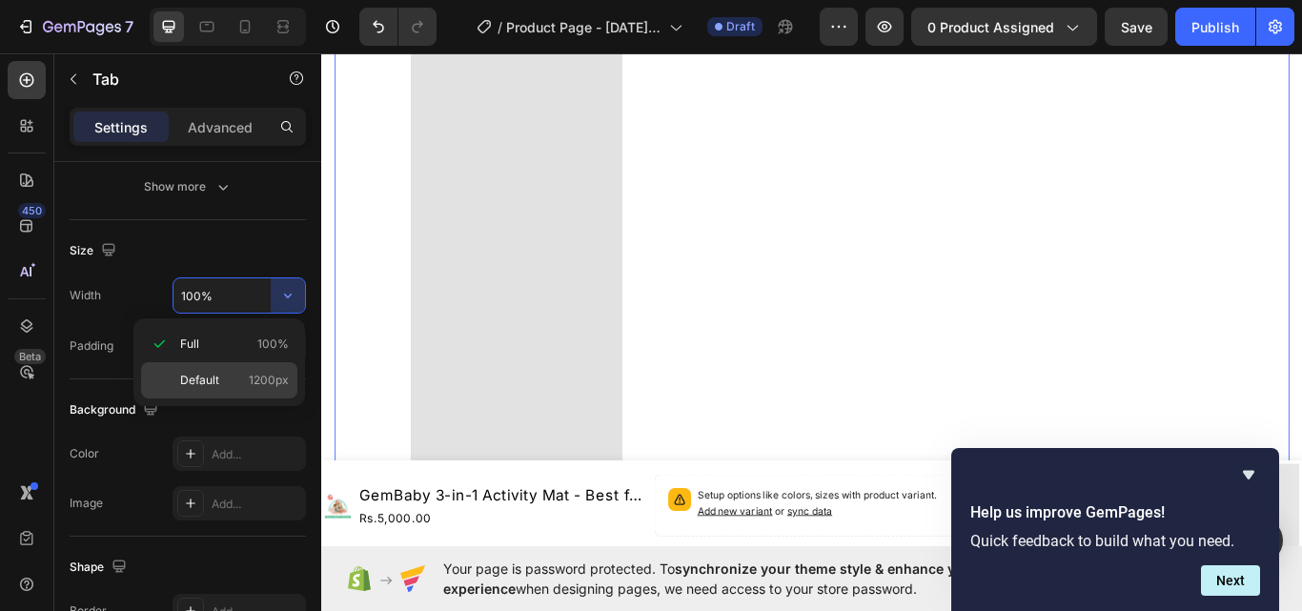
click at [222, 378] on p "Default 1200px" at bounding box center [234, 380] width 109 height 17
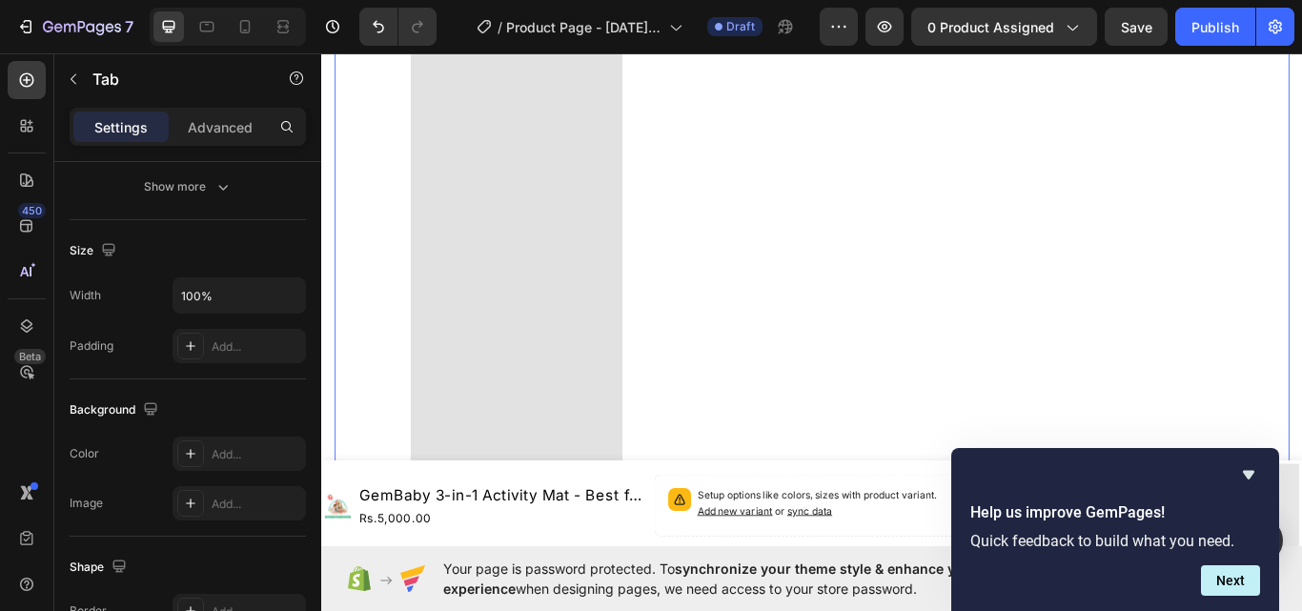
type input "1200"
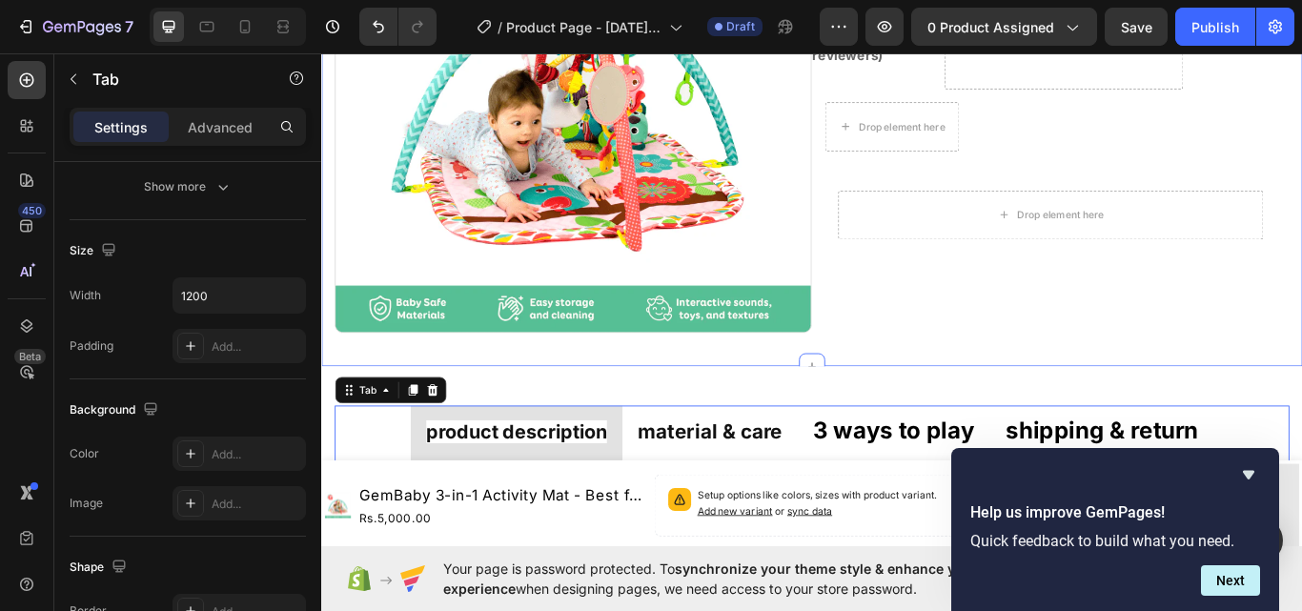
scroll to position [595, 0]
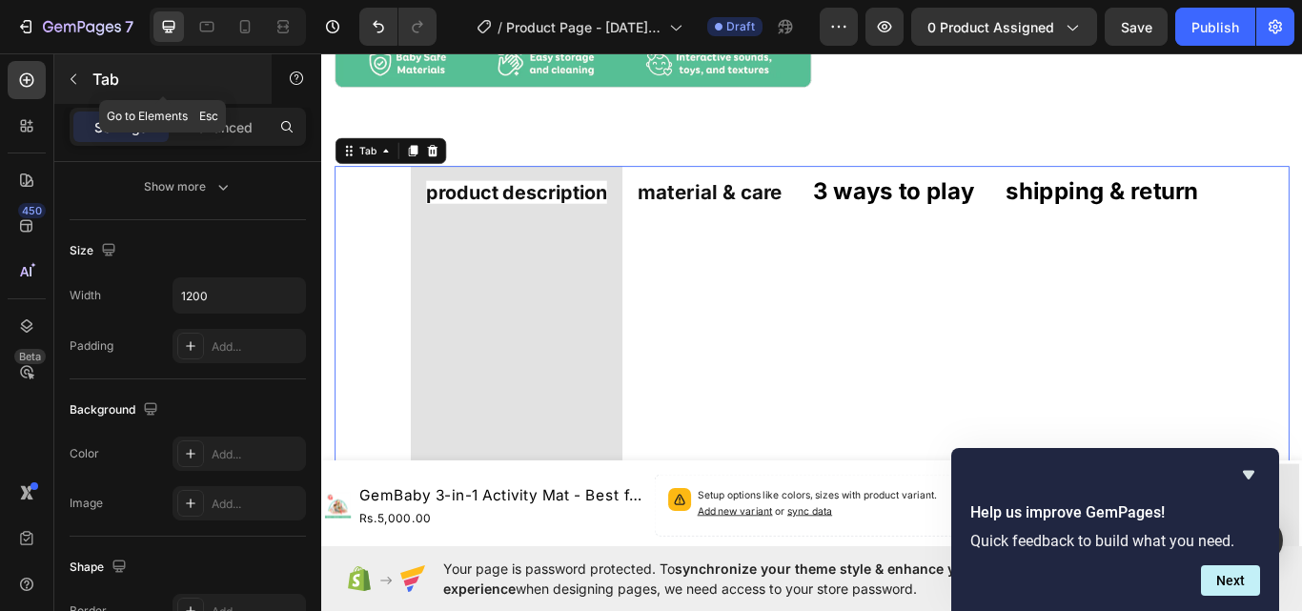
click at [71, 79] on icon "button" at bounding box center [74, 79] width 6 height 10
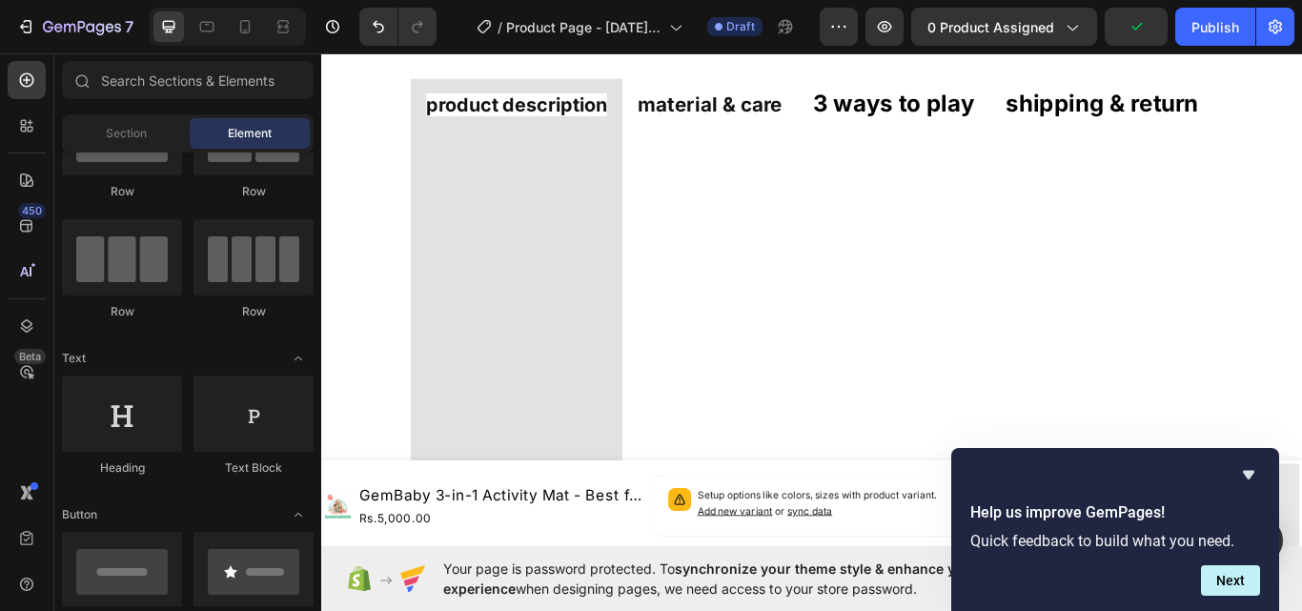
scroll to position [0, 0]
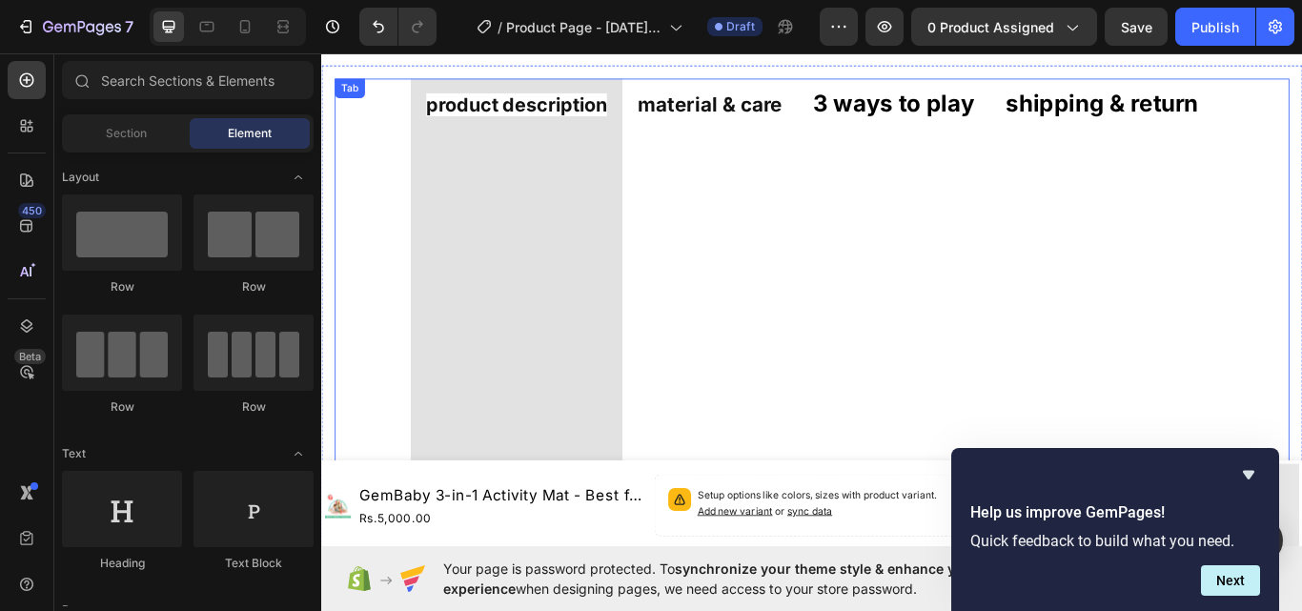
click at [1221, 293] on p "Rich Text Editor. Editing area: main" at bounding box center [1231, 299] width 224 height 37
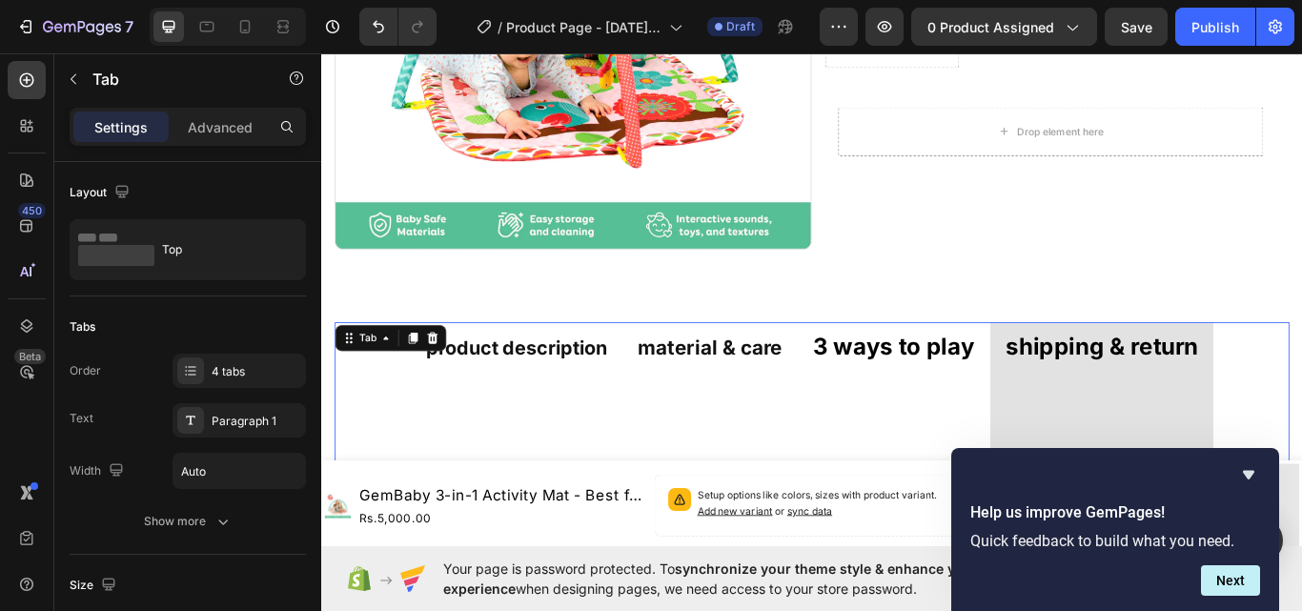
scroll to position [404, 0]
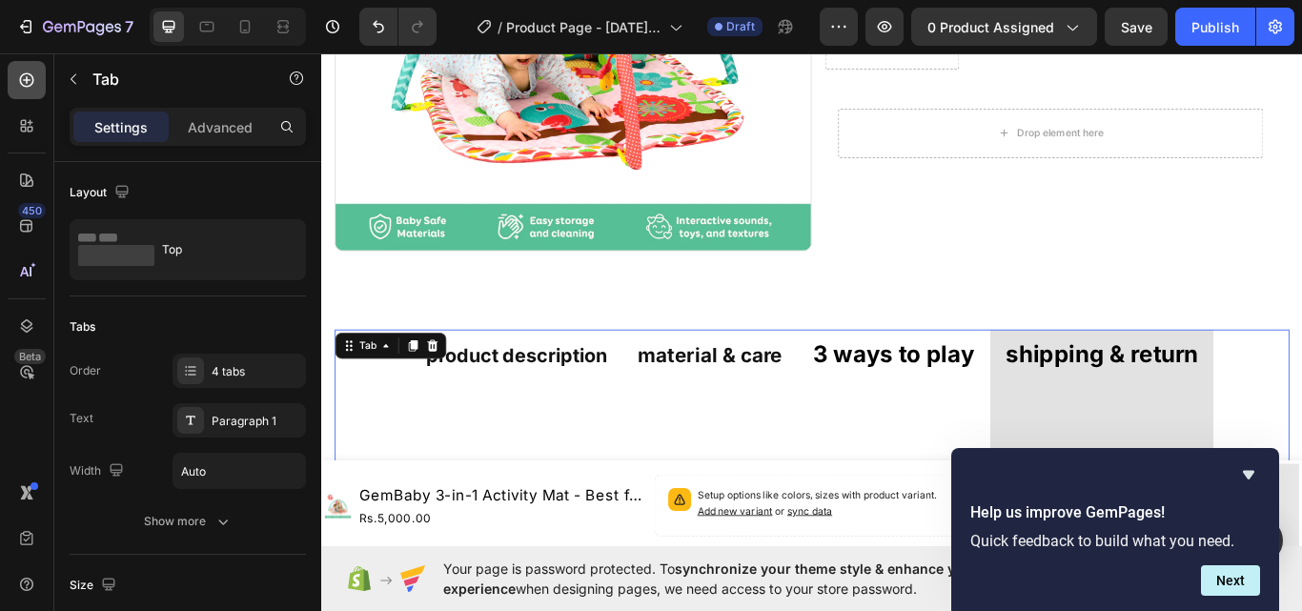
click at [23, 79] on icon at bounding box center [26, 80] width 19 height 19
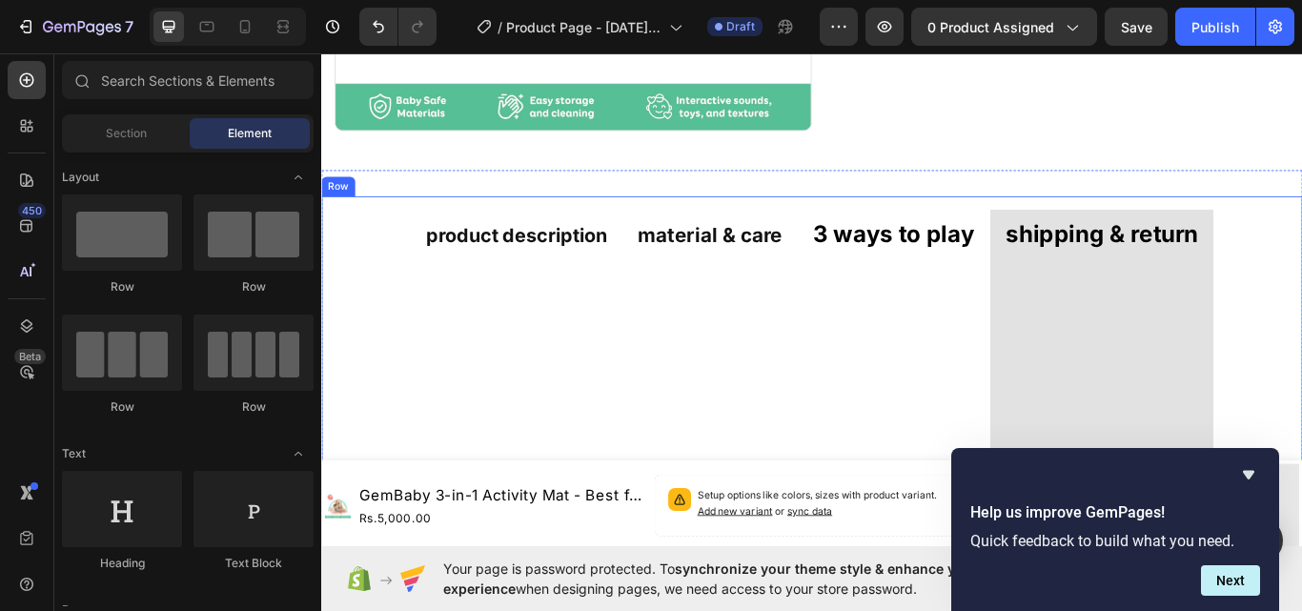
scroll to position [595, 0]
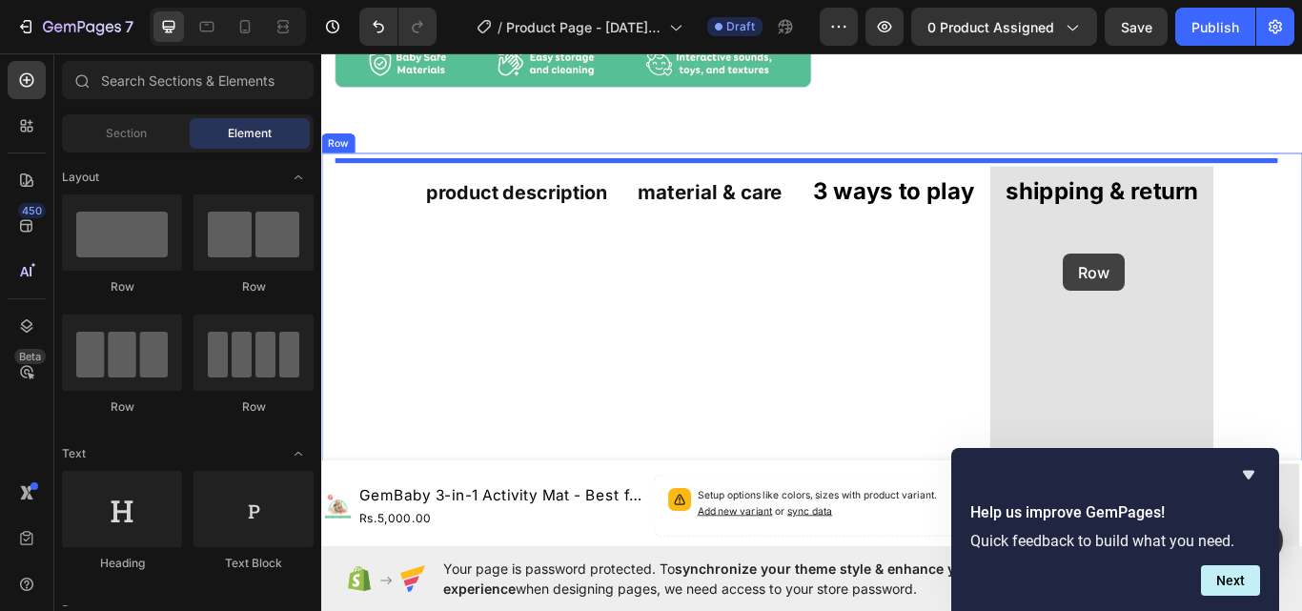
drag, startPoint x: 431, startPoint y: 296, endPoint x: 1186, endPoint y: 288, distance: 755.1
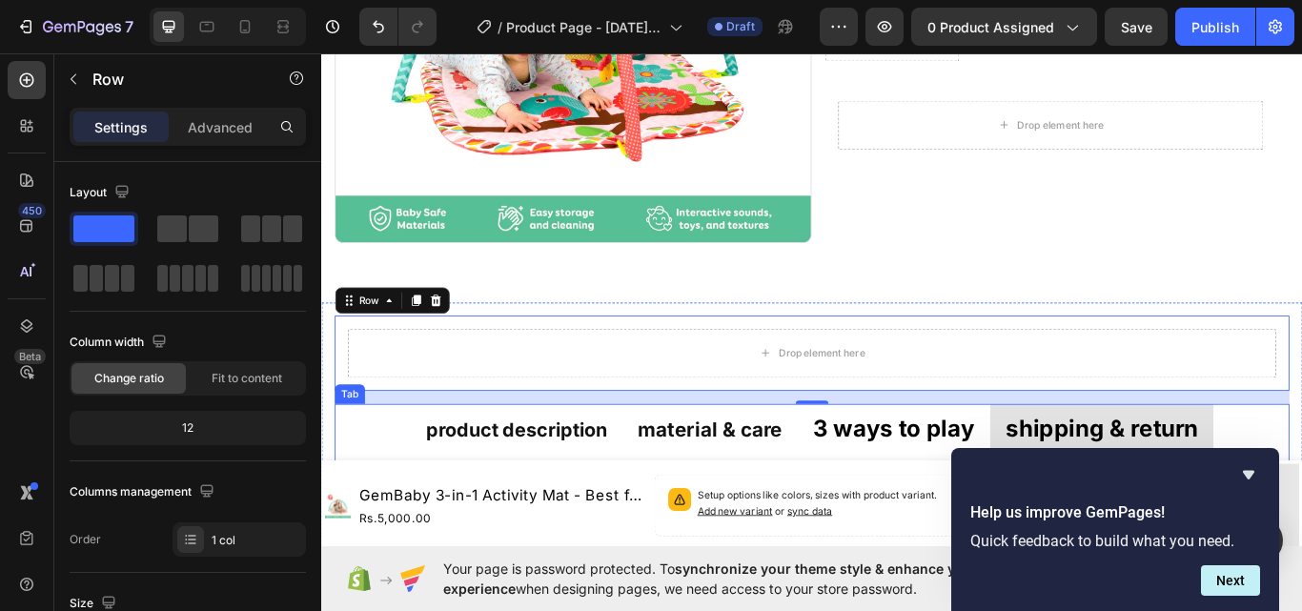
scroll to position [404, 0]
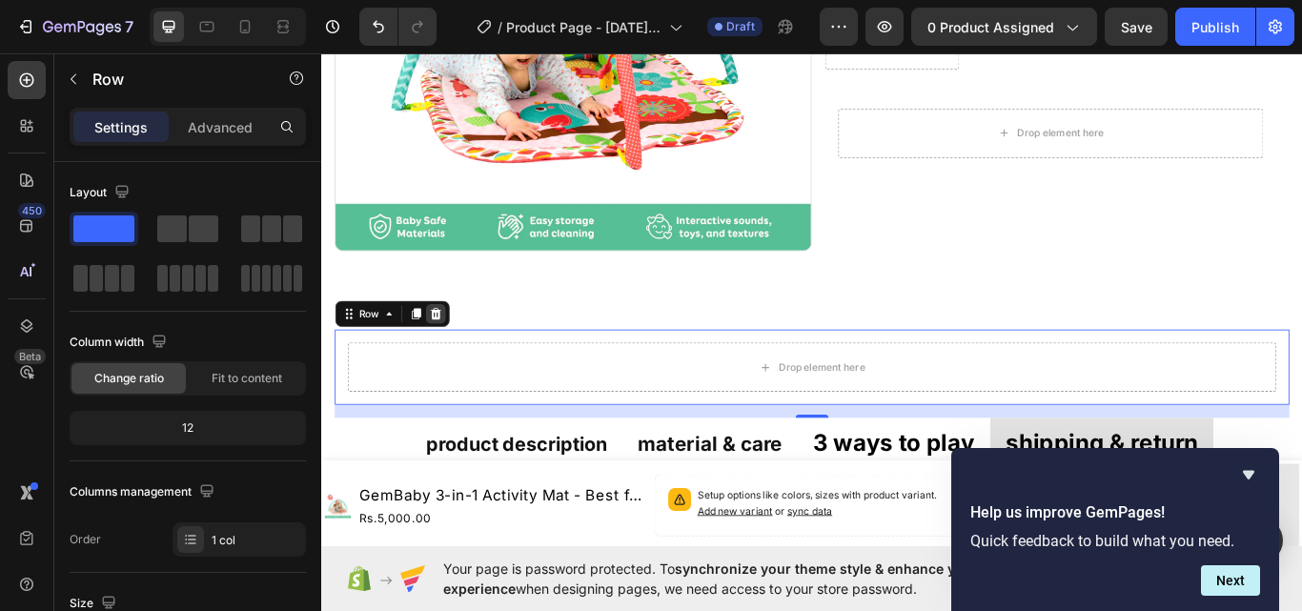
click at [450, 352] on icon at bounding box center [454, 358] width 12 height 13
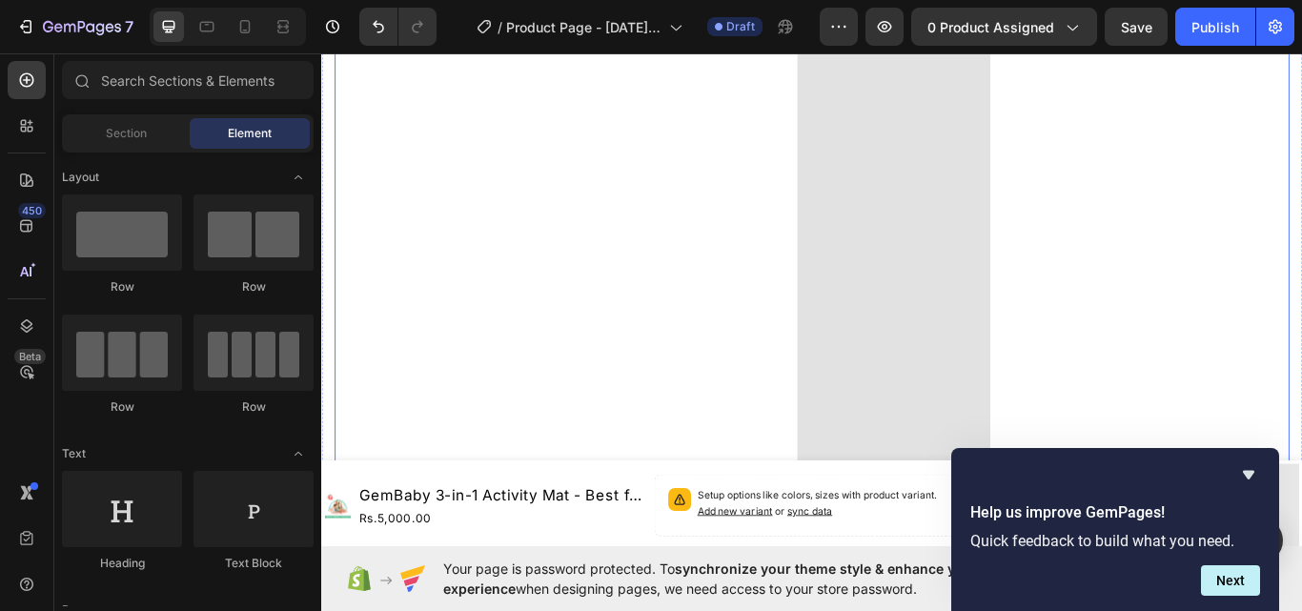
scroll to position [572, 0]
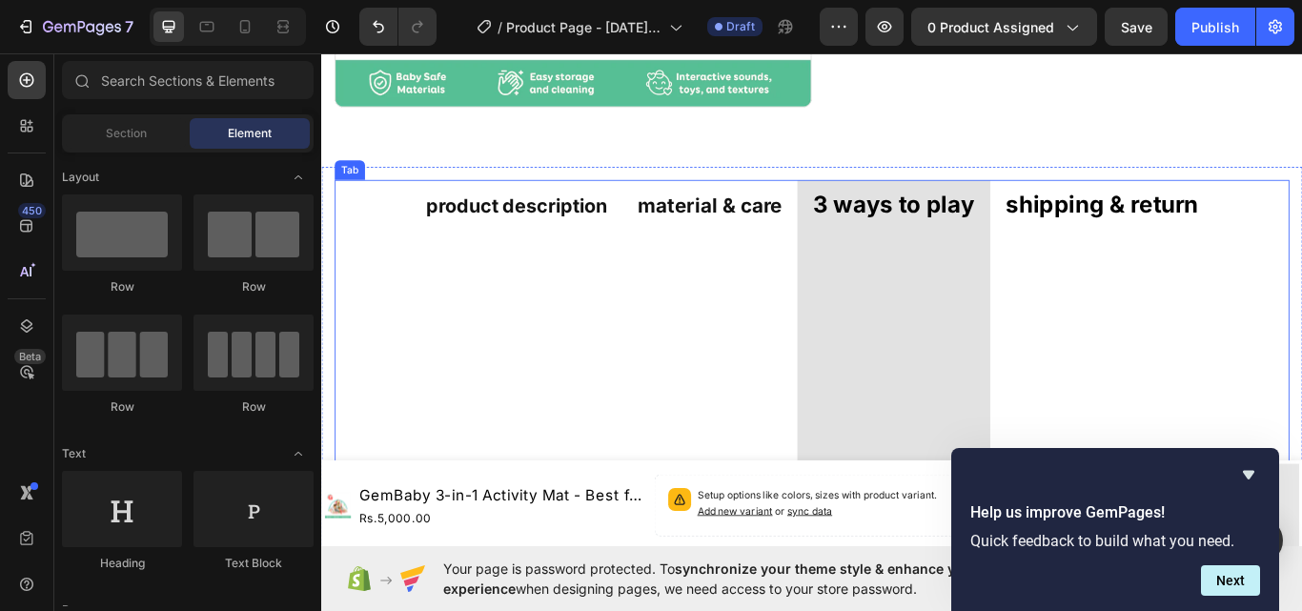
click at [546, 228] on strong "product description" at bounding box center [548, 232] width 211 height 27
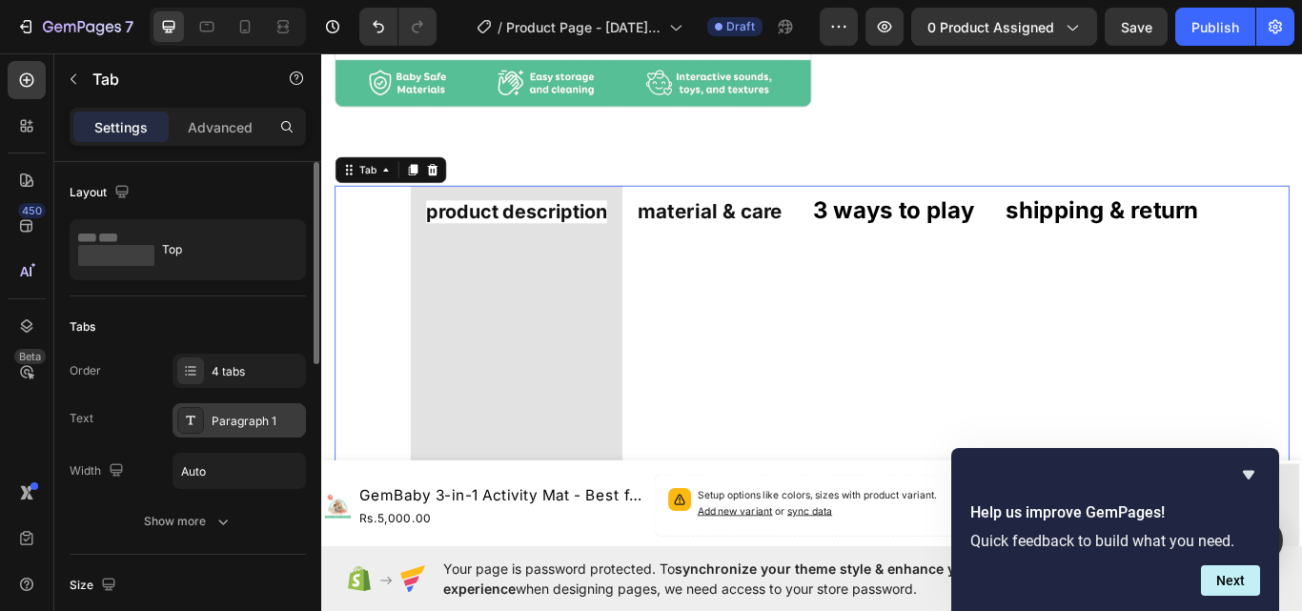
click at [235, 419] on div "Paragraph 1" at bounding box center [257, 421] width 90 height 17
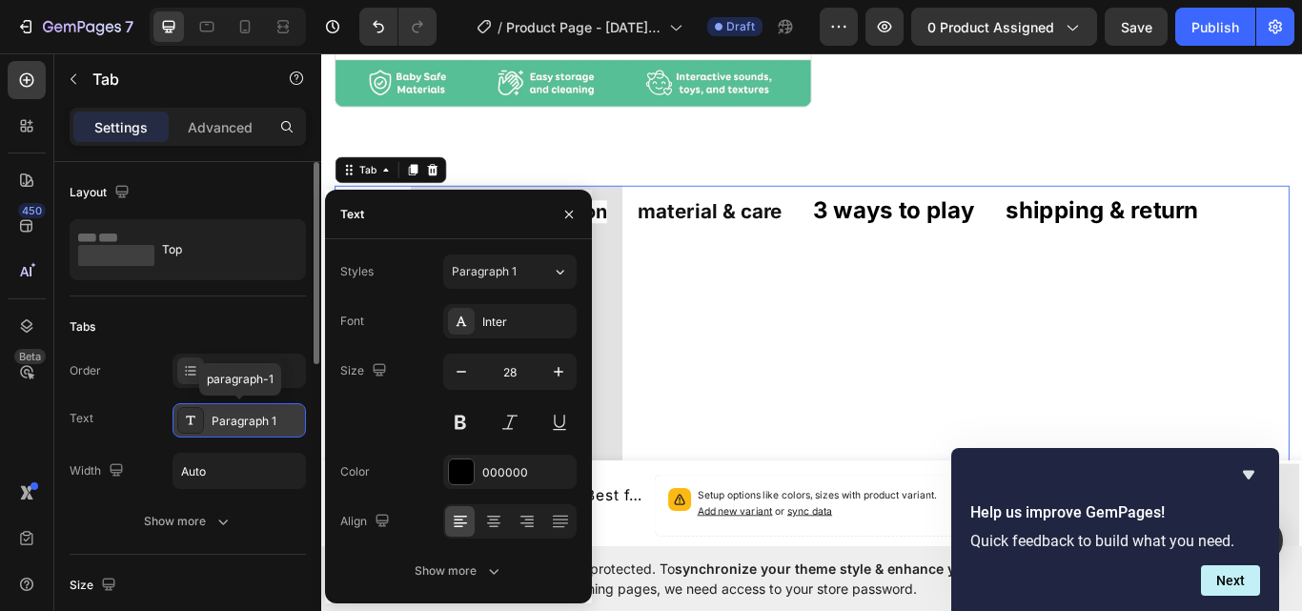
click at [233, 417] on div "Paragraph 1" at bounding box center [257, 421] width 90 height 17
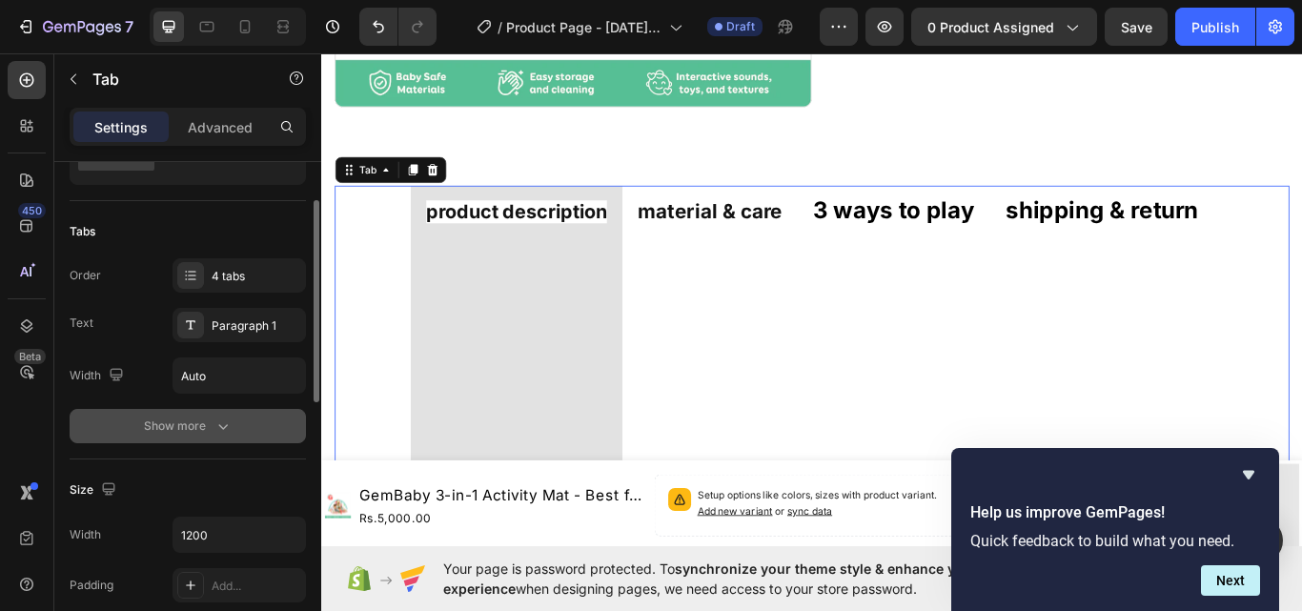
click at [218, 428] on icon "button" at bounding box center [223, 426] width 19 height 19
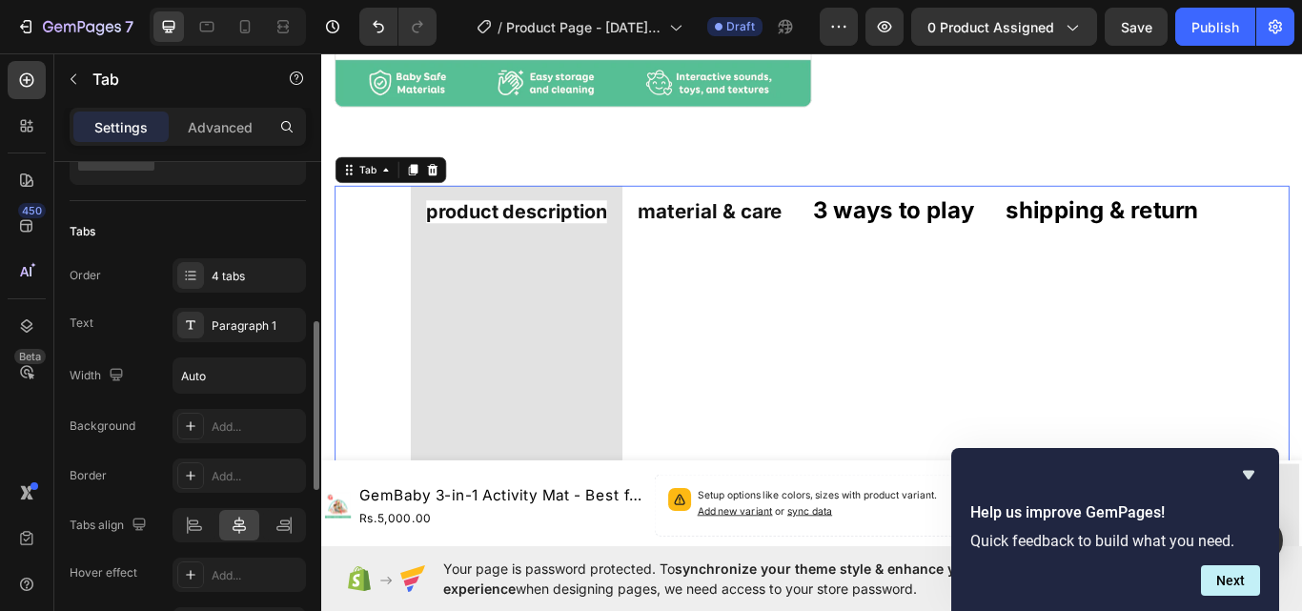
scroll to position [191, 0]
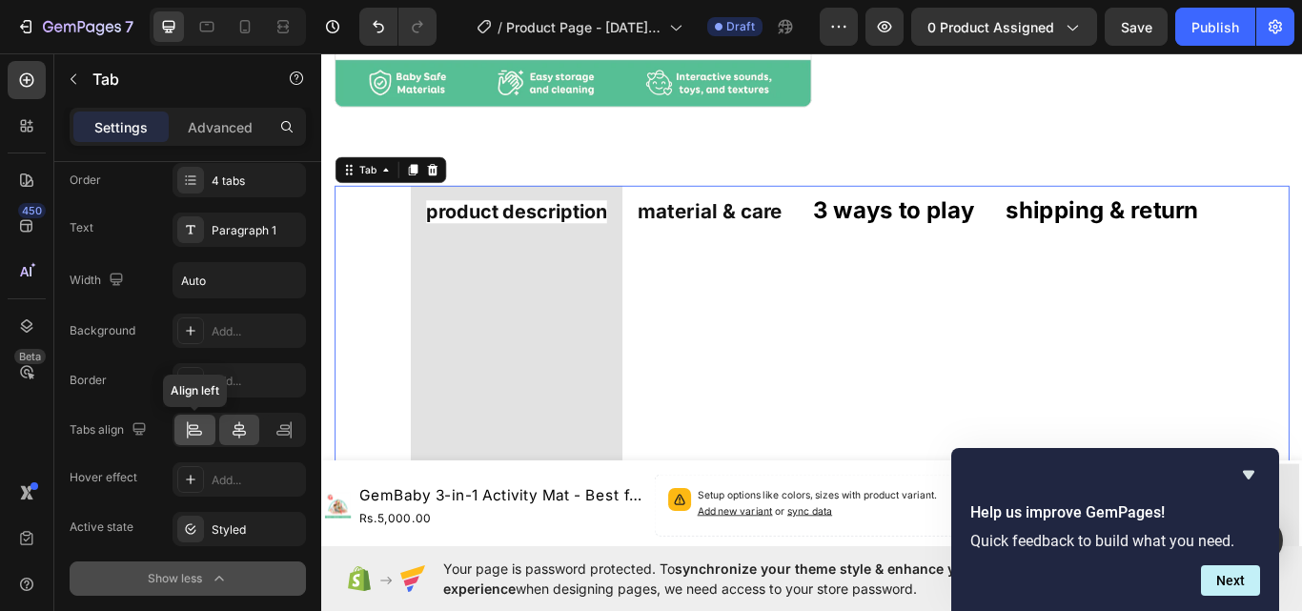
click at [198, 428] on icon at bounding box center [194, 426] width 10 height 5
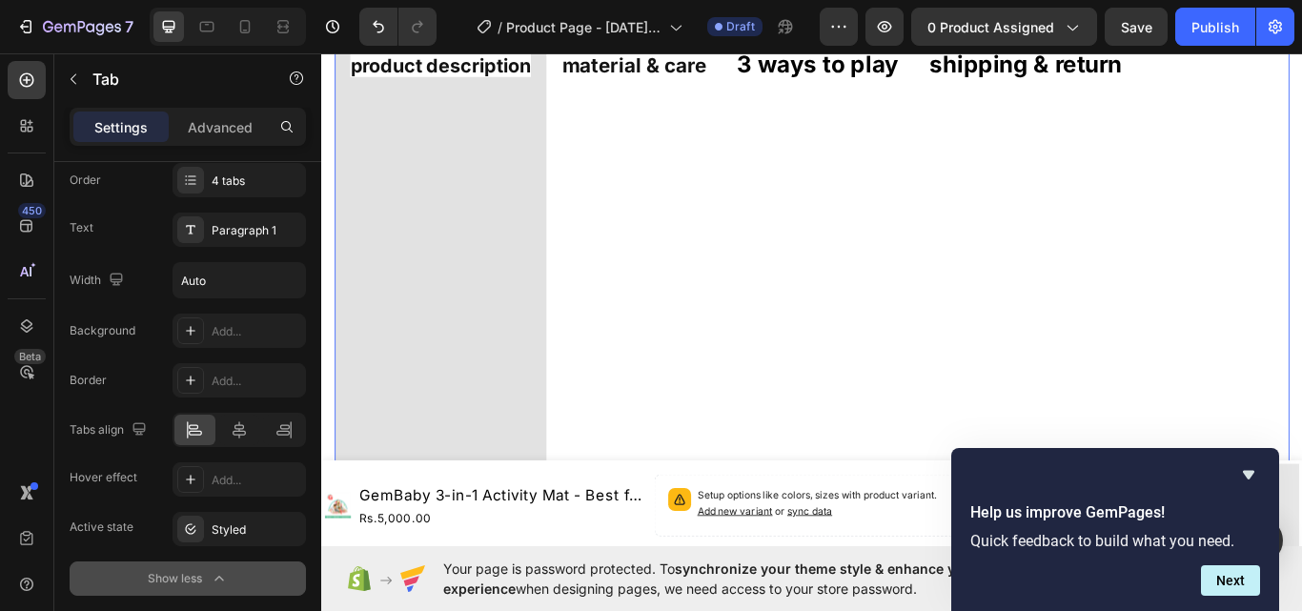
scroll to position [572, 0]
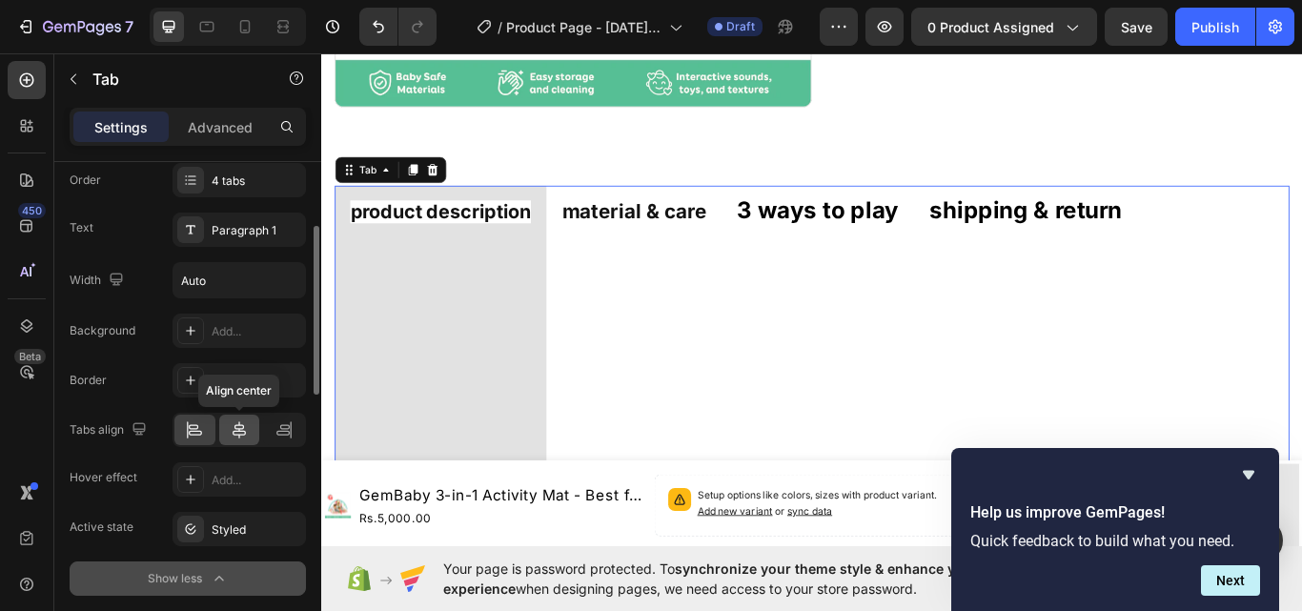
click at [231, 423] on icon at bounding box center [239, 429] width 19 height 19
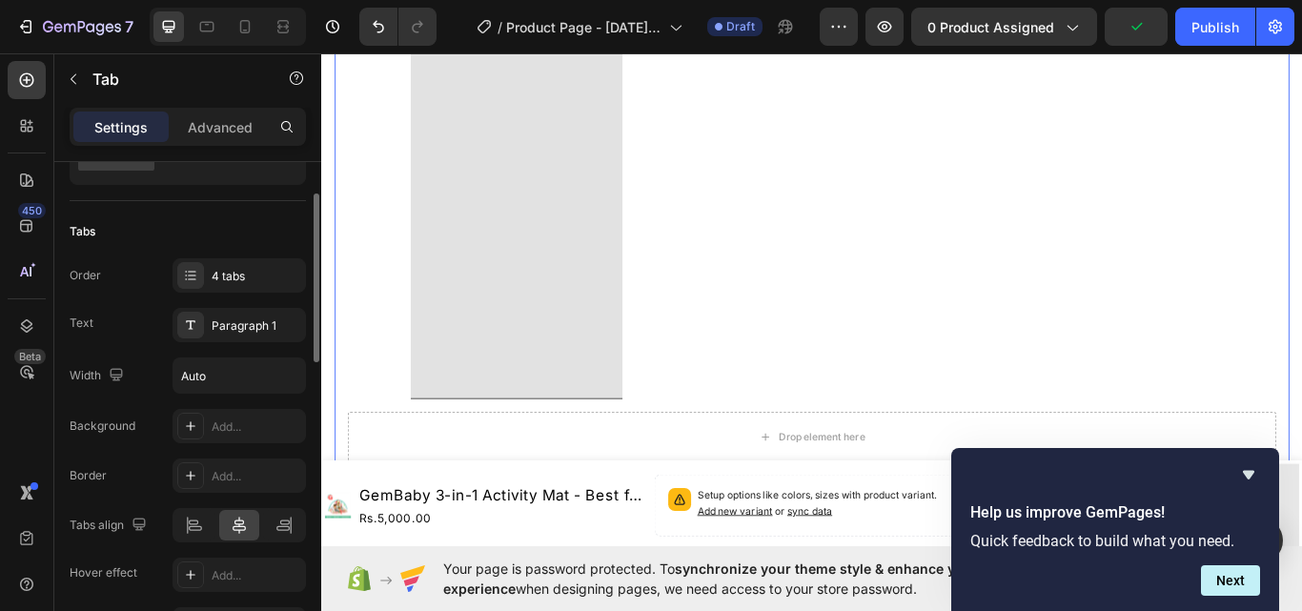
scroll to position [0, 0]
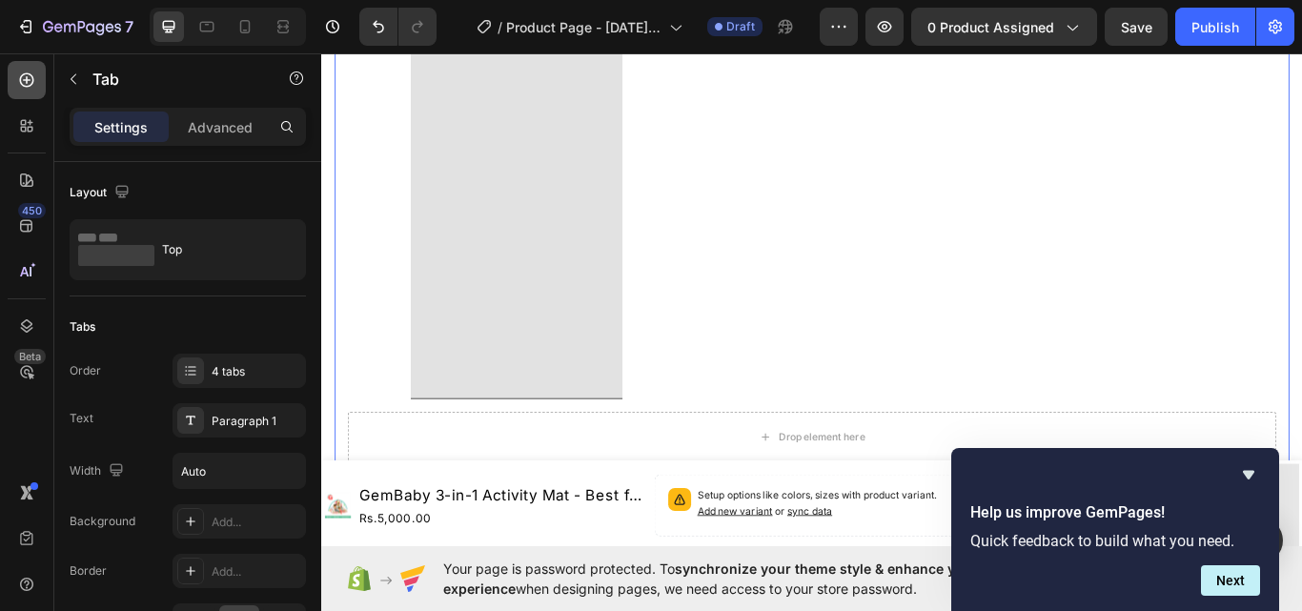
click at [27, 80] on icon at bounding box center [27, 80] width 8 height 8
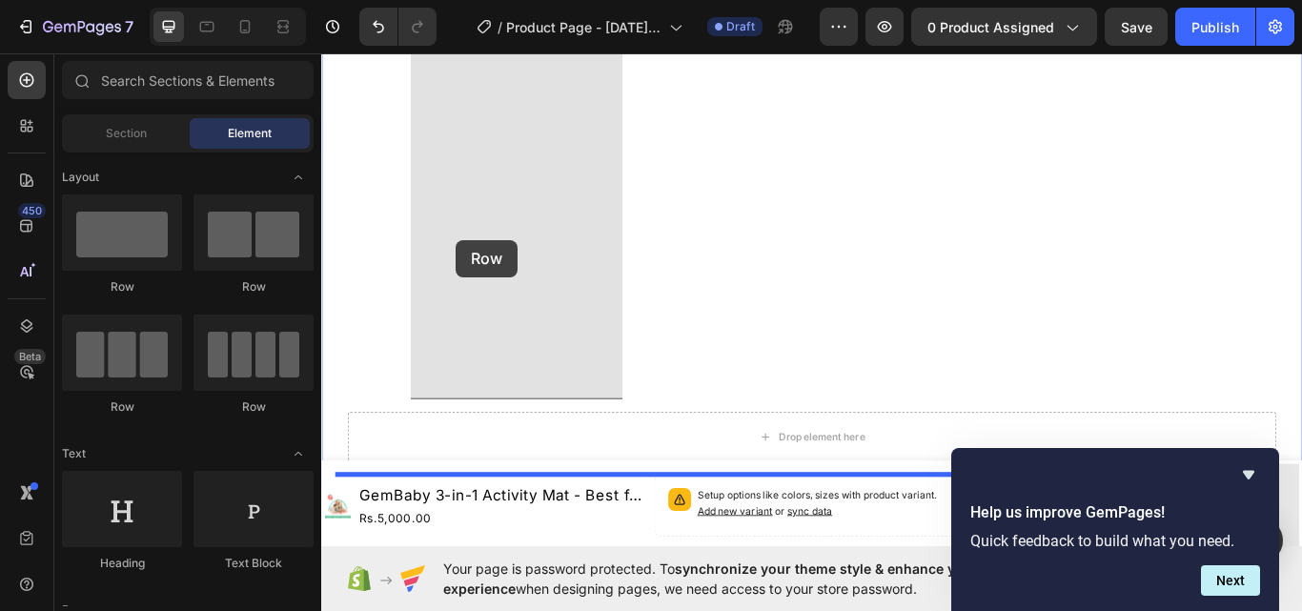
drag, startPoint x: 572, startPoint y: 295, endPoint x: 479, endPoint y: 272, distance: 96.2
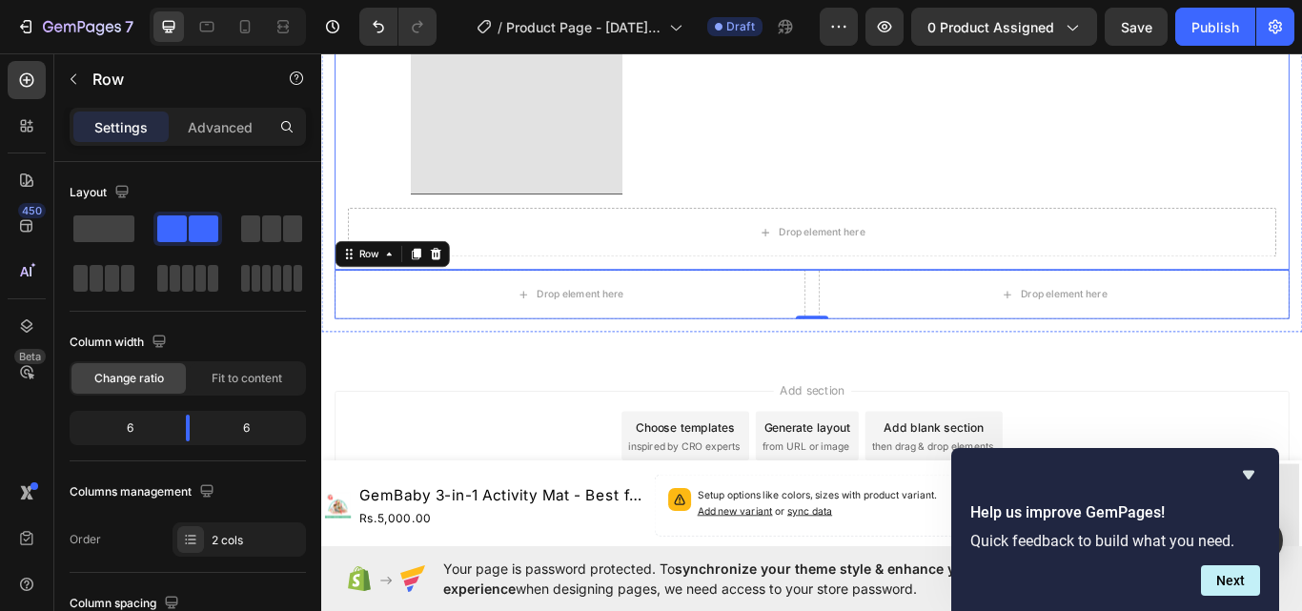
scroll to position [2100, 0]
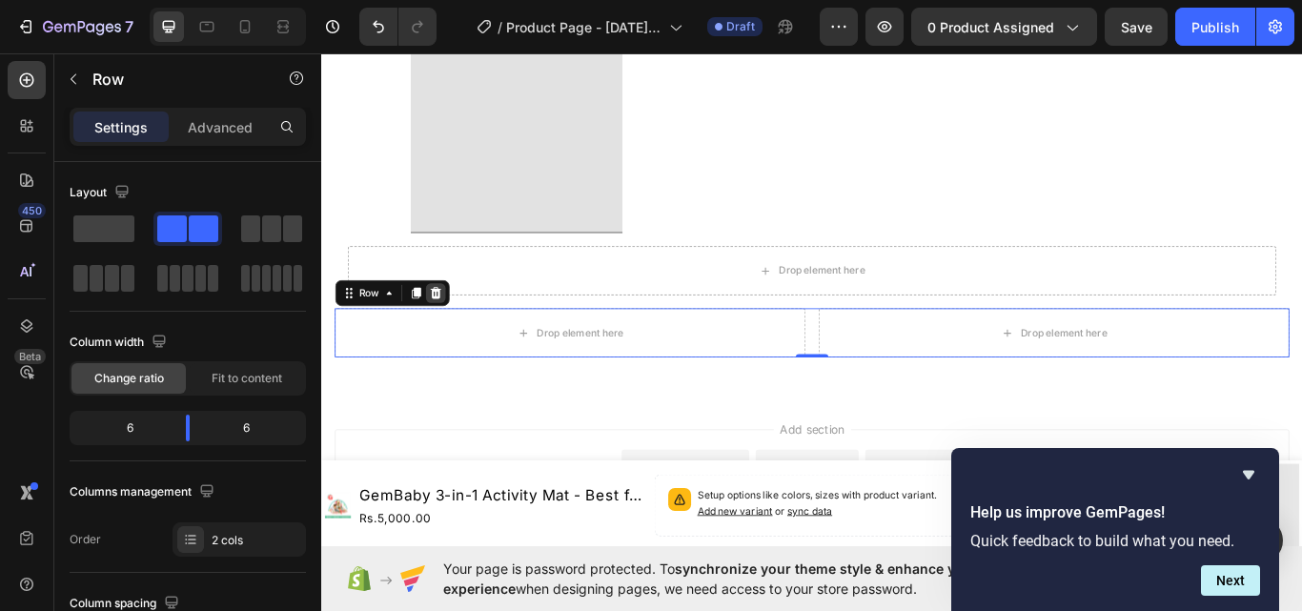
click at [456, 329] on icon at bounding box center [454, 333] width 12 height 13
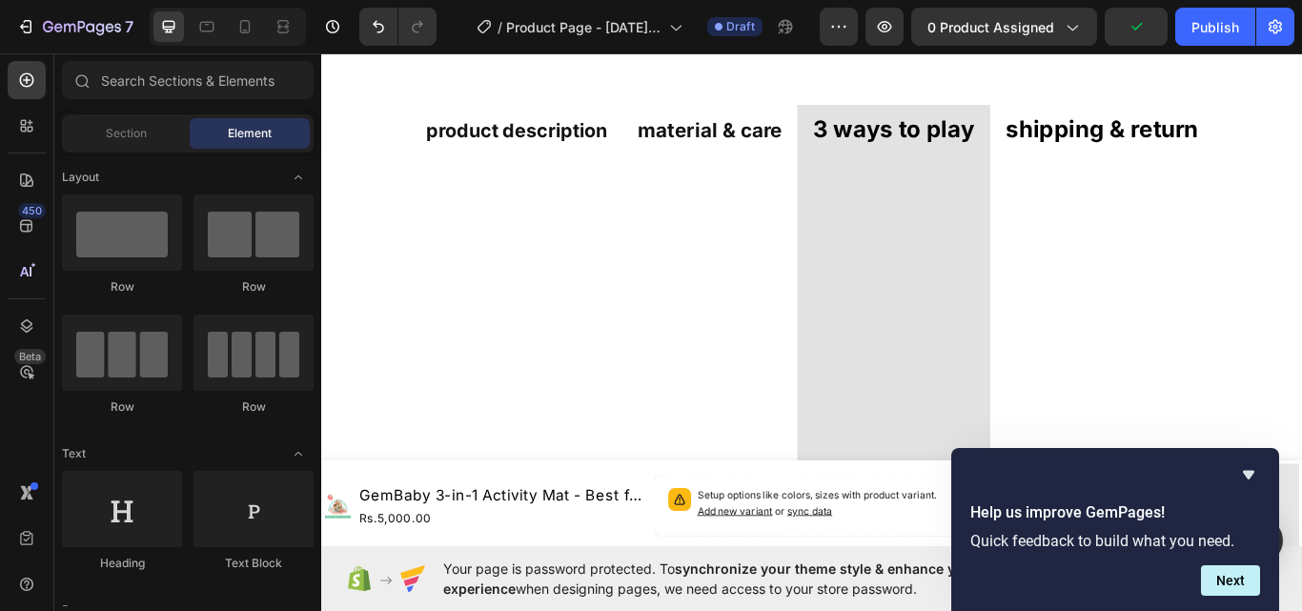
scroll to position [670, 0]
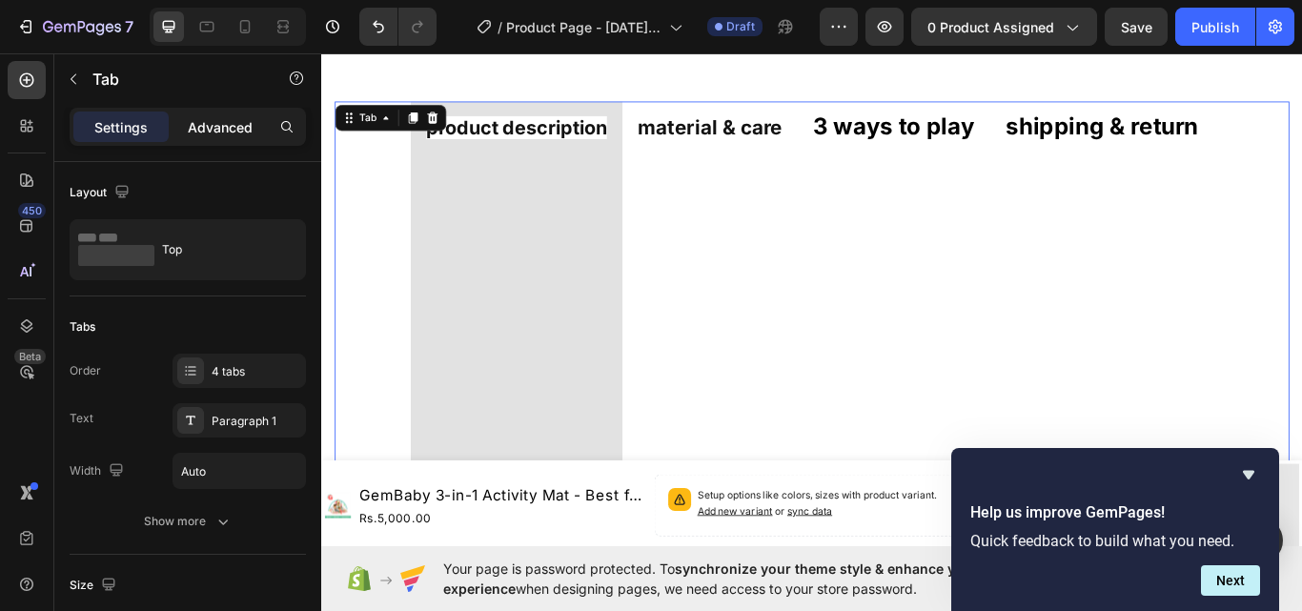
click at [218, 130] on p "Advanced" at bounding box center [220, 127] width 65 height 20
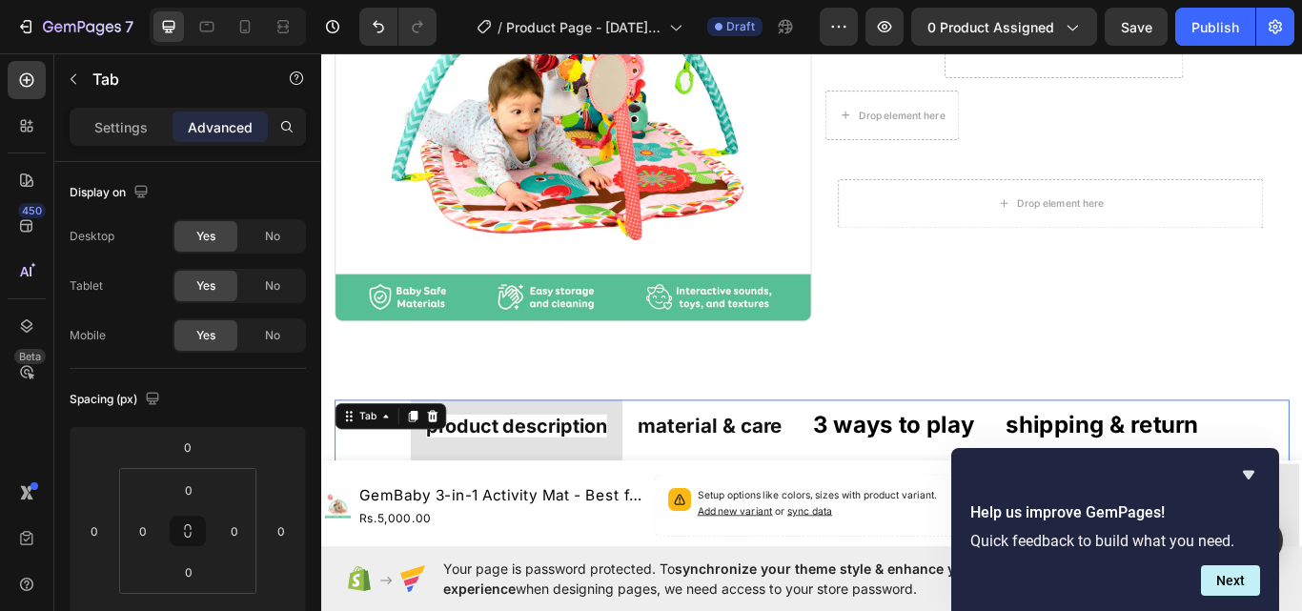
scroll to position [289, 0]
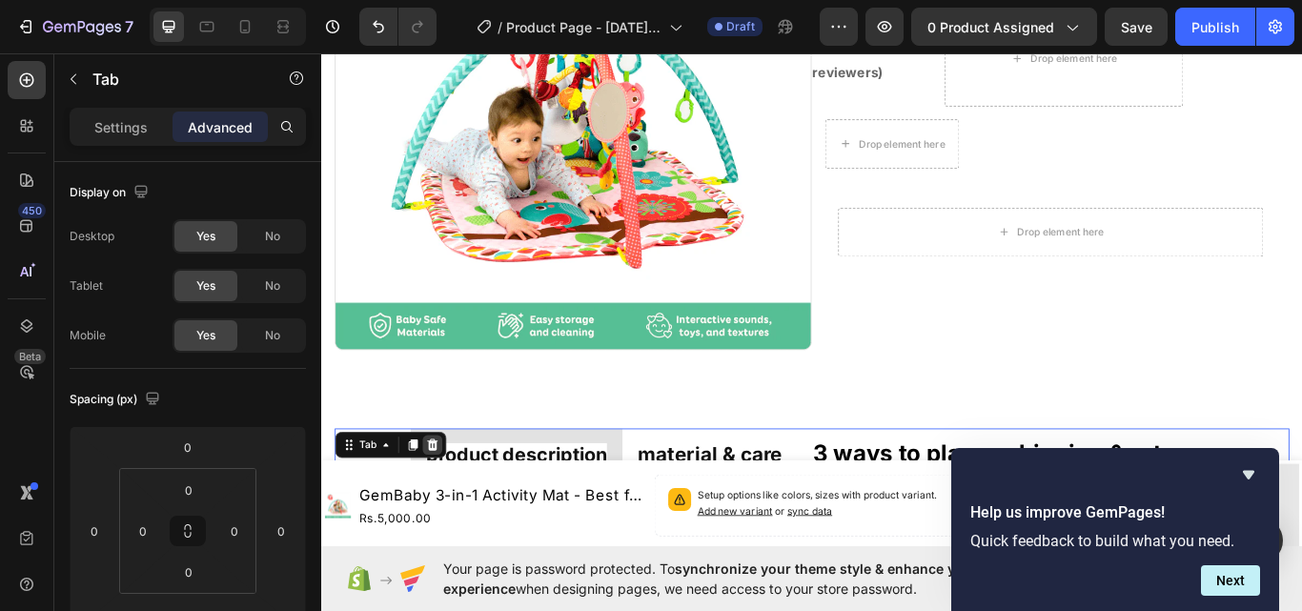
click at [451, 504] on icon at bounding box center [450, 510] width 12 height 13
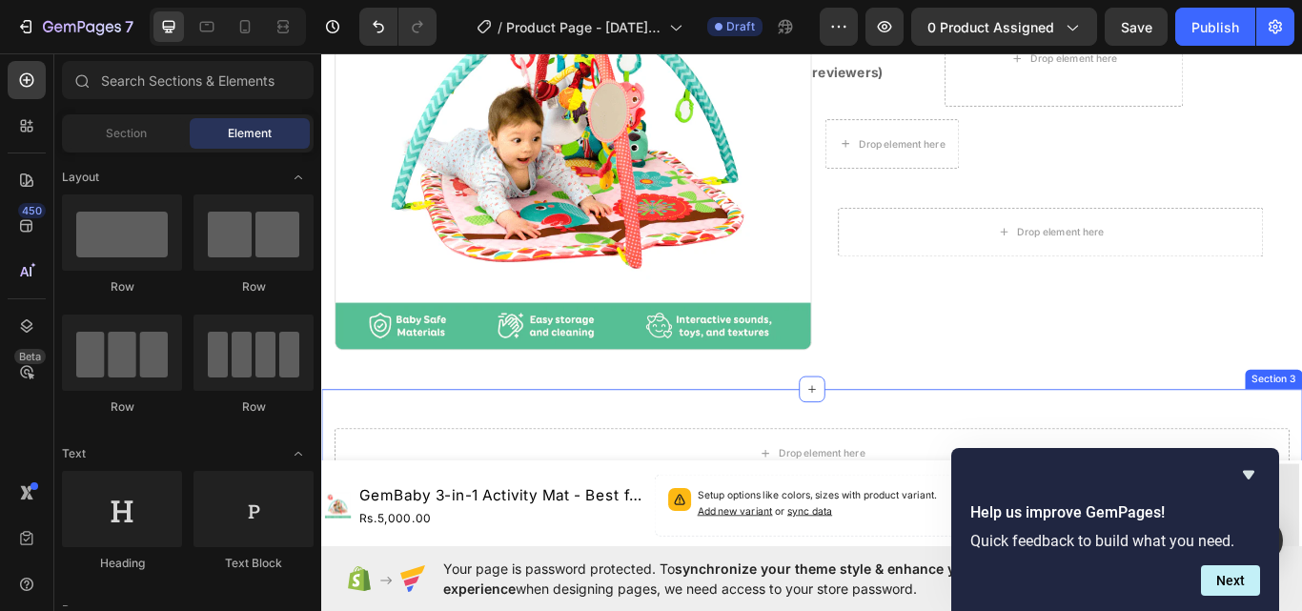
scroll to position [480, 0]
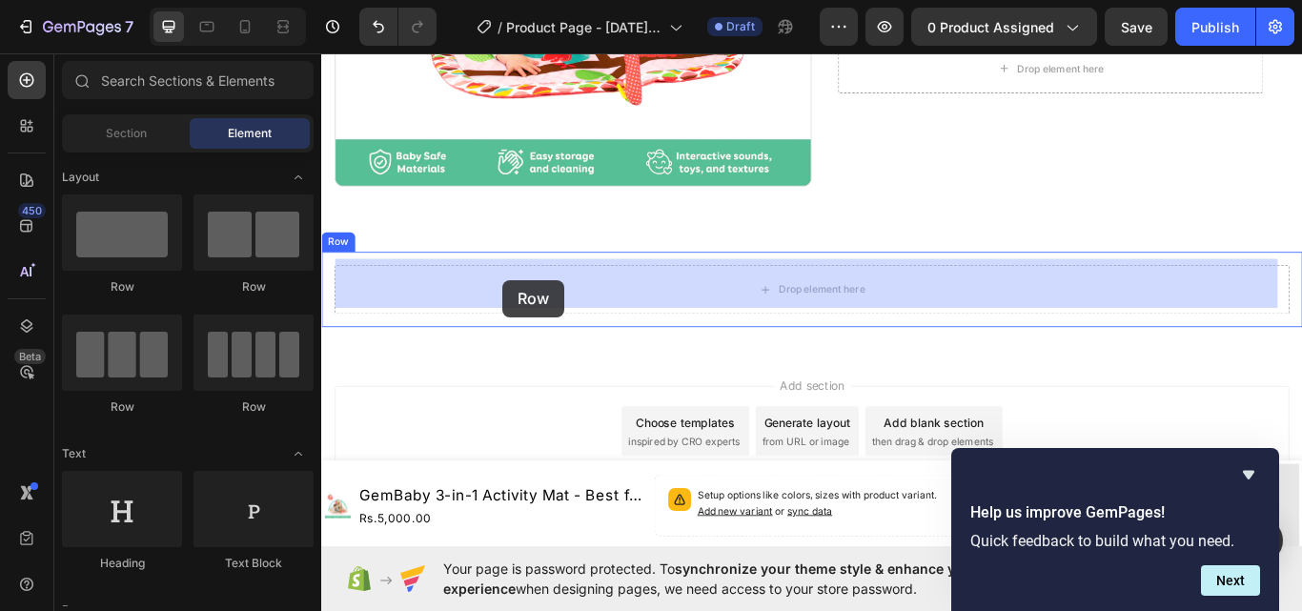
drag, startPoint x: 491, startPoint y: 295, endPoint x: 532, endPoint y: 318, distance: 47.4
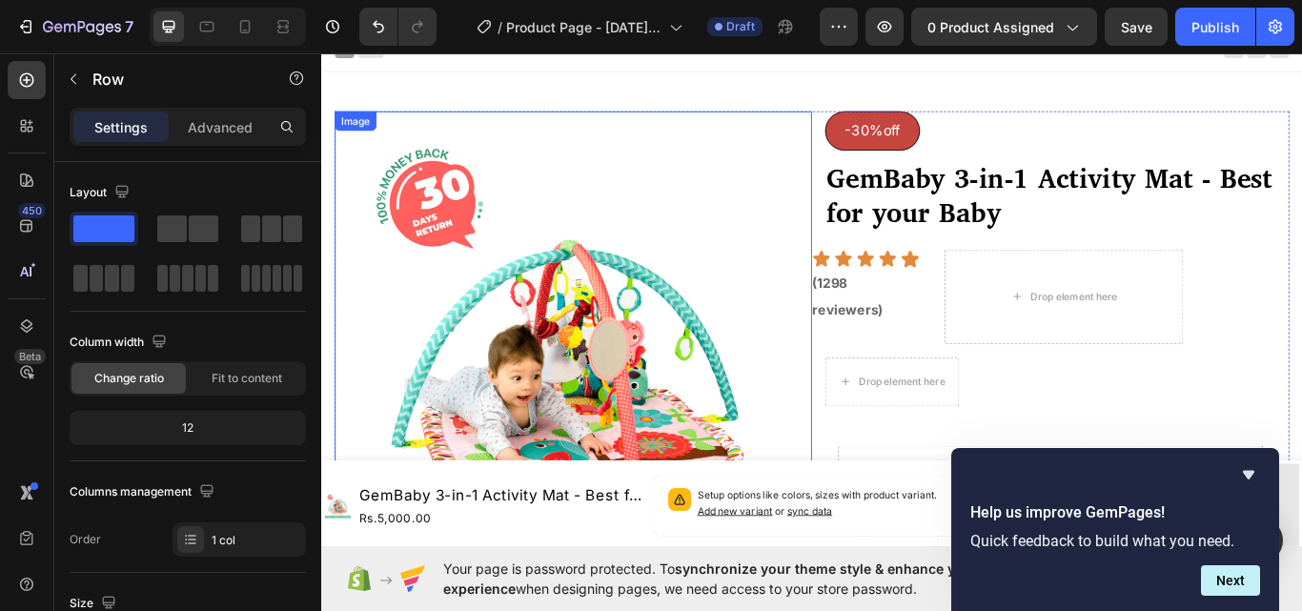
scroll to position [0, 0]
